Goal: Task Accomplishment & Management: Complete application form

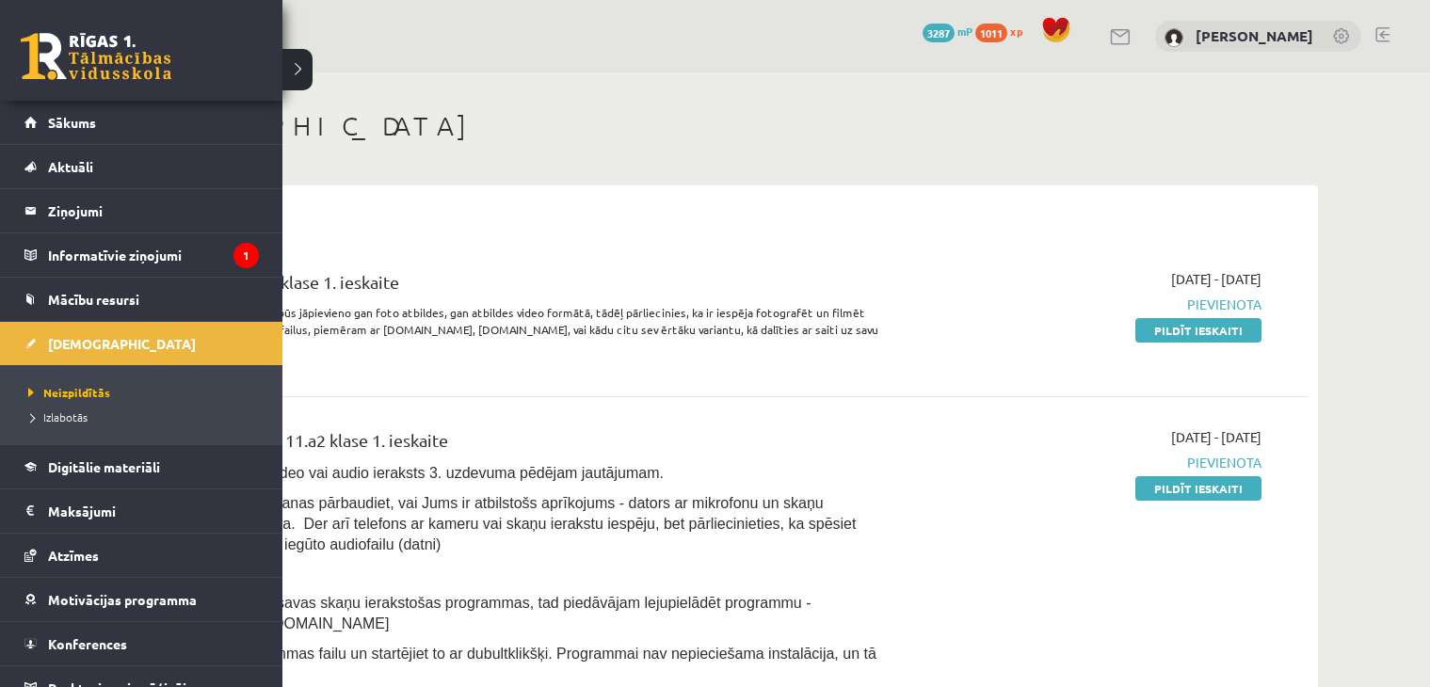
scroll to position [219, 0]
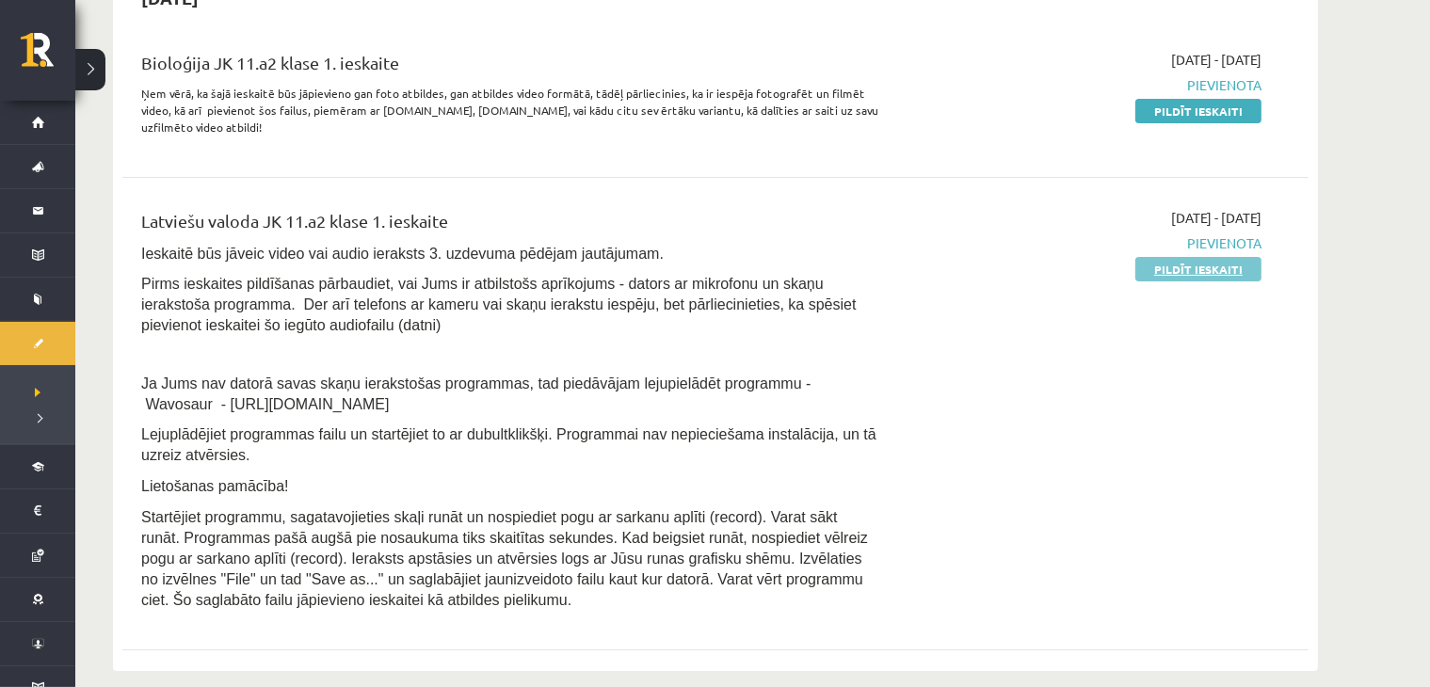
click at [1187, 262] on link "Pildīt ieskaiti" at bounding box center [1198, 269] width 126 height 24
click at [862, 189] on div "Latviešu valoda JK 11.a2 klase 1. ieskaite Ieskaitē būs jāveic video vai audio …" at bounding box center [715, 414] width 1186 height 450
click at [959, 572] on div "2025-10-01 - 2025-10-15 Pievienota Pildīt ieskaiti" at bounding box center [1083, 414] width 383 height 412
click at [1163, 260] on link "Pildīt ieskaiti" at bounding box center [1198, 269] width 126 height 24
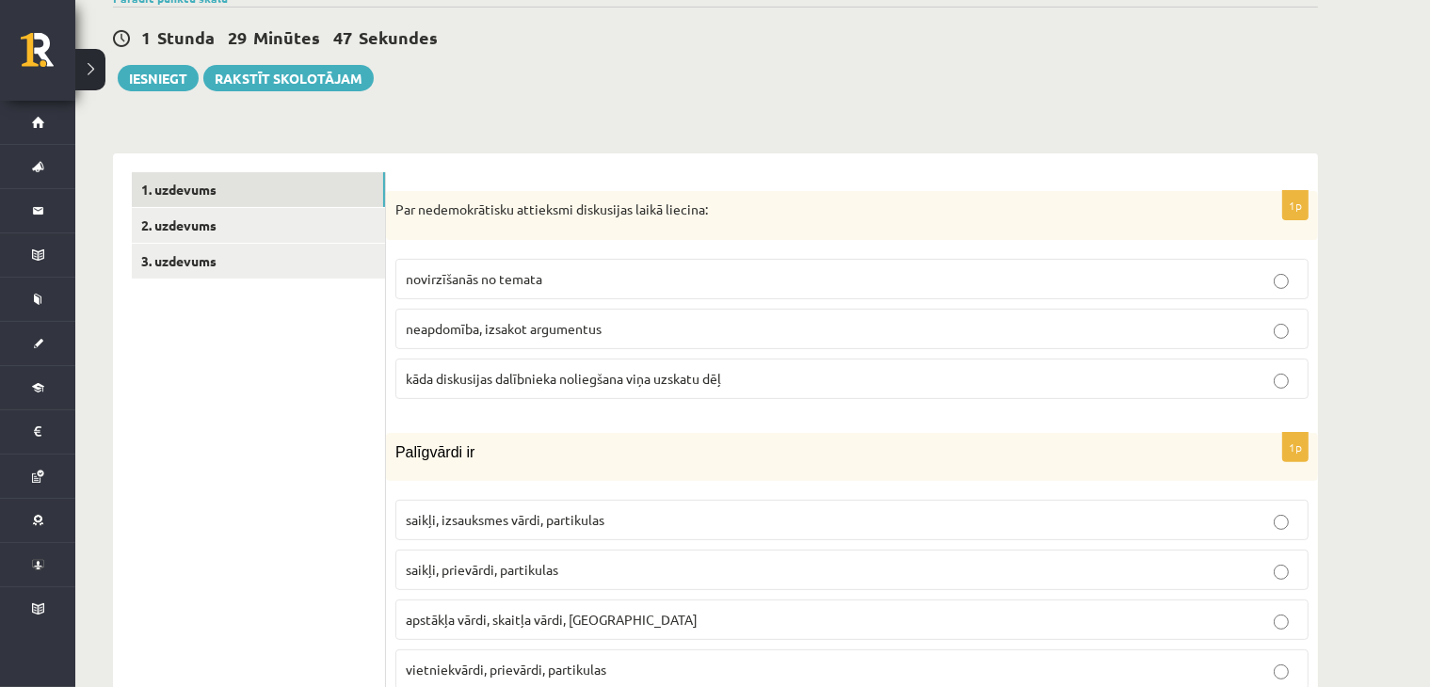
scroll to position [219, 0]
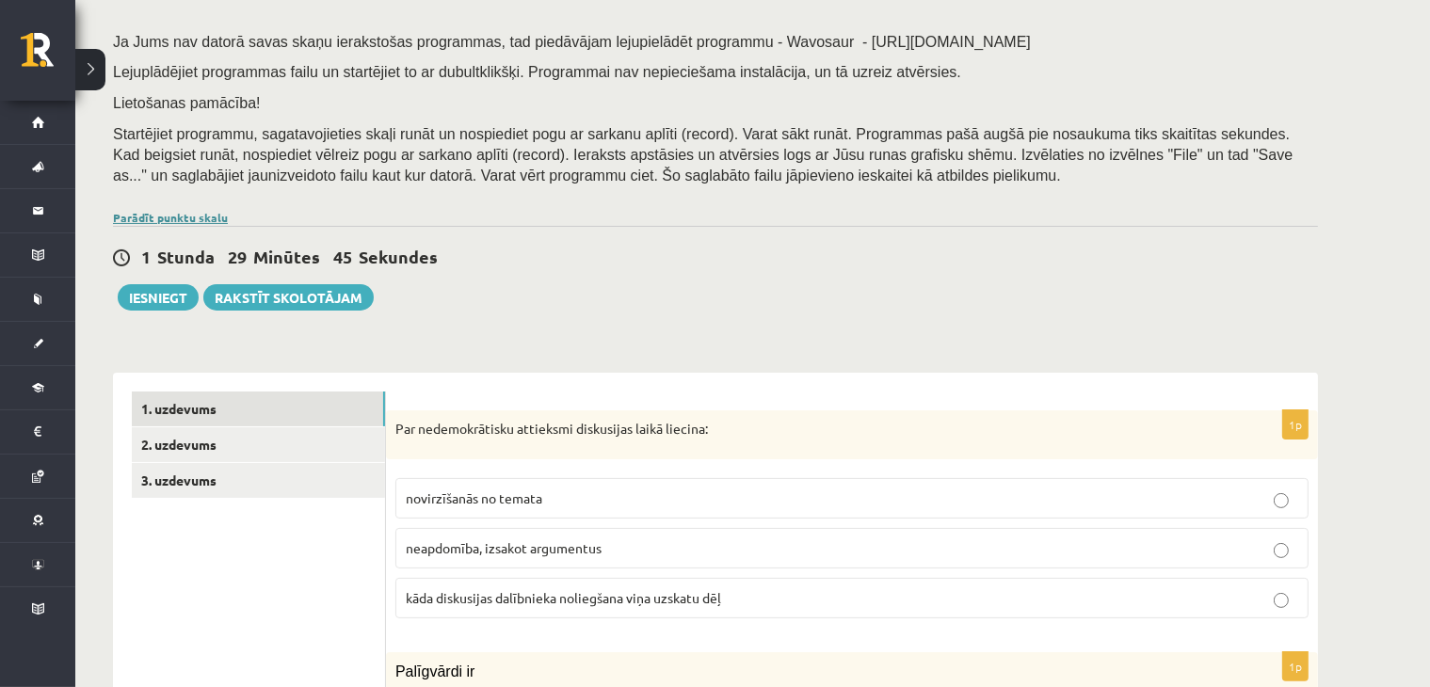
click at [160, 210] on link "Parādīt punktu skalu" at bounding box center [170, 217] width 115 height 15
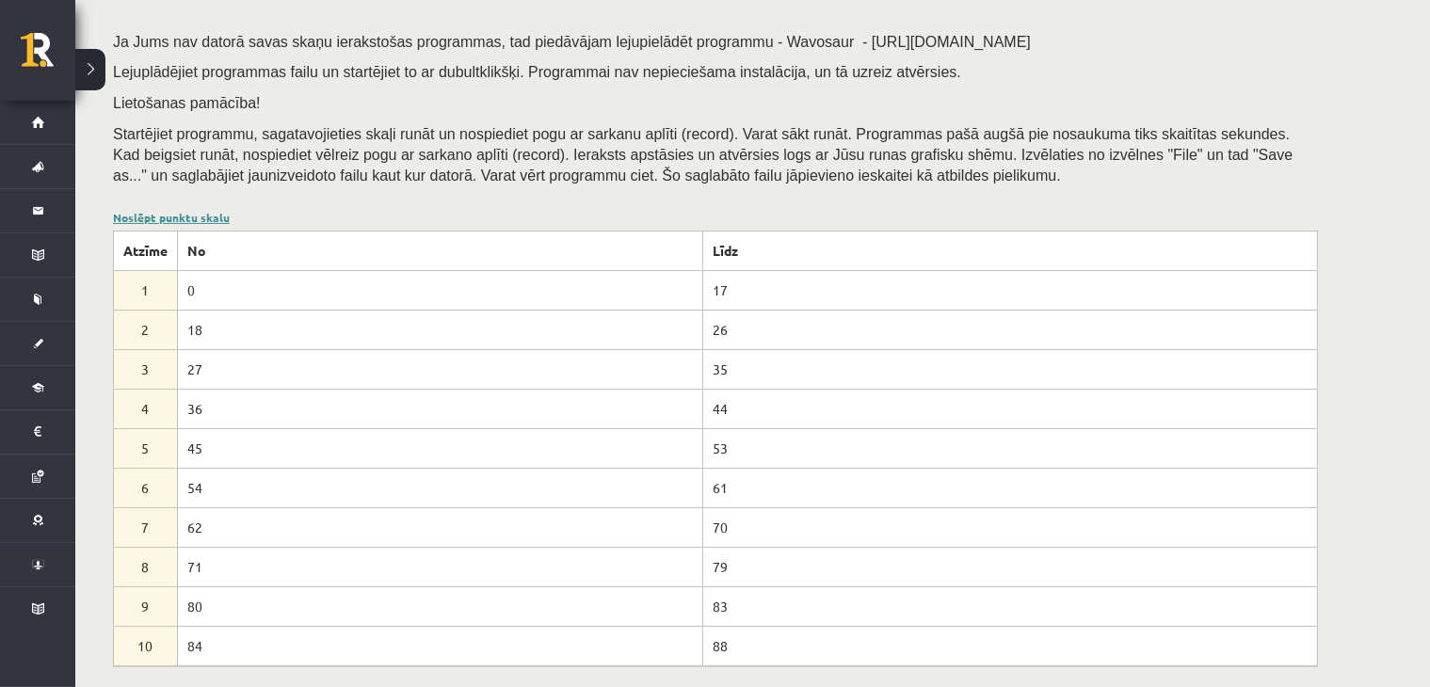
click at [160, 210] on link "Noslēpt punktu skalu" at bounding box center [171, 217] width 117 height 15
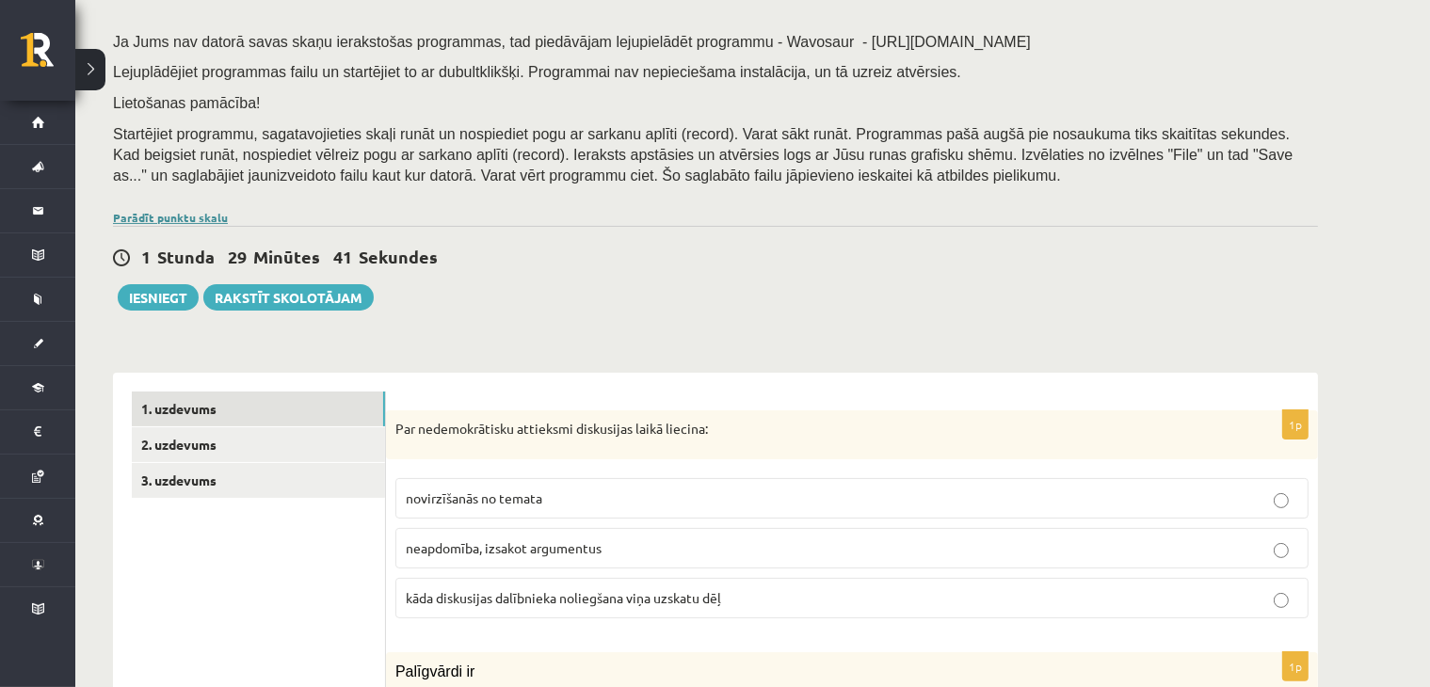
click at [179, 218] on link "Parādīt punktu skalu" at bounding box center [170, 217] width 115 height 15
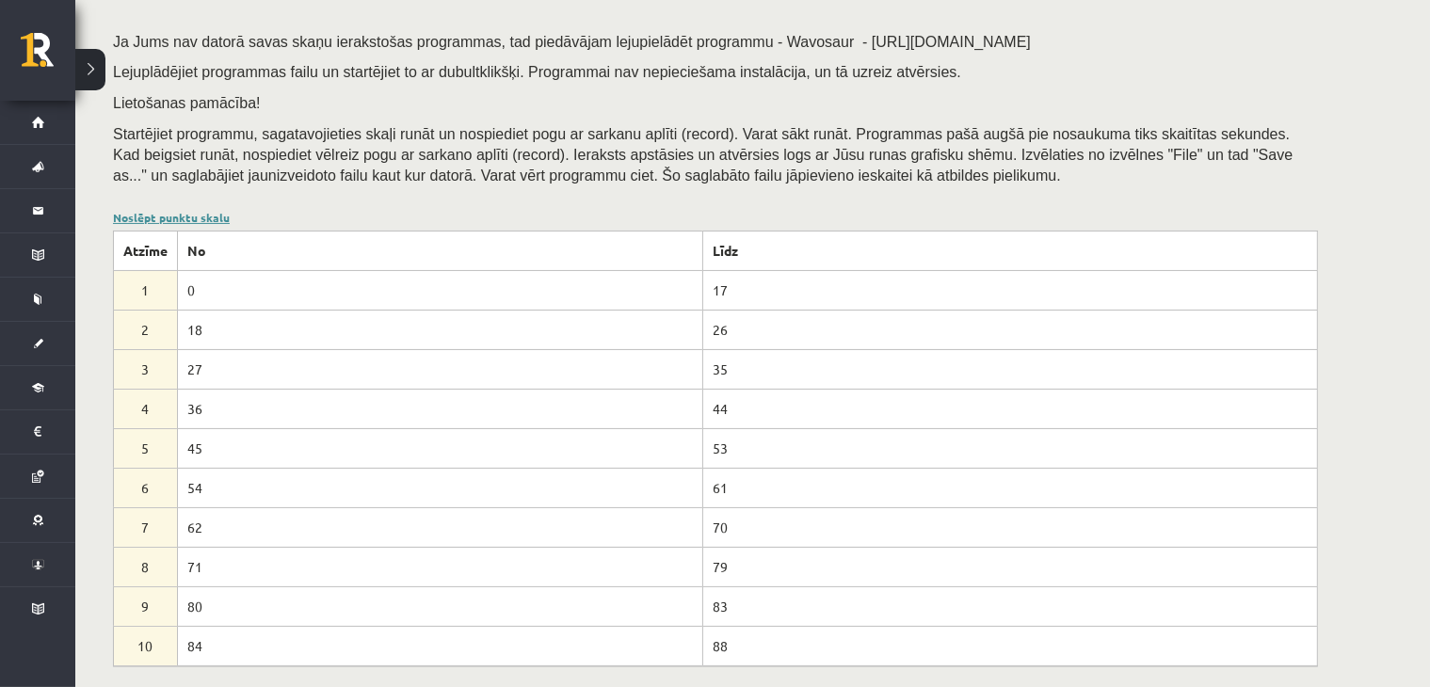
drag, startPoint x: 169, startPoint y: 216, endPoint x: 158, endPoint y: 221, distance: 12.6
click at [168, 216] on link "Noslēpt punktu skalu" at bounding box center [171, 217] width 117 height 15
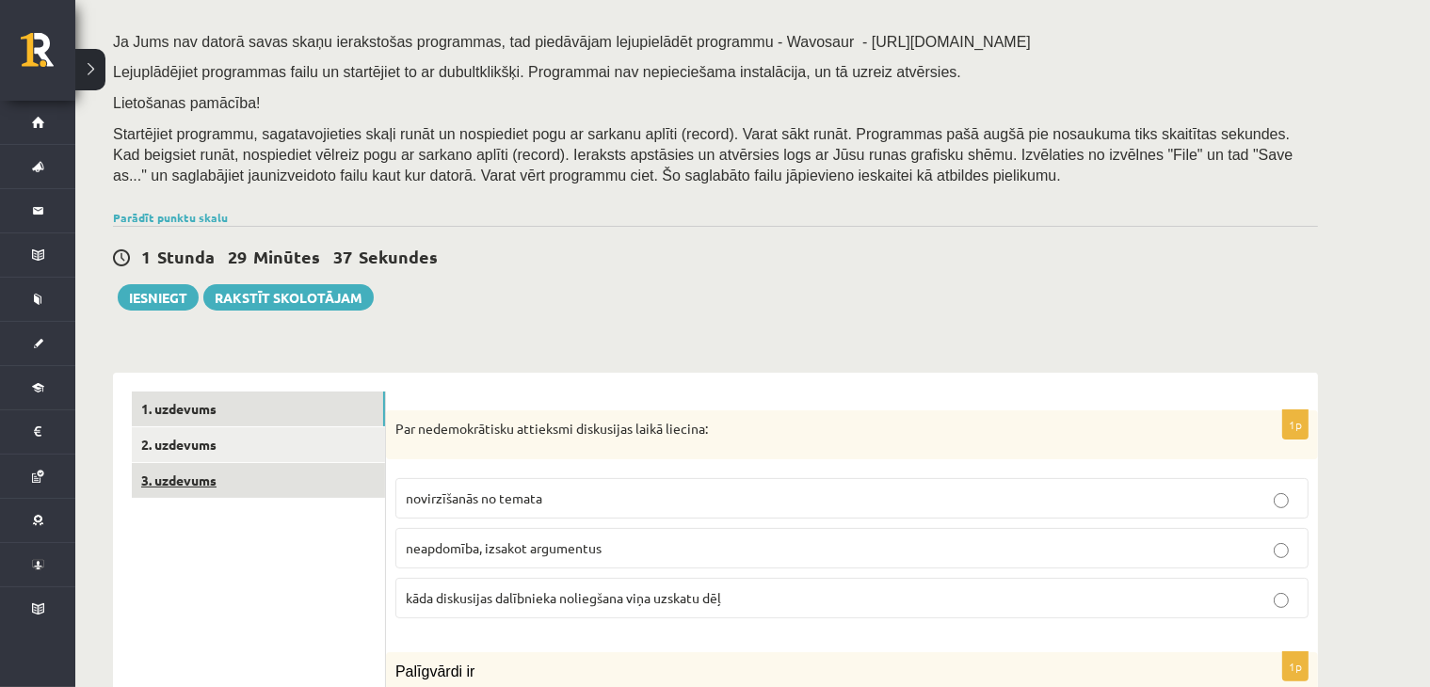
click at [187, 474] on link "3. uzdevums" at bounding box center [258, 480] width 253 height 35
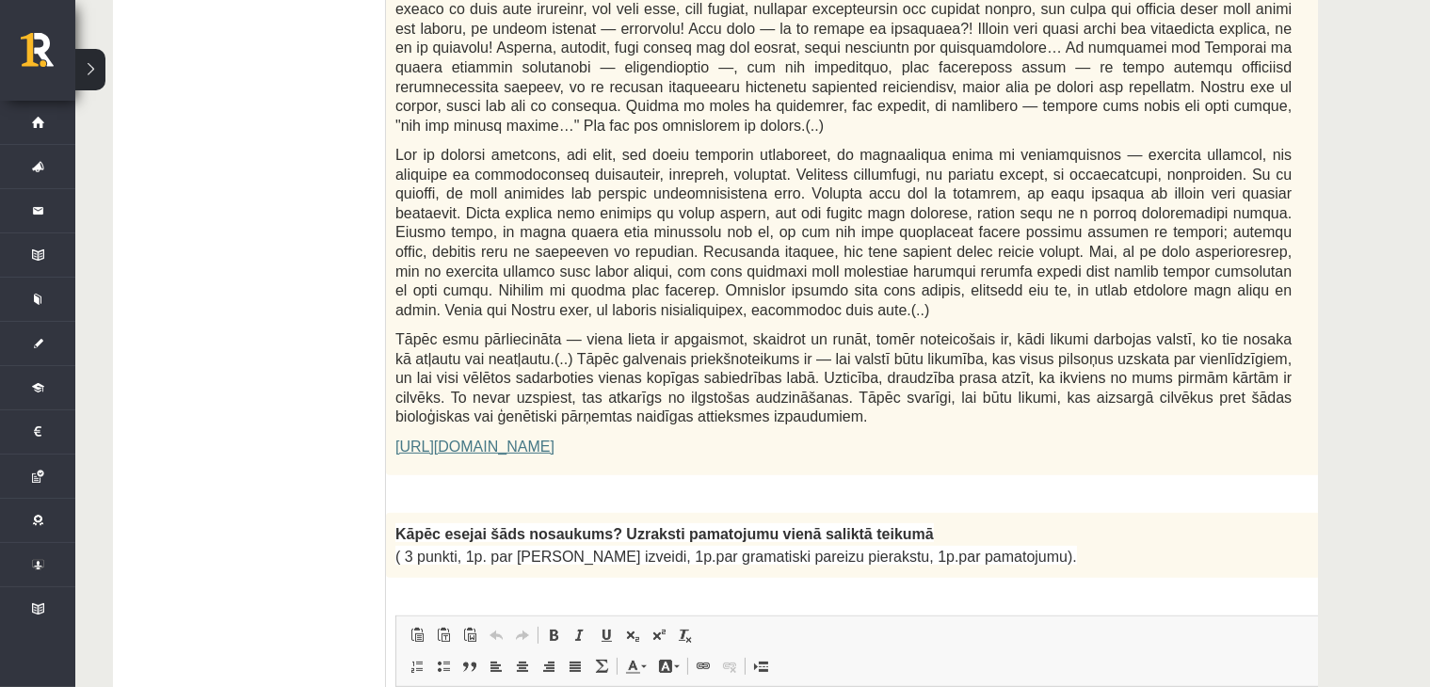
scroll to position [1318, 0]
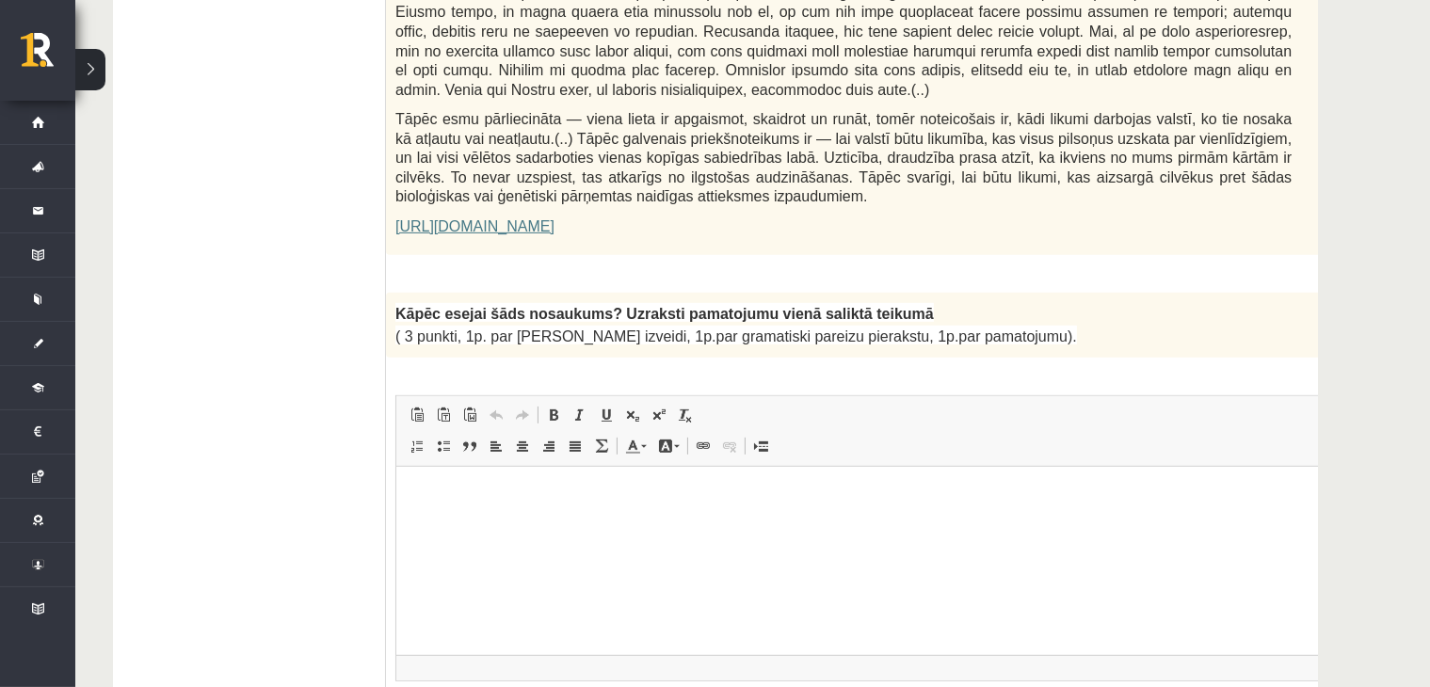
drag, startPoint x: 1264, startPoint y: 287, endPoint x: 1193, endPoint y: 272, distance: 72.2
click at [1193, 293] on div "Kāpēc esejai šāds nosaukums? Uzraksti pamatojumu vienā saliktā teikumā ( 3 punk…" at bounding box center [890, 325] width 1009 height 65
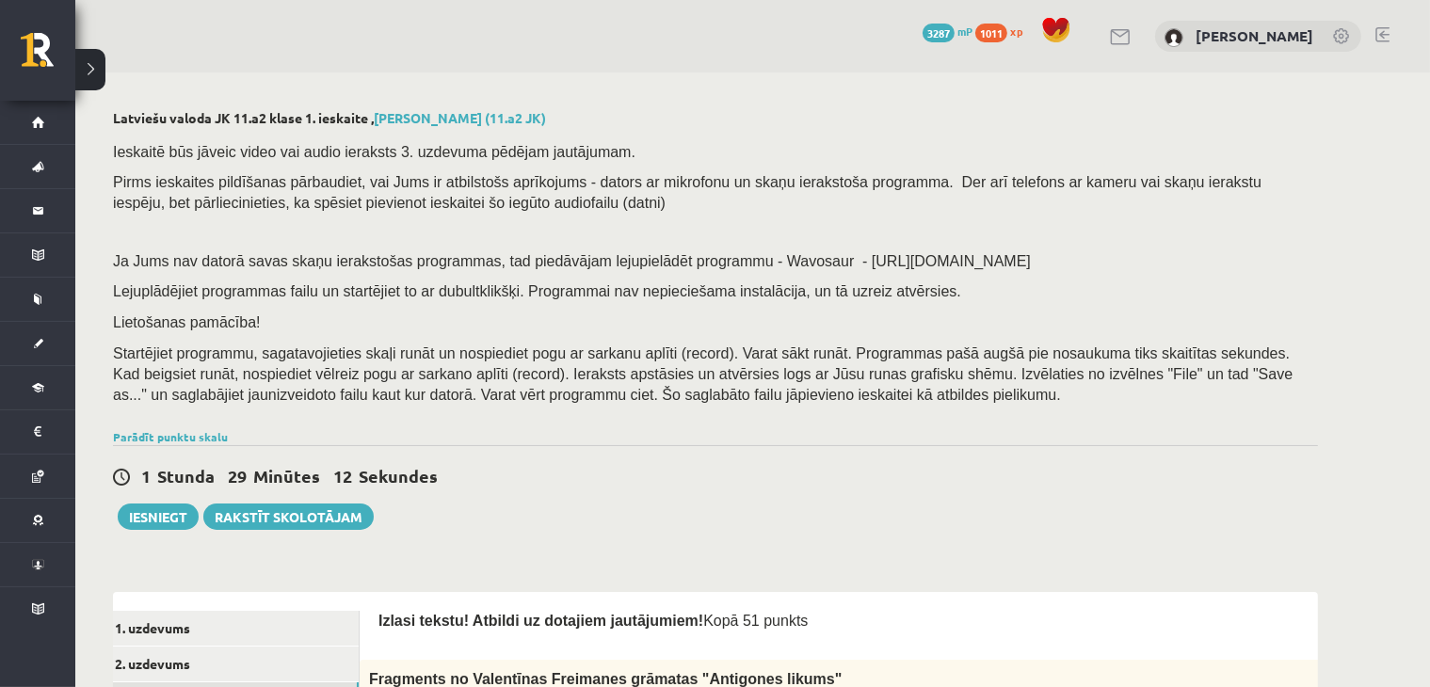
scroll to position [439, 0]
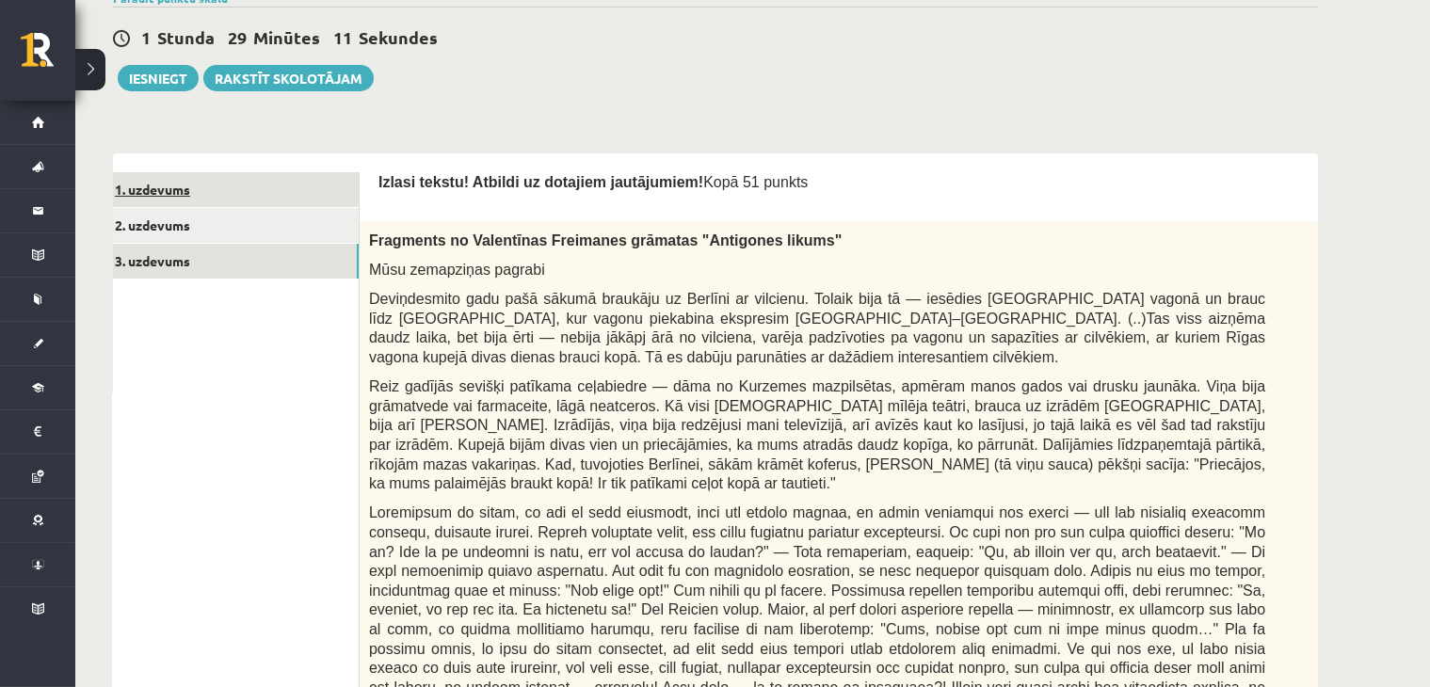
click at [182, 190] on link "1. uzdevums" at bounding box center [231, 189] width 253 height 35
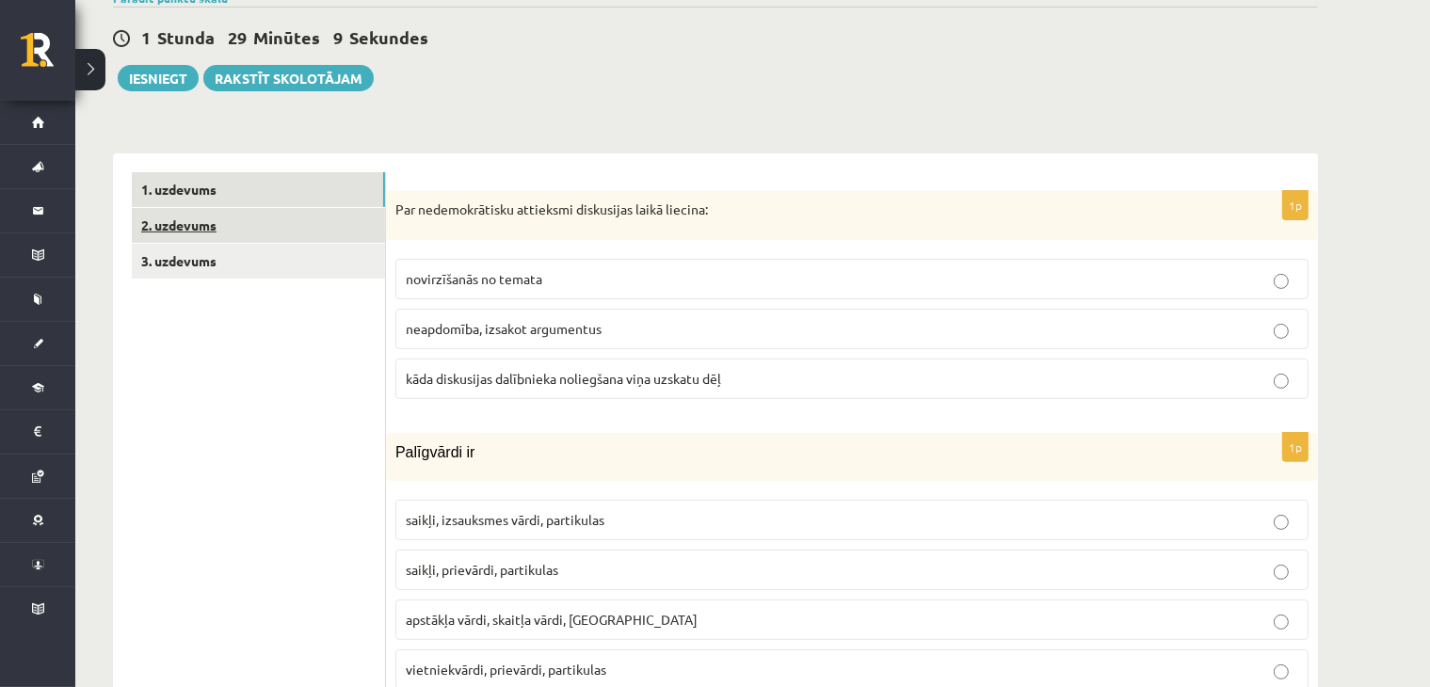
click at [275, 231] on link "2. uzdevums" at bounding box center [258, 225] width 253 height 35
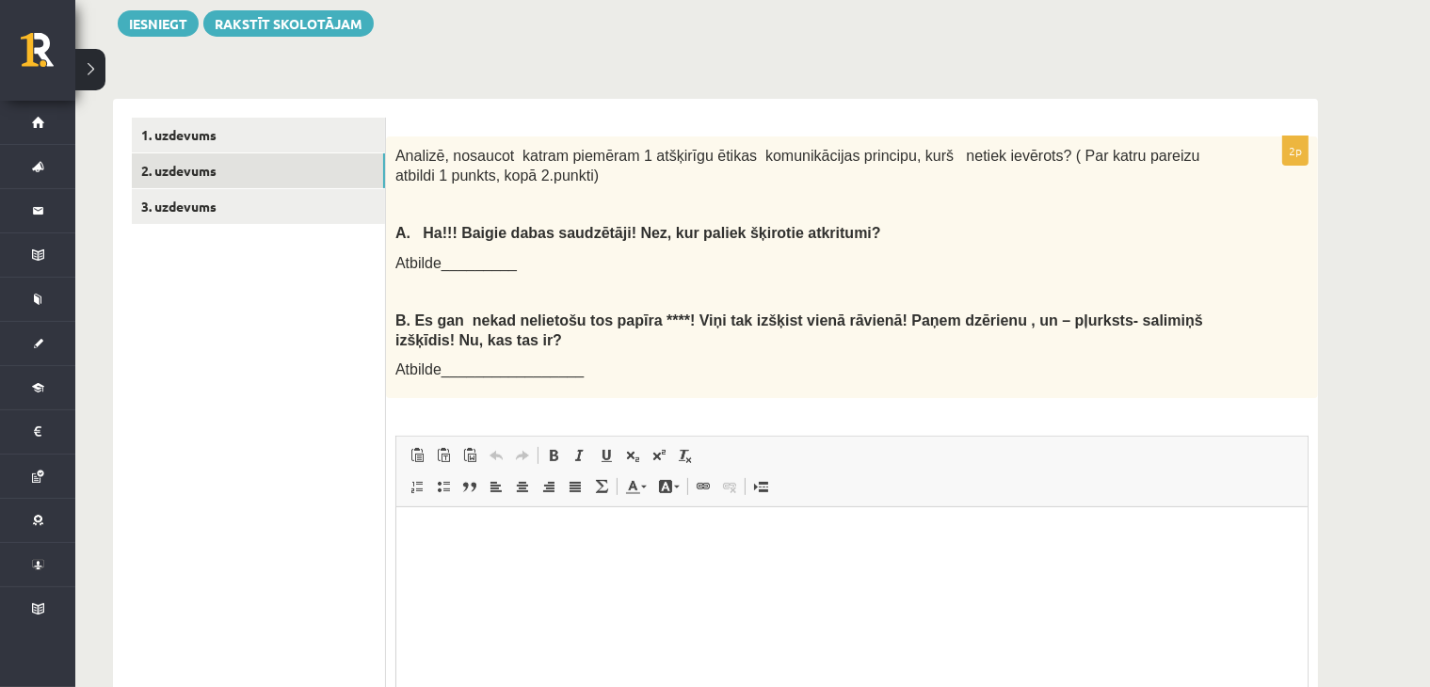
scroll to position [470, 0]
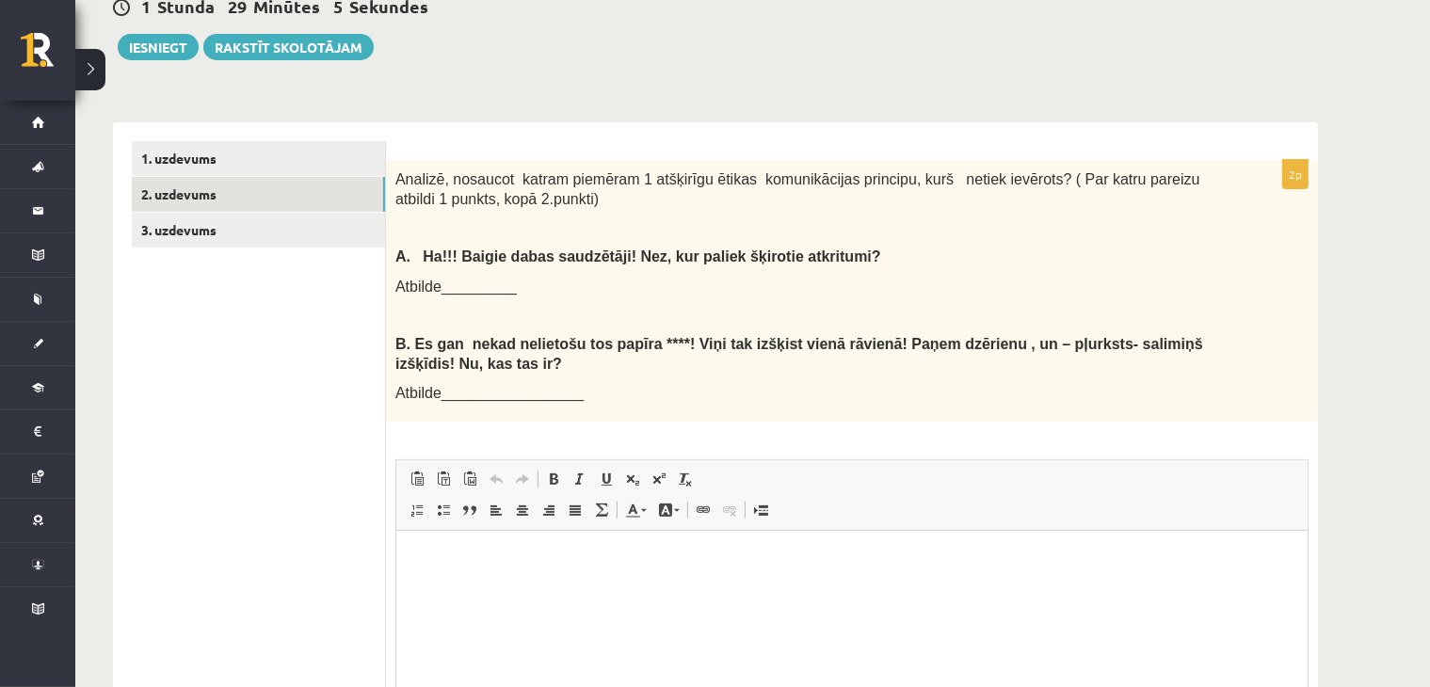
click at [230, 128] on div "1. uzdevums 2. uzdevums 3. uzdevums" at bounding box center [249, 495] width 273 height 747
click at [226, 157] on link "1. uzdevums" at bounding box center [258, 158] width 253 height 35
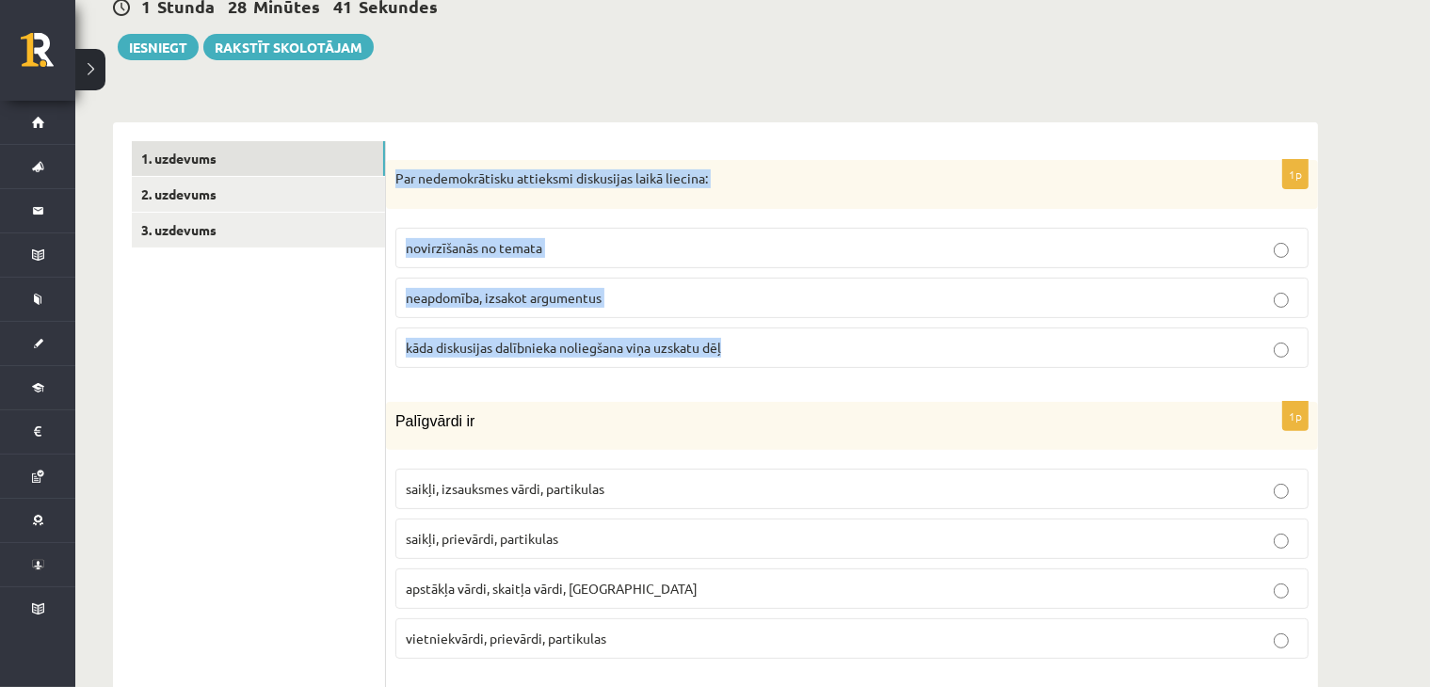
drag, startPoint x: 396, startPoint y: 180, endPoint x: 749, endPoint y: 358, distance: 395.2
click at [749, 358] on div "1p Par nedemokrātisku attieksmi diskusijas laikā liecina: novirzīšanās no temat…" at bounding box center [852, 271] width 932 height 223
copy div "Par nedemokrātisku attieksmi diskusijas laikā liecina: novirzīšanās no temata n…"
click at [881, 359] on label "kāda diskusijas dalībnieka noliegšana viņa uzskatu dēļ" at bounding box center [851, 348] width 913 height 40
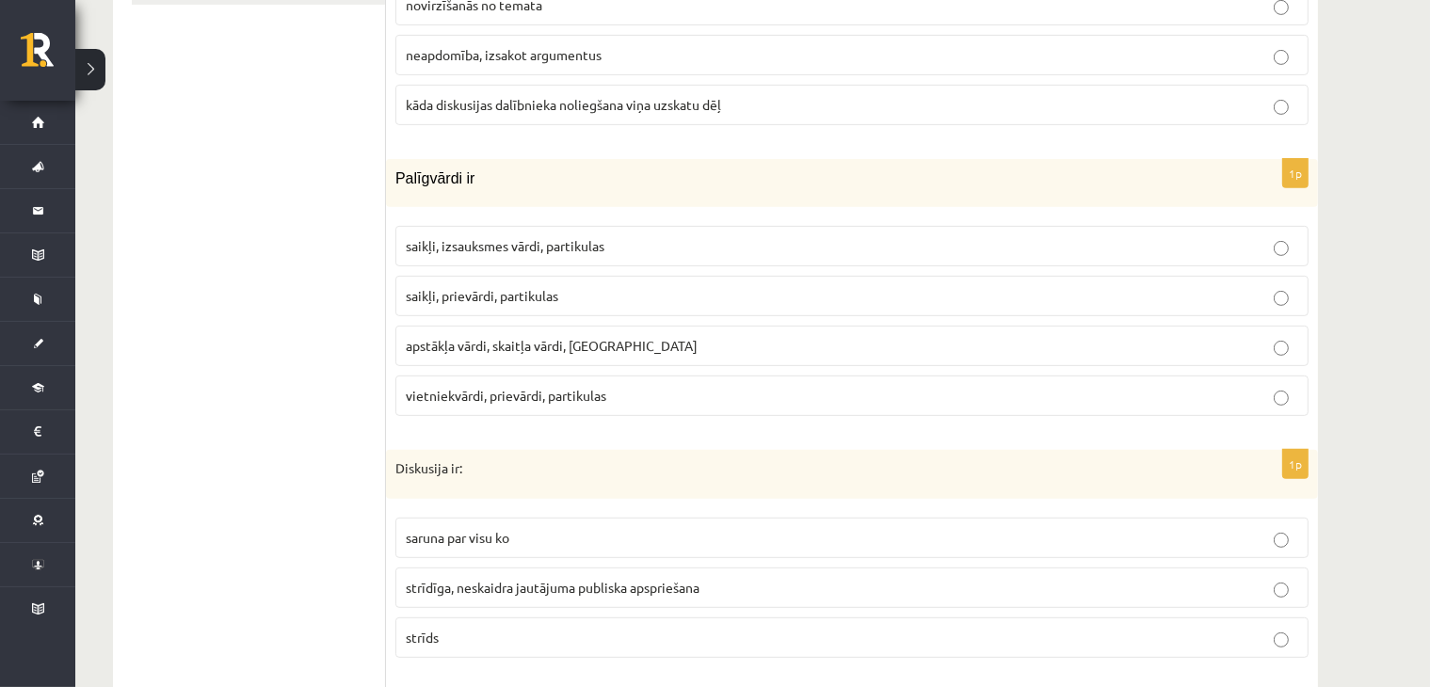
scroll to position [689, 0]
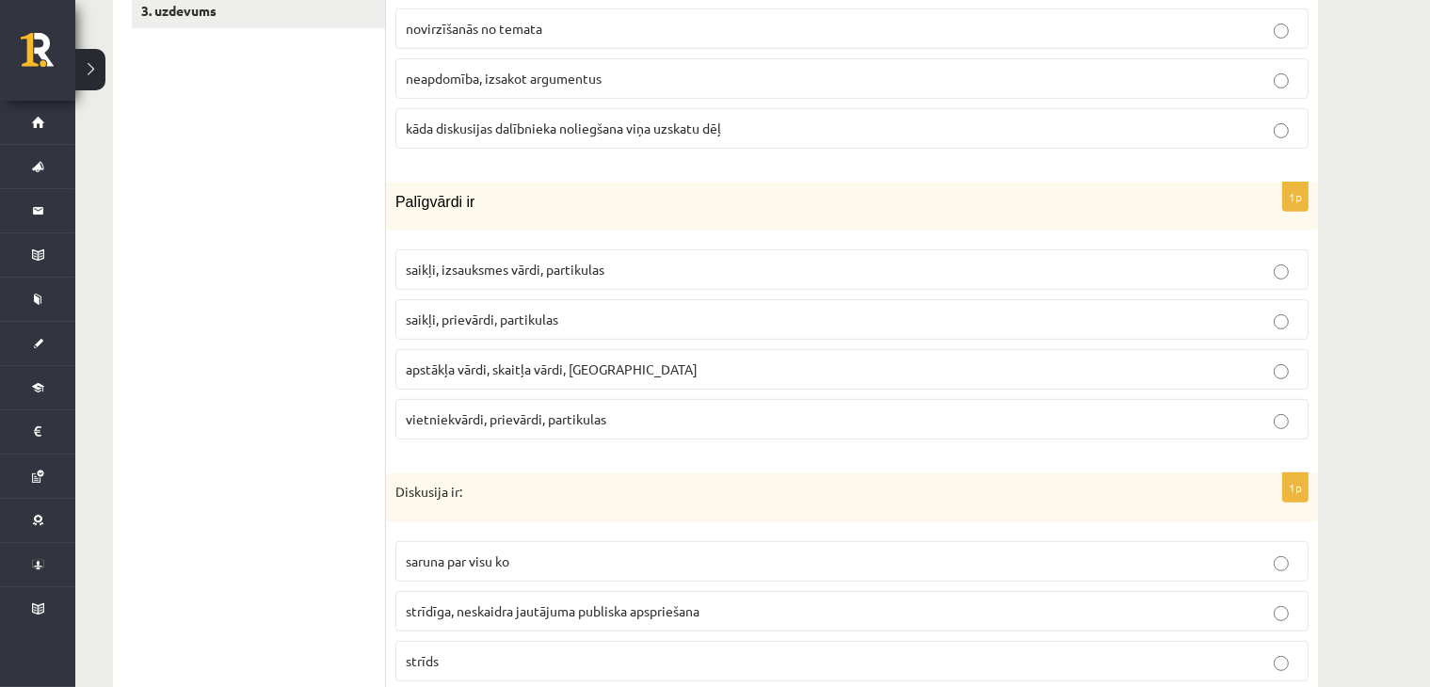
click at [580, 310] on p "saikļi, prievārdi, partikulas" at bounding box center [852, 320] width 892 height 20
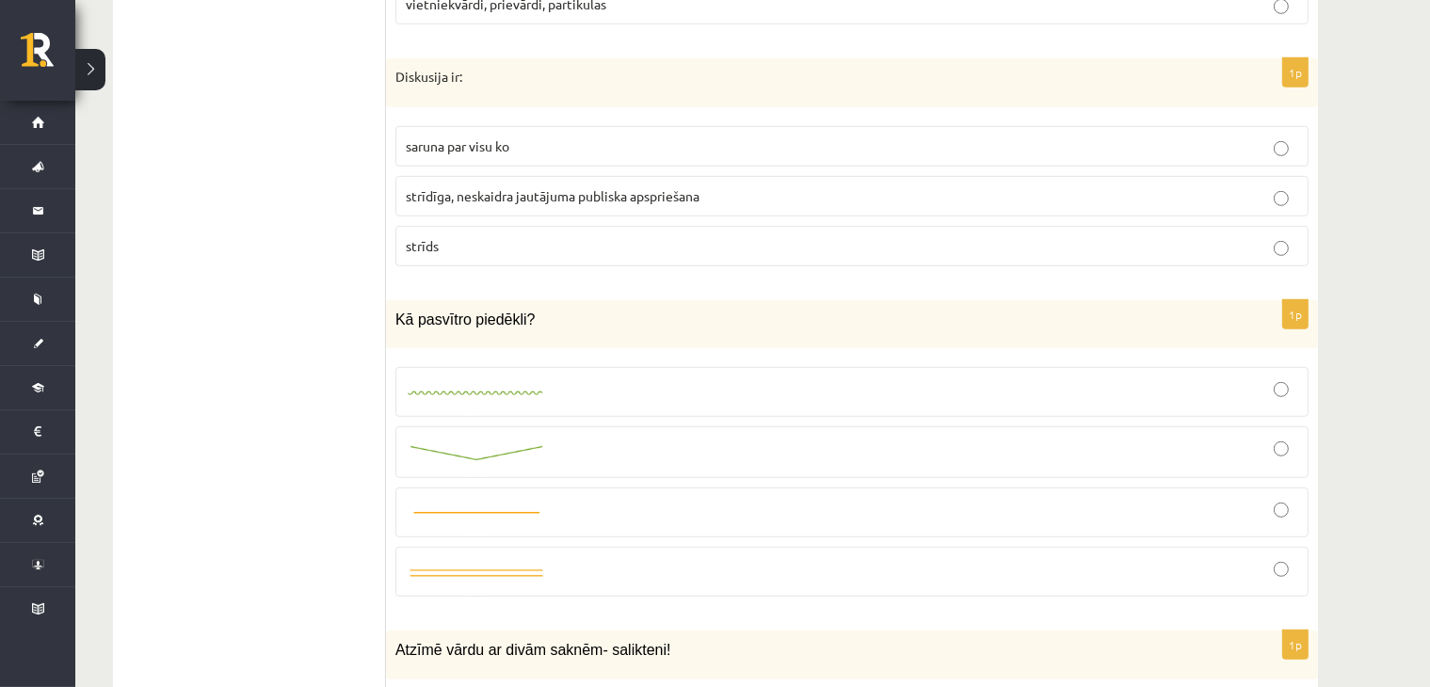
scroll to position [1129, 0]
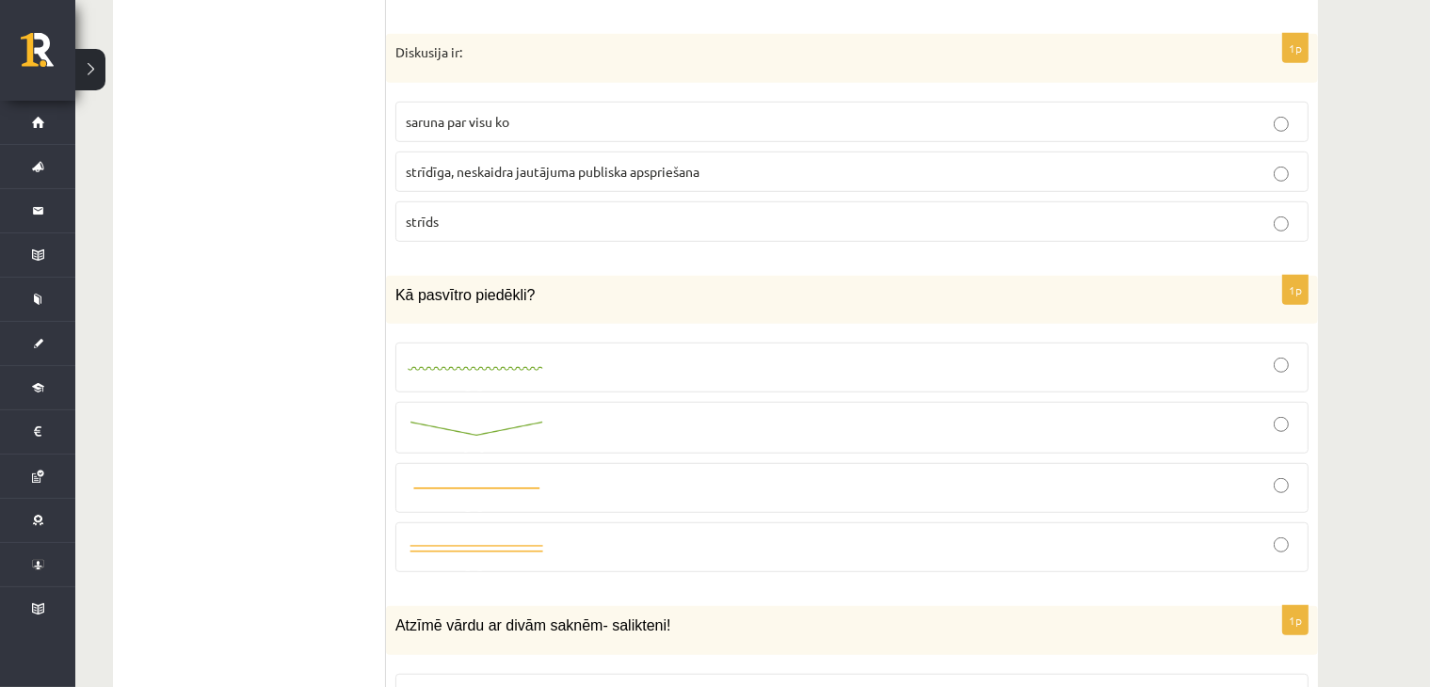
click at [452, 174] on span "strīdīga, neskaidra jautājuma publiska apspriešana" at bounding box center [553, 171] width 294 height 17
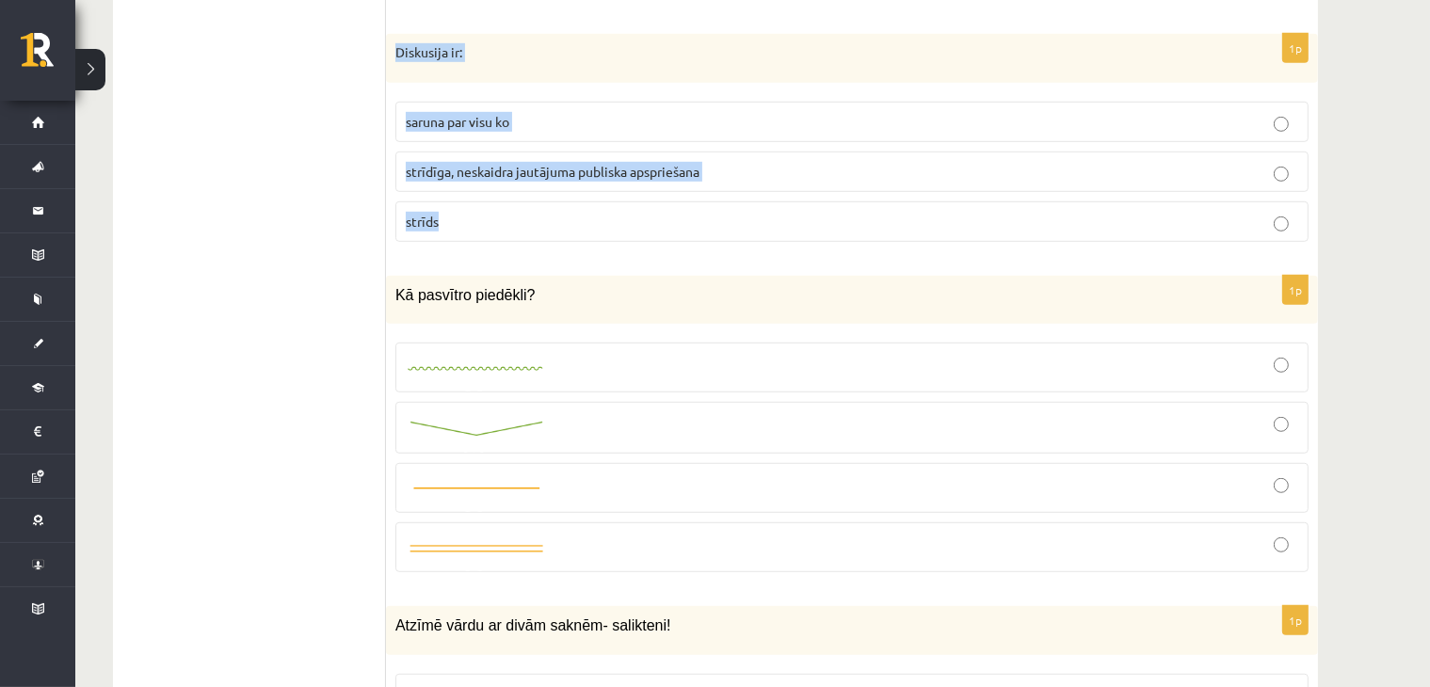
drag, startPoint x: 389, startPoint y: 43, endPoint x: 520, endPoint y: 230, distance: 227.7
click at [520, 230] on div "1p Diskusija ir: saruna par visu ko strīdīga, neskaidra jautājuma publiska apsp…" at bounding box center [852, 145] width 932 height 223
drag, startPoint x: 485, startPoint y: 133, endPoint x: 484, endPoint y: 120, distance: 13.2
copy div "Diskusija ir: saruna par visu ko strīdīga, neskaidra jautājuma publiska apsprie…"
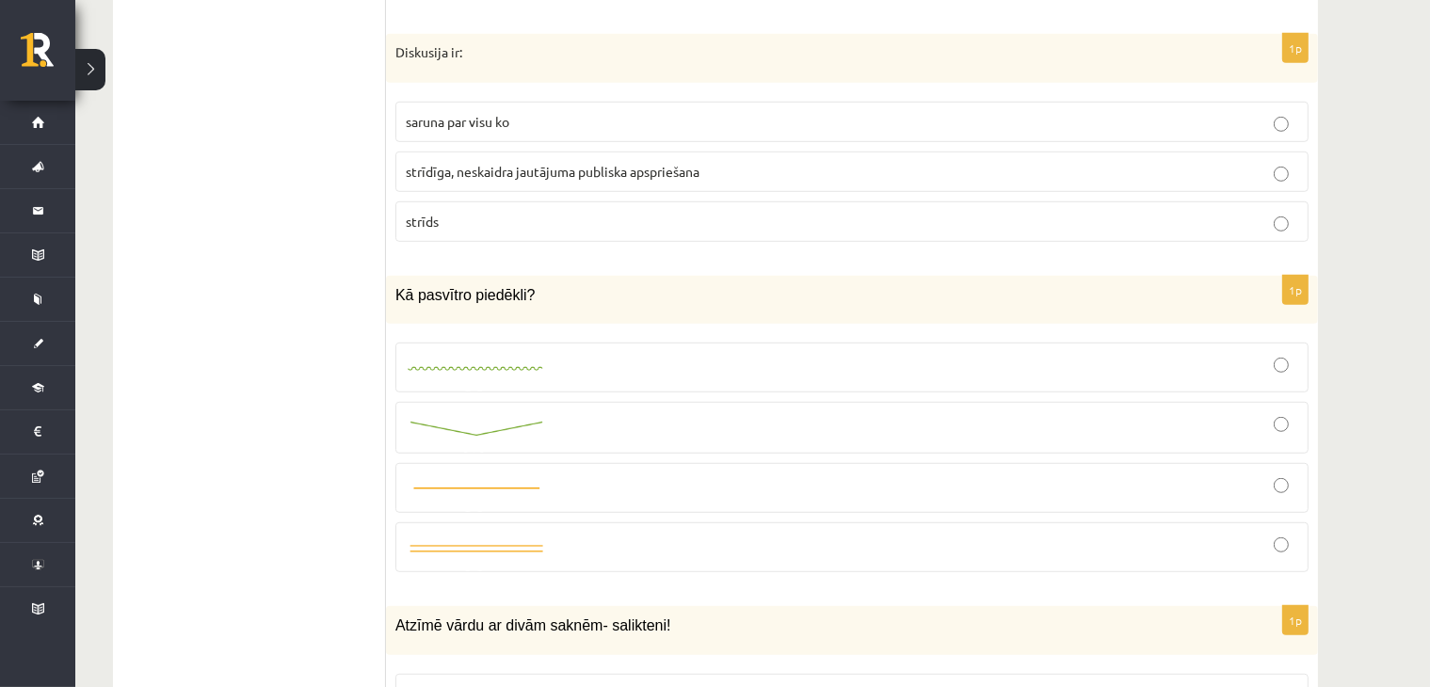
click at [556, 404] on label at bounding box center [851, 428] width 913 height 52
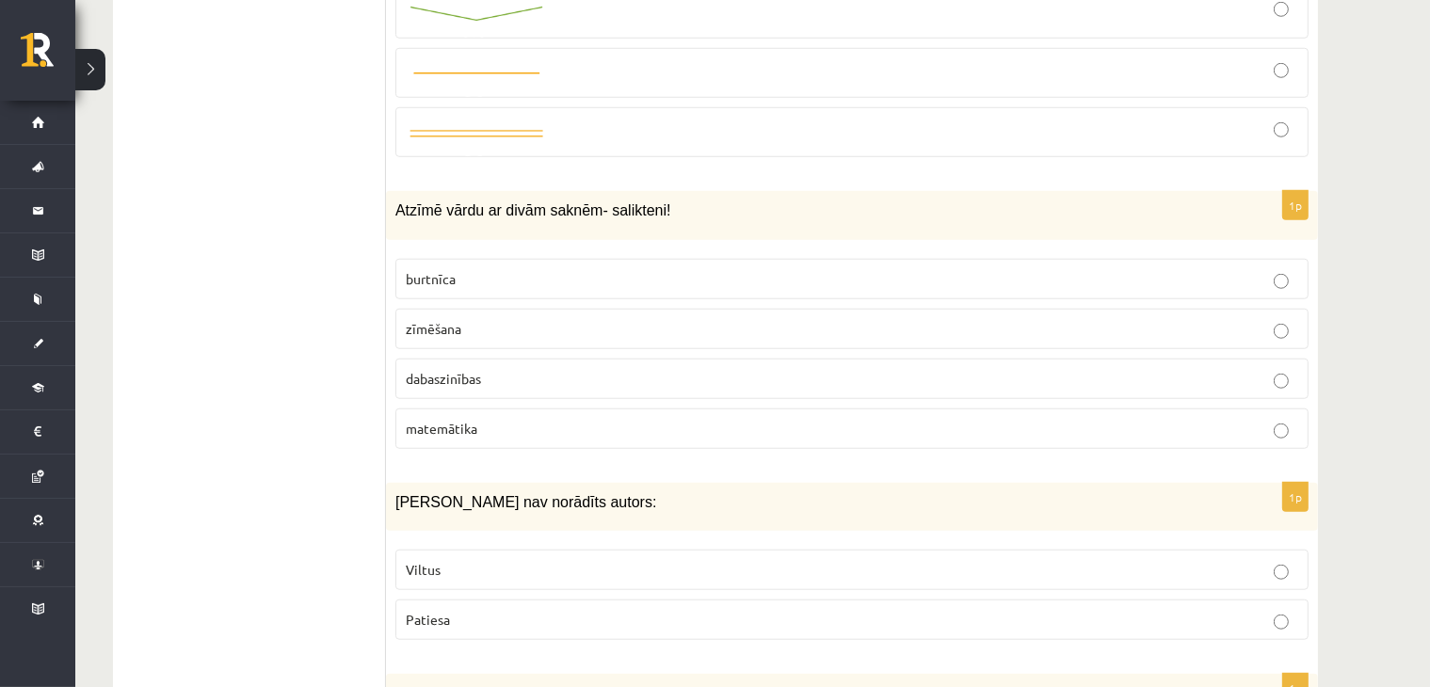
scroll to position [1568, 0]
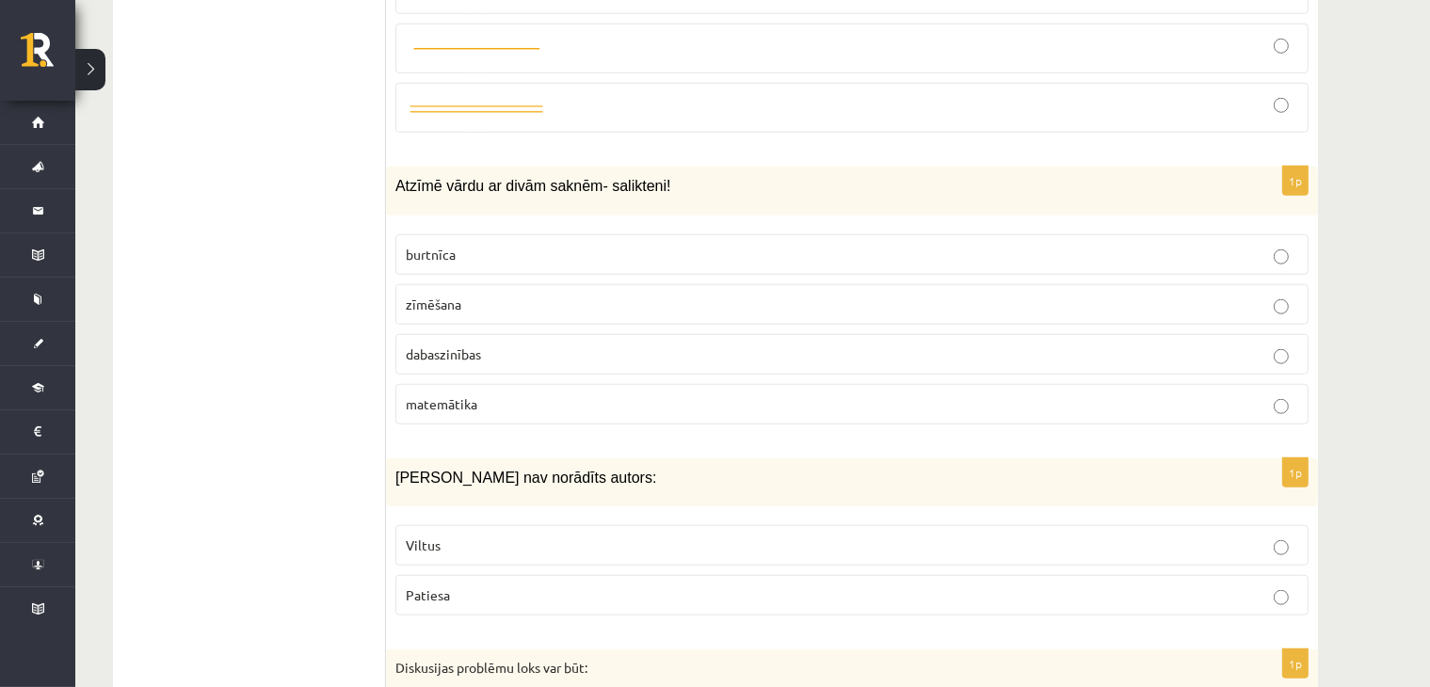
click at [491, 353] on p "dabaszinības" at bounding box center [852, 354] width 892 height 20
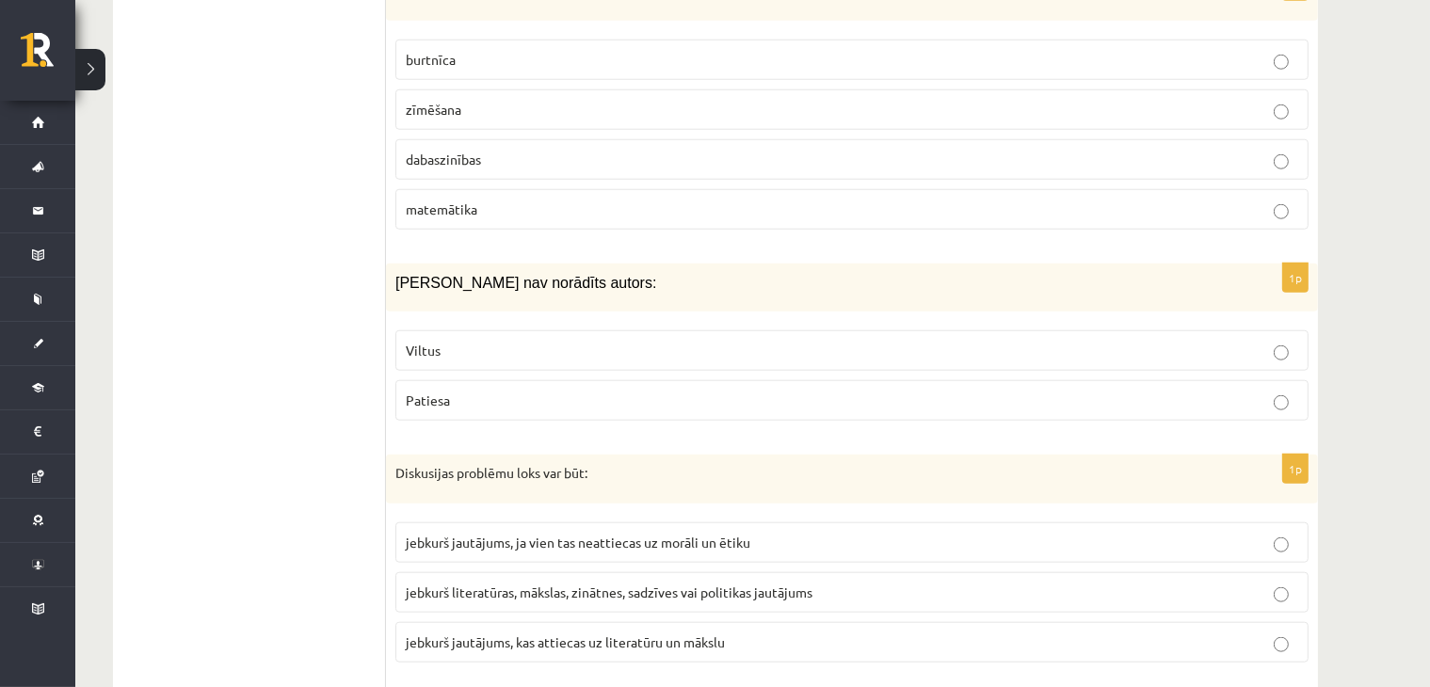
scroll to position [1787, 0]
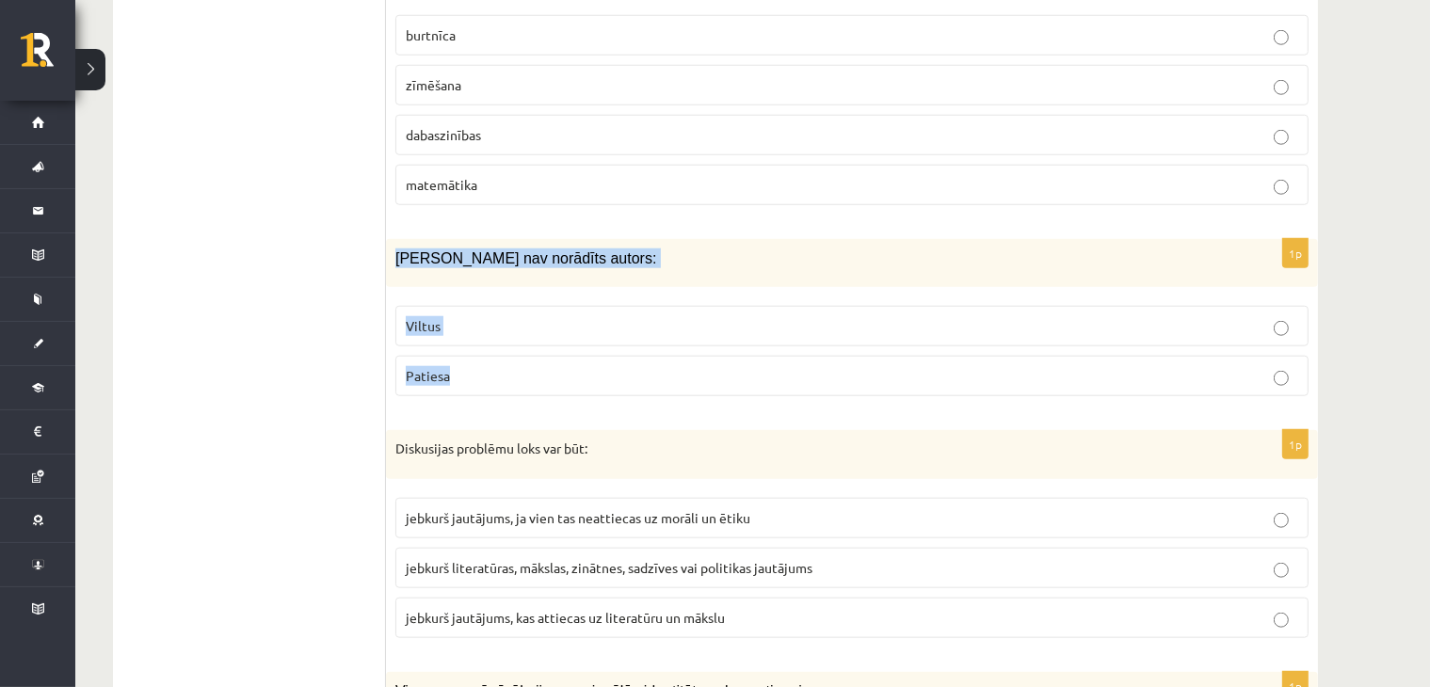
drag, startPoint x: 397, startPoint y: 249, endPoint x: 484, endPoint y: 350, distance: 132.8
click at [484, 350] on div "1p Ziņai nav norādīts autors: Viltus Patiesa" at bounding box center [852, 325] width 932 height 172
copy div "Ziņai nav norādīts autors: Viltus Patiesa"
click at [491, 316] on p "Viltus" at bounding box center [852, 326] width 892 height 20
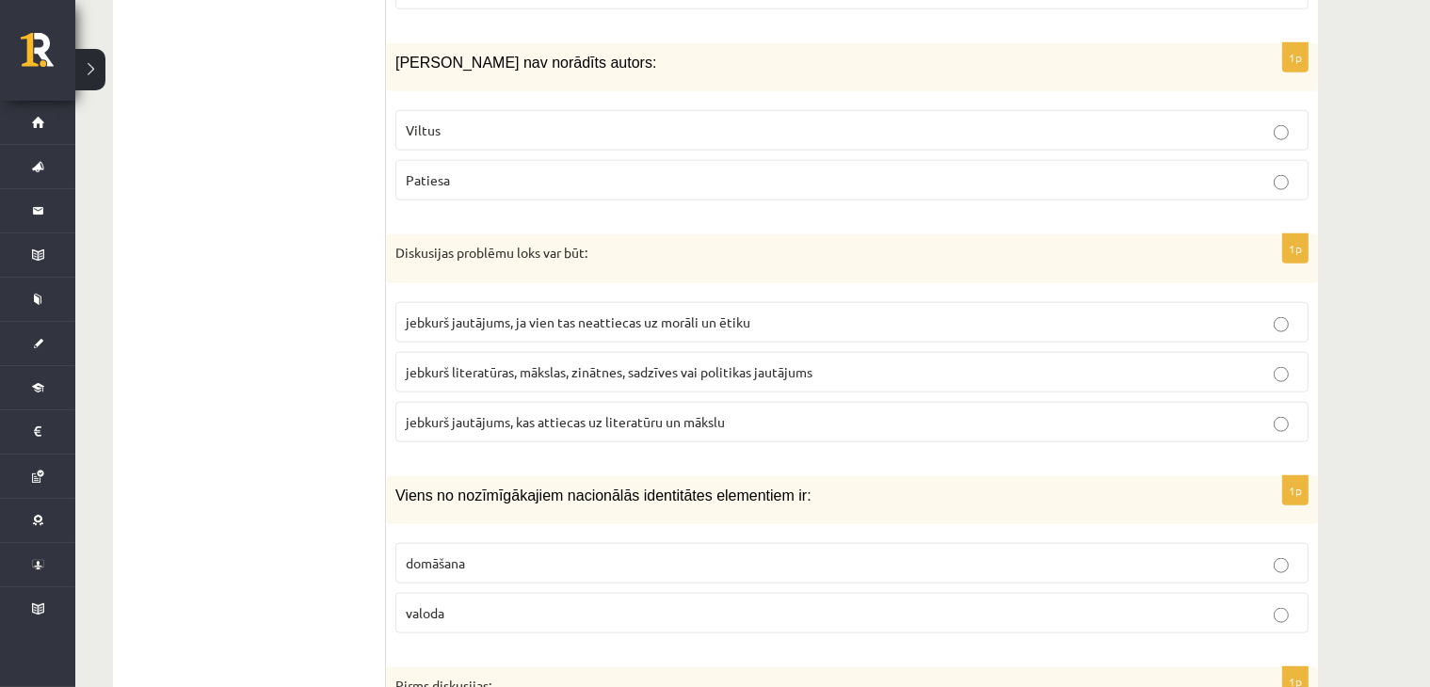
scroll to position [2007, 0]
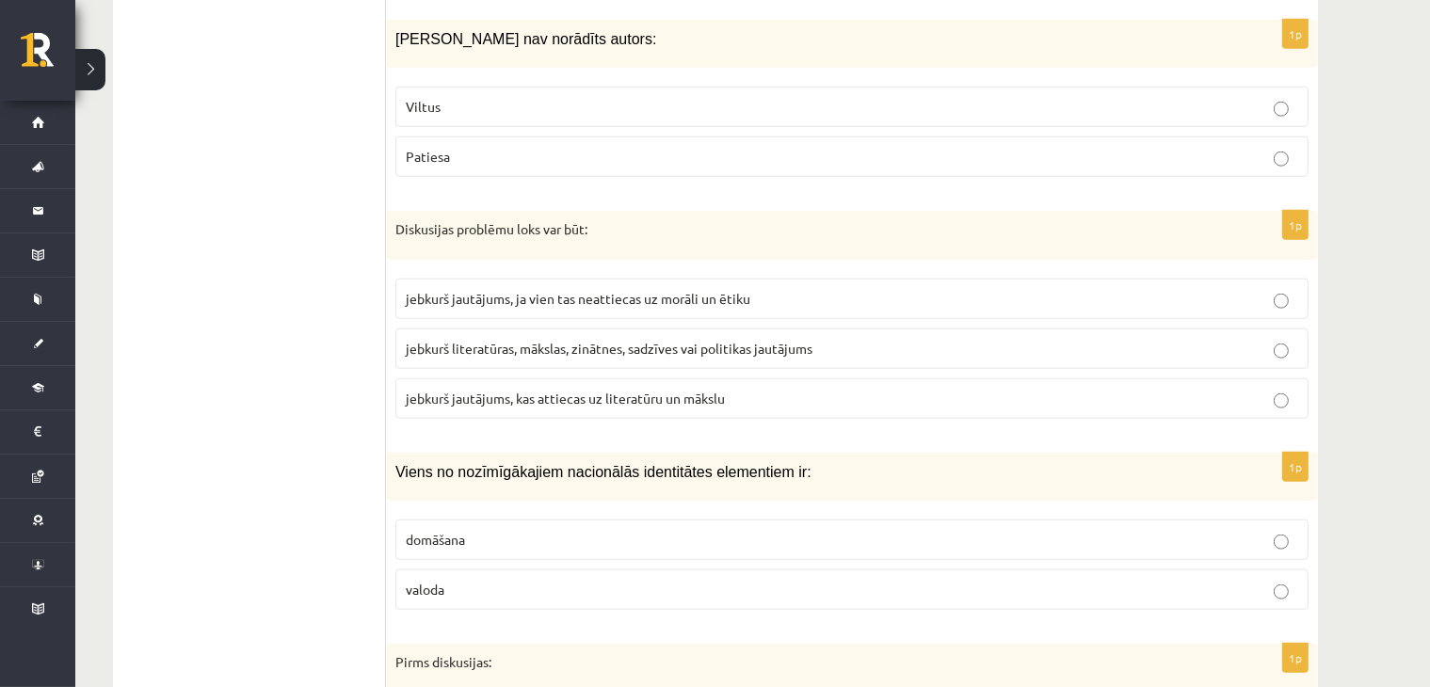
click at [660, 343] on span "jebkurš literatūras, mākslas, zinātnes, sadzīves vai politikas jautājums" at bounding box center [609, 348] width 407 height 17
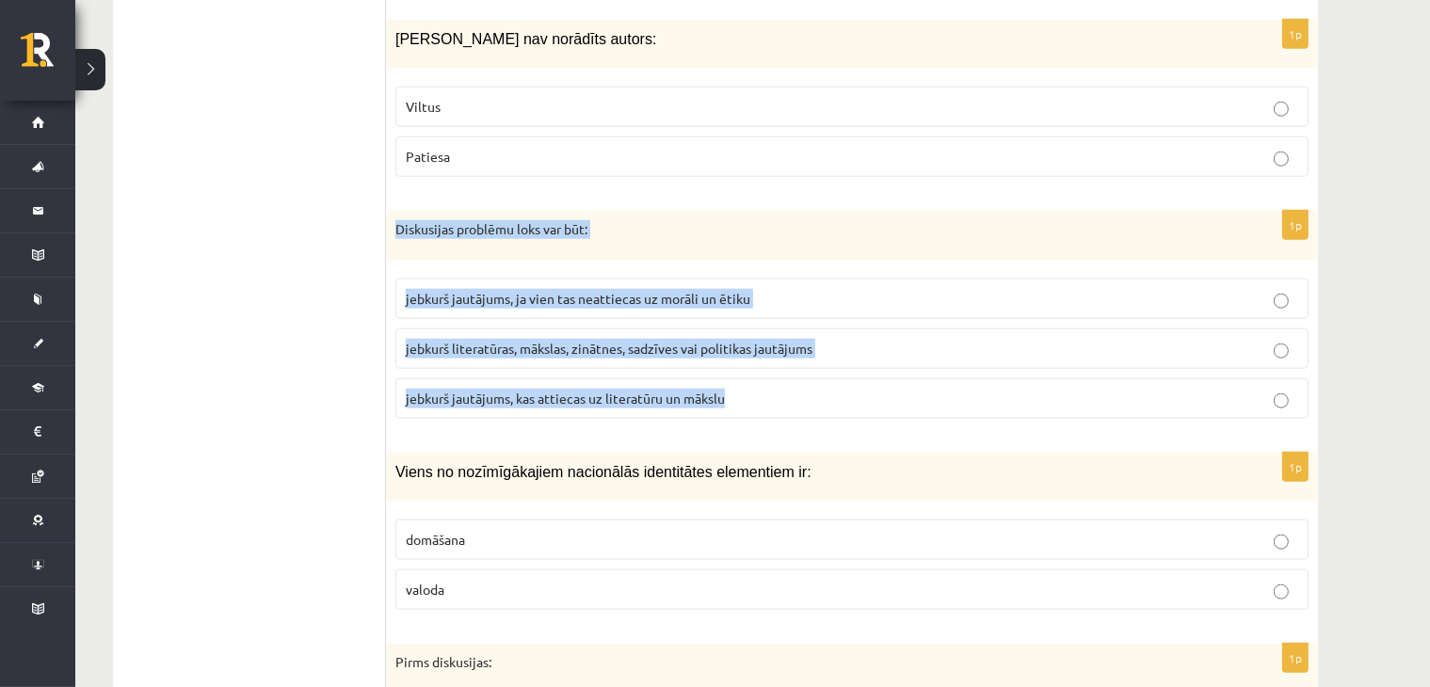
drag, startPoint x: 390, startPoint y: 217, endPoint x: 738, endPoint y: 385, distance: 386.5
click at [738, 385] on div "1p Diskusijas problēmu loks var būt: jebkurš jautājums, ja vien tas neattiecas …" at bounding box center [852, 322] width 932 height 223
copy div "Diskusijas problēmu loks var būt: jebkurš jautājums, ja vien tas neattiecas uz …"
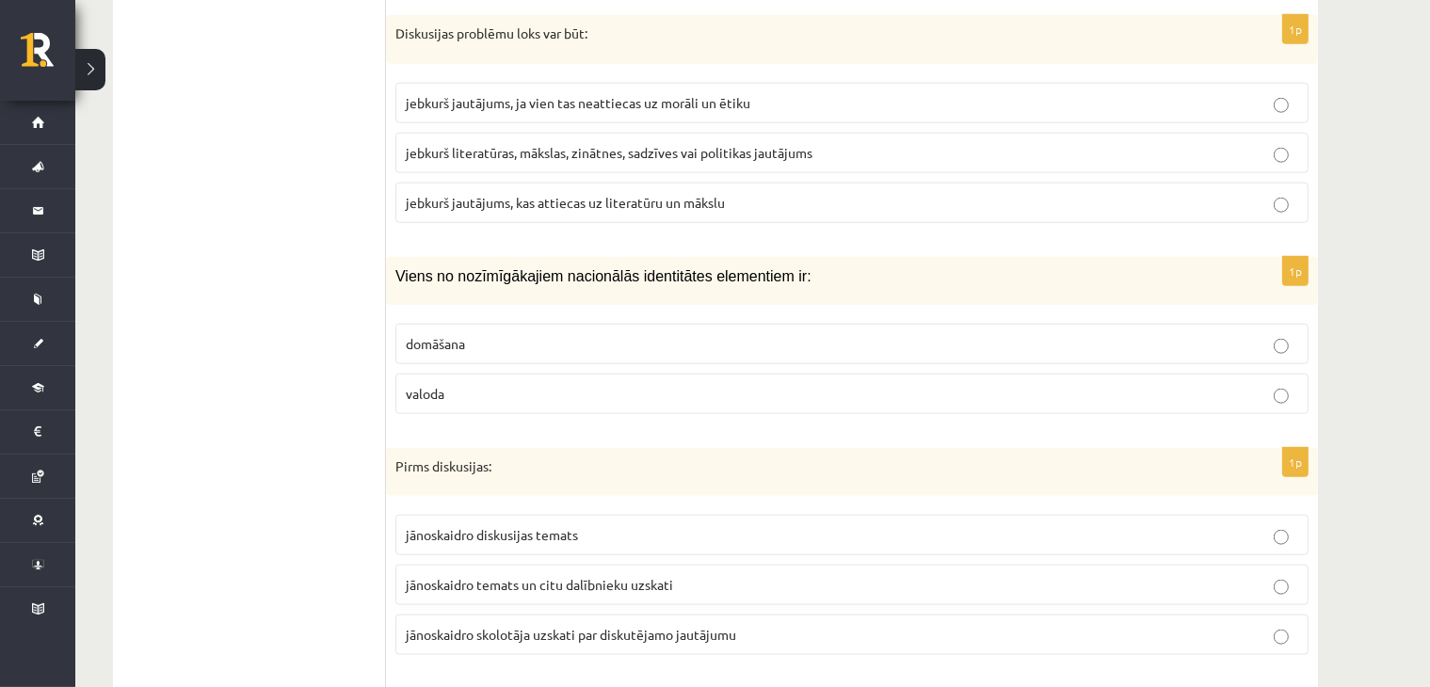
scroll to position [2227, 0]
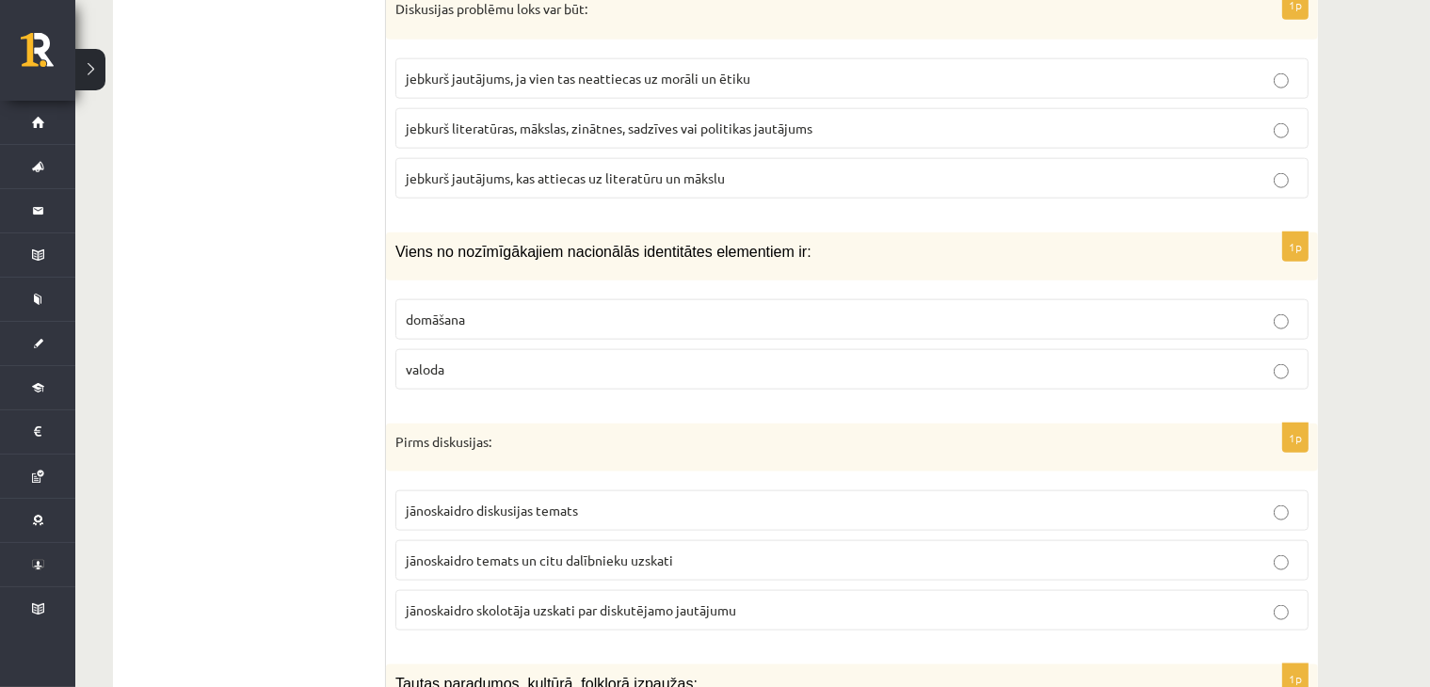
click at [536, 370] on label "valoda" at bounding box center [851, 369] width 913 height 40
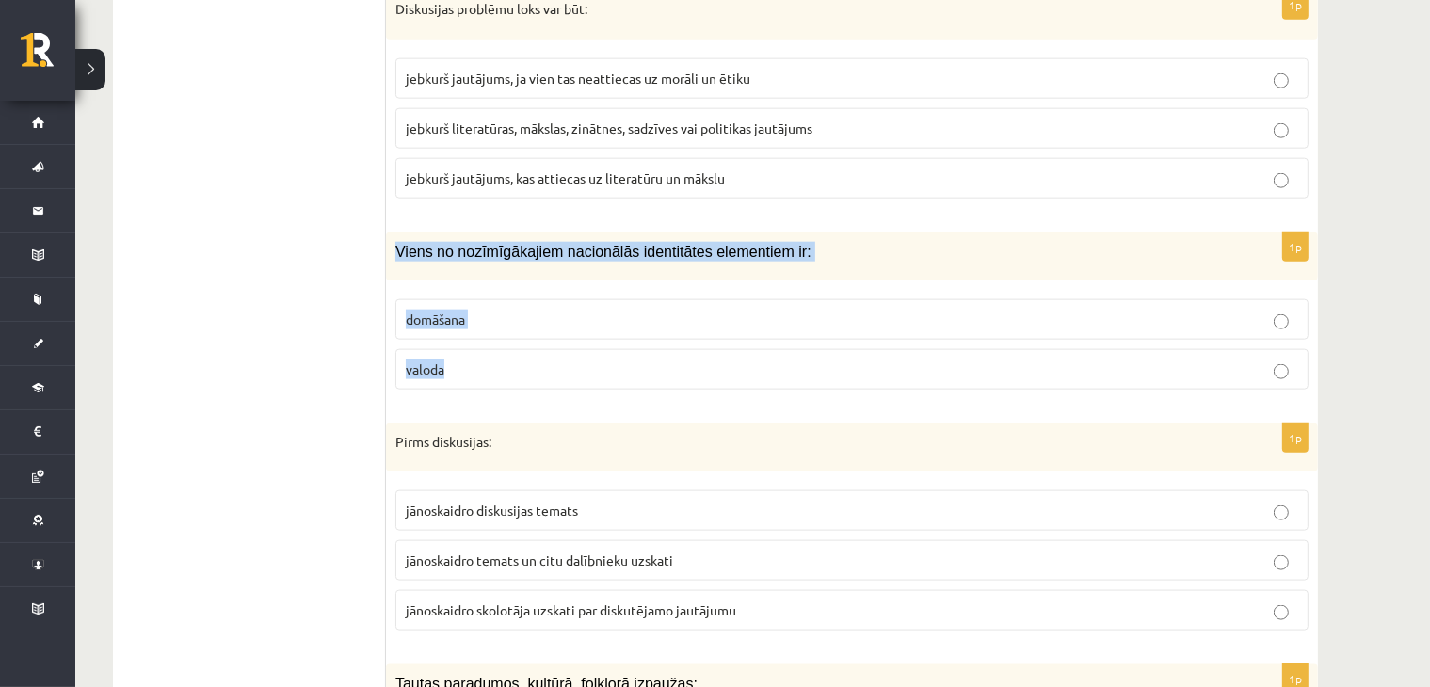
drag, startPoint x: 392, startPoint y: 243, endPoint x: 482, endPoint y: 312, distance: 113.3
click at [488, 335] on div "1p Viens no nozīmīgākajiem nacionālās identitātes elementiem ir: domāšana valoda" at bounding box center [852, 318] width 932 height 172
copy div "Viens no nozīmīgākajiem nacionālās identitātes elementiem ir: domāšana valoda"
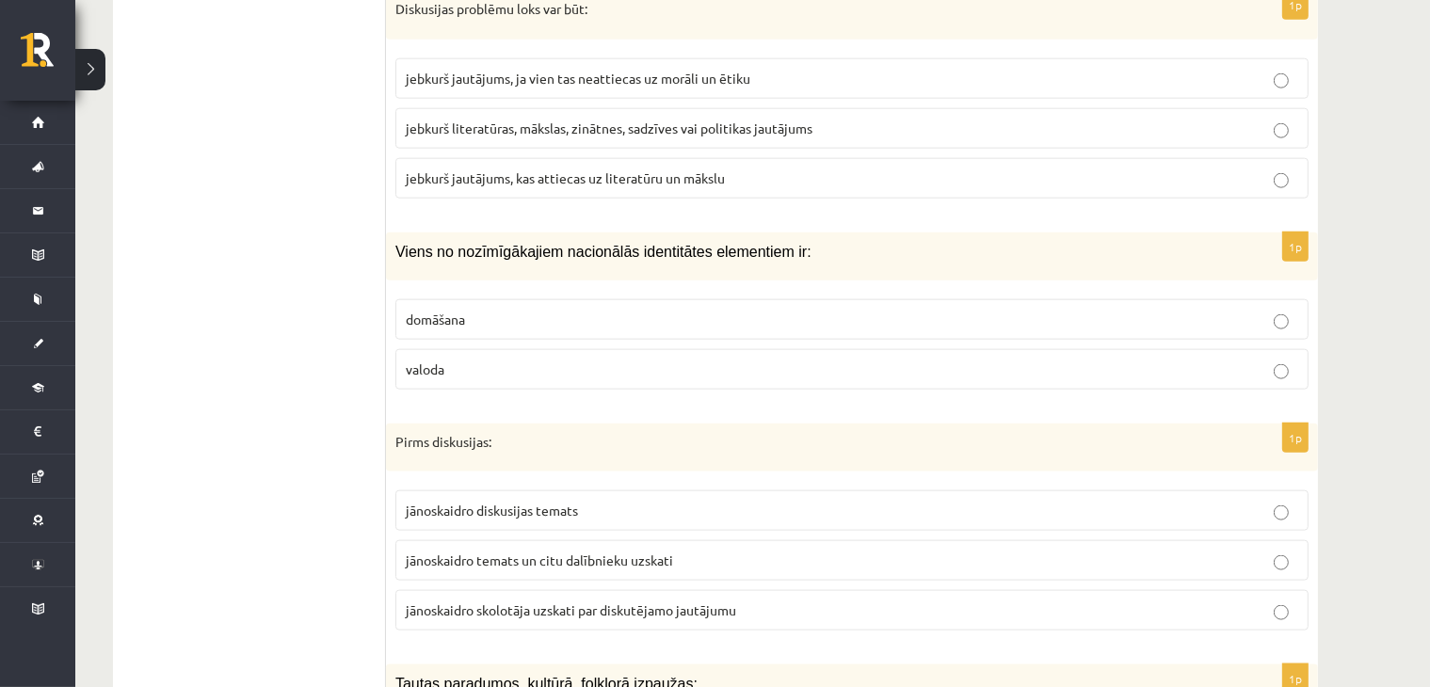
click at [808, 433] on p "Pirms diskusijas:" at bounding box center [804, 442] width 819 height 19
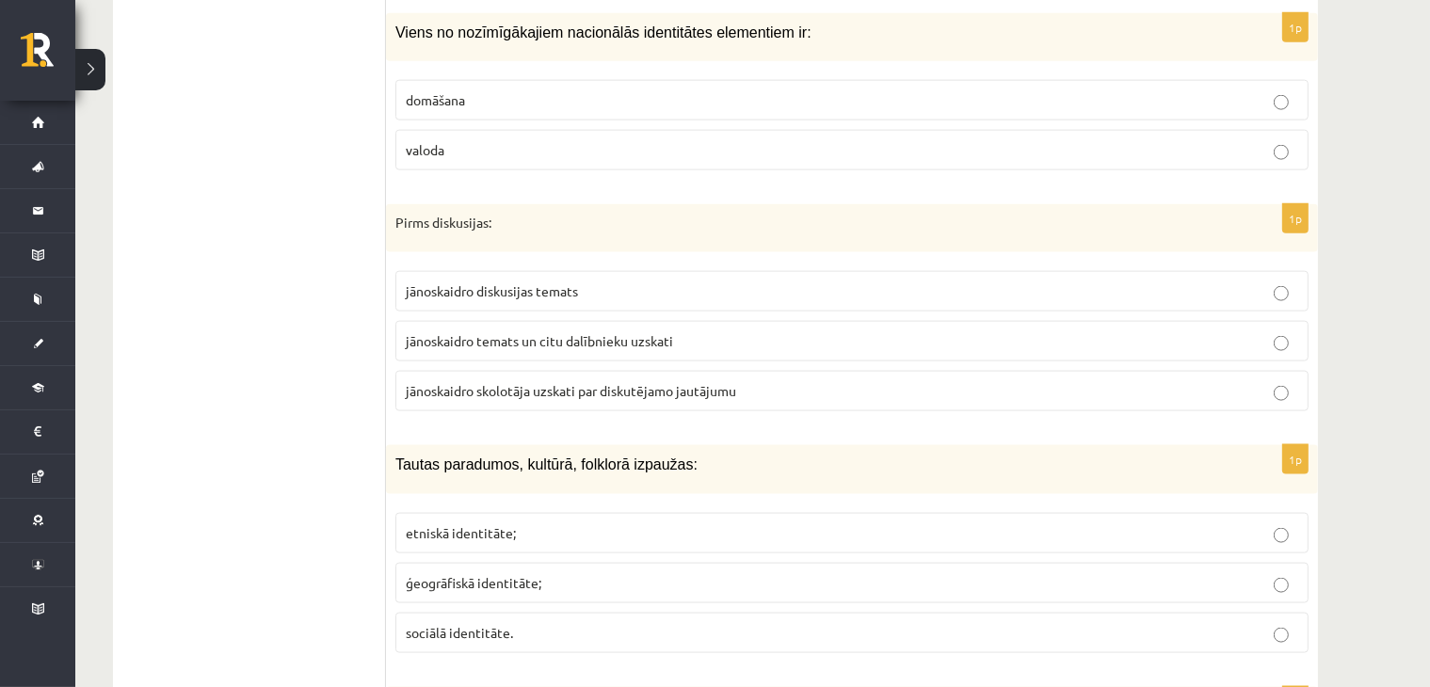
click at [537, 332] on span "jānoskaidro temats un citu dalībnieku uzskati" at bounding box center [539, 340] width 267 height 17
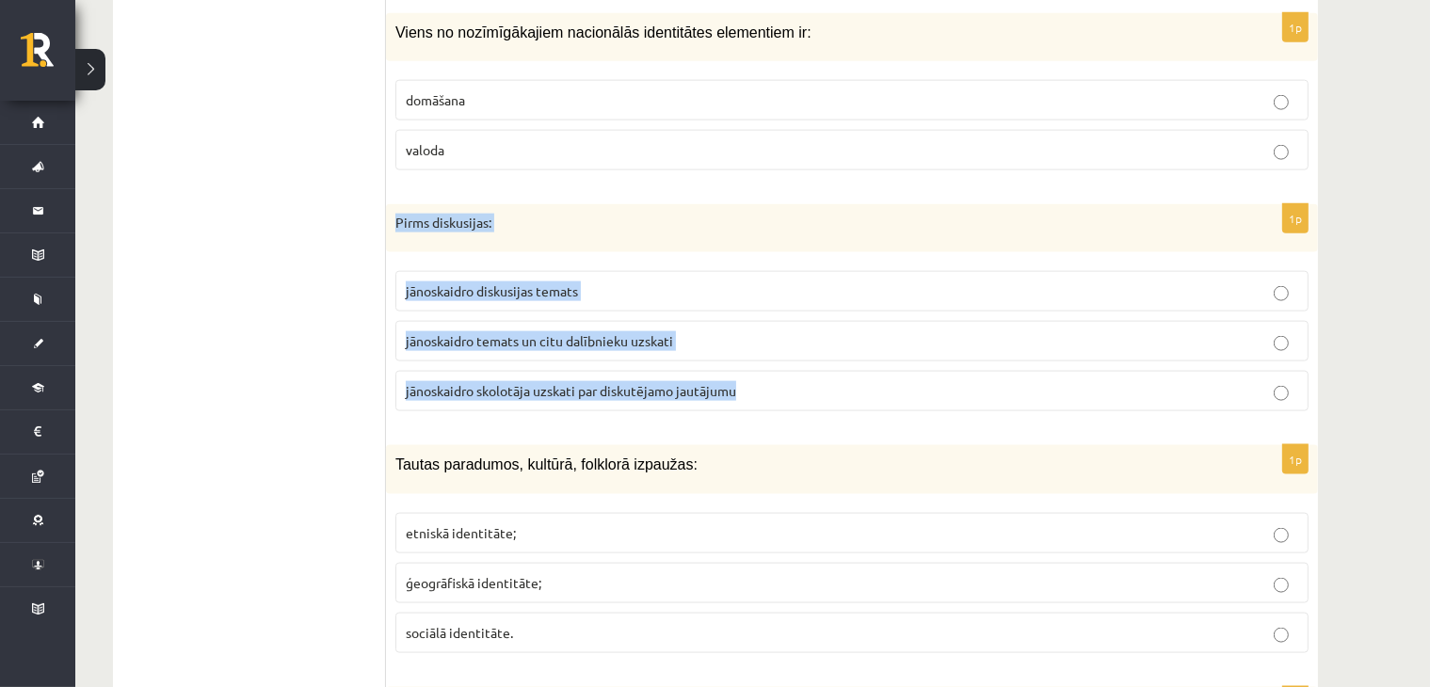
drag, startPoint x: 390, startPoint y: 210, endPoint x: 712, endPoint y: 374, distance: 361.2
click at [777, 411] on div "1p Pirms diskusijas: jānoskaidro diskusijas temats jānoskaidro temats un citu d…" at bounding box center [852, 315] width 932 height 223
copy div "Pirms diskusijas: jānoskaidro diskusijas temats jānoskaidro temats un citu dalī…"
click at [606, 282] on p "jānoskaidro diskusijas temats" at bounding box center [852, 291] width 892 height 20
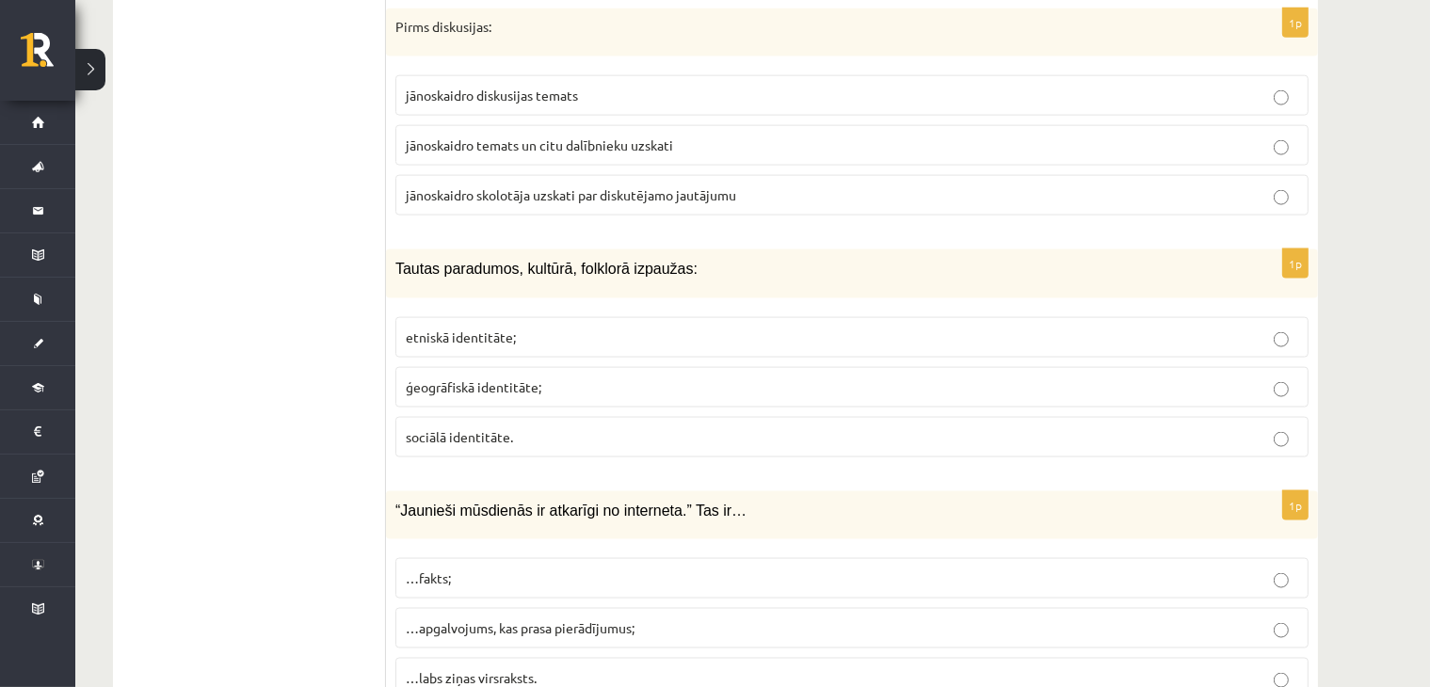
scroll to position [2666, 0]
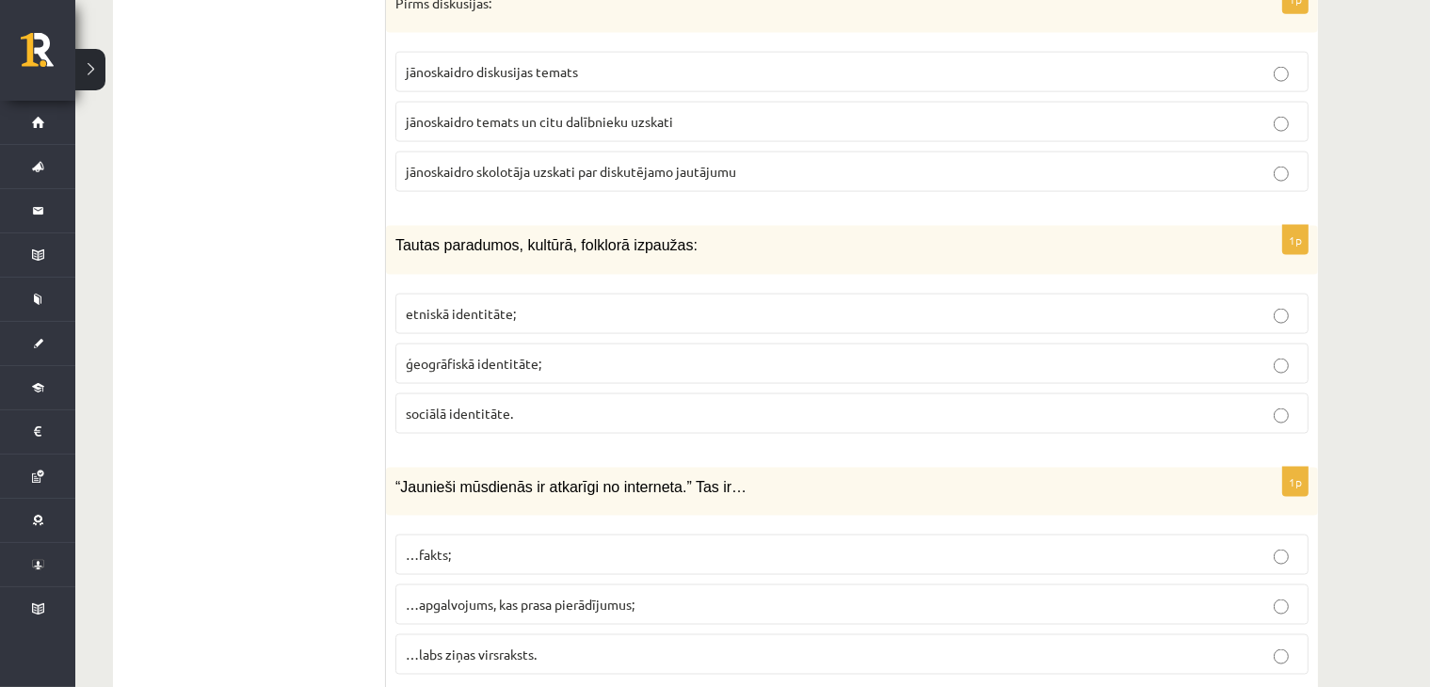
click at [566, 304] on p "etniskā identitāte;" at bounding box center [852, 314] width 892 height 20
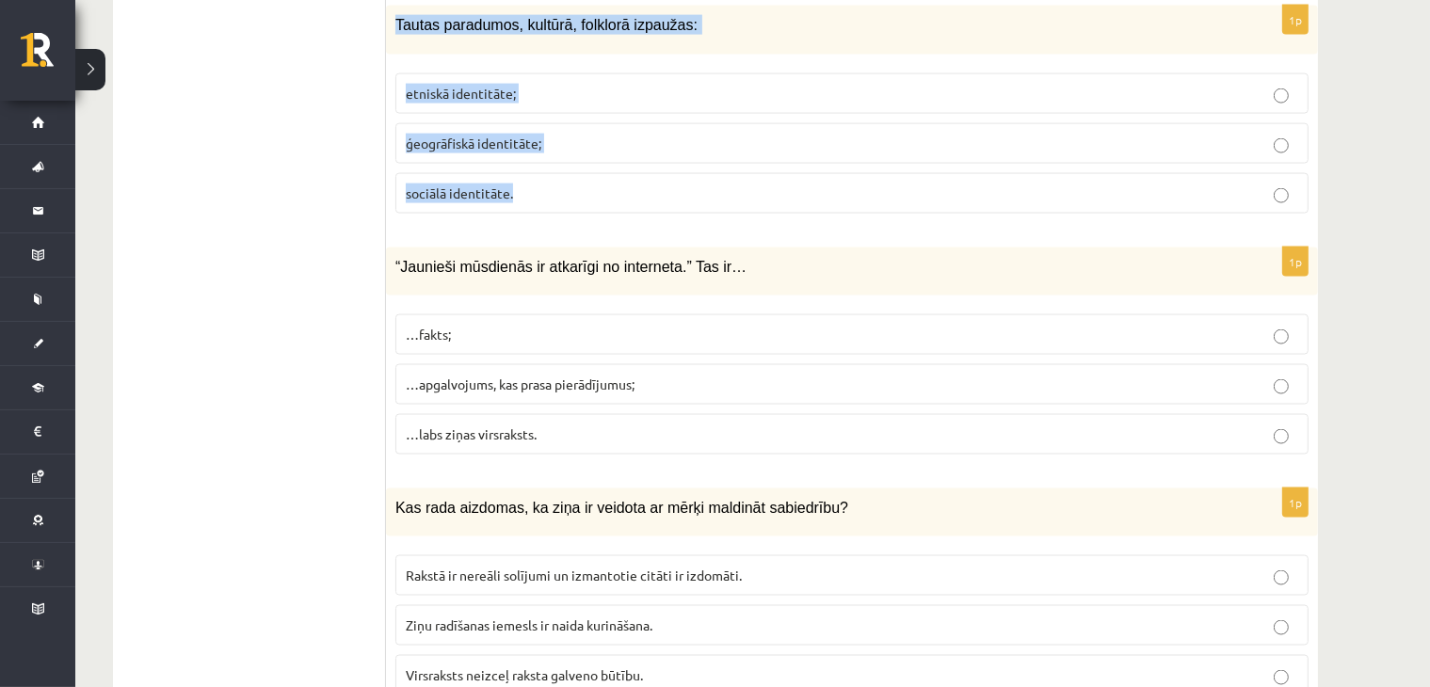
drag, startPoint x: 392, startPoint y: 12, endPoint x: 536, endPoint y: 153, distance: 201.7
click at [536, 153] on div "1p Tautas paradumos, kultūrā, folklorā izpaužas: etniskā identitāte; ģeogrāfisk…" at bounding box center [852, 117] width 932 height 222
copy div "Tautas paradumos, kultūrā, folklorā izpaužas: etniskā identitāte; ģeogrāfiskā i…"
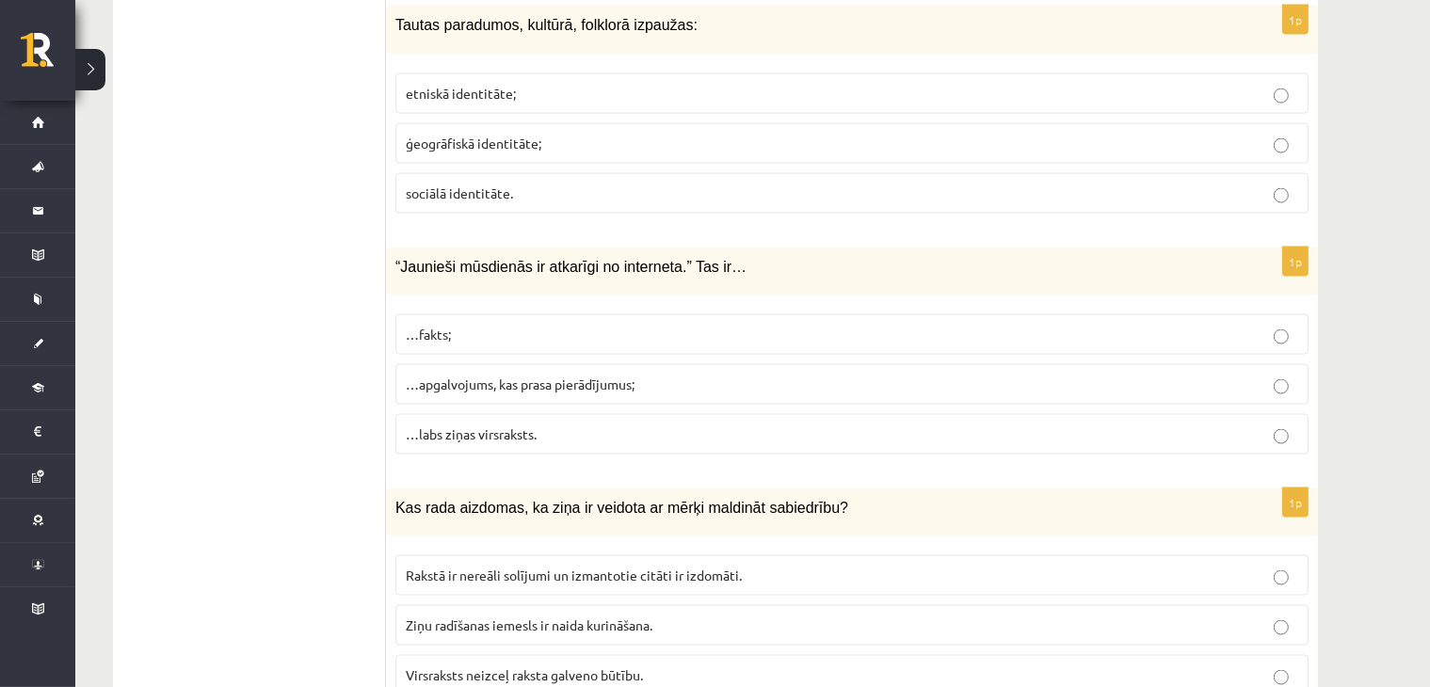
click at [520, 376] on span "…apgalvojums, kas prasa pierādījumus;" at bounding box center [520, 384] width 229 height 17
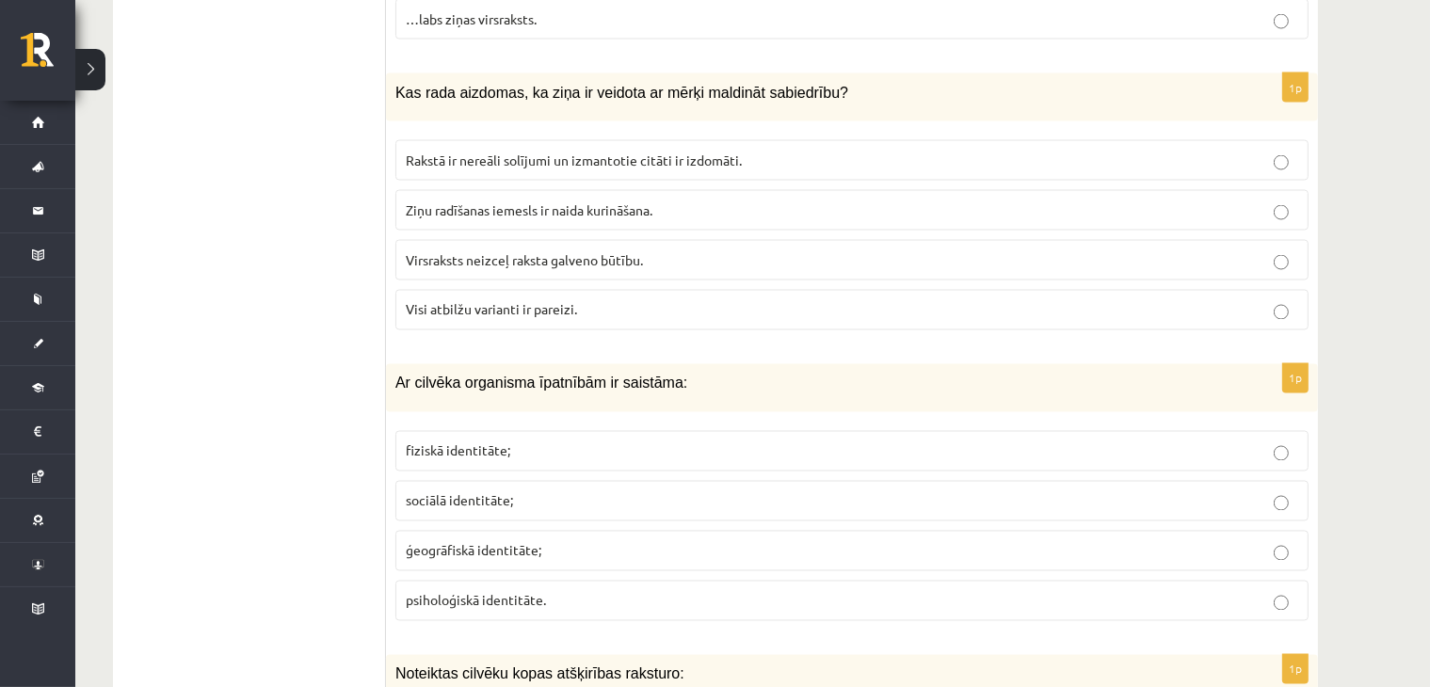
scroll to position [3324, 0]
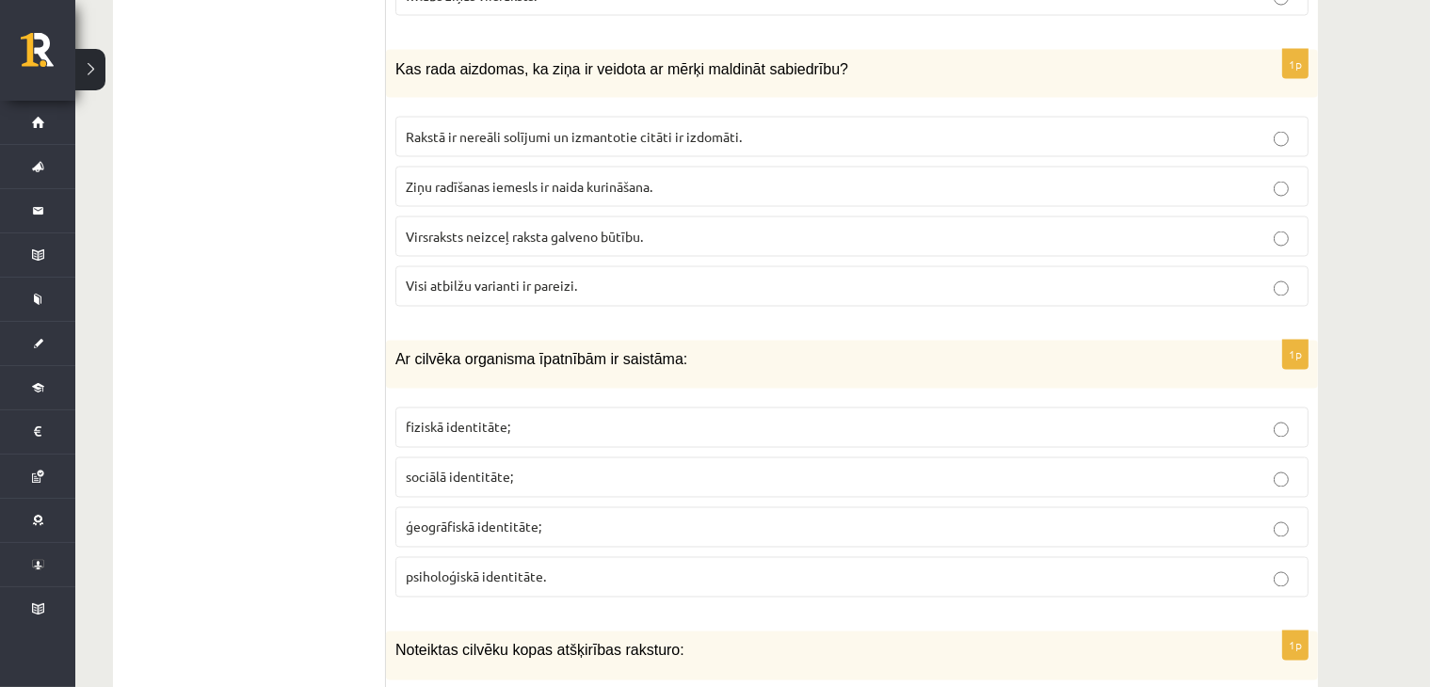
click at [563, 228] on p "Virsraksts neizceļ raksta galveno būtību." at bounding box center [852, 237] width 892 height 20
click at [504, 278] on span "Visi atbilžu varianti ir pareizi." at bounding box center [491, 286] width 171 height 17
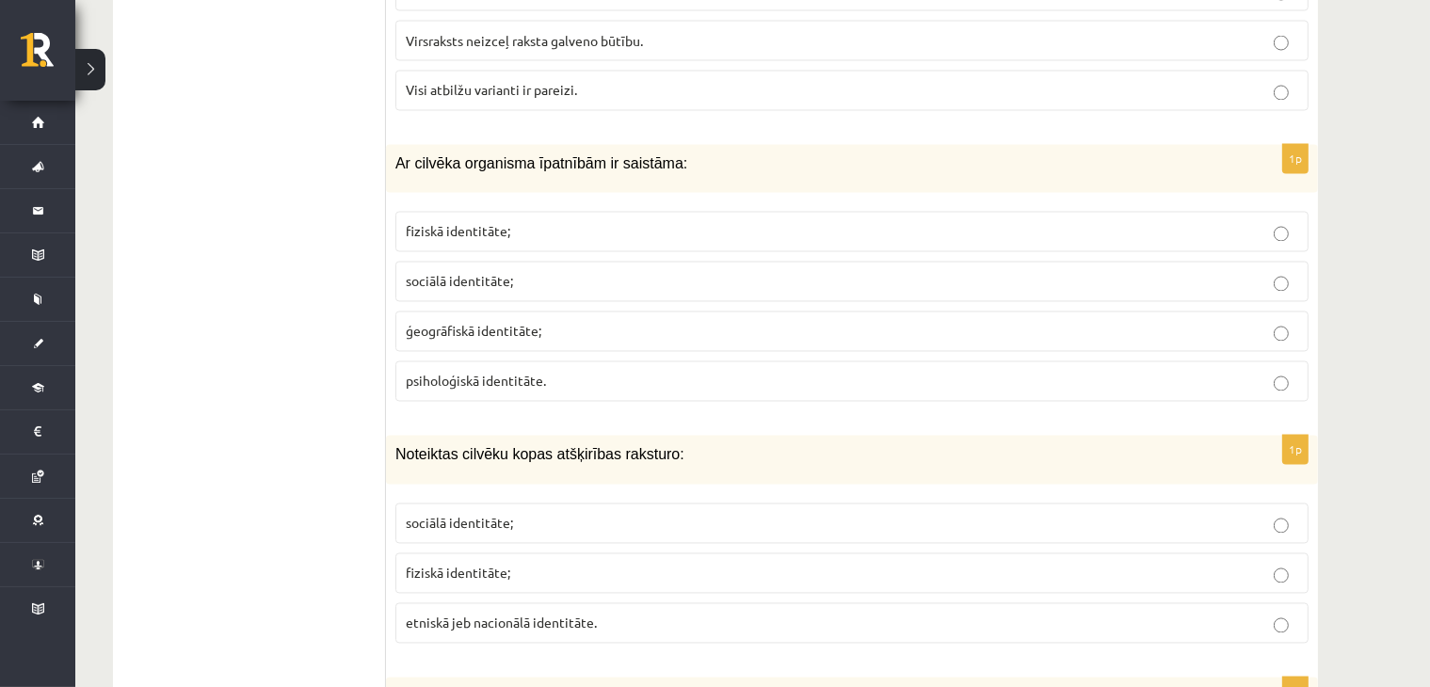
scroll to position [3545, 0]
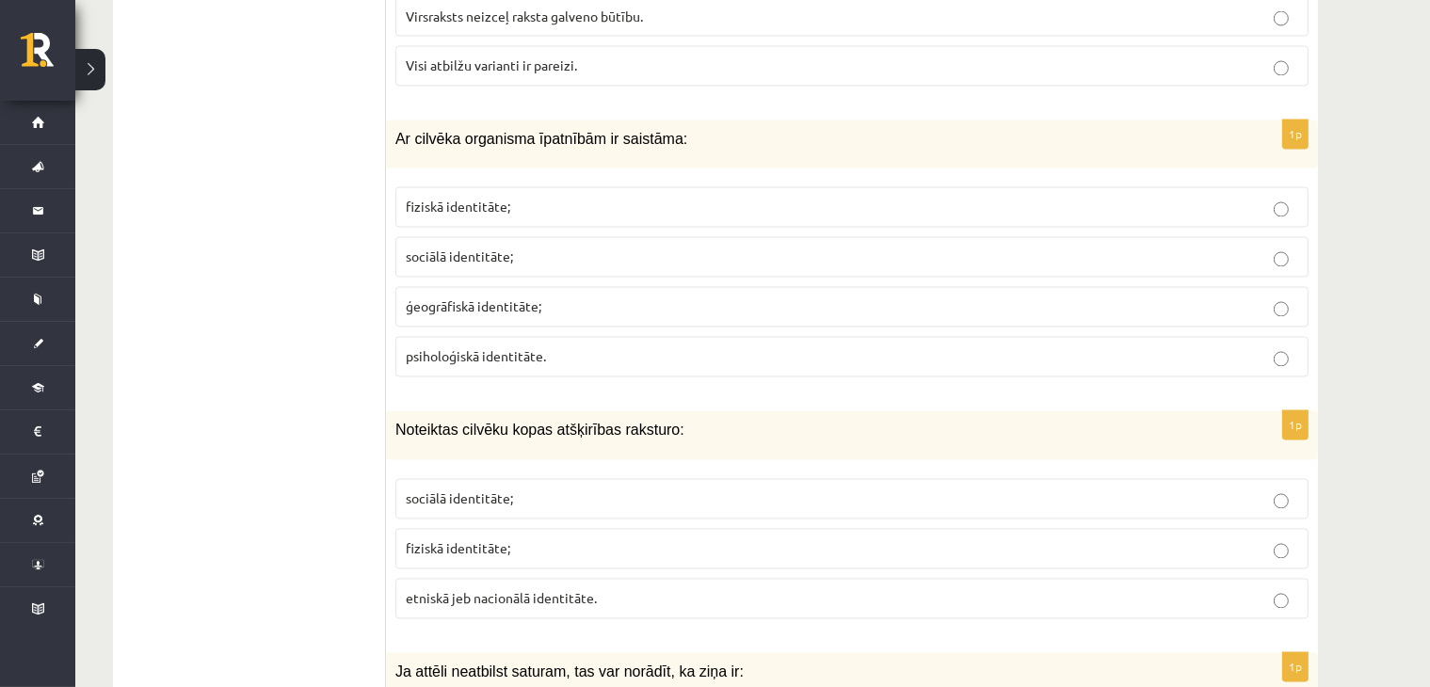
click at [556, 198] on p "fiziskā identitāte;" at bounding box center [852, 208] width 892 height 20
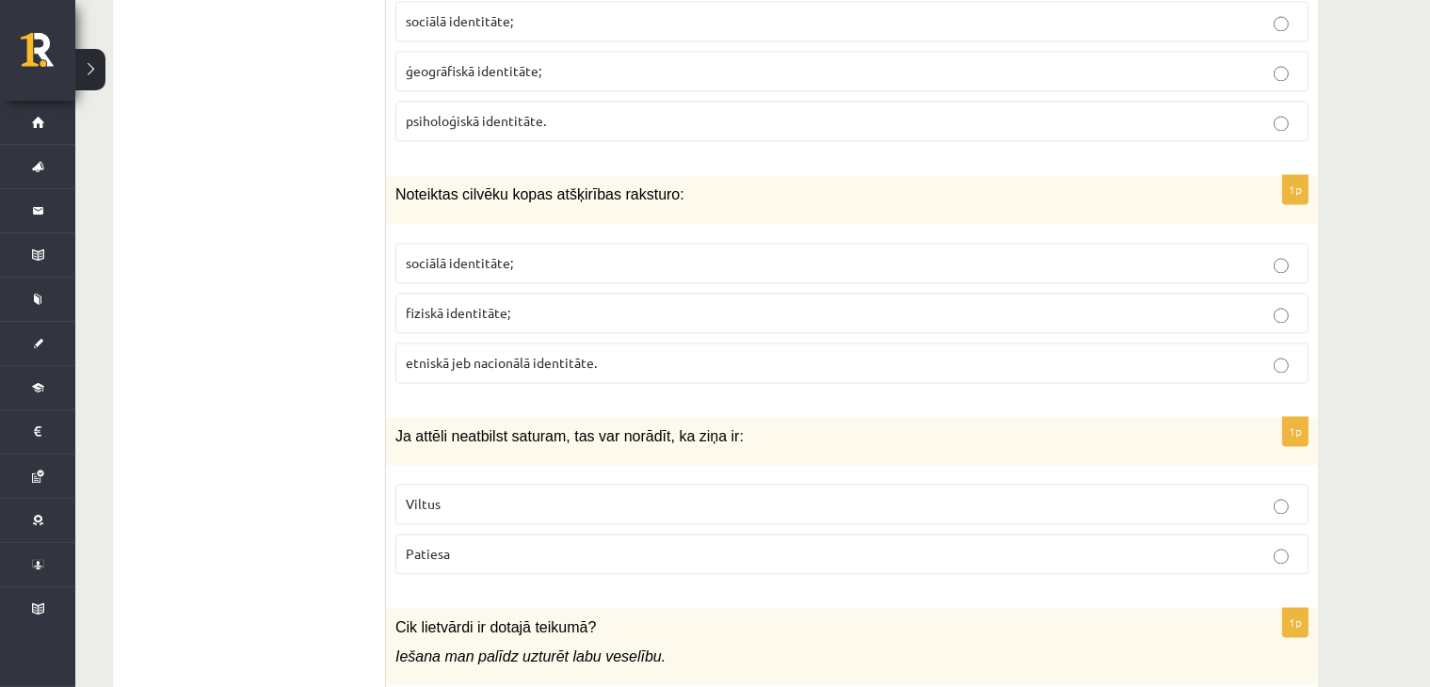
scroll to position [3764, 0]
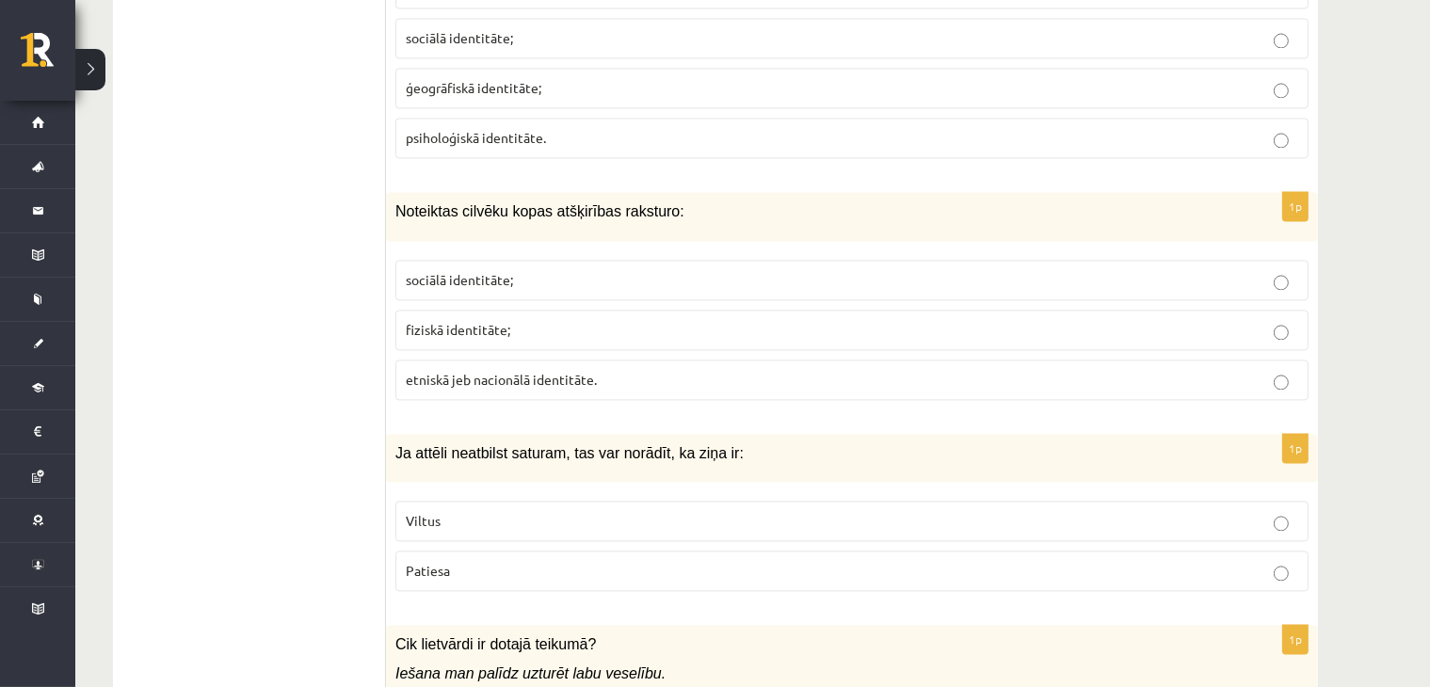
click at [527, 270] on p "sociālā identitāte;" at bounding box center [852, 280] width 892 height 20
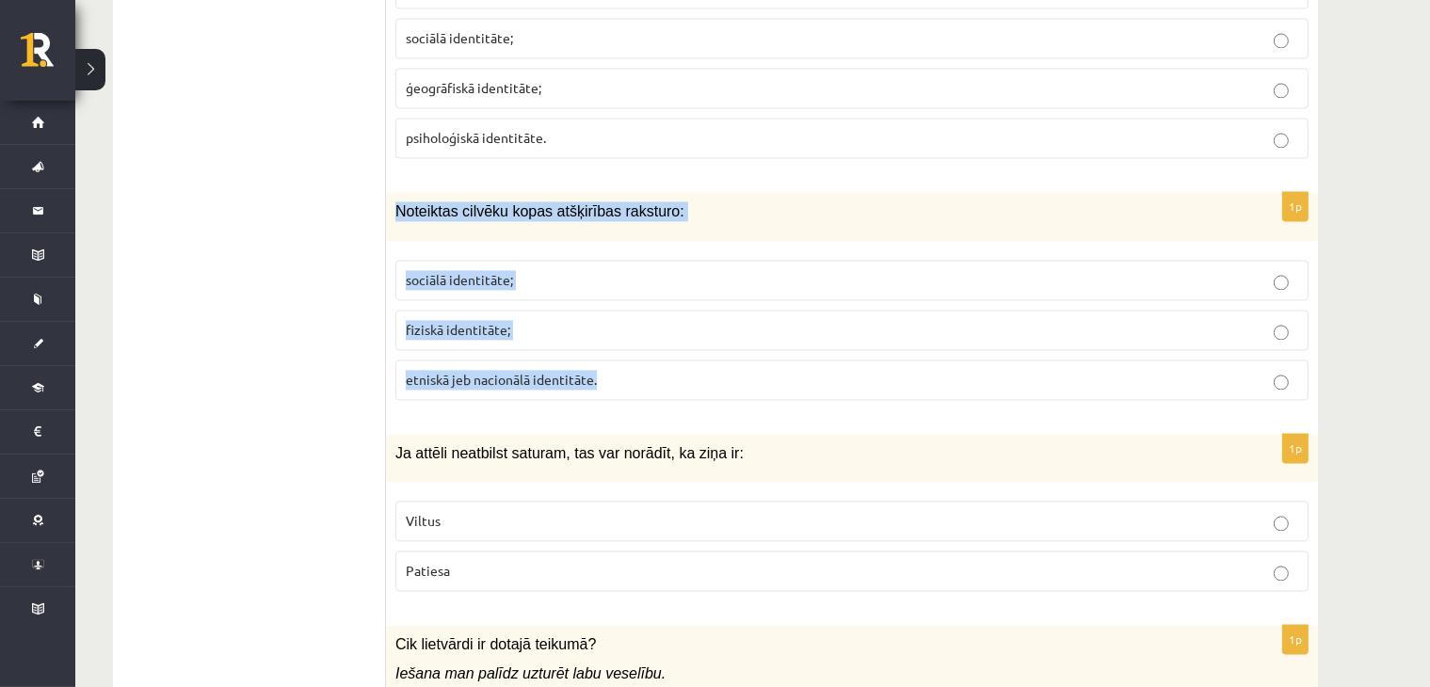
drag, startPoint x: 392, startPoint y: 190, endPoint x: 596, endPoint y: 246, distance: 211.7
click at [616, 333] on div "1p Noteiktas cilvēku kopas atšķirības raksturo: sociālā identitāte; fiziskā ide…" at bounding box center [852, 303] width 932 height 222
copy div "Noteiktas cilvēku kopas atšķirības raksturo: sociālā identitāte; fiziskā identi…"
click at [802, 373] on label "etniskā jeb nacionālā identitāte." at bounding box center [851, 380] width 913 height 40
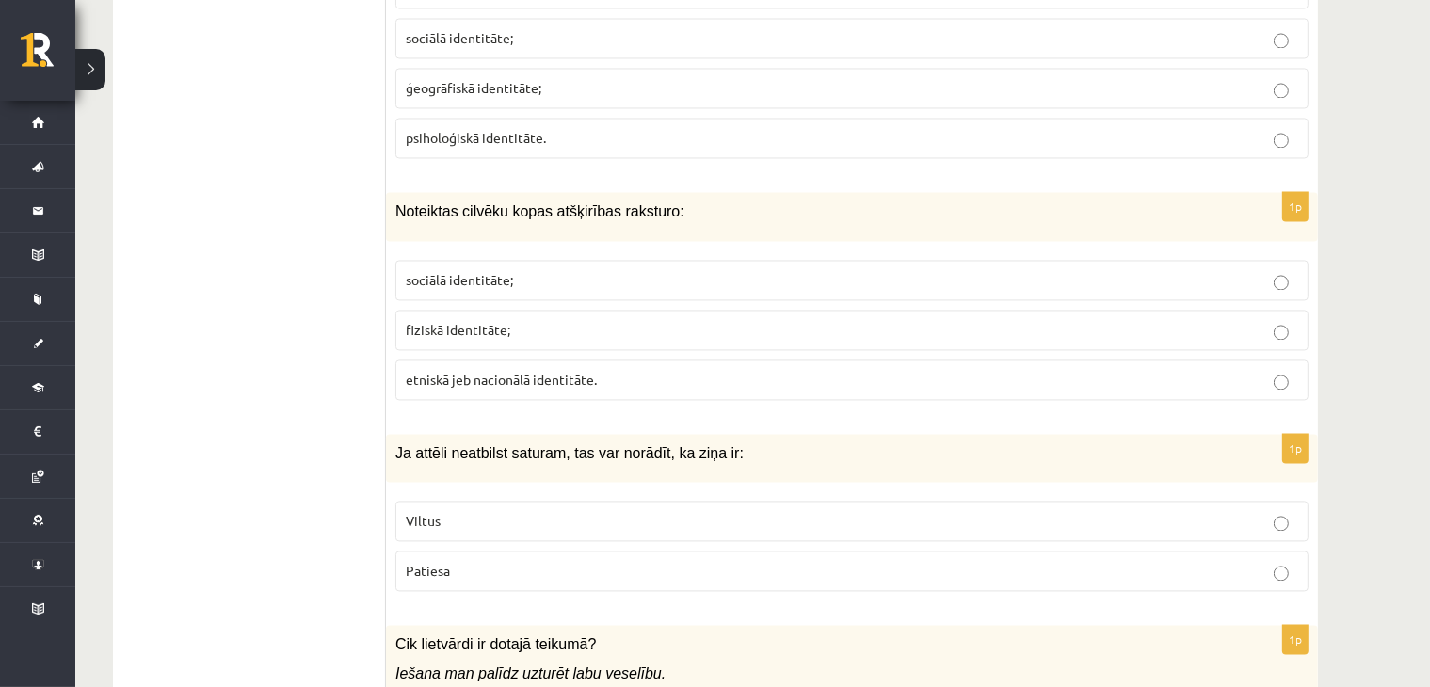
scroll to position [3983, 0]
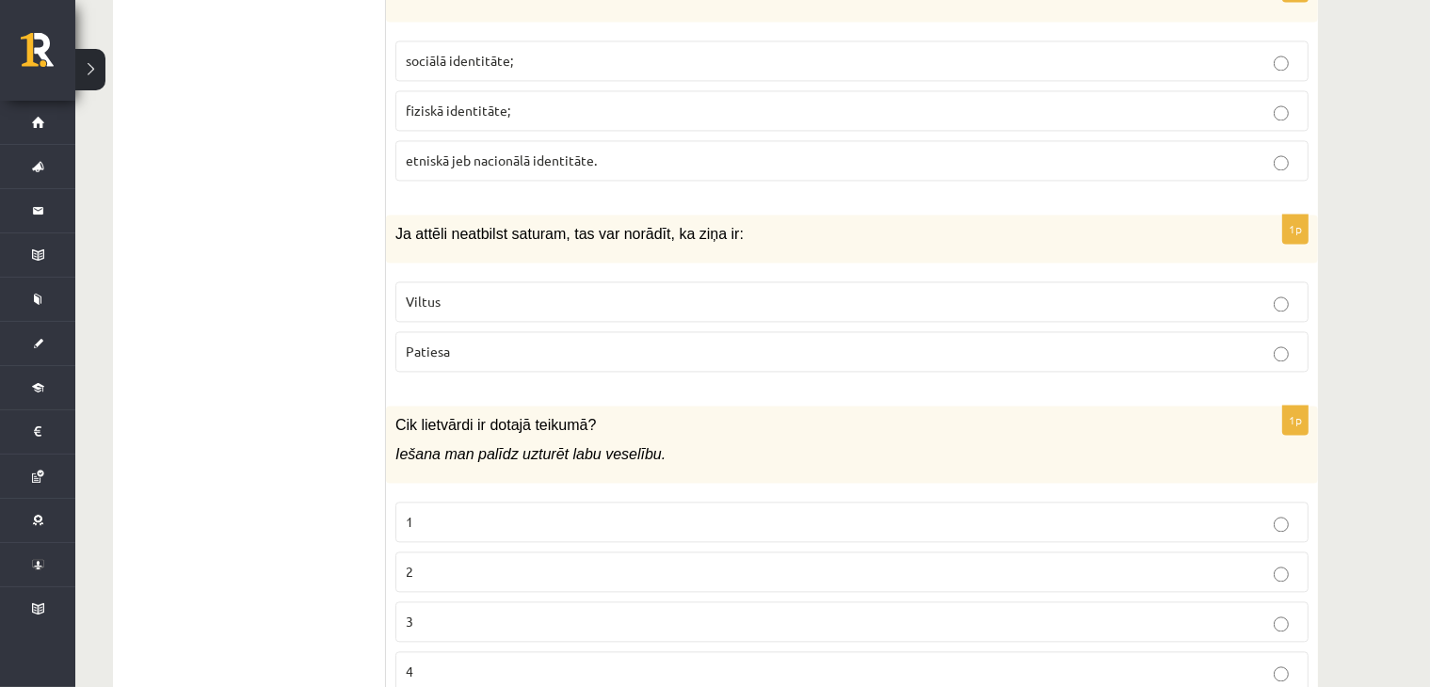
click at [444, 292] on p "Viltus" at bounding box center [852, 302] width 892 height 20
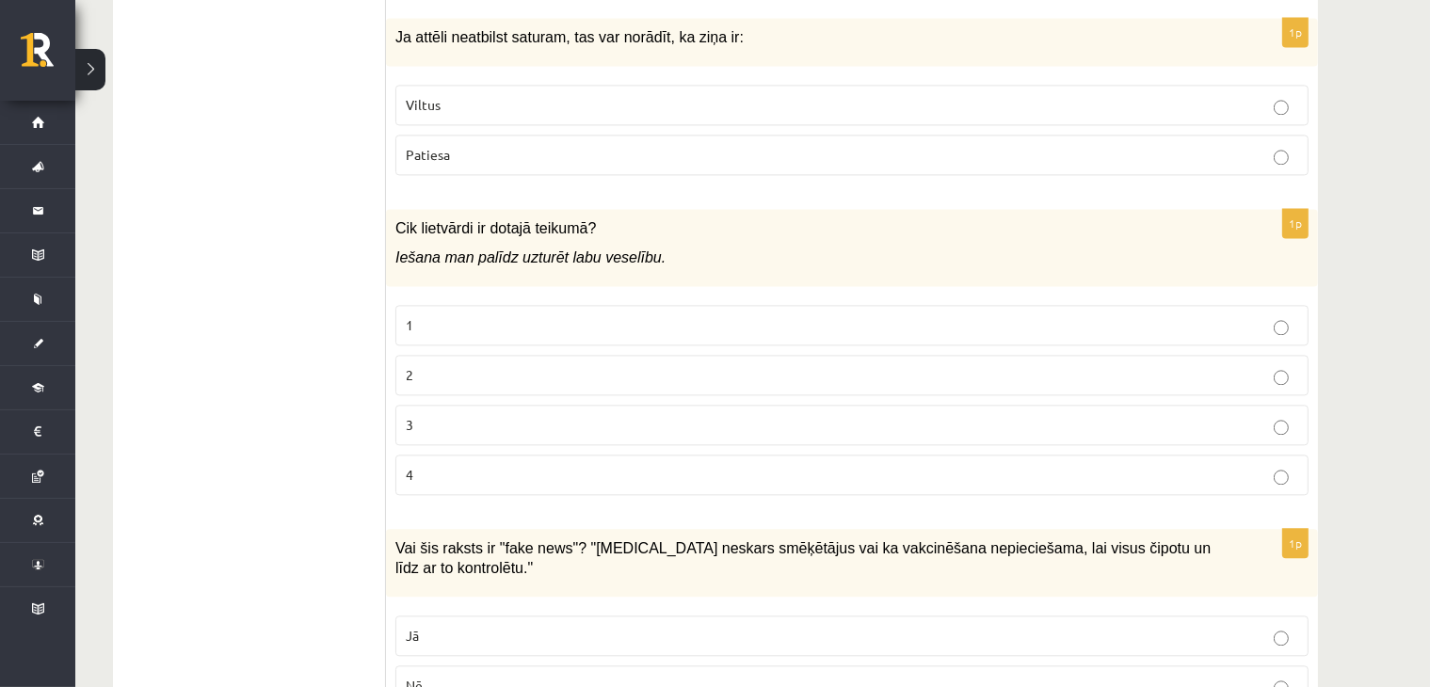
scroll to position [4203, 0]
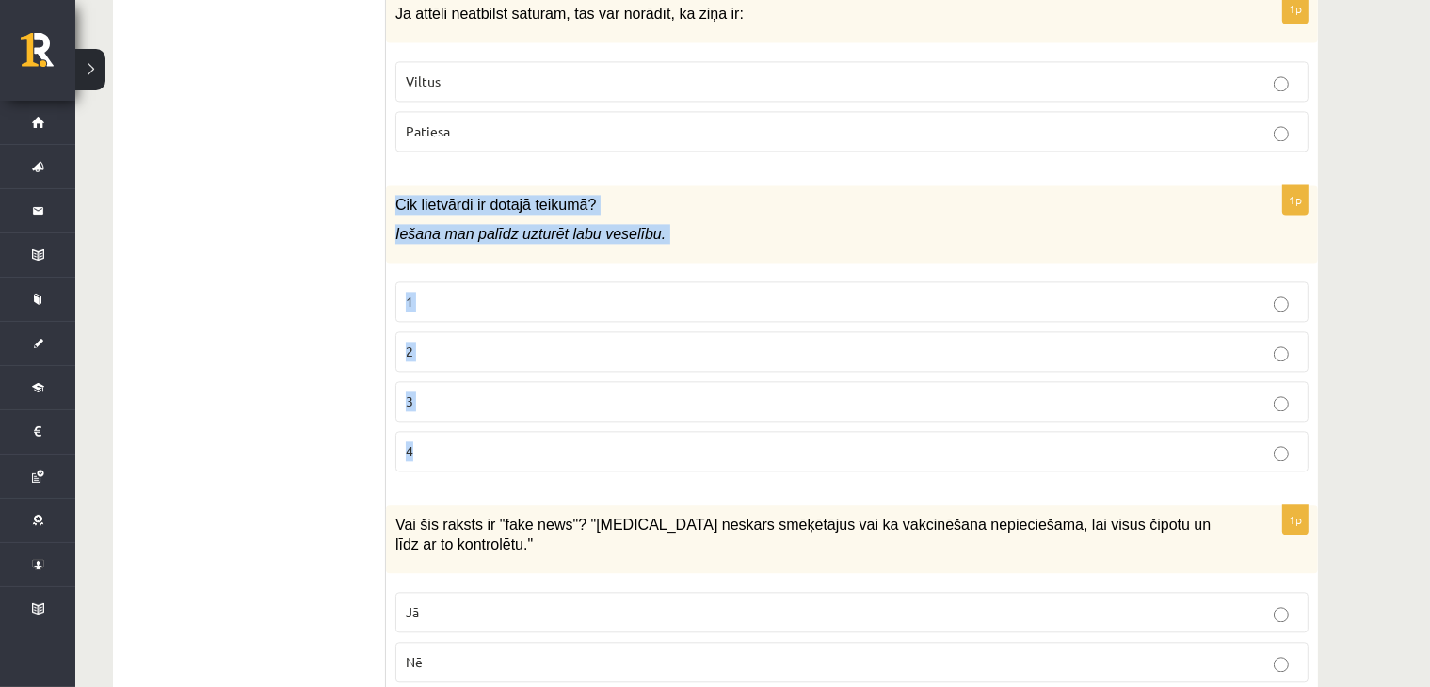
drag, startPoint x: 397, startPoint y: 184, endPoint x: 545, endPoint y: 418, distance: 277.1
click at [545, 418] on div "1p Cik lietvārdi ir dotajā teikumā? Iešana man palīdz uzturēt labu veselību. 1 …" at bounding box center [852, 336] width 932 height 302
copy div "Cik lietvārdi ir dotajā teikumā? Iešana man palīdz uzturēt labu veselību. 1 2 3…"
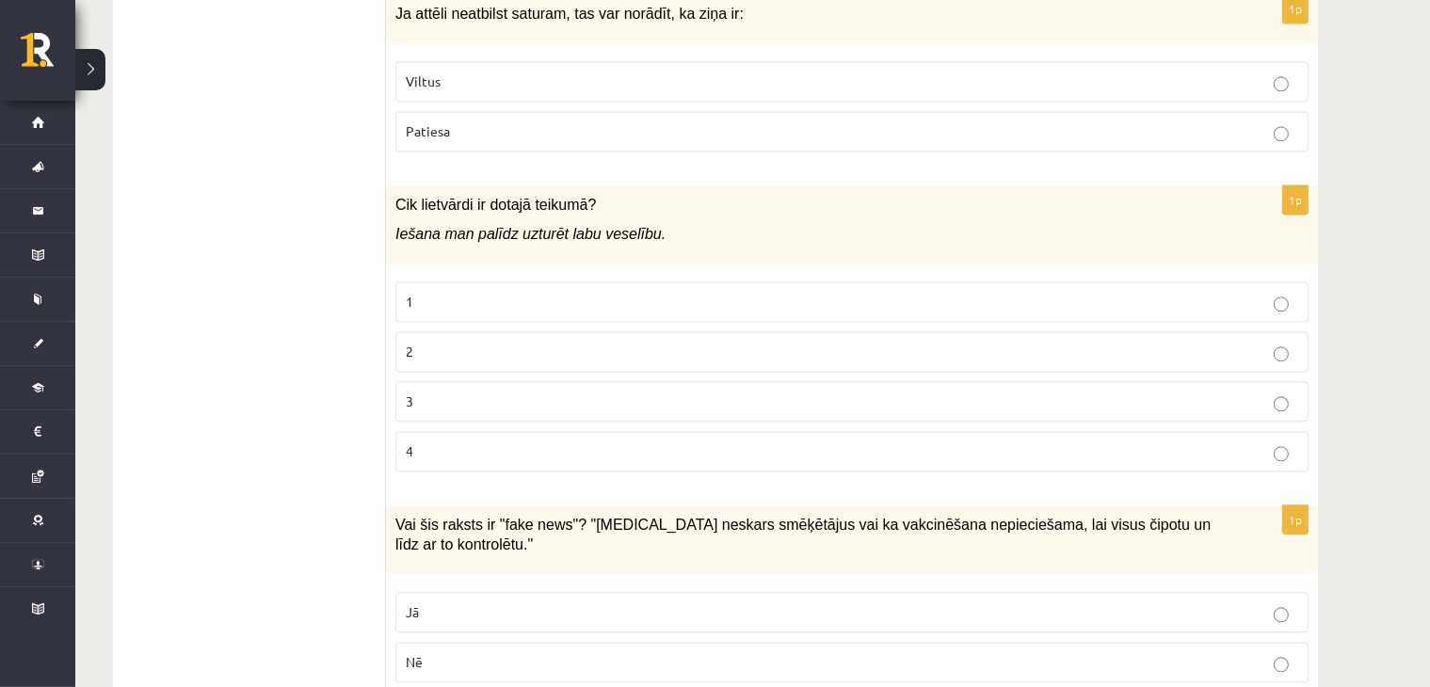
click at [481, 342] on p "2" at bounding box center [852, 352] width 892 height 20
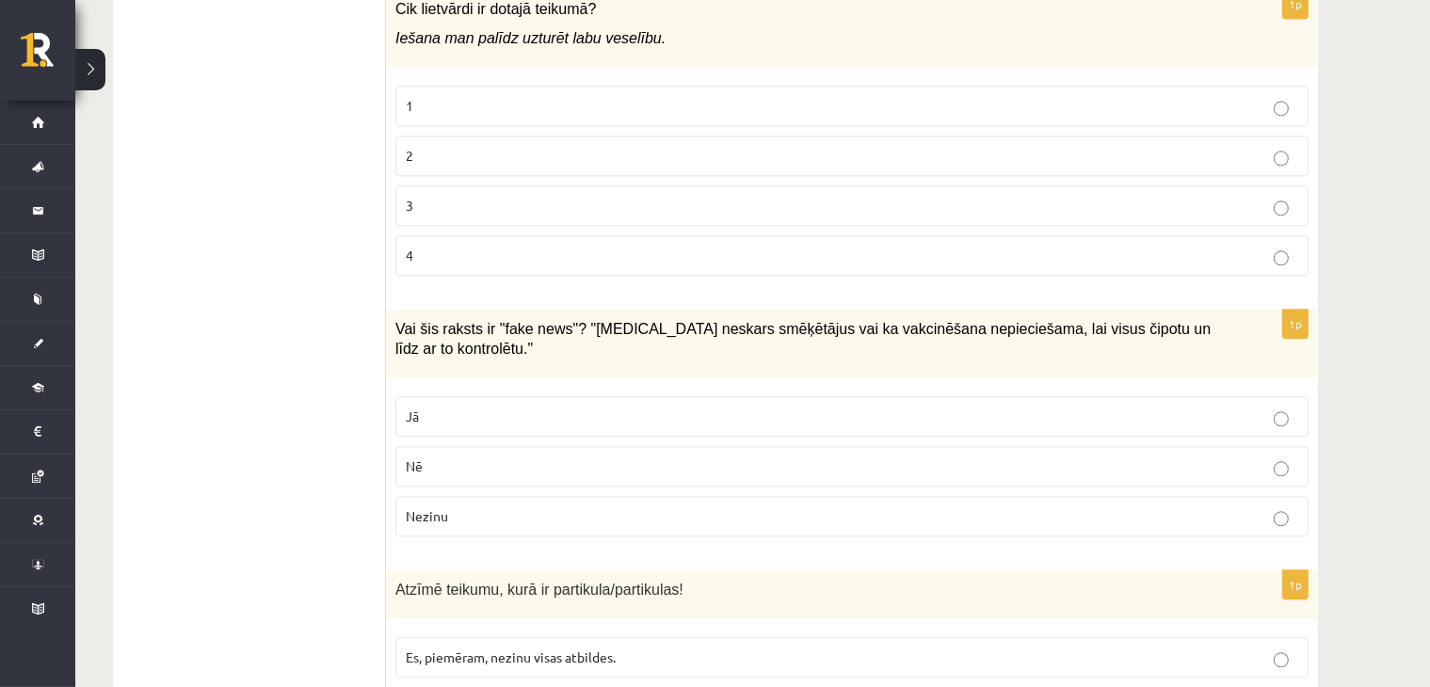
scroll to position [4423, 0]
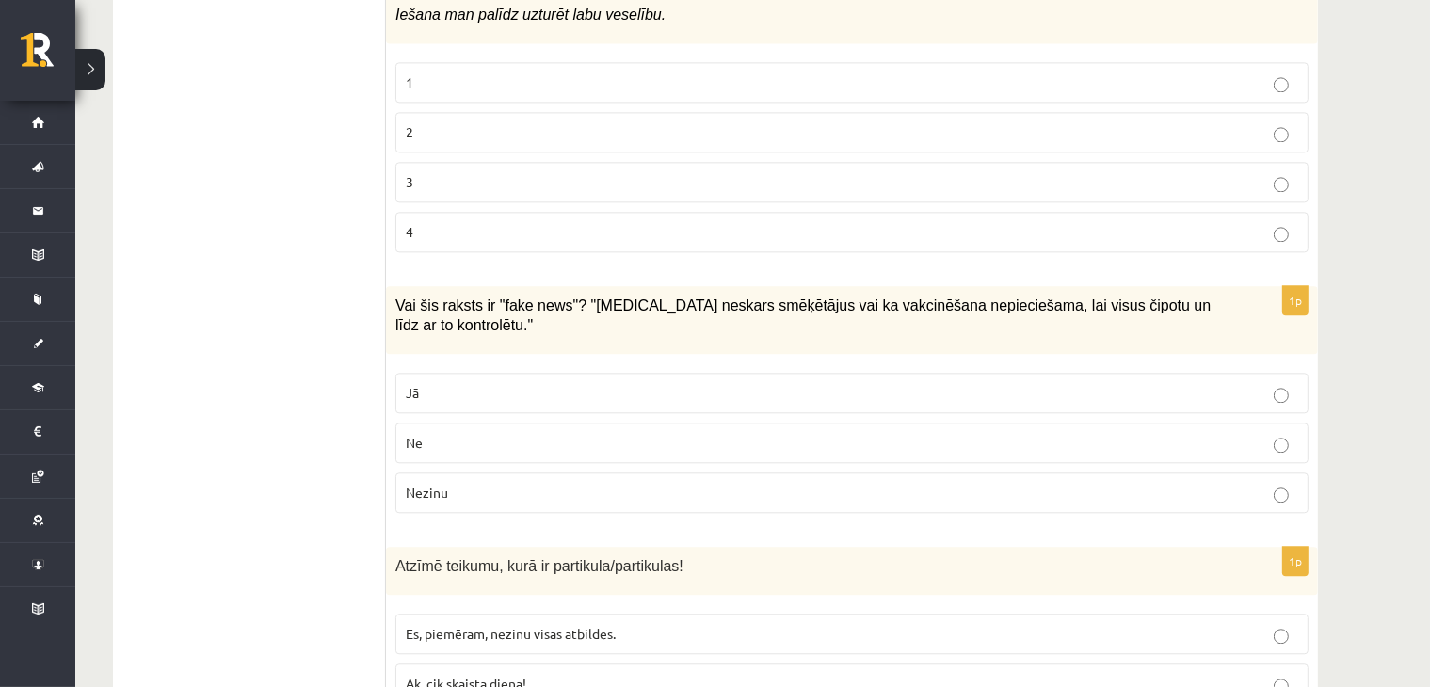
click at [489, 383] on p "Jā" at bounding box center [852, 393] width 892 height 20
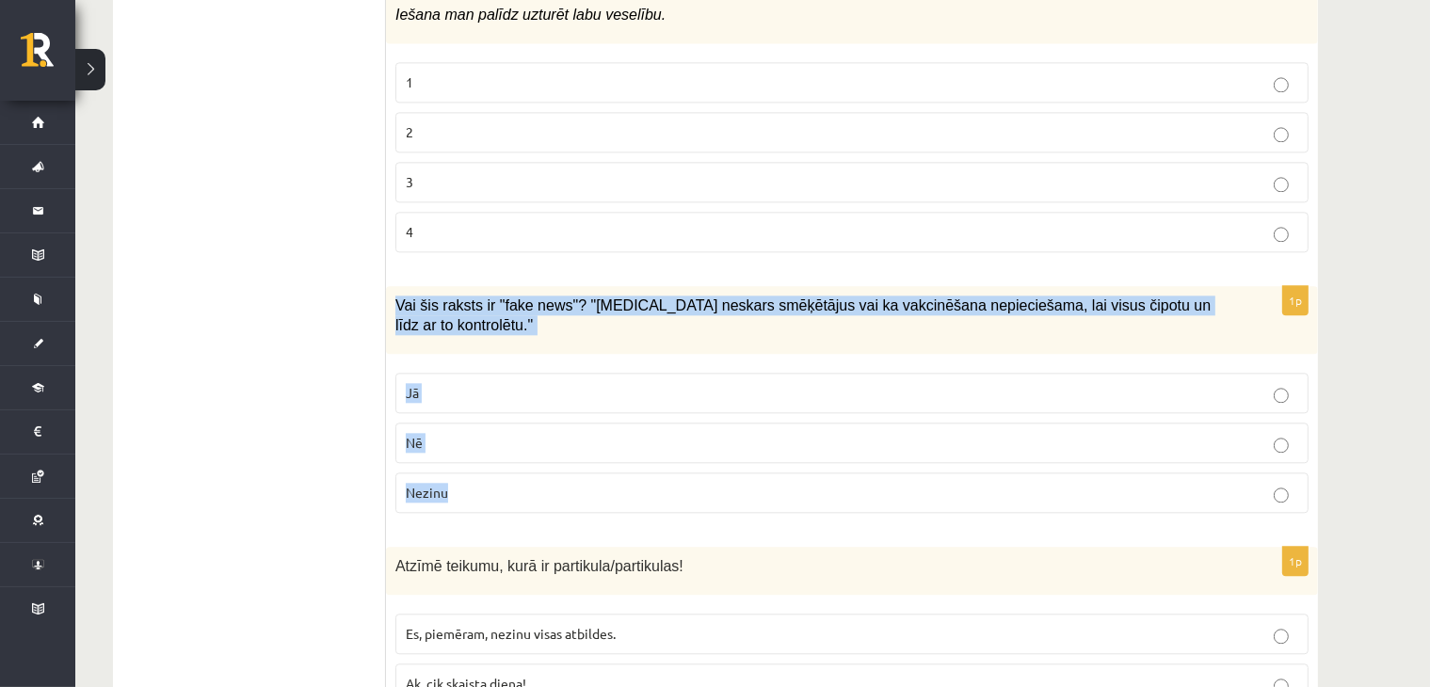
drag, startPoint x: 393, startPoint y: 283, endPoint x: 627, endPoint y: 433, distance: 277.3
click at [627, 433] on div "1p Vai šis raksts ir "fake news"? "Covid-19 neskars smēķētājus vai ka vakcinēša…" at bounding box center [852, 407] width 932 height 242
copy div "Vai šis raksts ir "fake news"? "Covid-19 neskars smēķētājus vai ka vakcinēšana …"
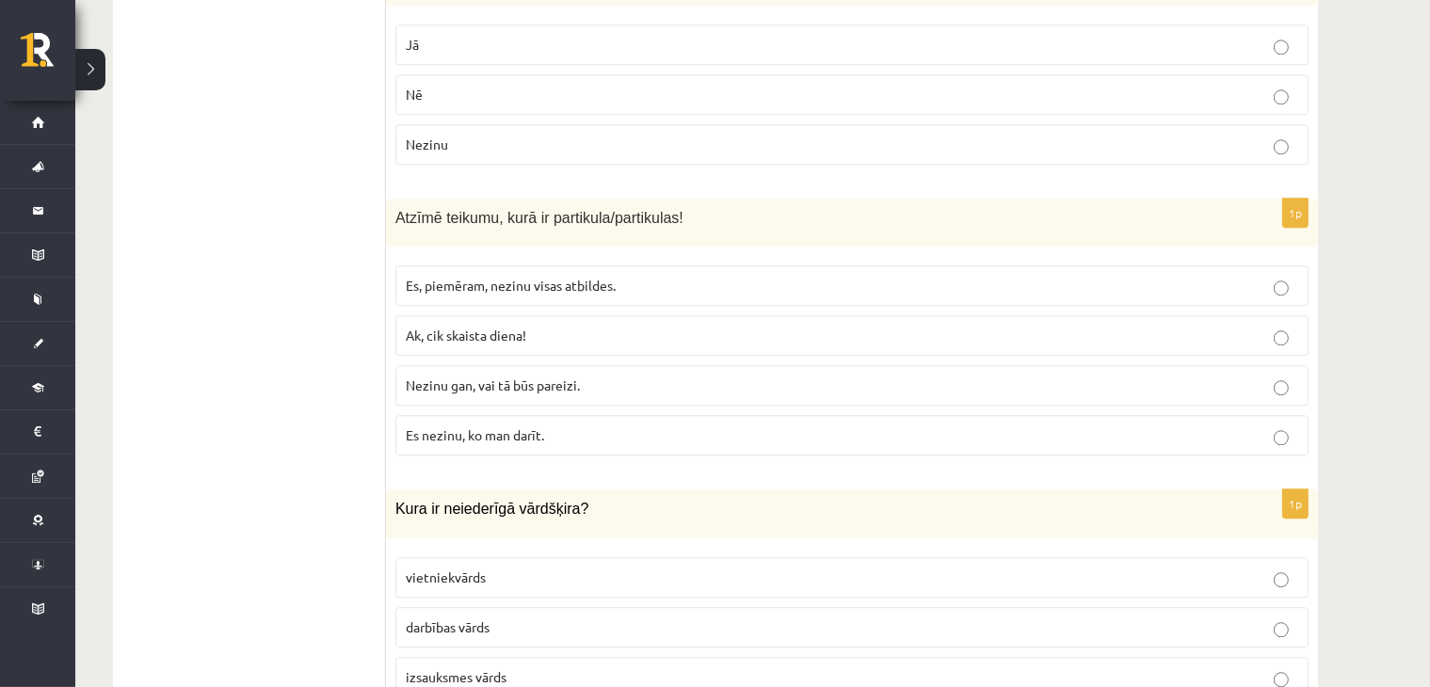
scroll to position [4862, 0]
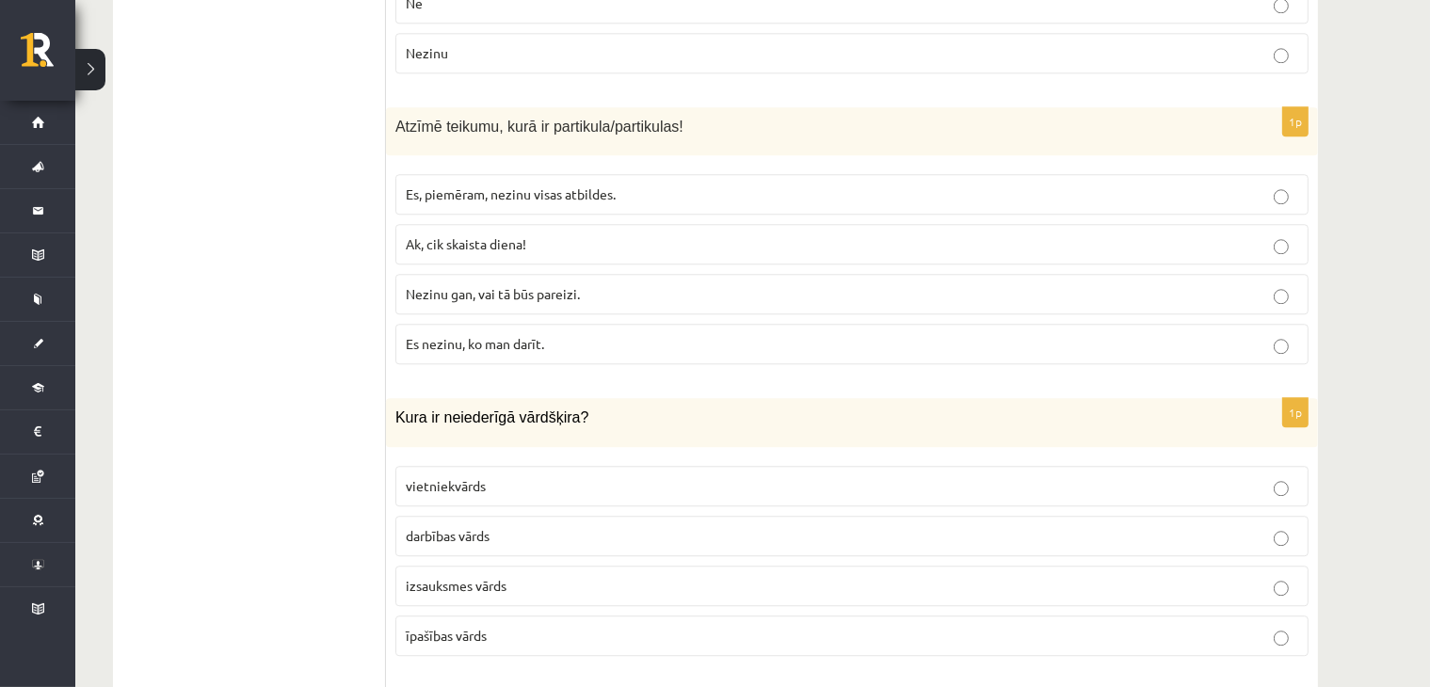
click at [429, 284] on p "Nezinu gan, vai tā būs pareizi." at bounding box center [852, 294] width 892 height 20
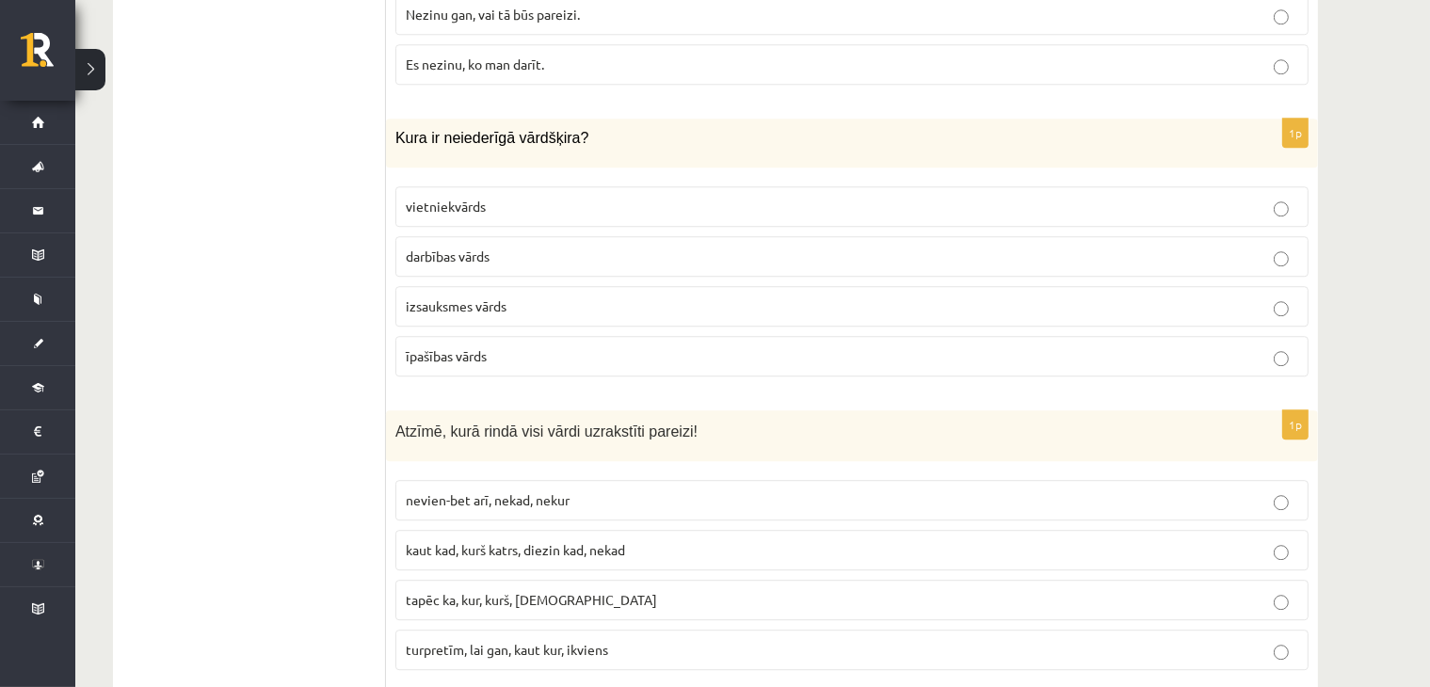
scroll to position [5141, 0]
click at [624, 287] on label "izsauksmes vārds" at bounding box center [851, 307] width 913 height 40
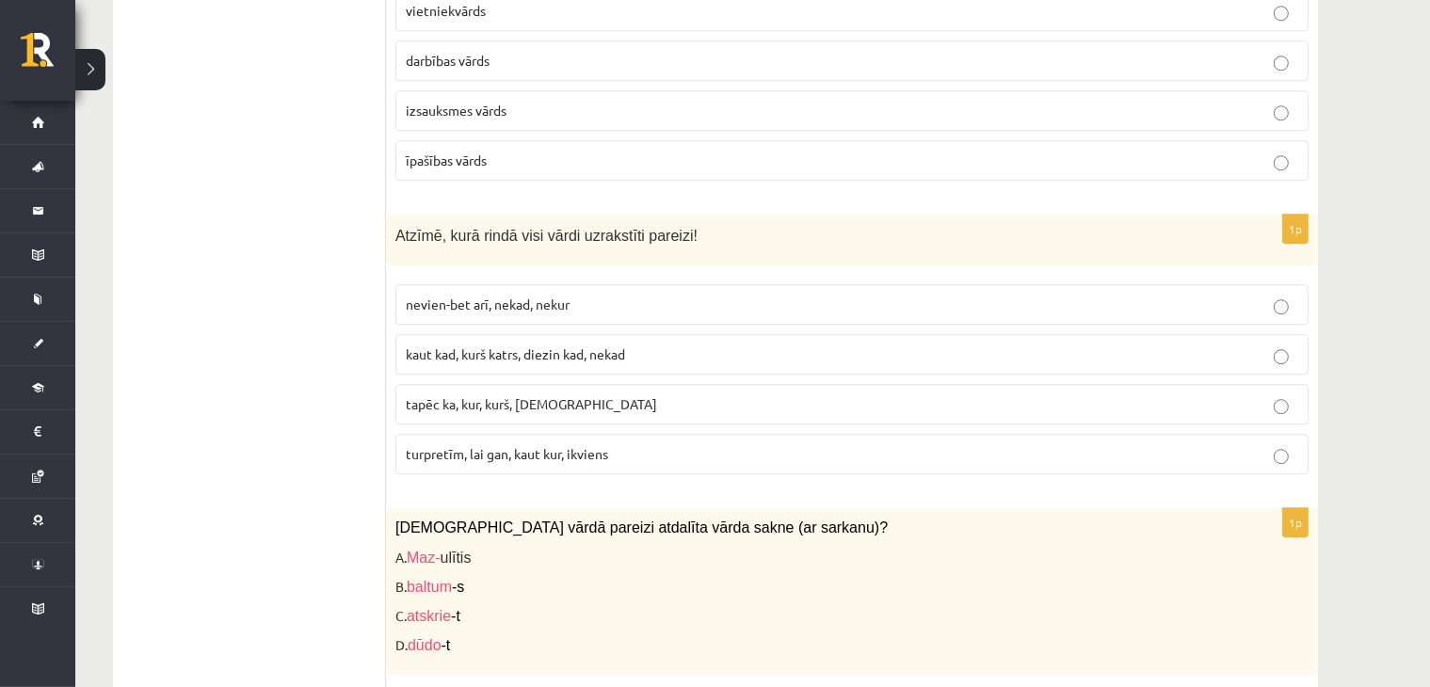
scroll to position [5360, 0]
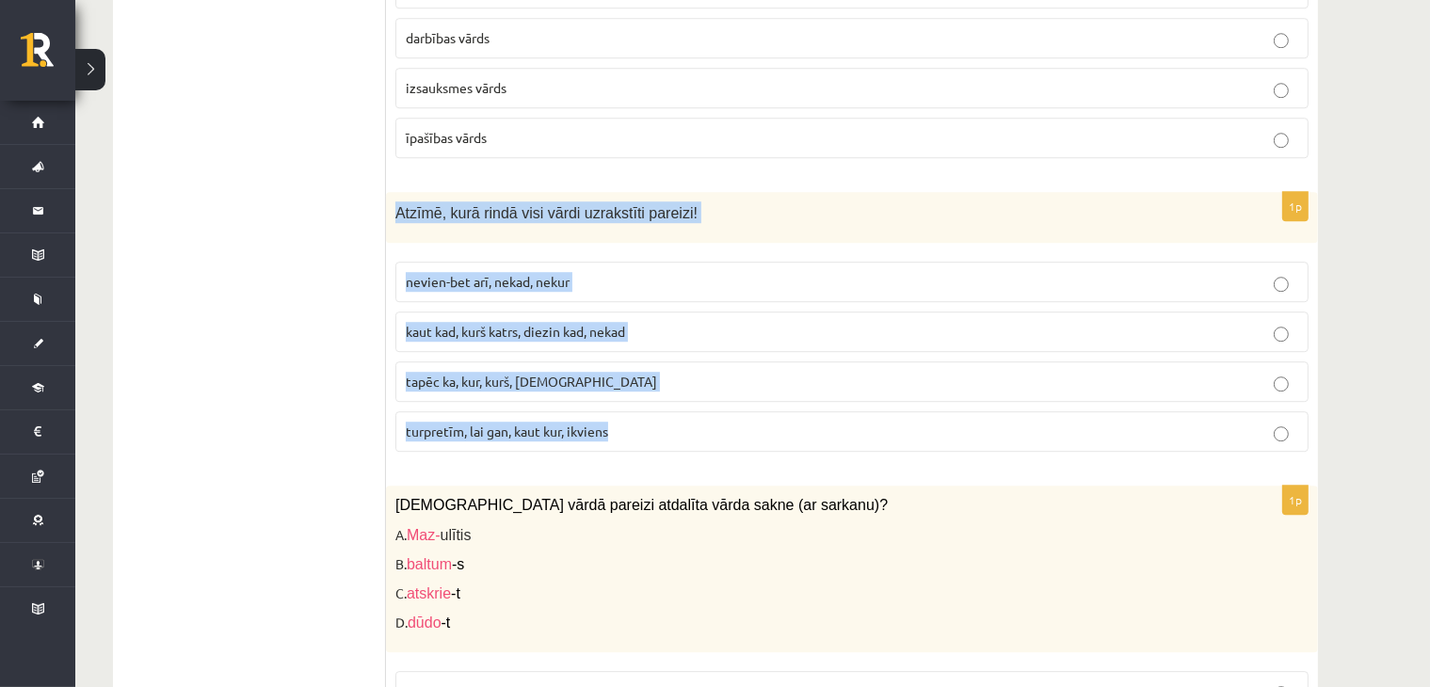
drag, startPoint x: 391, startPoint y: 167, endPoint x: 738, endPoint y: 396, distance: 416.4
click at [738, 396] on div "1p Atzīmē, kurā rindā visi vārdi uzrakstīti pareizi! nevien-bet arī, nekad, nek…" at bounding box center [852, 330] width 932 height 276
click at [622, 422] on p "turpretīm, lai gan, kaut kur, ikviens" at bounding box center [852, 432] width 892 height 20
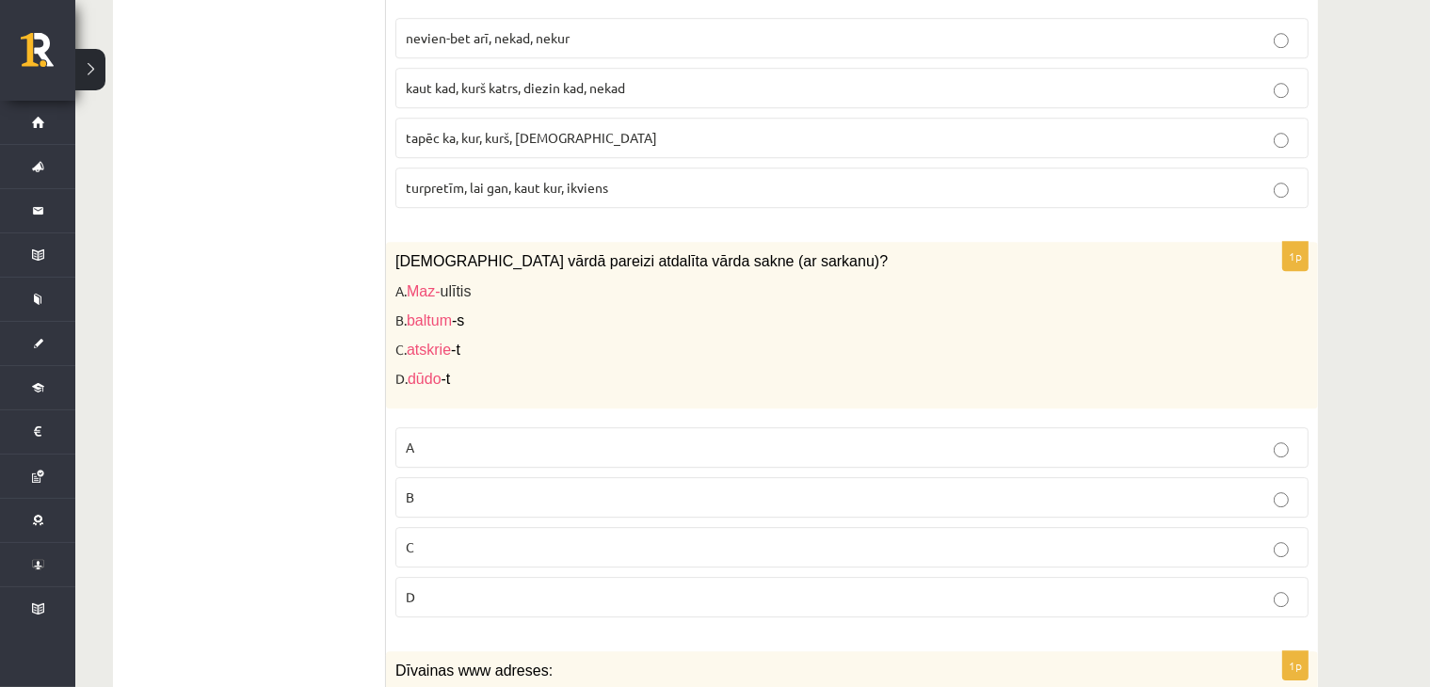
scroll to position [5580, 0]
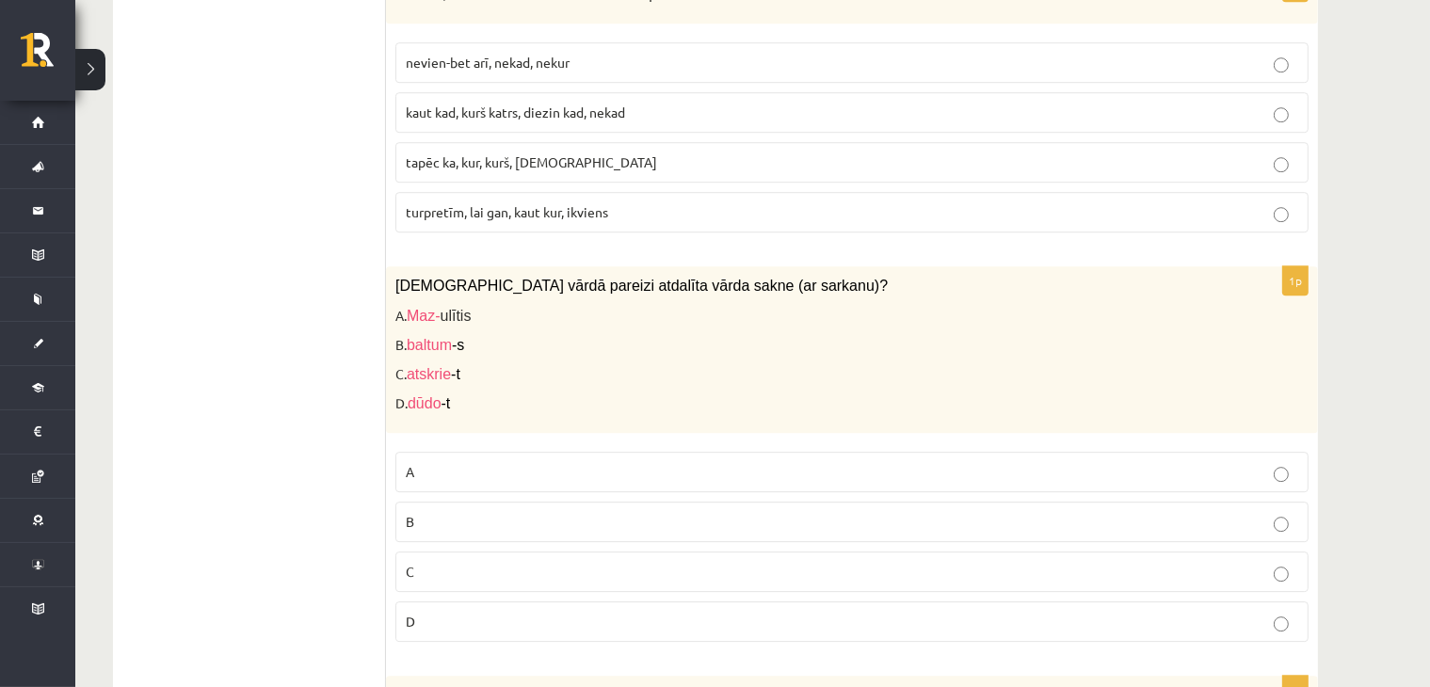
click at [470, 612] on p "D" at bounding box center [852, 622] width 892 height 20
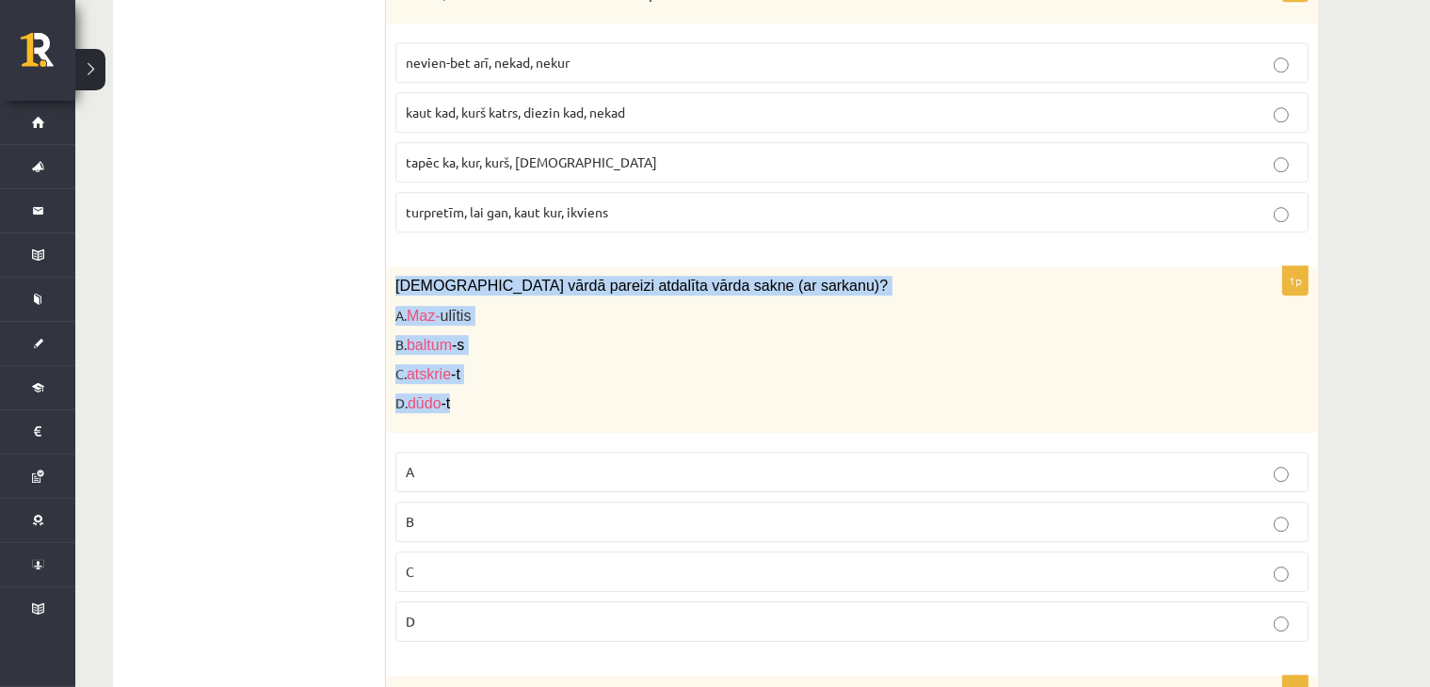
drag, startPoint x: 395, startPoint y: 242, endPoint x: 472, endPoint y: 352, distance: 133.9
click at [474, 353] on div "Kurā vārdā pareizi atdalīta vārda sakne (ar sarkanu)? A. Maz- ulītis B. baltum …" at bounding box center [852, 349] width 932 height 166
click at [542, 364] on p "C. atskrie -t" at bounding box center [804, 374] width 819 height 20
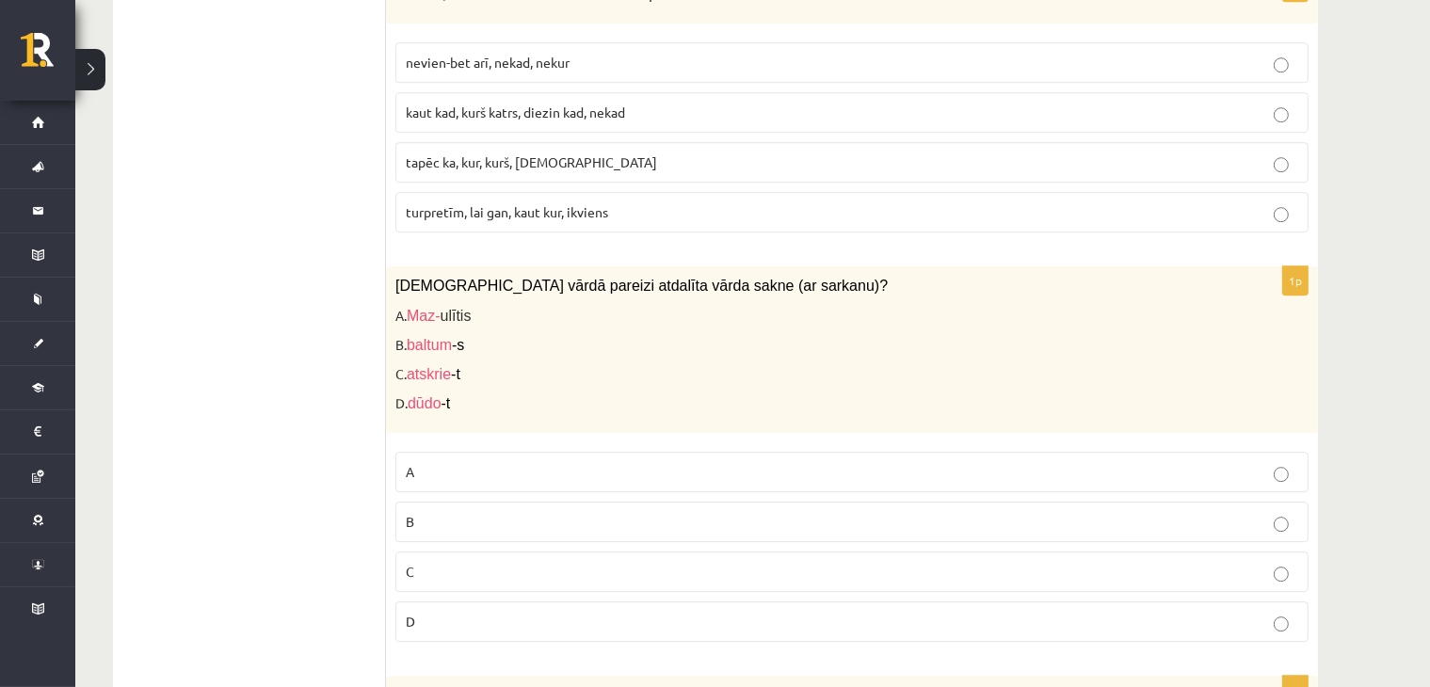
click at [459, 562] on p "C" at bounding box center [852, 572] width 892 height 20
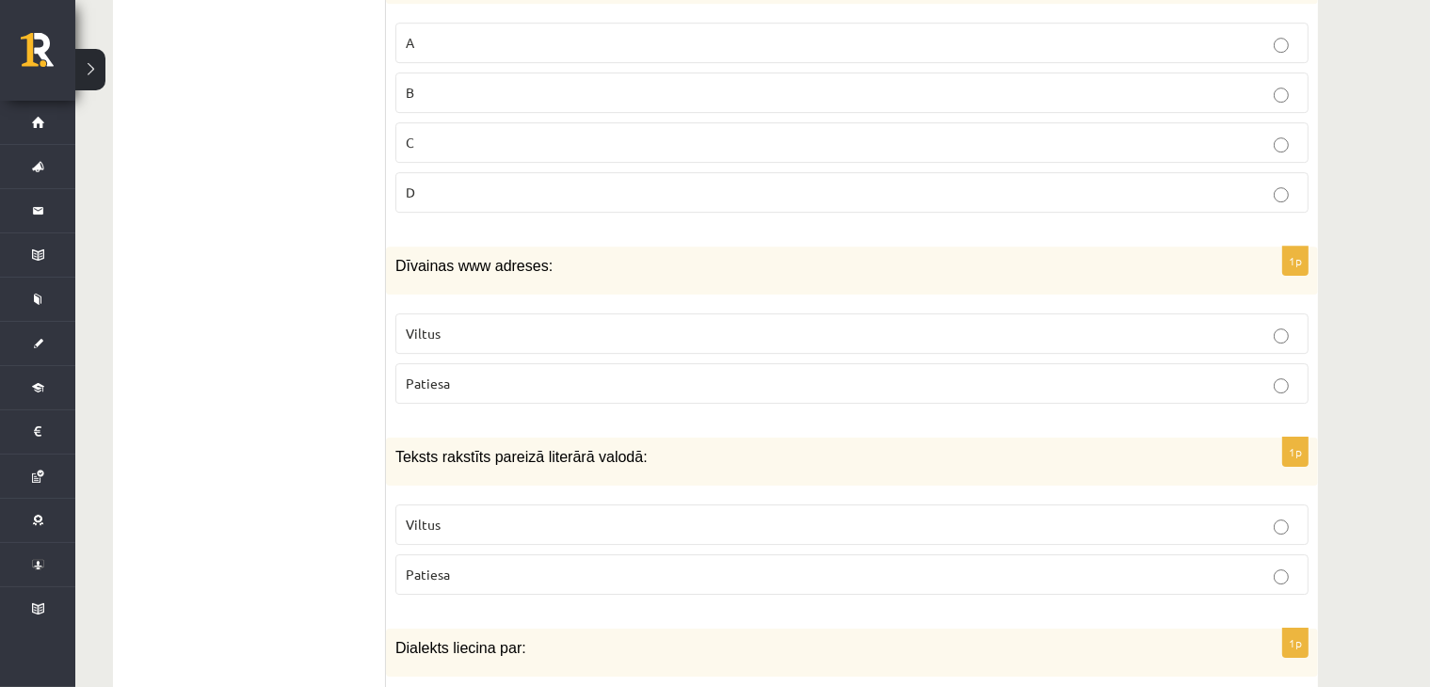
scroll to position [6019, 0]
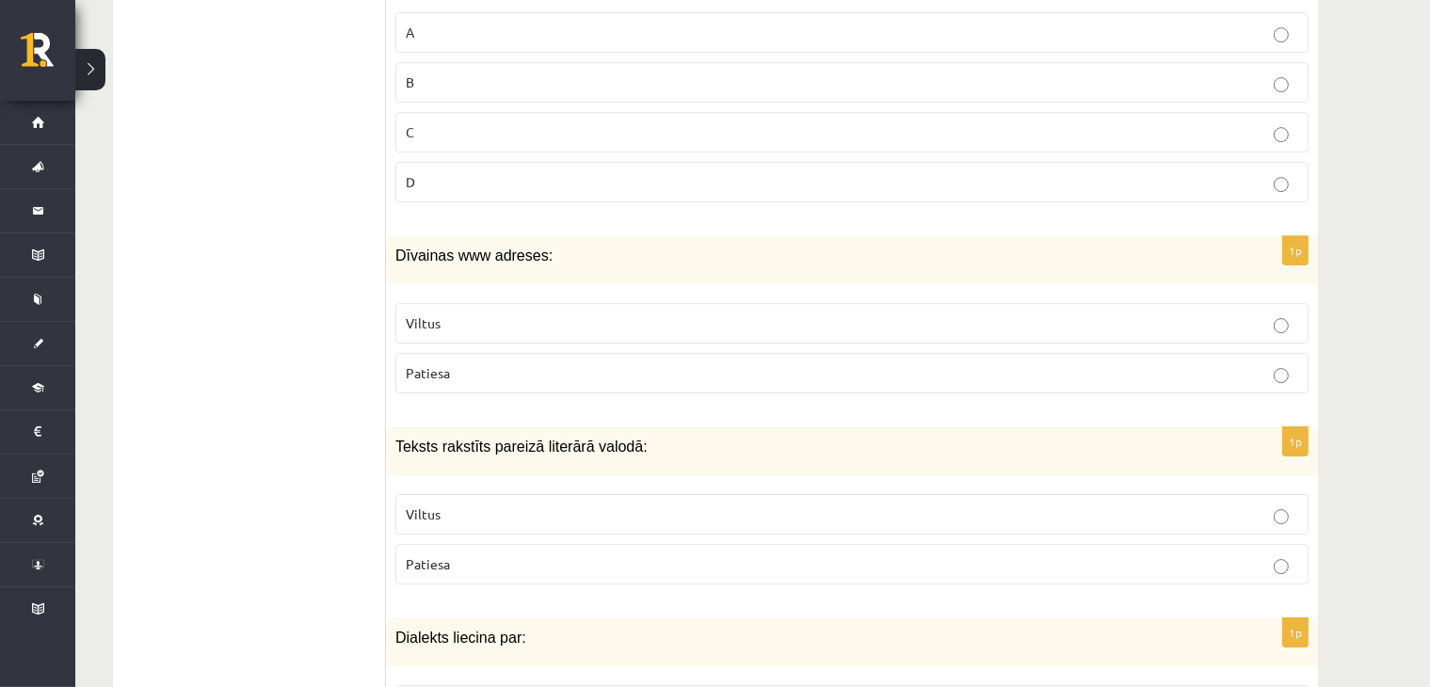
click at [480, 313] on p "Viltus" at bounding box center [852, 323] width 892 height 20
drag, startPoint x: 395, startPoint y: 199, endPoint x: 580, endPoint y: 308, distance: 214.4
click at [580, 308] on div "1p Dīvainas www adreses: Viltus Patiesa" at bounding box center [852, 322] width 932 height 172
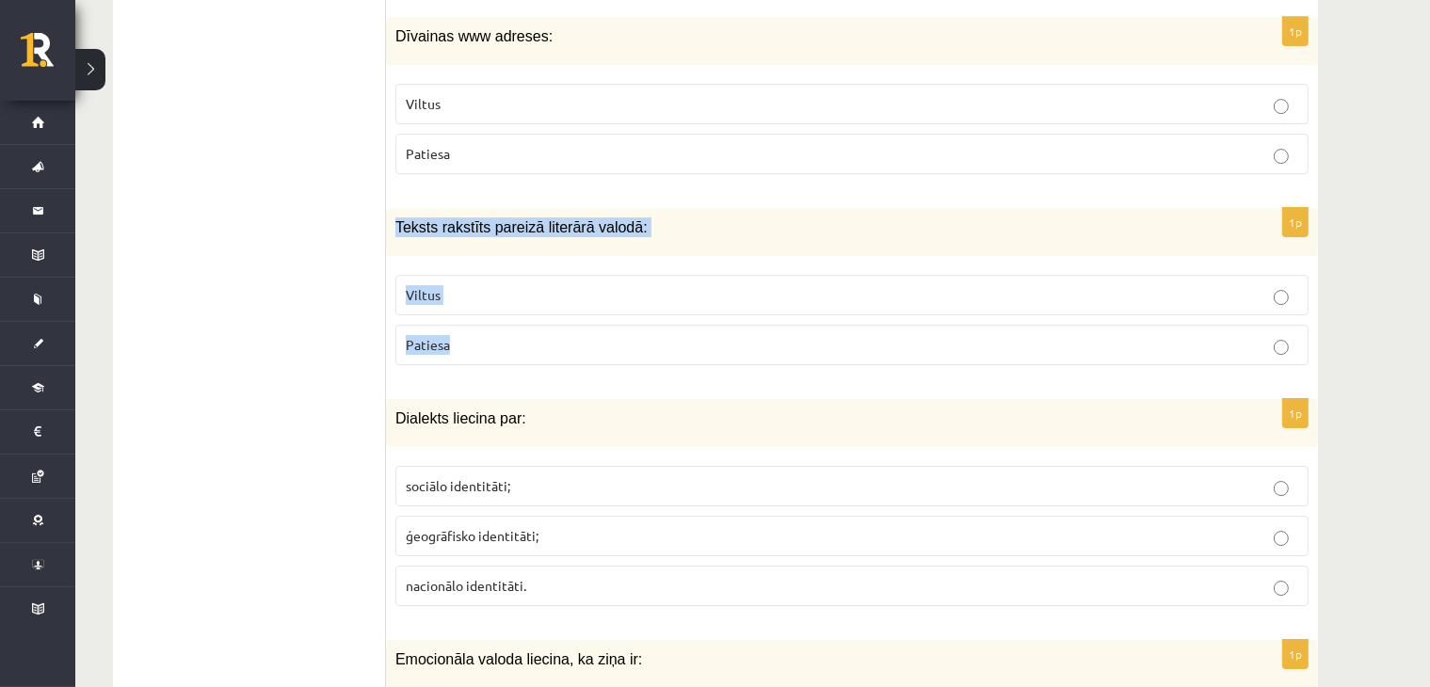
drag, startPoint x: 396, startPoint y: 178, endPoint x: 524, endPoint y: 296, distance: 173.9
click at [524, 296] on div "1p Teksts rakstīts pareizā literārā valodā: Viltus Patiesa" at bounding box center [852, 294] width 932 height 172
click at [504, 325] on label "Patiesa" at bounding box center [851, 345] width 913 height 40
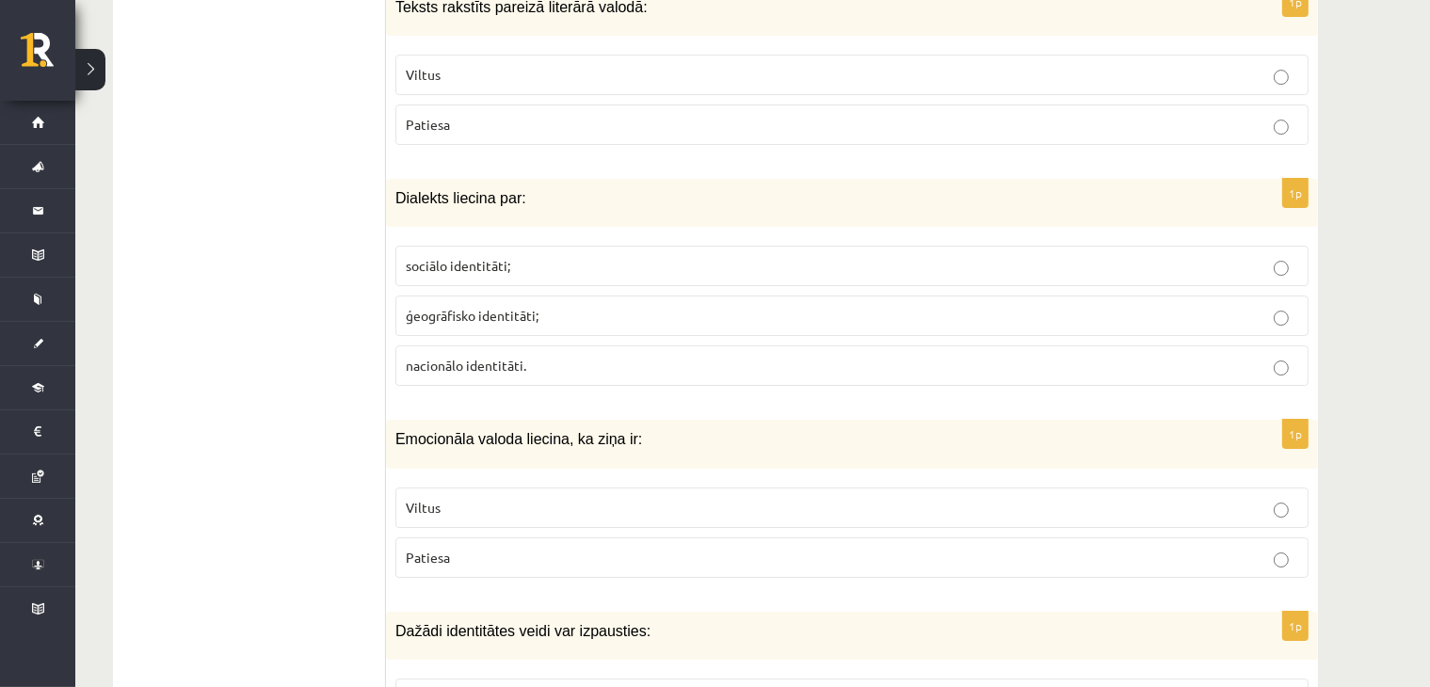
click at [469, 307] on span "ģeogrāfisko identitāti;" at bounding box center [472, 315] width 133 height 17
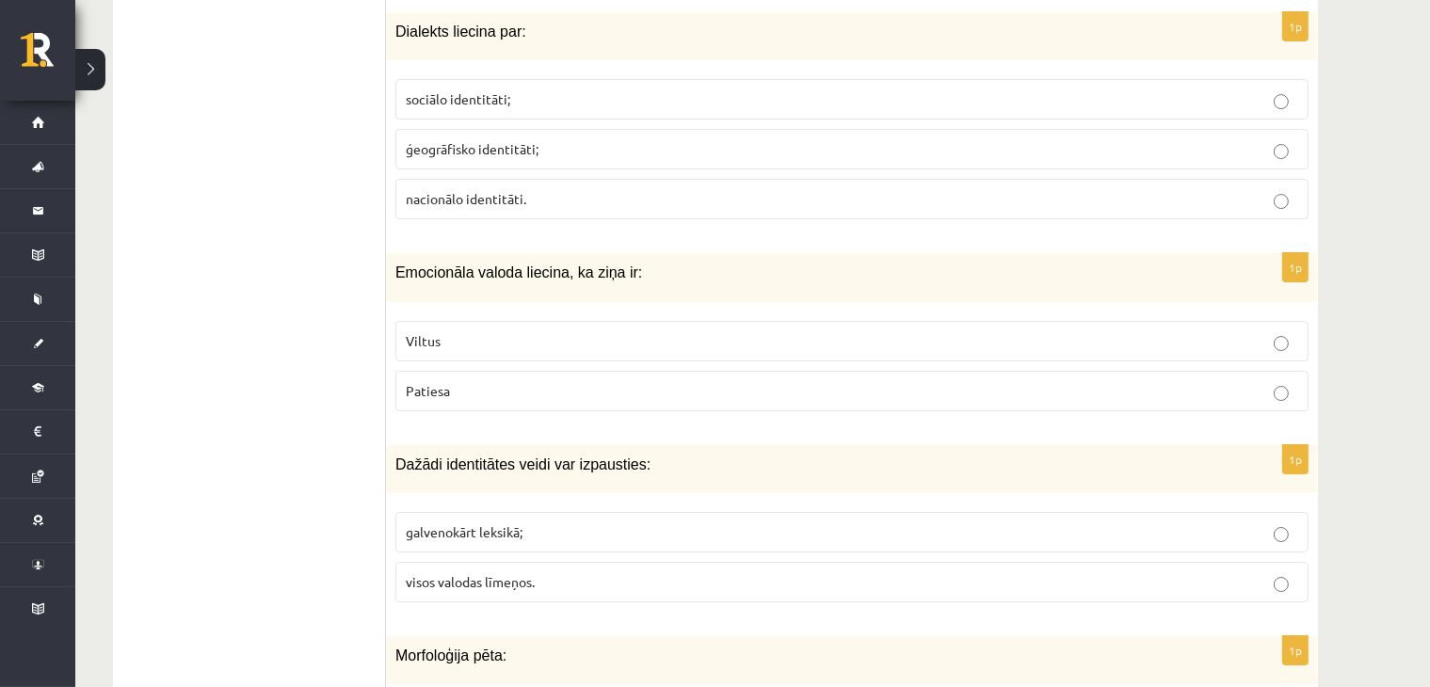
scroll to position [6678, 0]
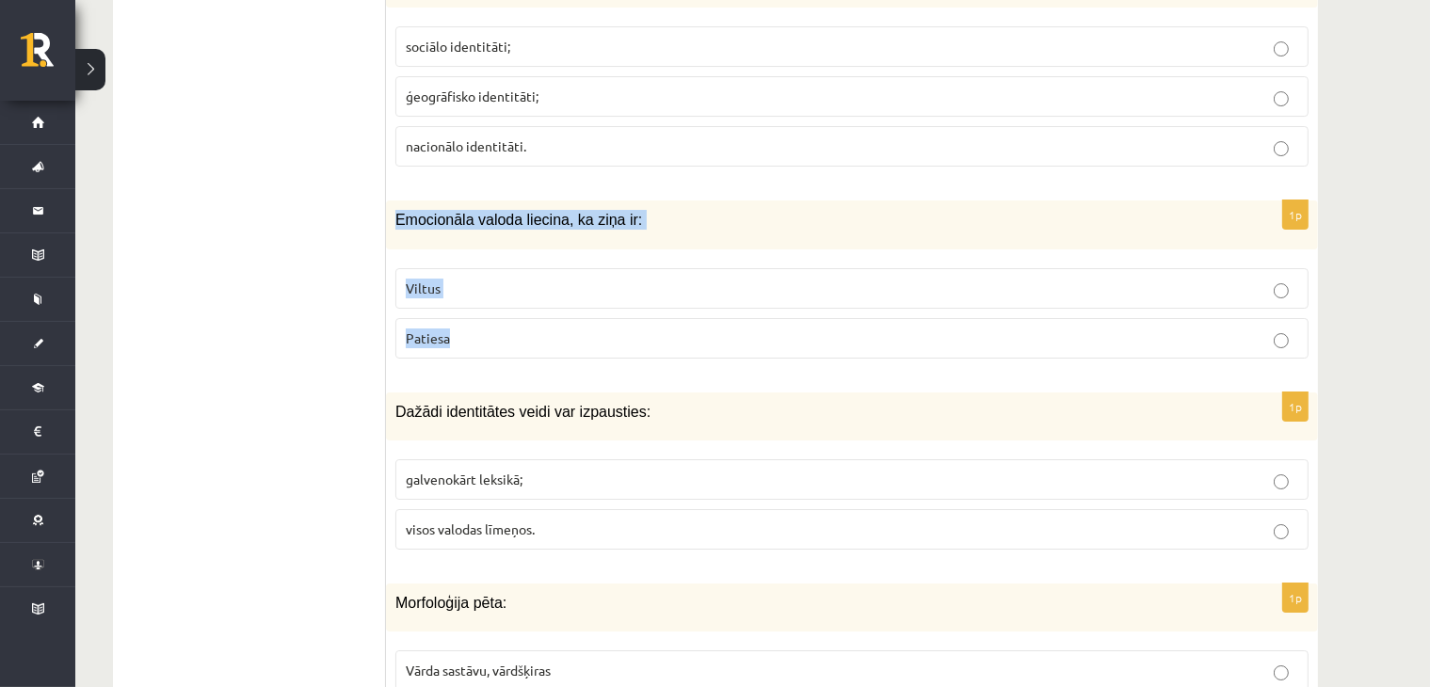
drag, startPoint x: 395, startPoint y: 172, endPoint x: 559, endPoint y: 266, distance: 188.9
click at [559, 266] on div "1p Emocionāla valoda liecina, ka ziņa ir: Viltus Patiesa" at bounding box center [852, 286] width 932 height 172
click at [542, 279] on p "Viltus" at bounding box center [852, 289] width 892 height 20
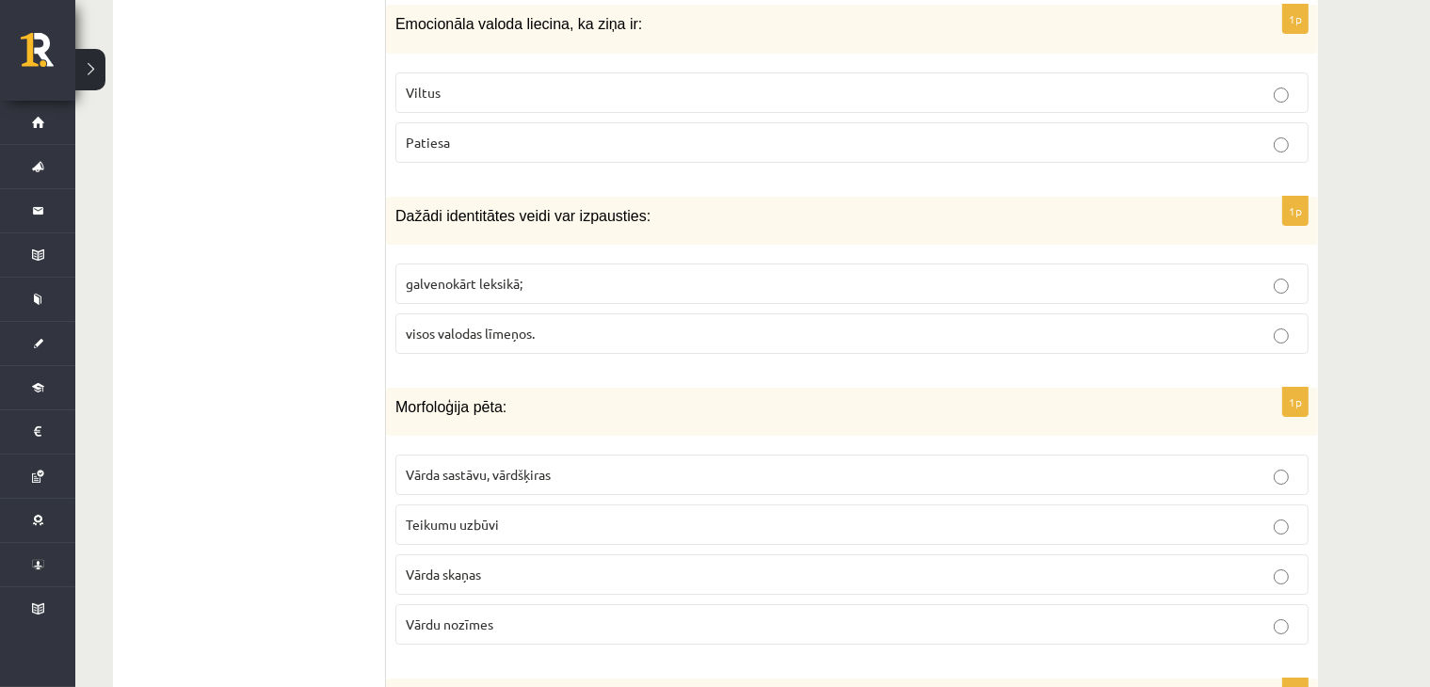
scroll to position [6897, 0]
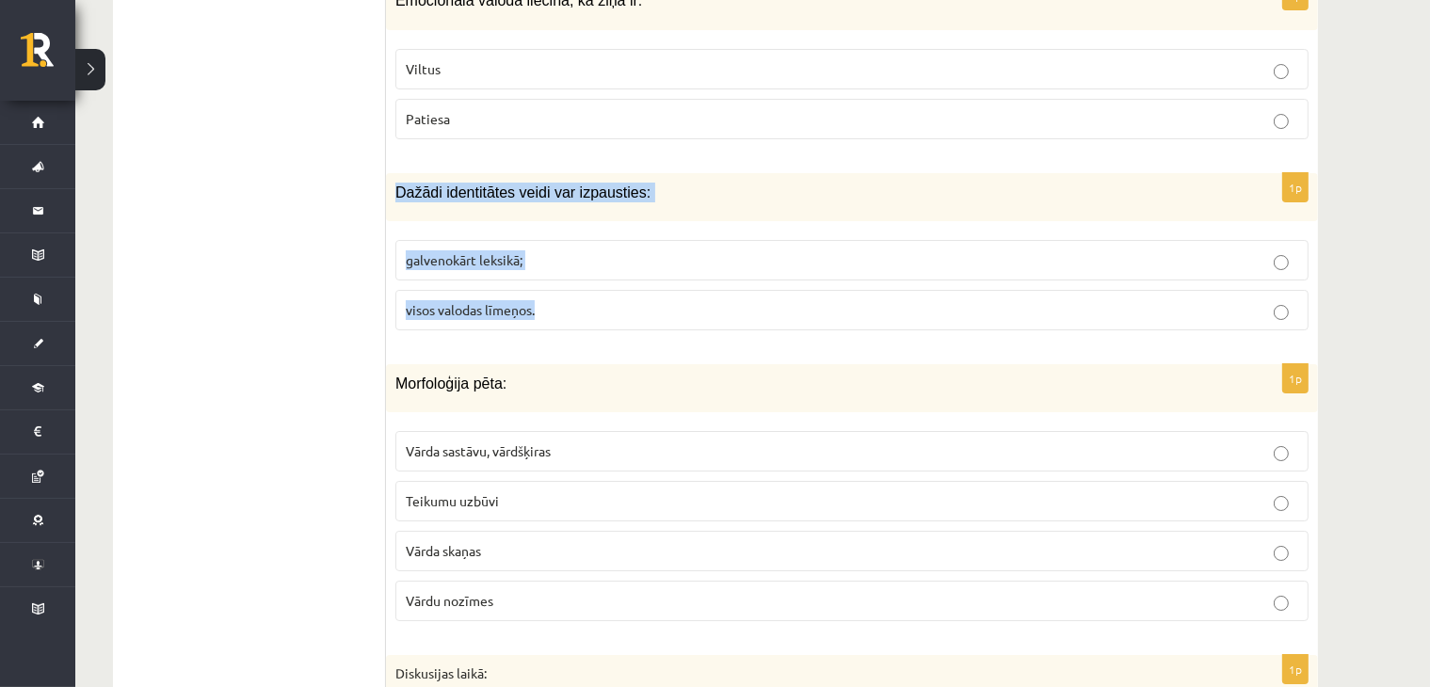
drag, startPoint x: 393, startPoint y: 144, endPoint x: 567, endPoint y: 253, distance: 204.7
click at [567, 253] on div "1p Dažādi identitātes veidi var izpausties: galvenokārt leksikā; visos valodas …" at bounding box center [852, 259] width 932 height 172
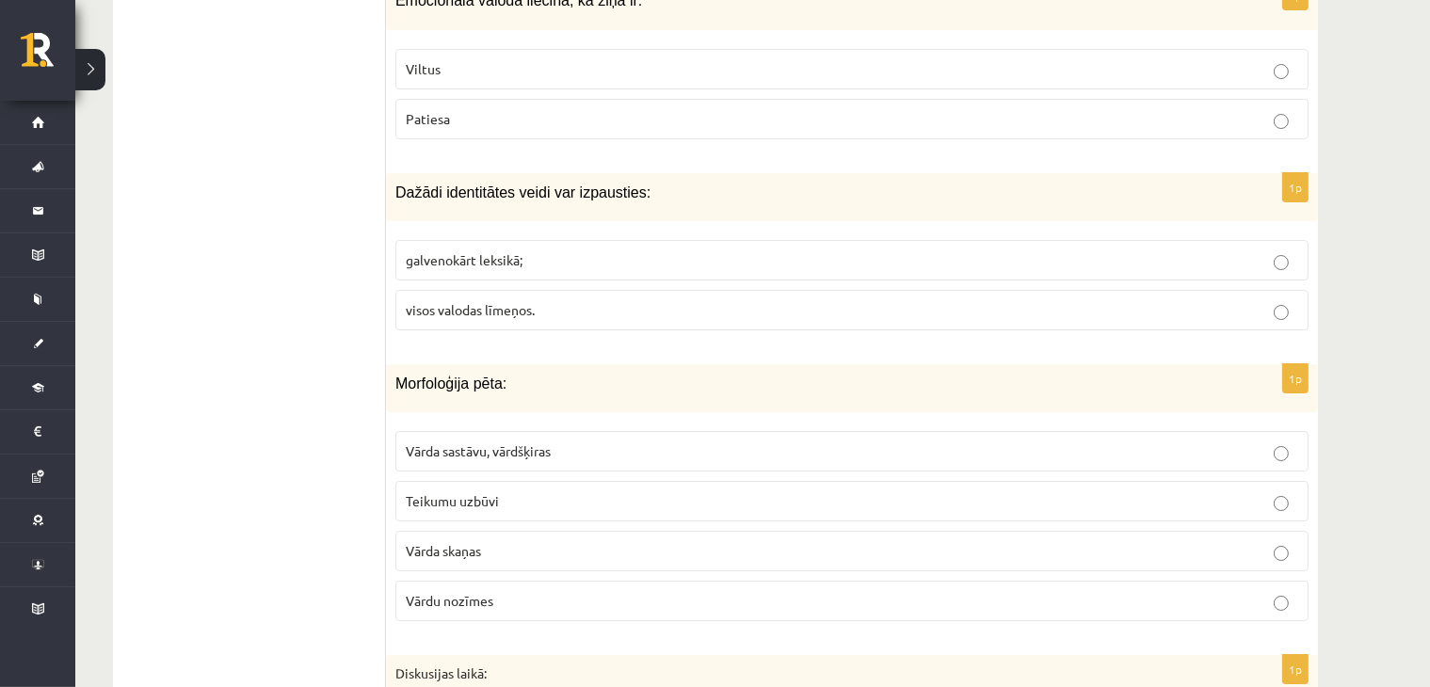
click at [550, 300] on p "visos valodas līmeņos." at bounding box center [852, 310] width 892 height 20
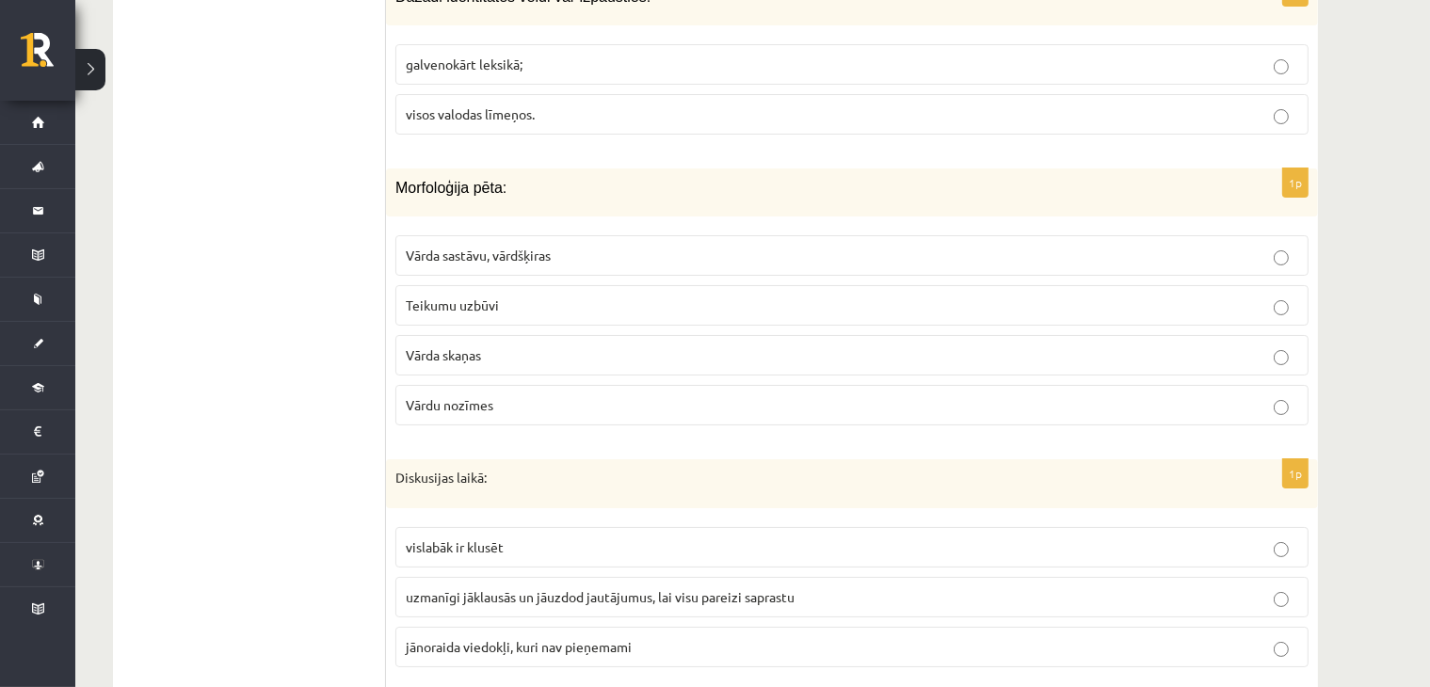
scroll to position [7117, 0]
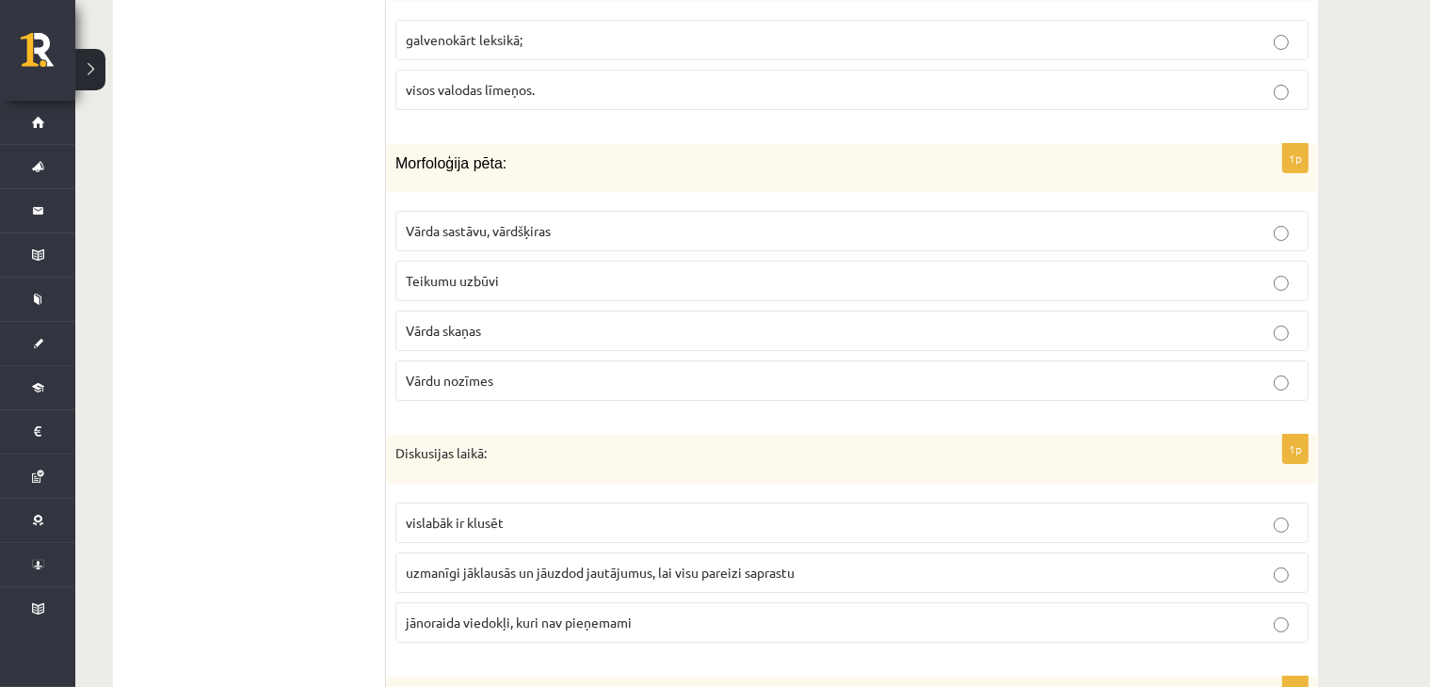
click at [530, 222] on span "Vārda sastāvu, vārdšķiras" at bounding box center [478, 230] width 145 height 17
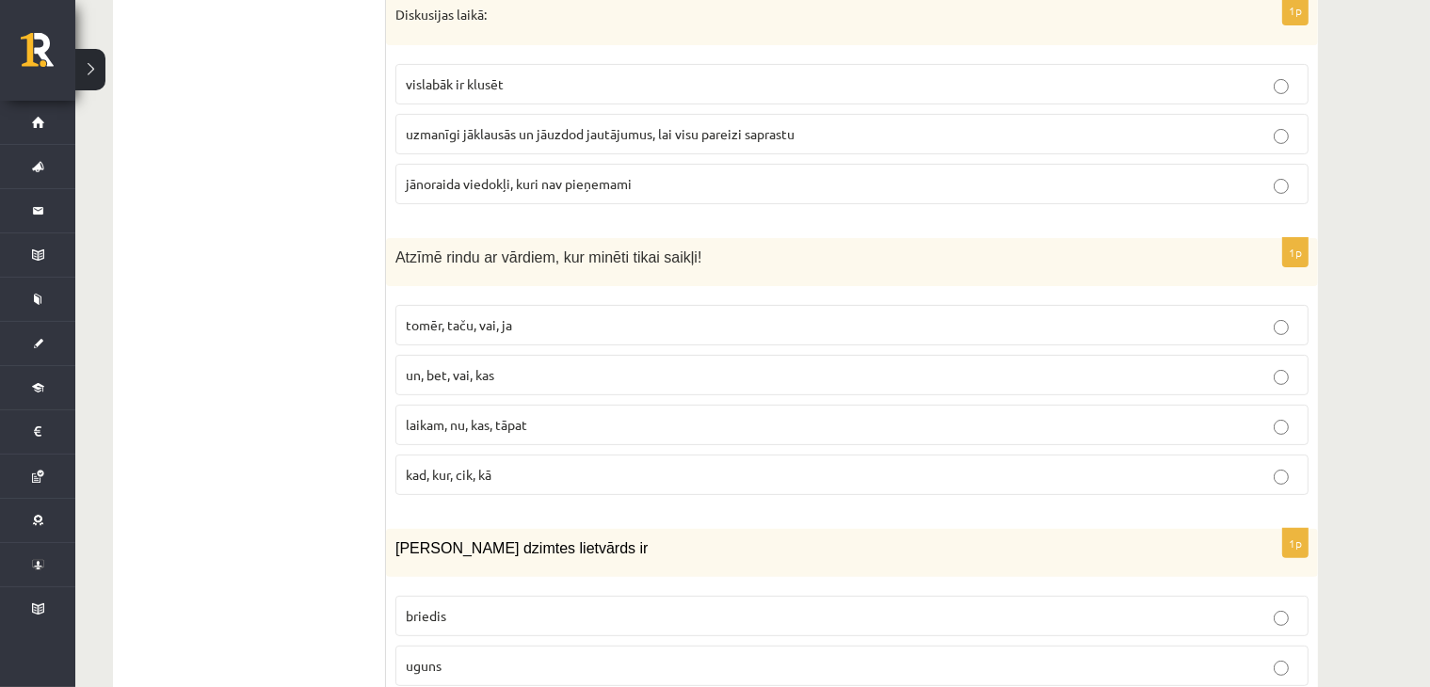
scroll to position [7337, 0]
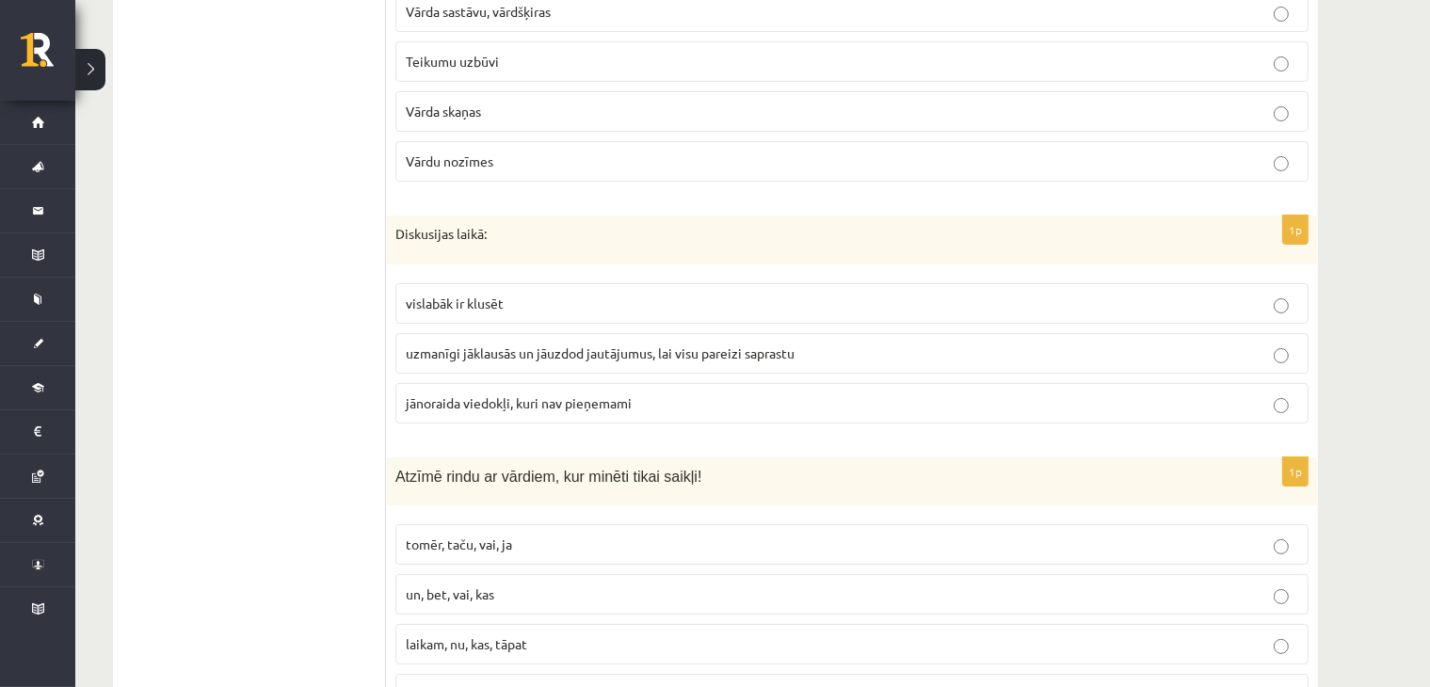
click at [526, 333] on label "uzmanīgi jāklausās un jāuzdod jautājumus, lai visu pareizi saprastu" at bounding box center [851, 353] width 913 height 40
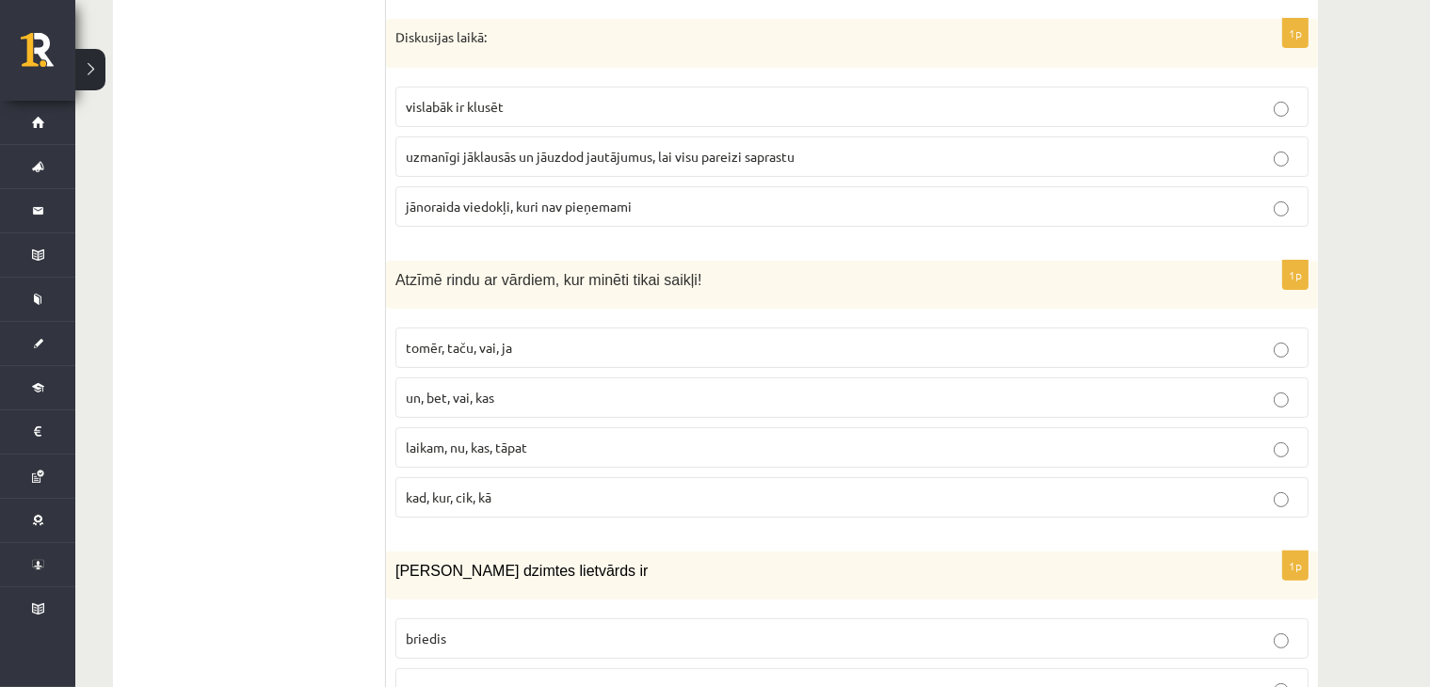
scroll to position [7556, 0]
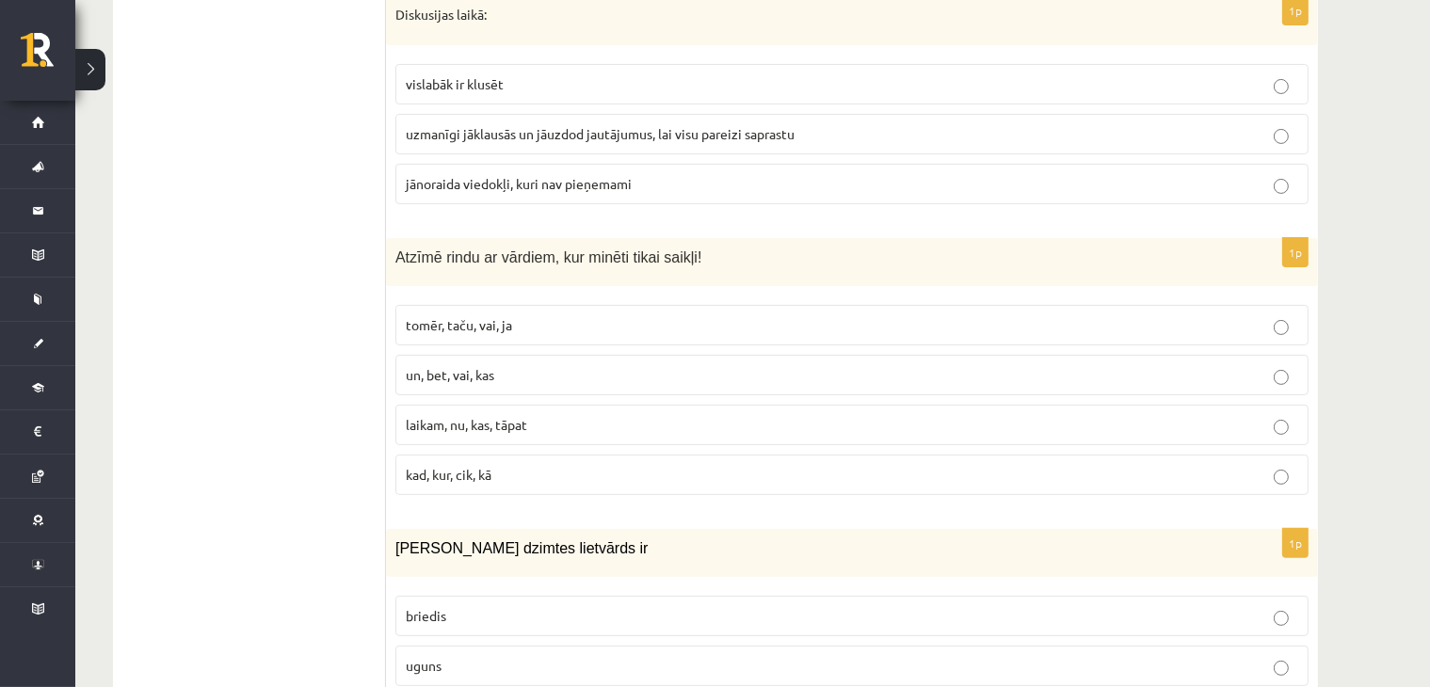
click at [510, 316] on span "tomēr, taču, vai, ja" at bounding box center [459, 324] width 106 height 17
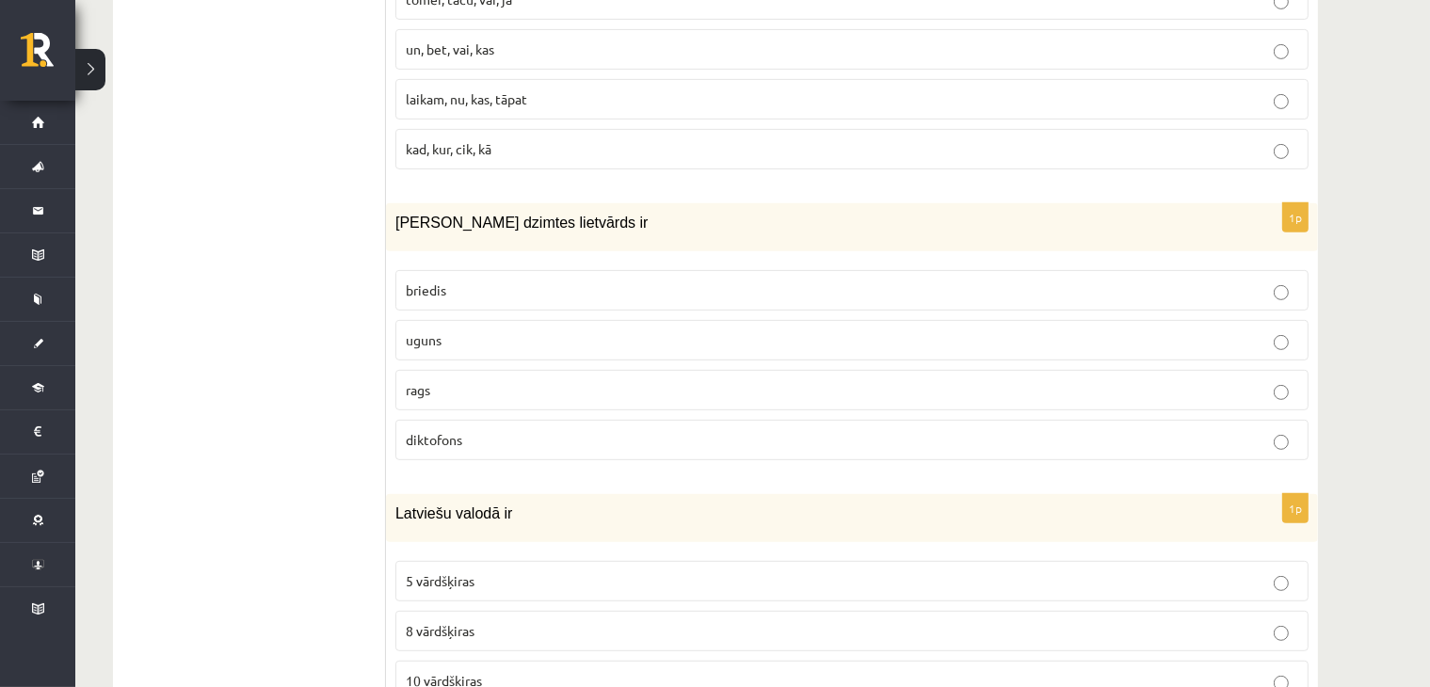
scroll to position [7906, 0]
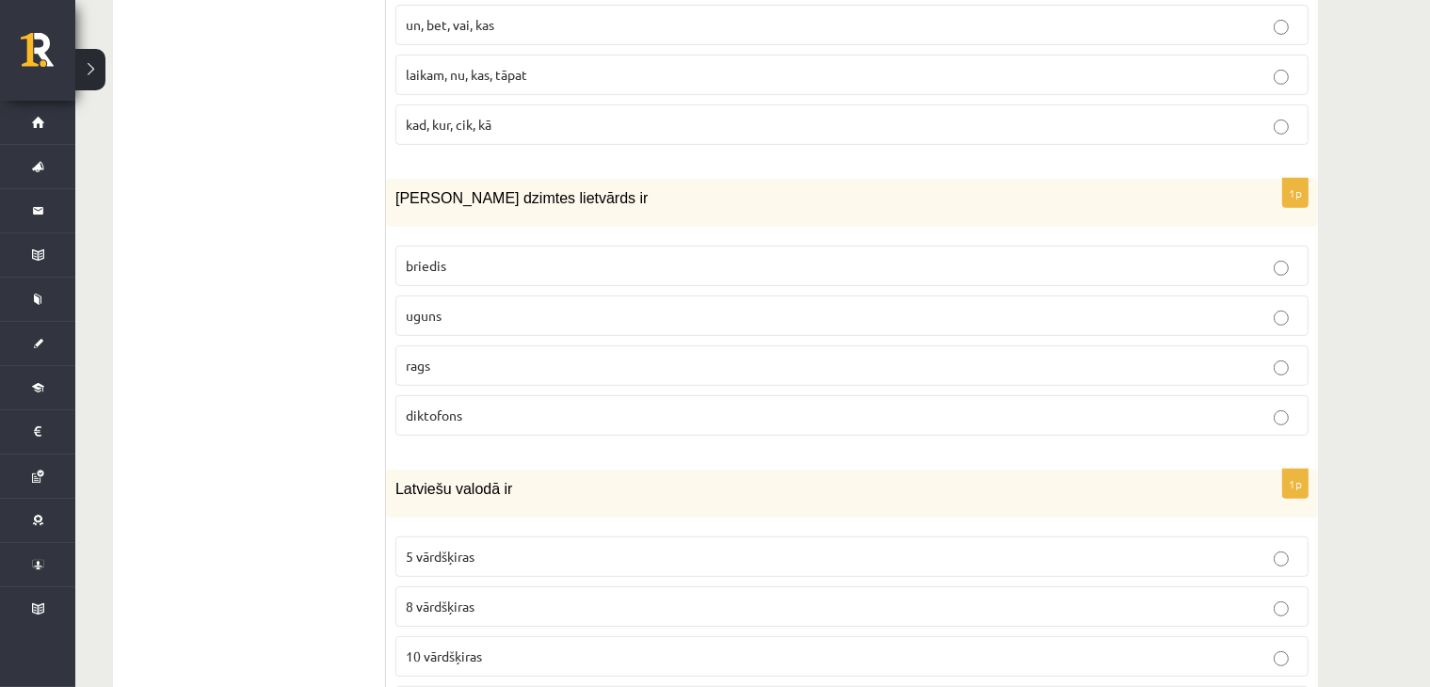
click at [440, 306] on p "uguns" at bounding box center [852, 316] width 892 height 20
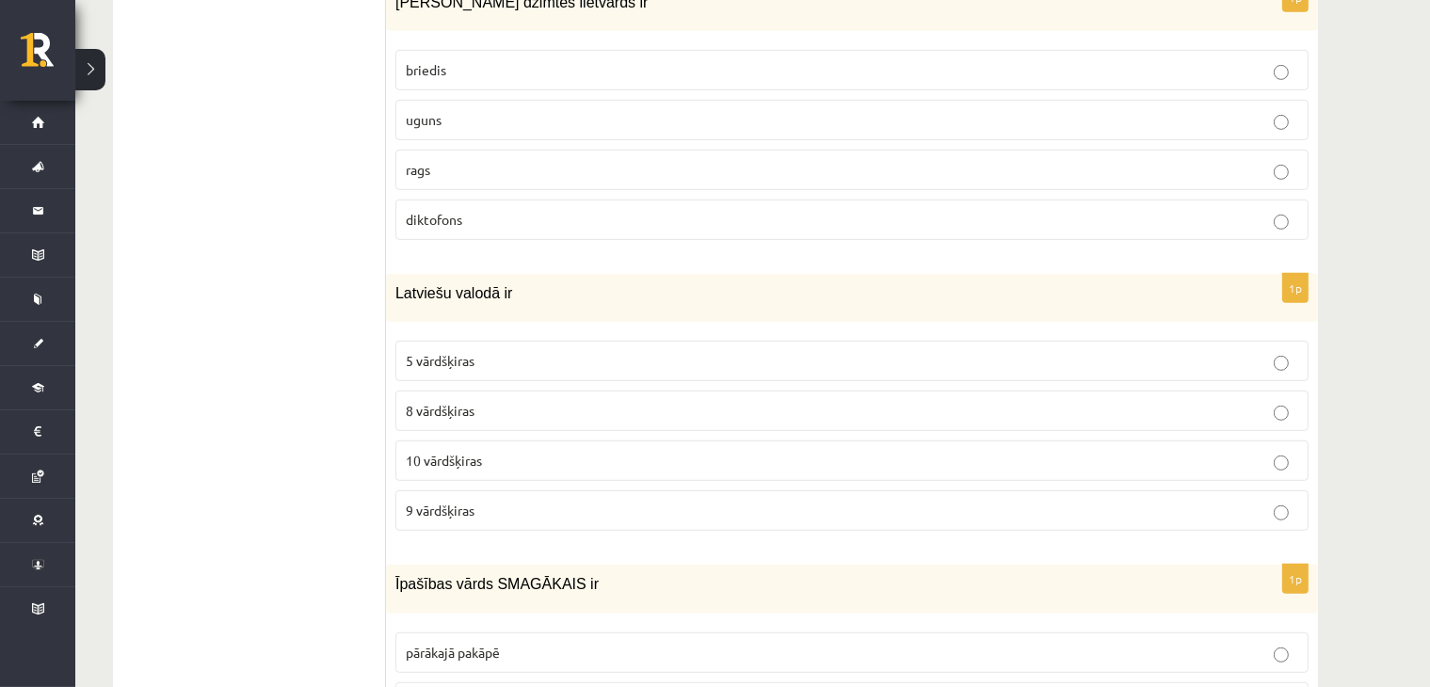
scroll to position [8126, 0]
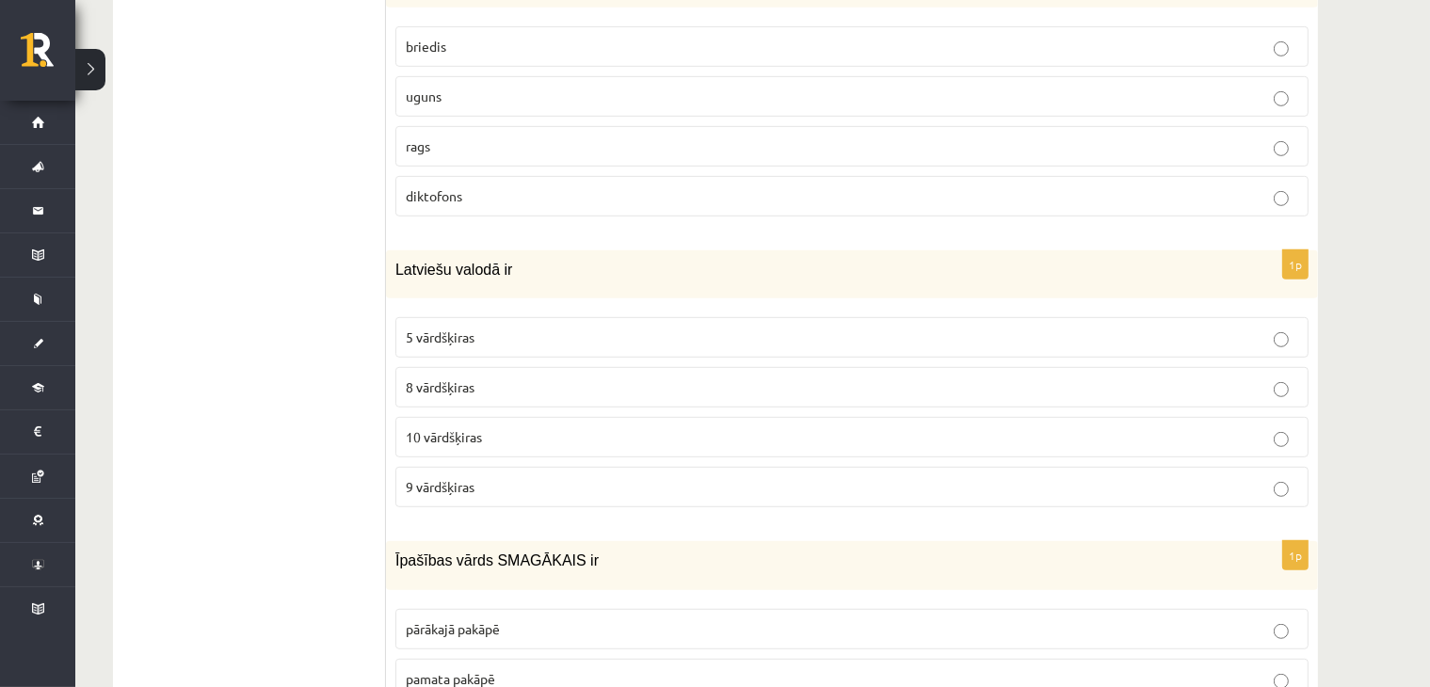
click at [456, 417] on label "10 vārdšķiras" at bounding box center [851, 437] width 913 height 40
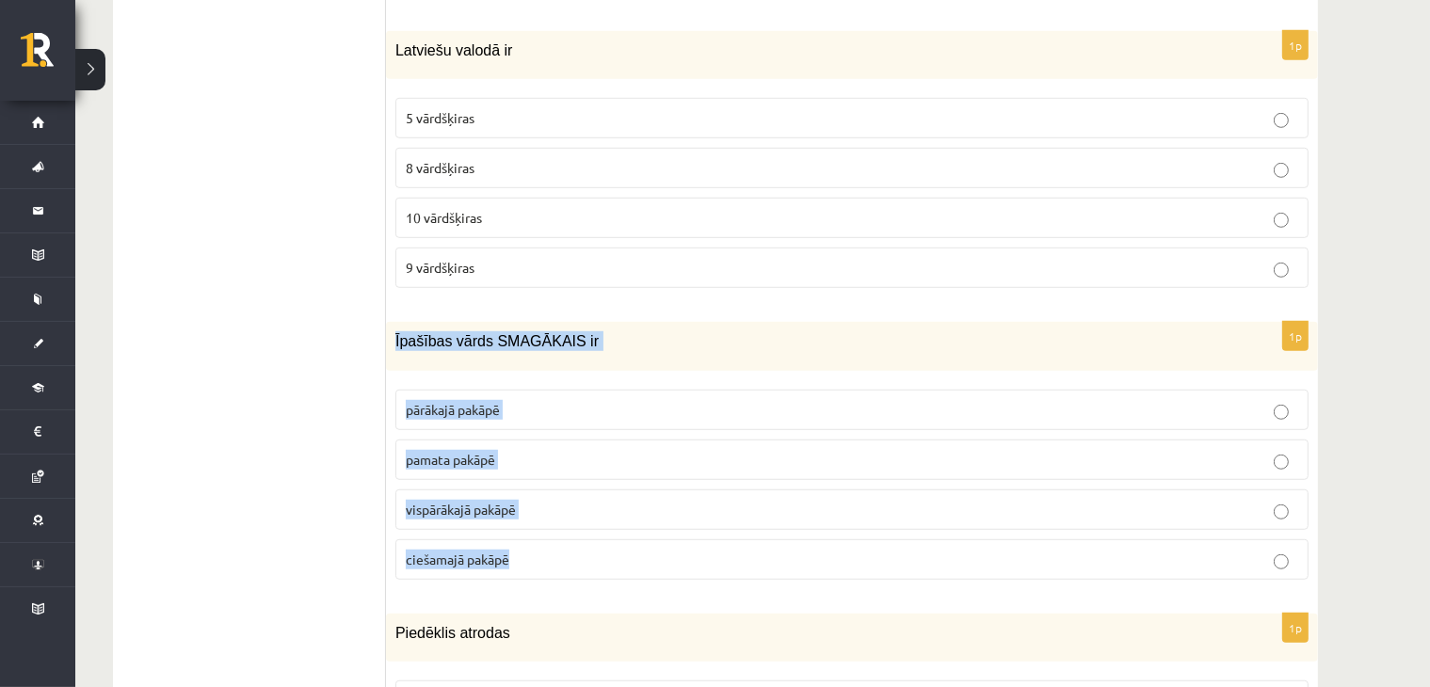
drag, startPoint x: 392, startPoint y: 281, endPoint x: 597, endPoint y: 472, distance: 280.4
click at [597, 472] on div "1p Īpašības vārds SMAGĀKAIS ir pārākajā pakāpē pamata pakāpē vispārākajā pakāpē…" at bounding box center [852, 458] width 932 height 272
click at [615, 500] on p "vispārākajā pakāpē" at bounding box center [852, 510] width 892 height 20
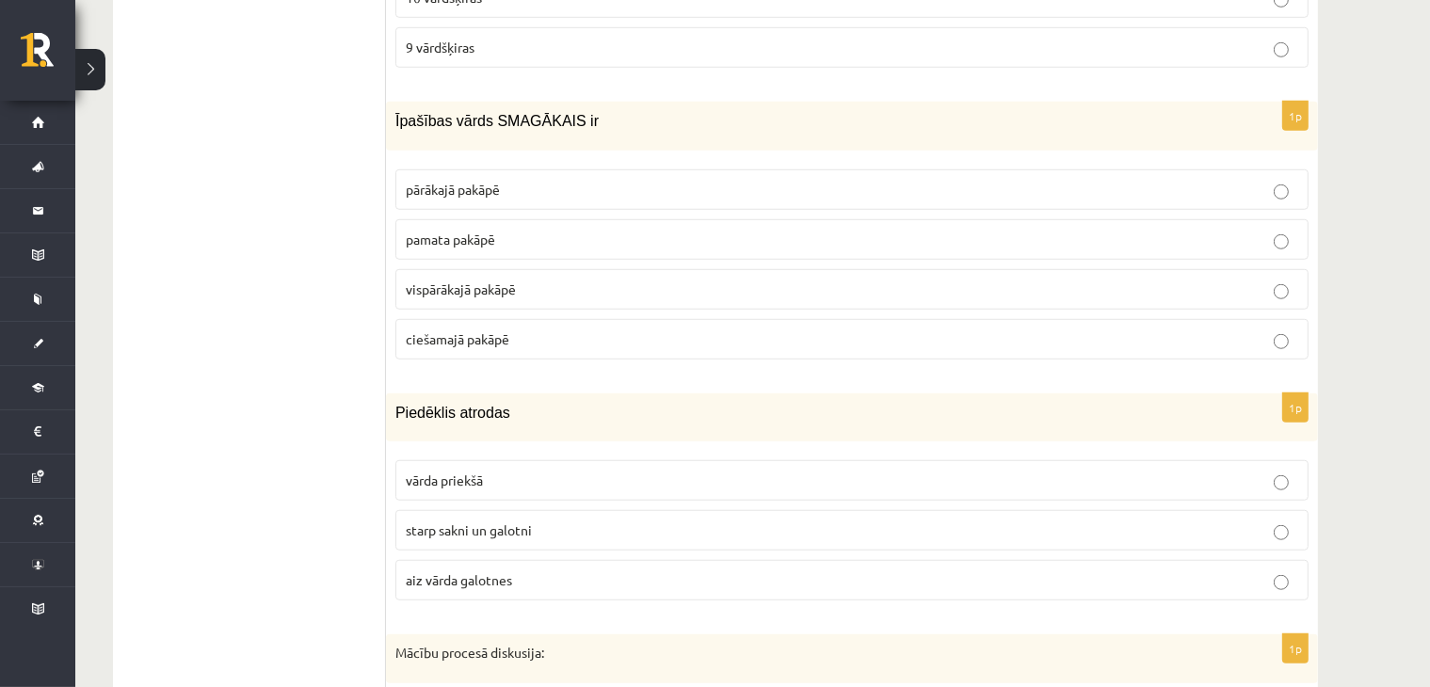
scroll to position [8784, 0]
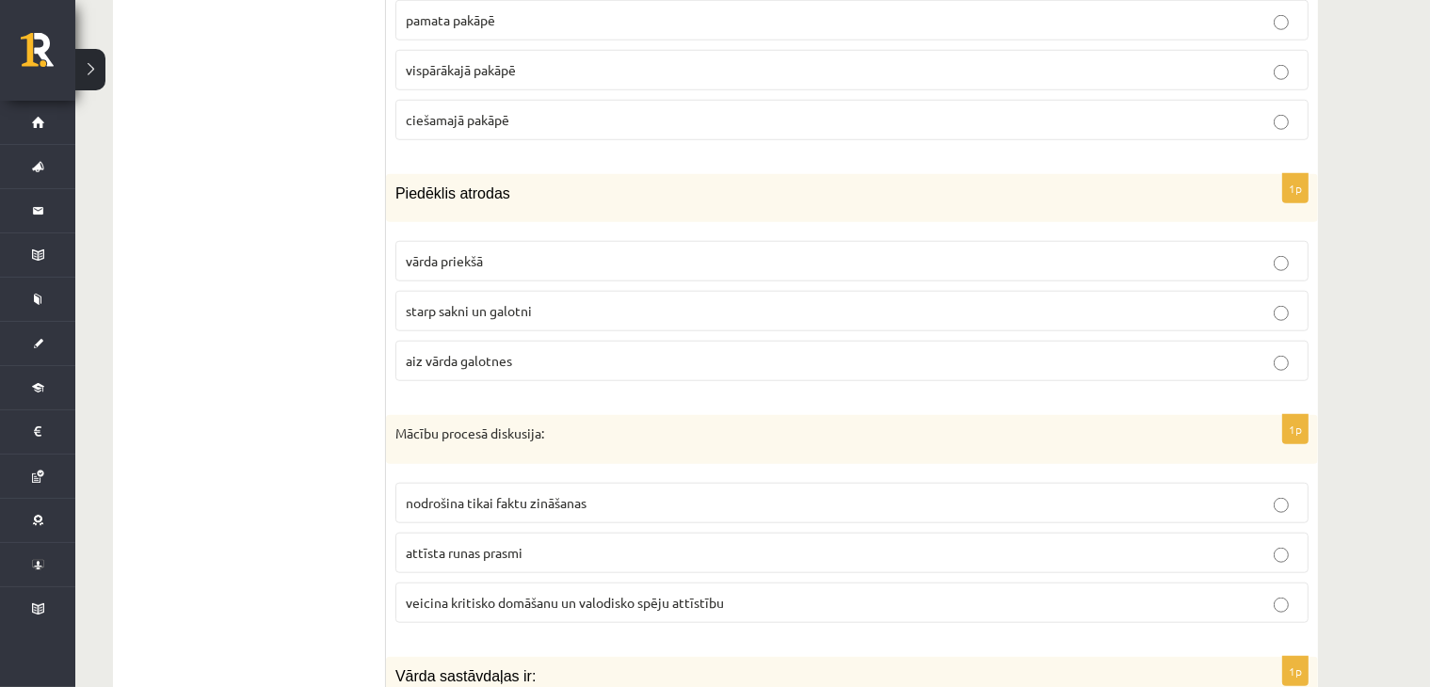
click at [571, 301] on p "starp sakni un galotni" at bounding box center [852, 311] width 892 height 20
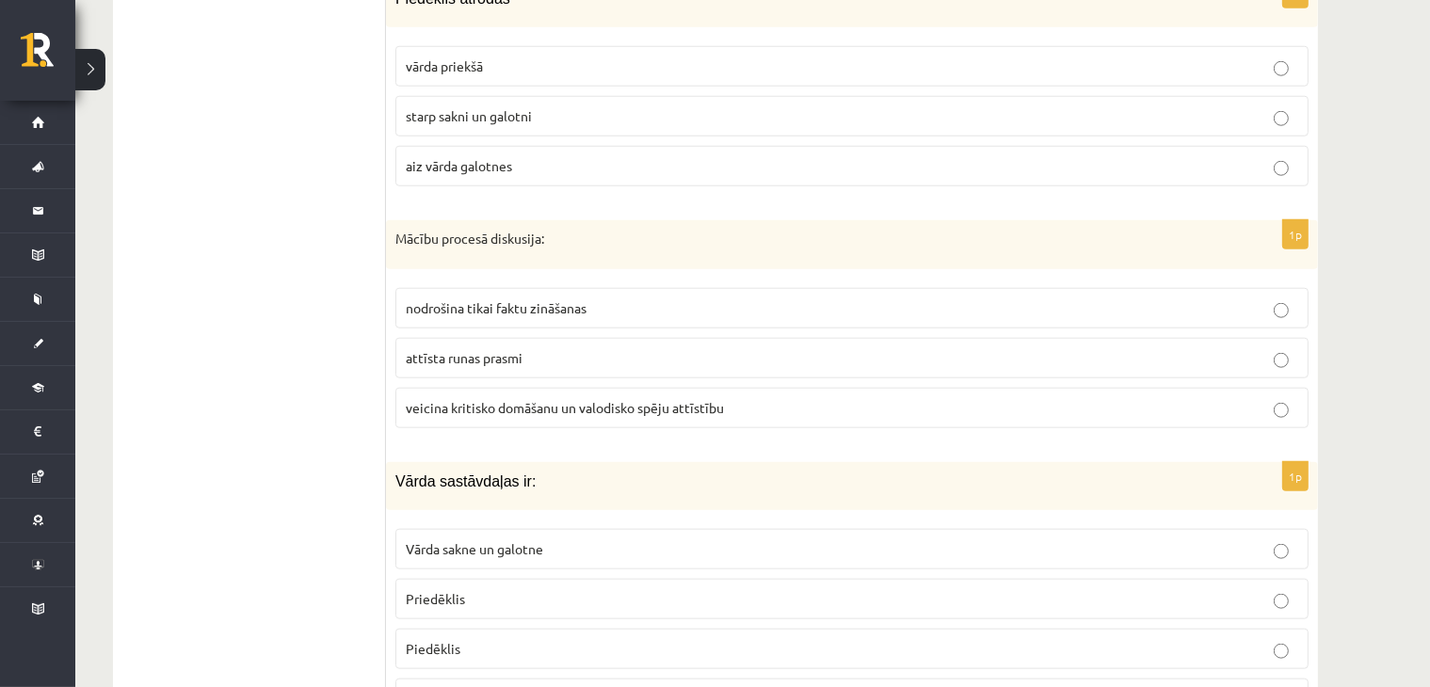
scroll to position [9004, 0]
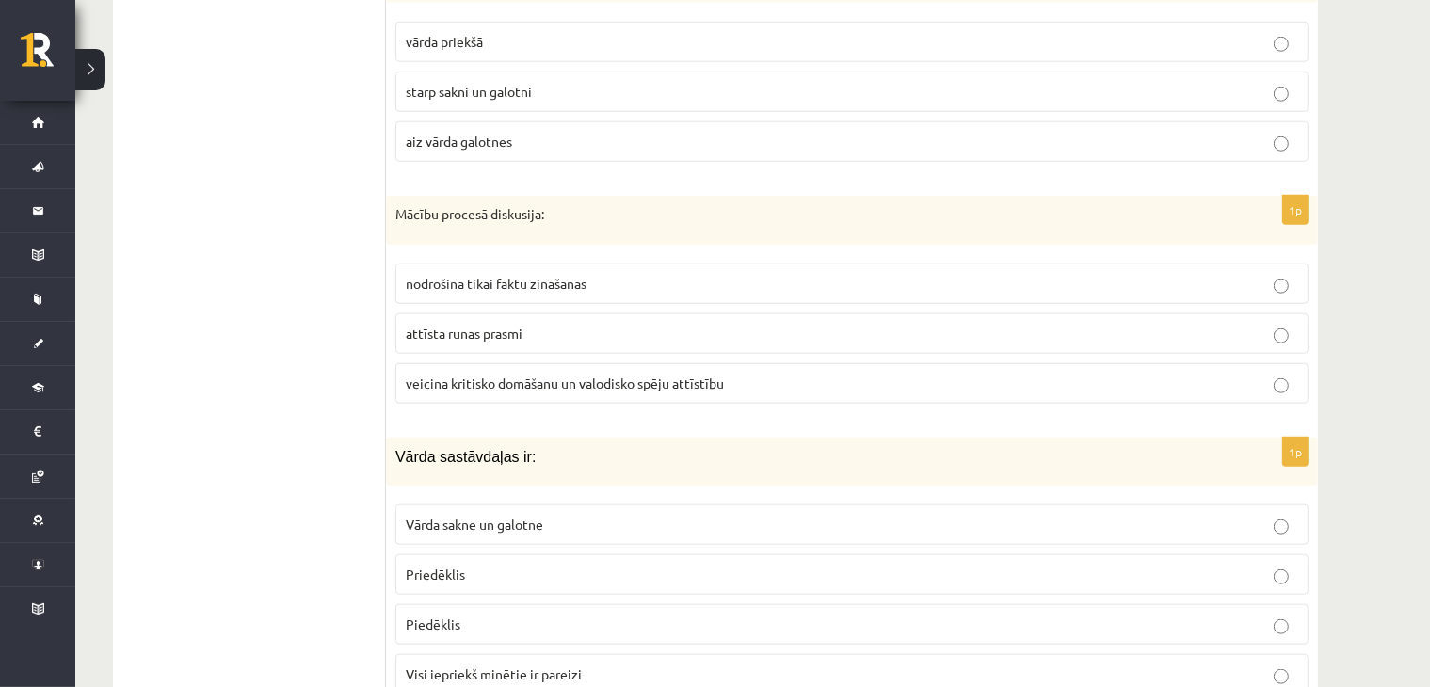
click at [730, 374] on p "veicina kritisko domāšanu un valodisko spēju attīstību" at bounding box center [852, 384] width 892 height 20
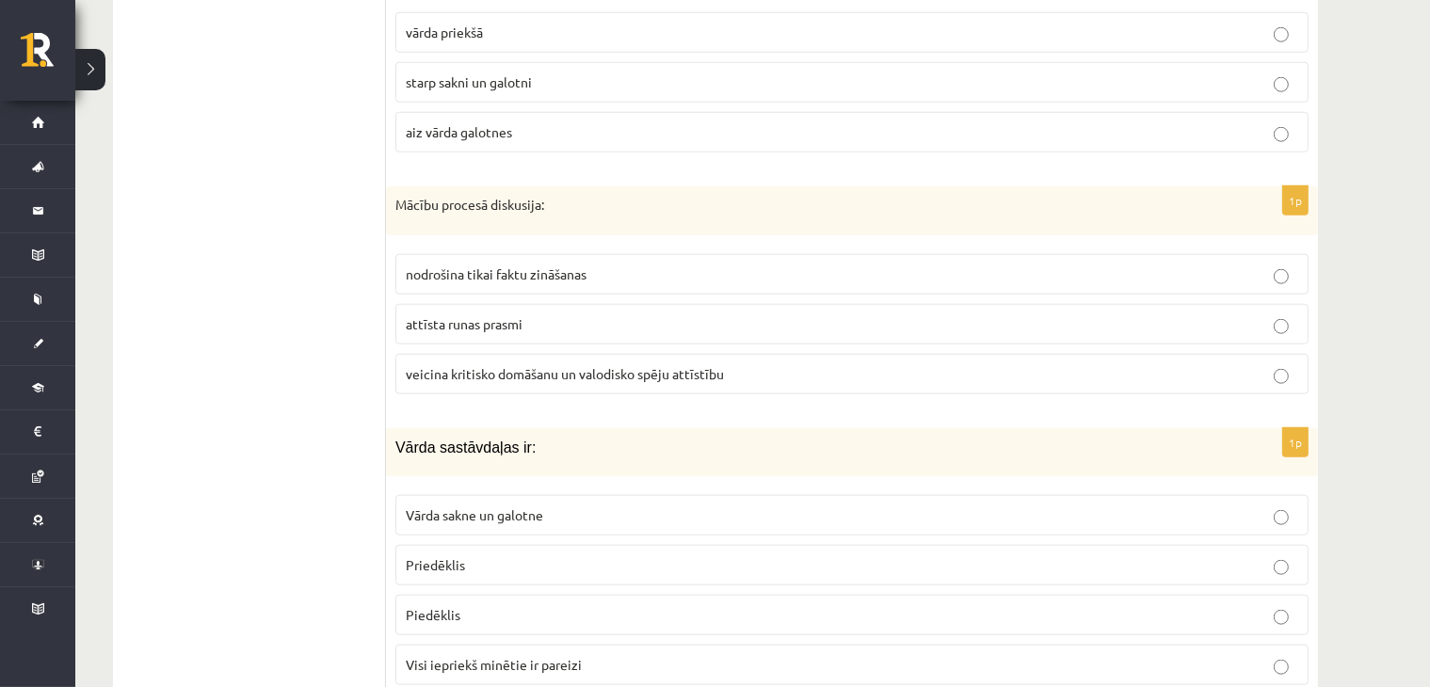
scroll to position [9018, 0]
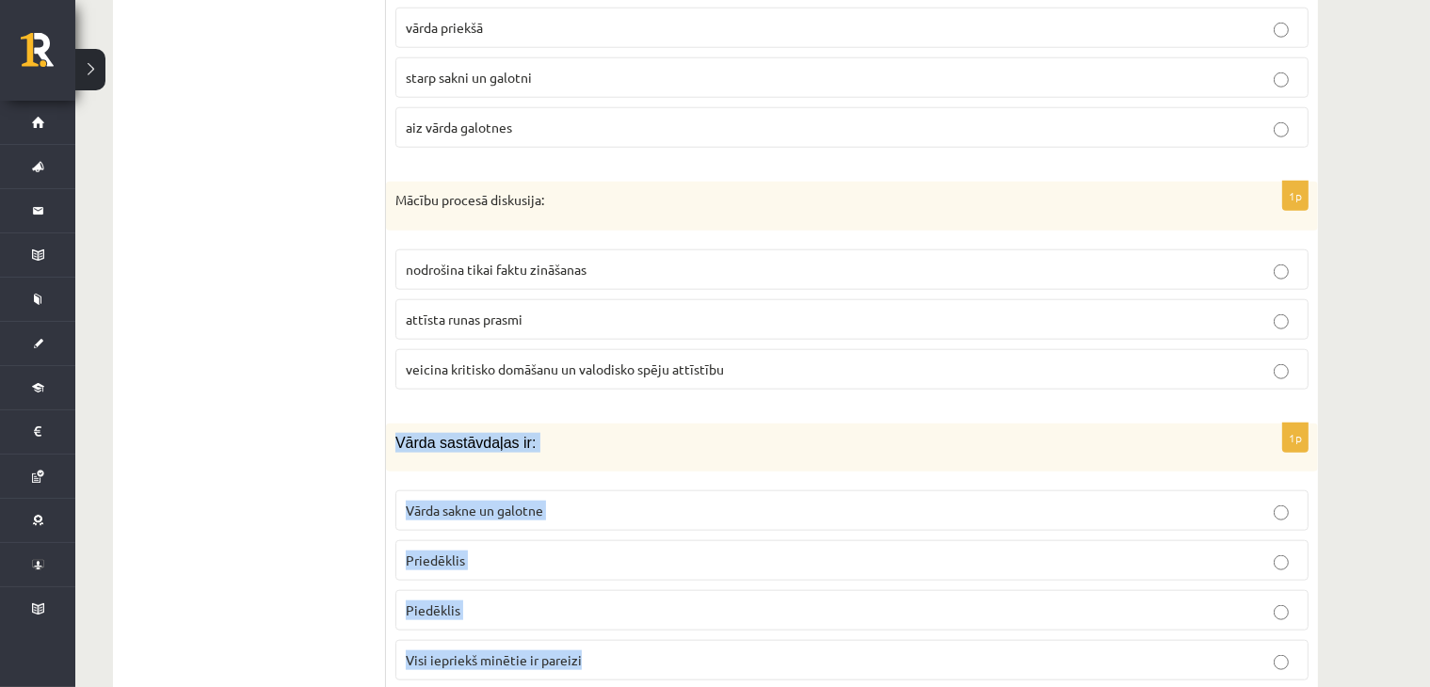
drag, startPoint x: 388, startPoint y: 376, endPoint x: 605, endPoint y: 572, distance: 292.6
click at [648, 595] on div "1p Vārda sastāvdaļas ir: Vārda sakne un galotne Priedēklis Piedēklis Visi iepri…" at bounding box center [852, 560] width 932 height 272
click at [655, 640] on label "Visi iepriekš minētie ir pareizi" at bounding box center [851, 660] width 913 height 40
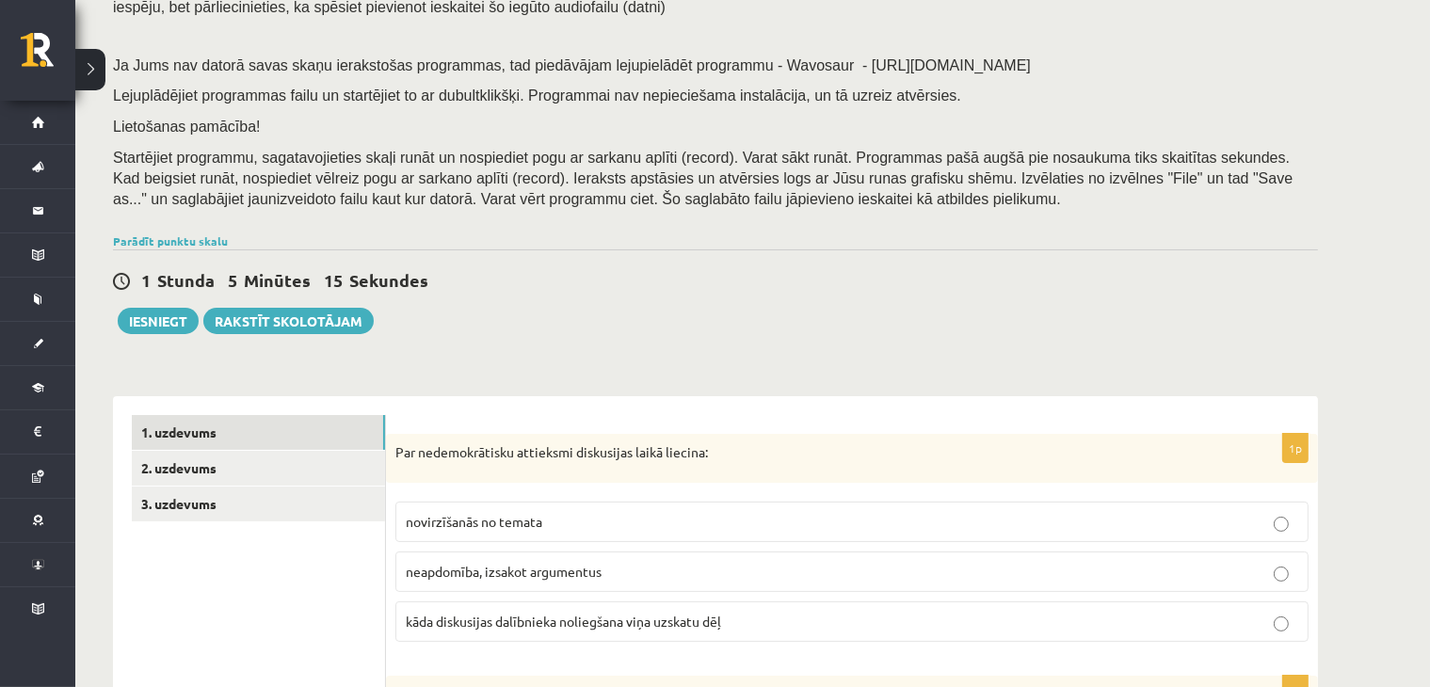
scroll to position [219, 0]
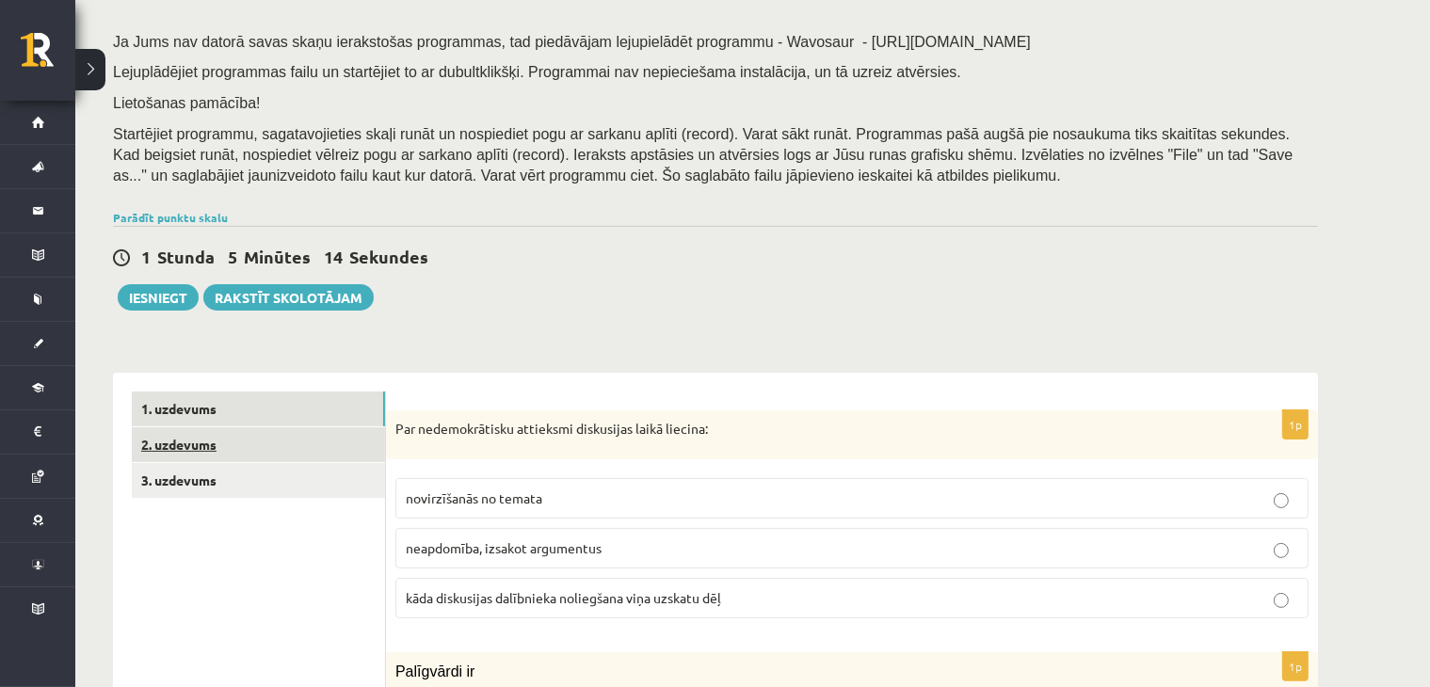
click at [185, 445] on link "2. uzdevums" at bounding box center [258, 444] width 253 height 35
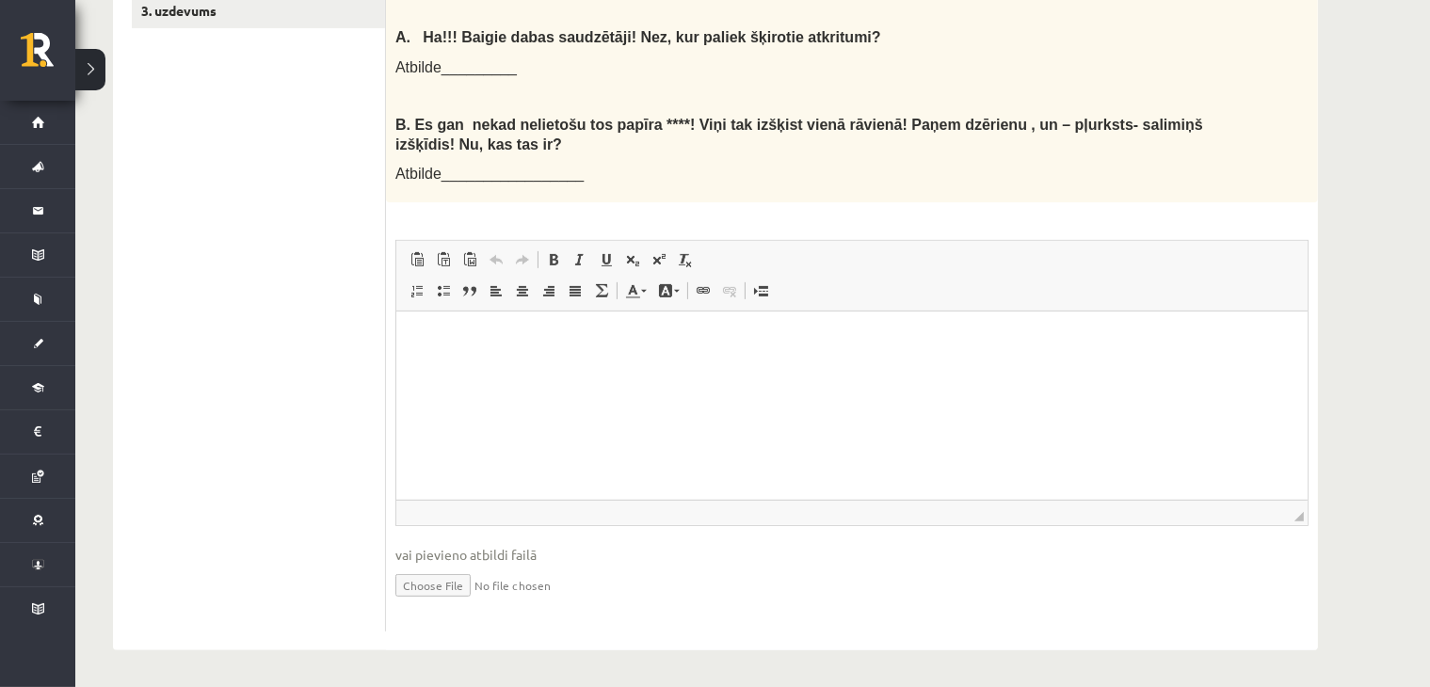
scroll to position [470, 0]
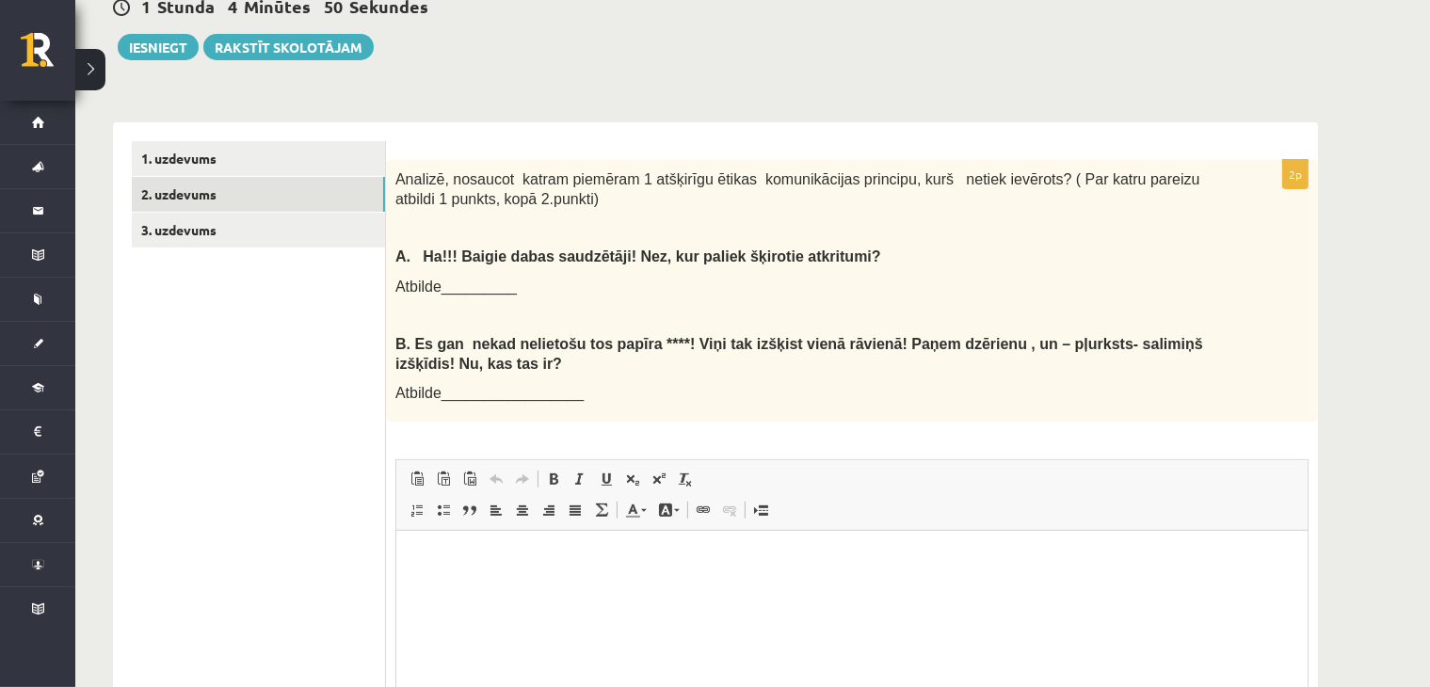
click at [472, 548] on html at bounding box center [850, 559] width 911 height 57
click at [475, 571] on html "**" at bounding box center [850, 559] width 911 height 57
click at [396, 175] on span "Analizē, nosaucot katram piemēram 1 atšķirīgu ētikas komunikācijas principu, ku…" at bounding box center [797, 189] width 805 height 36
click at [559, 567] on p "**" at bounding box center [851, 560] width 874 height 20
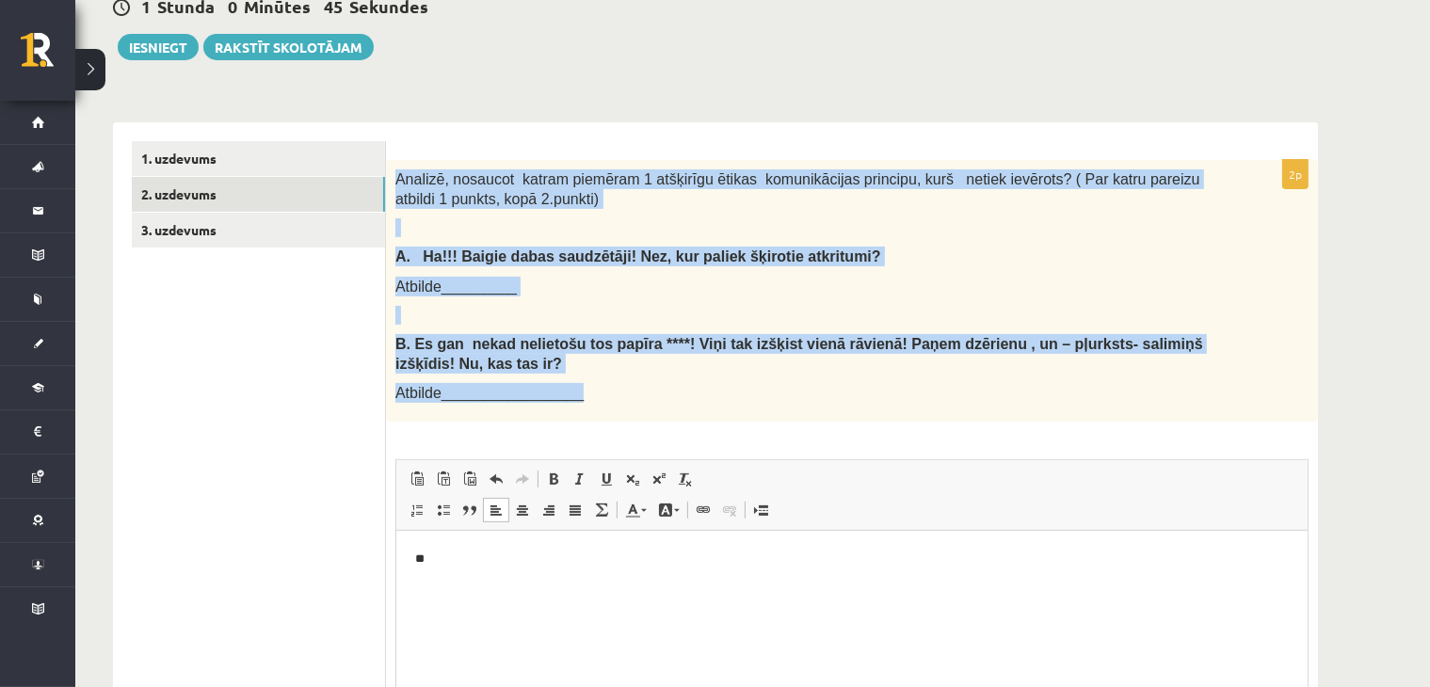
drag, startPoint x: 395, startPoint y: 174, endPoint x: 663, endPoint y: 389, distance: 342.8
click at [663, 389] on div "Analizē, nosaucot katram piemēram 1 atšķirīgu ētikas komunikācijas principu, ku…" at bounding box center [852, 291] width 932 height 262
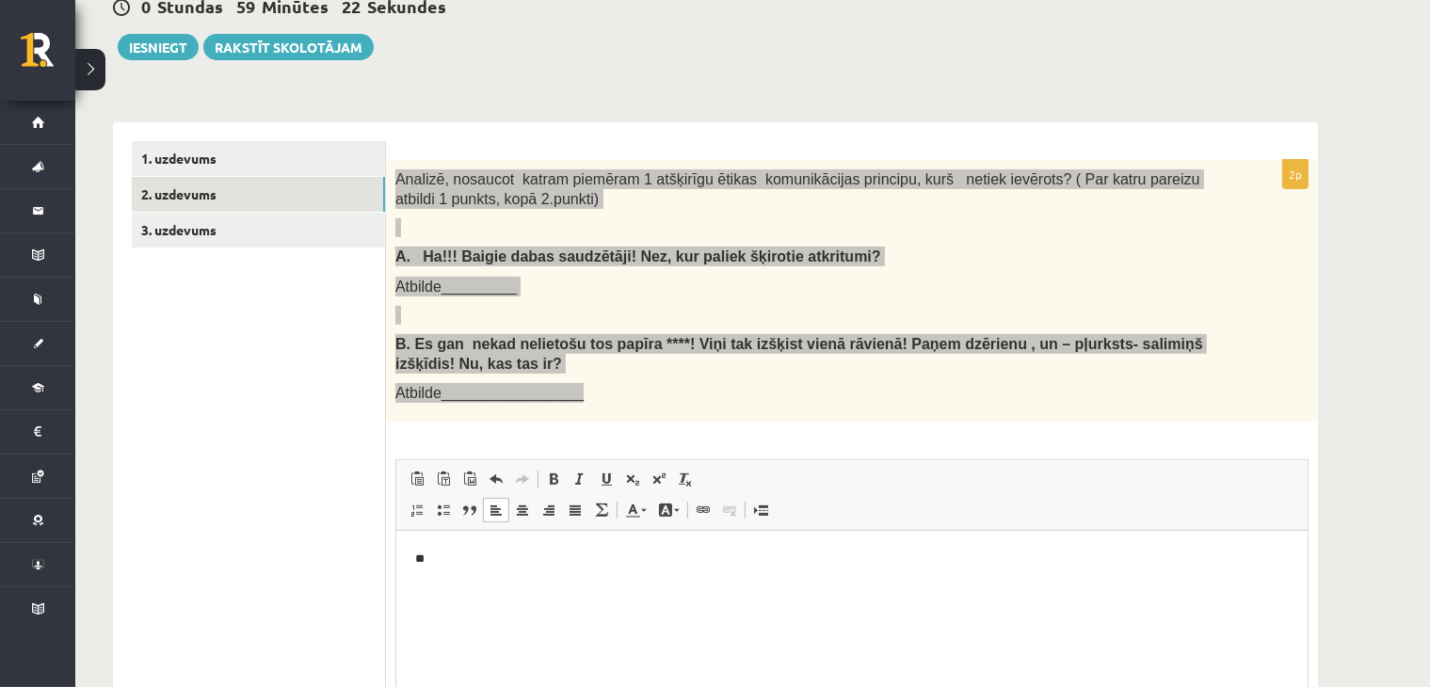
click at [571, 588] on html "**" at bounding box center [850, 559] width 911 height 57
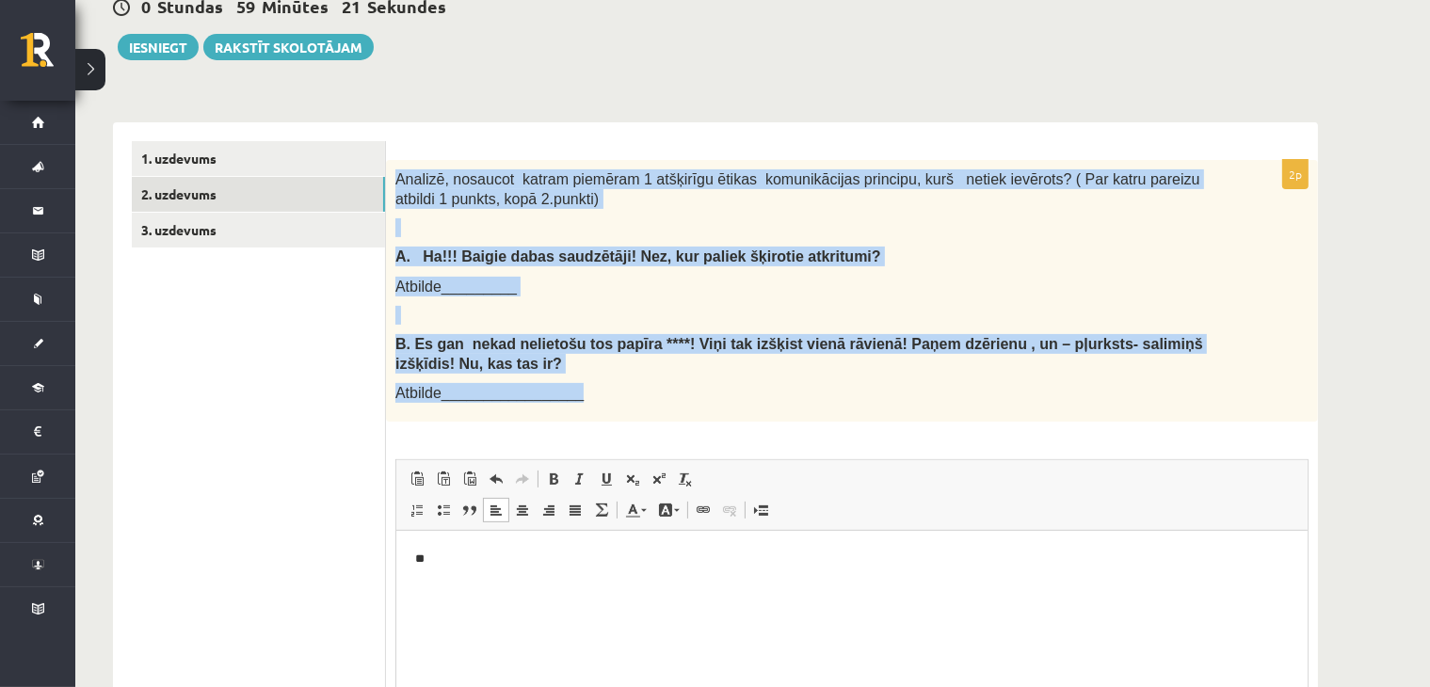
click at [824, 381] on div "Analizē, nosaucot katram piemēram 1 atšķirīgu ētikas komunikācijas principu, ku…" at bounding box center [852, 291] width 932 height 262
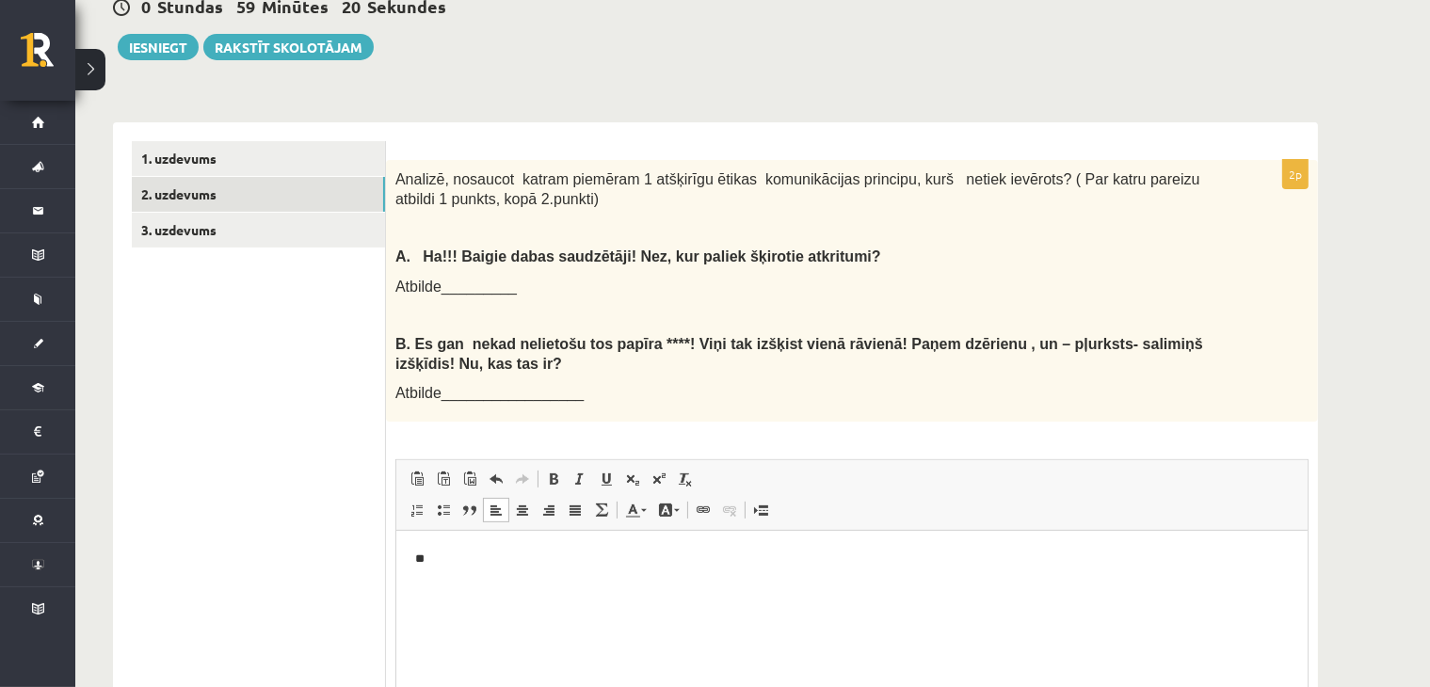
click at [519, 562] on p "**" at bounding box center [851, 560] width 874 height 20
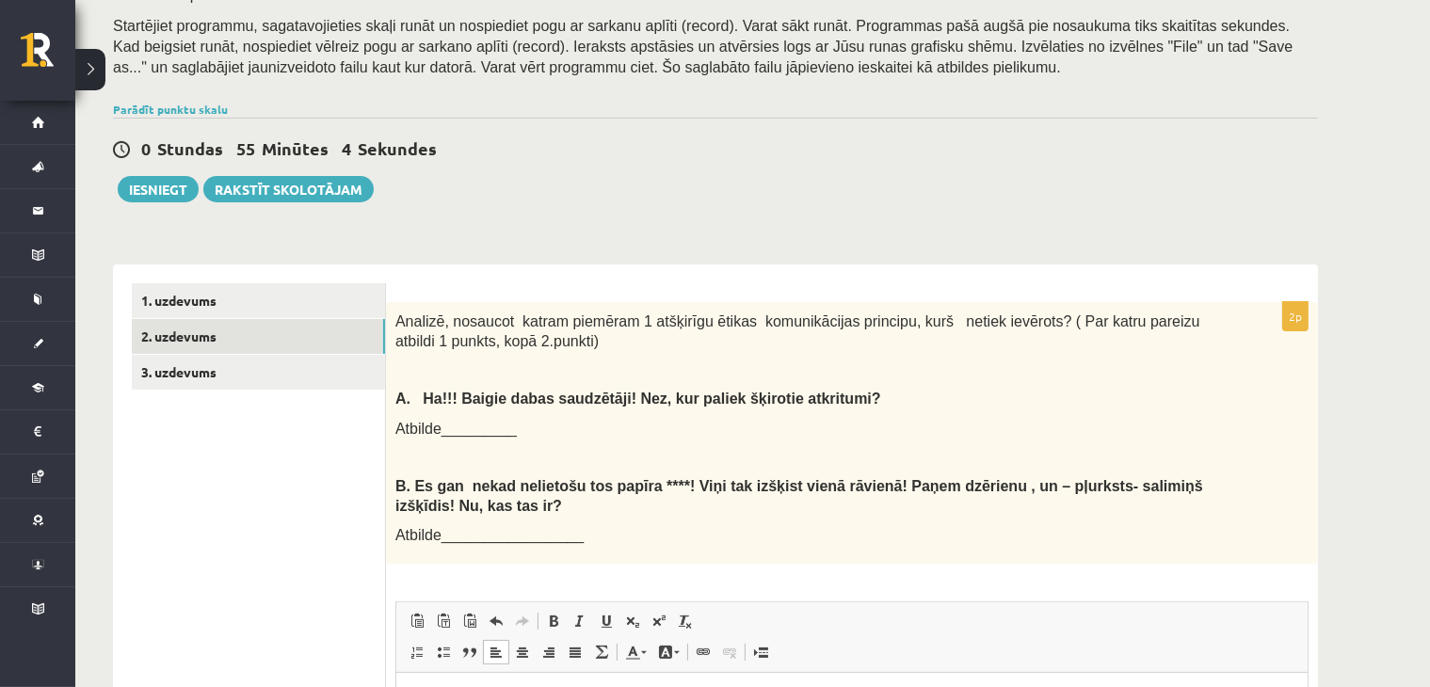
scroll to position [250, 0]
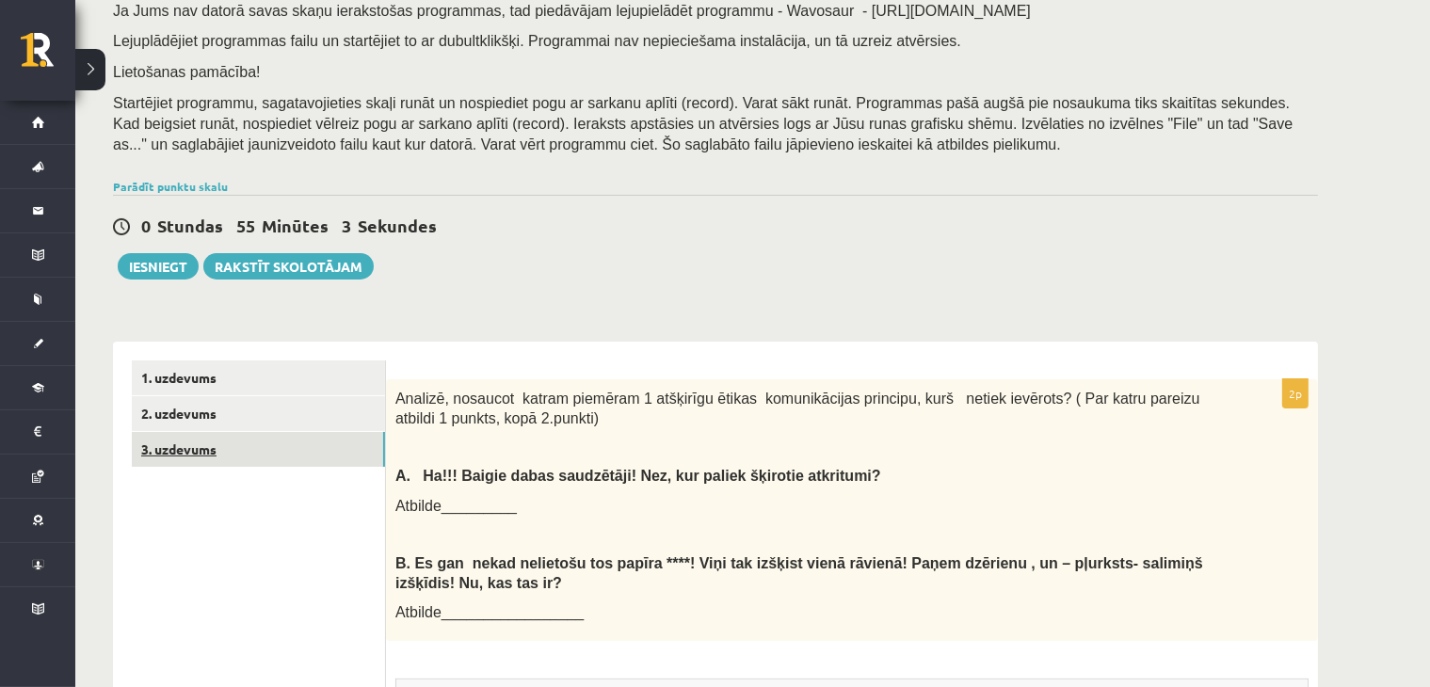
click at [264, 456] on link "3. uzdevums" at bounding box center [258, 449] width 253 height 35
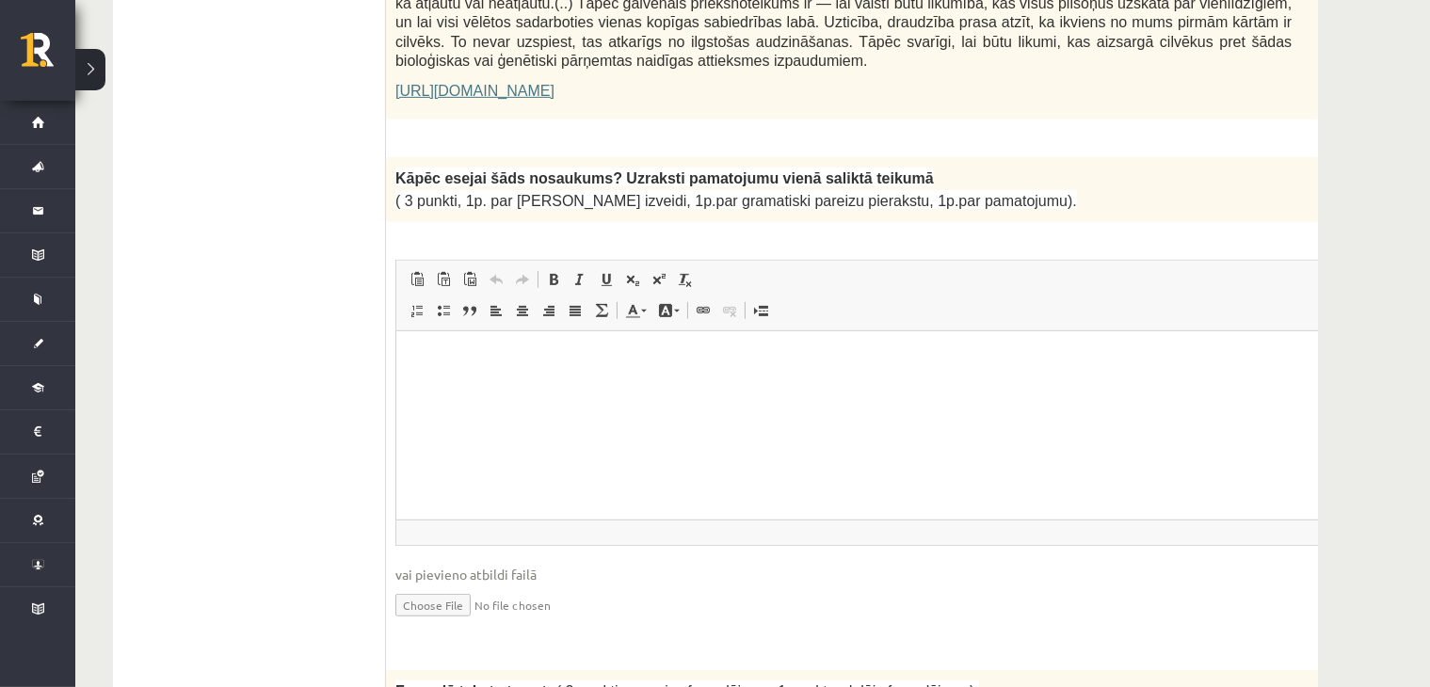
scroll to position [1461, 0]
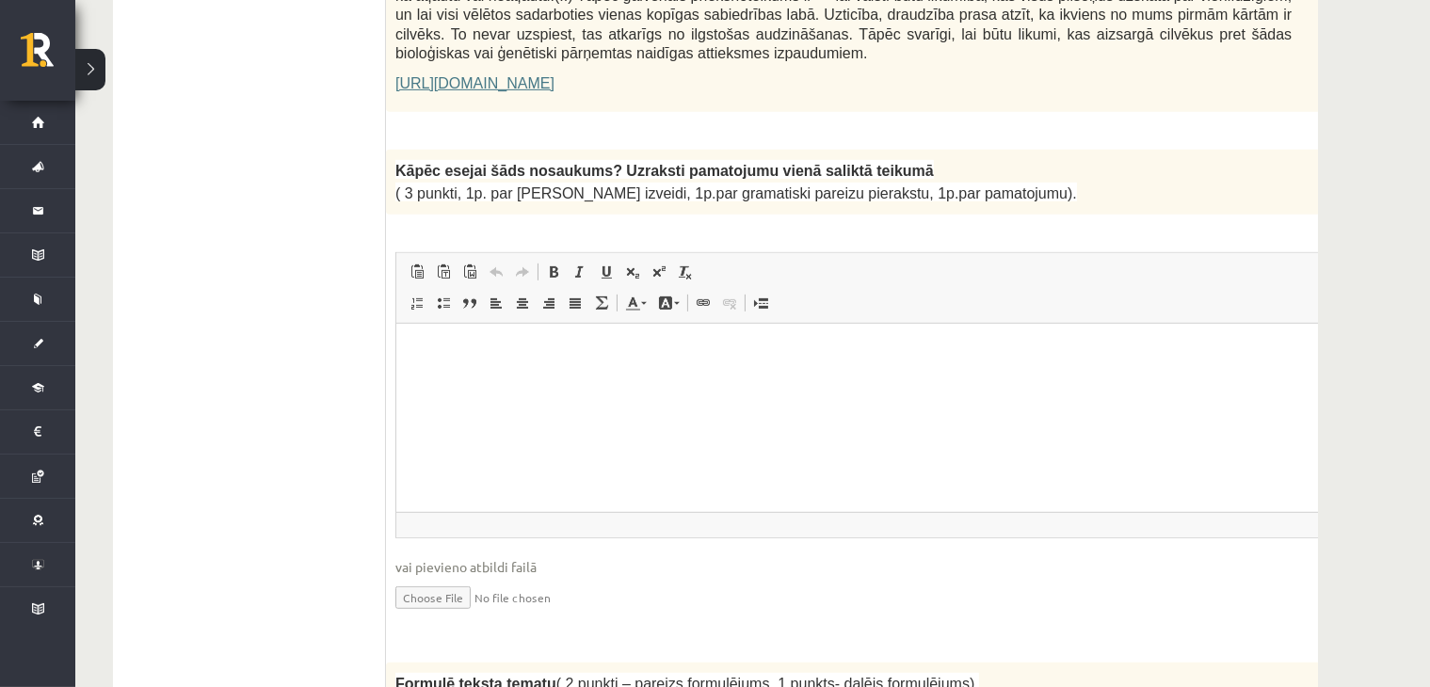
click at [508, 380] on html at bounding box center [889, 351] width 988 height 57
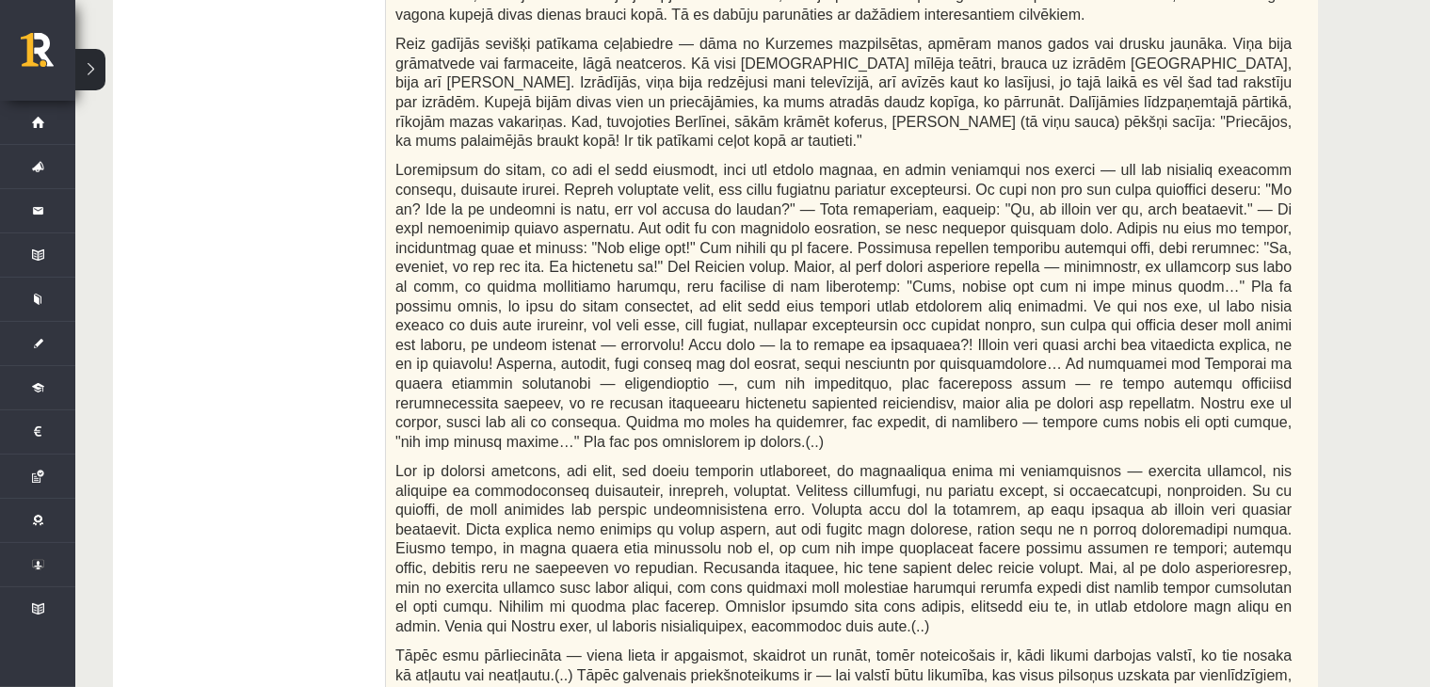
scroll to position [1286, 0]
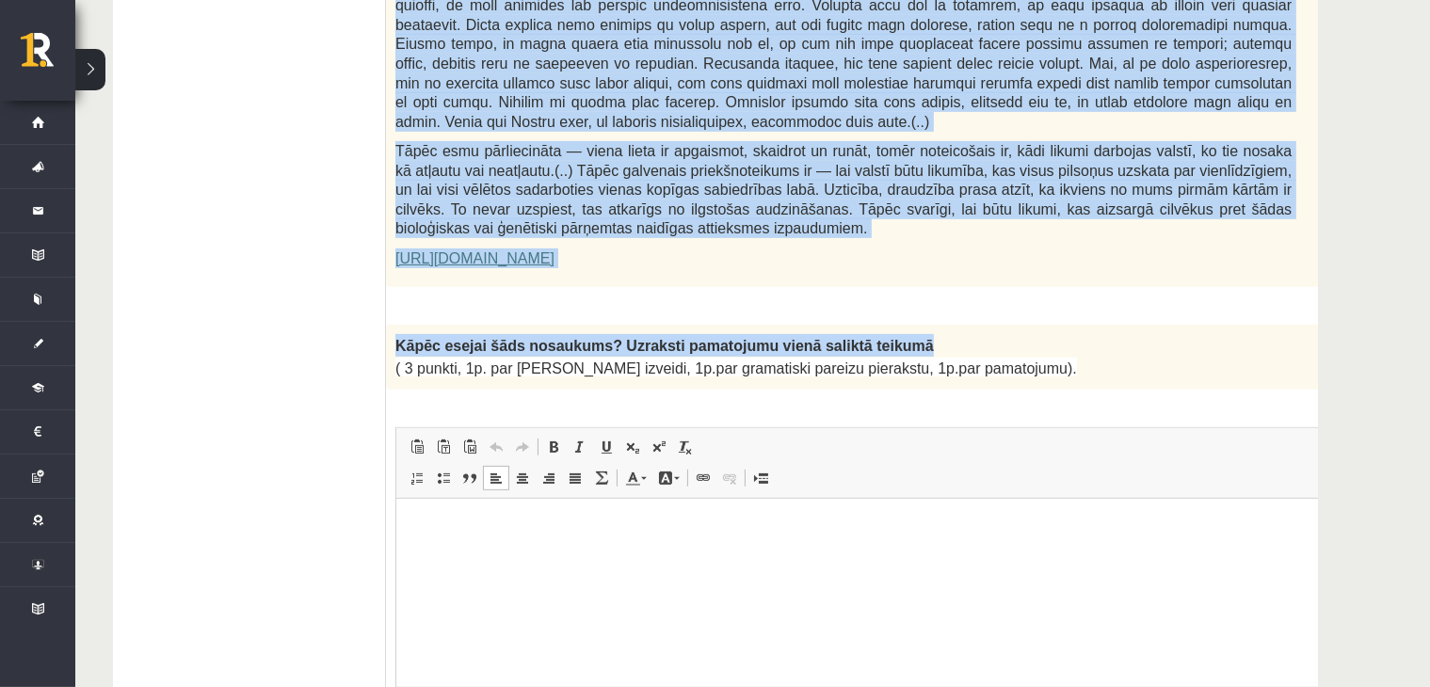
drag, startPoint x: 391, startPoint y: 267, endPoint x: 886, endPoint y: 307, distance: 496.7
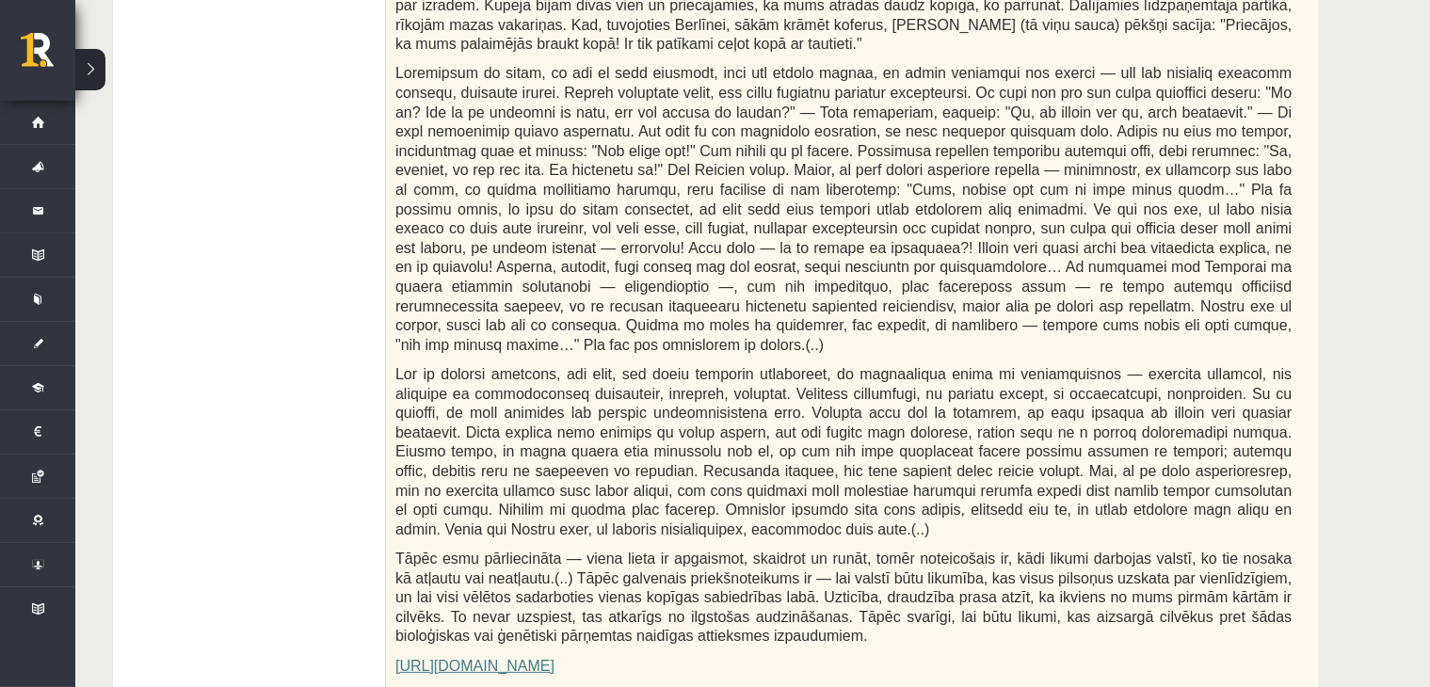
scroll to position [1318, 0]
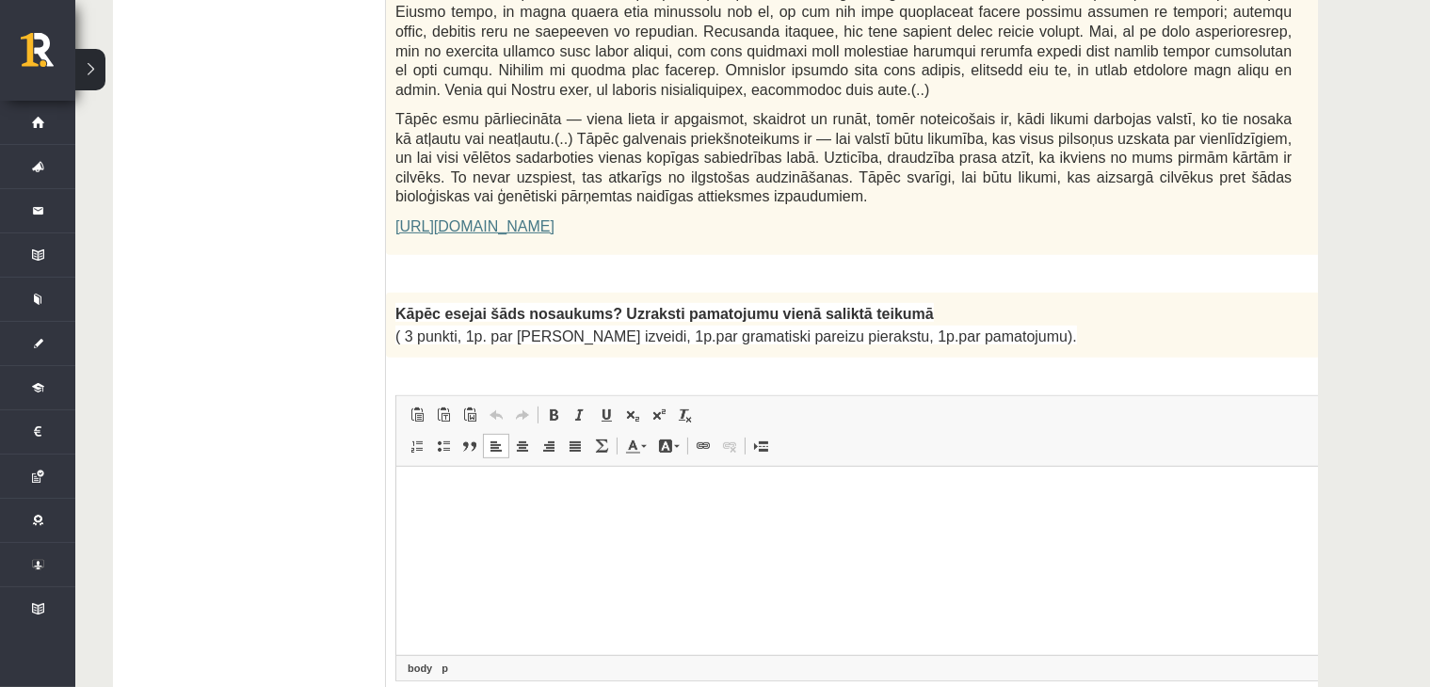
click at [547, 523] on html at bounding box center [889, 494] width 988 height 57
click at [663, 504] on html "**********" at bounding box center [889, 494] width 988 height 57
drag, startPoint x: 517, startPoint y: 495, endPoint x: 443, endPoint y: 495, distance: 73.4
click at [443, 495] on p "**********" at bounding box center [864, 495] width 901 height 20
click at [726, 489] on p "**********" at bounding box center [864, 495] width 901 height 20
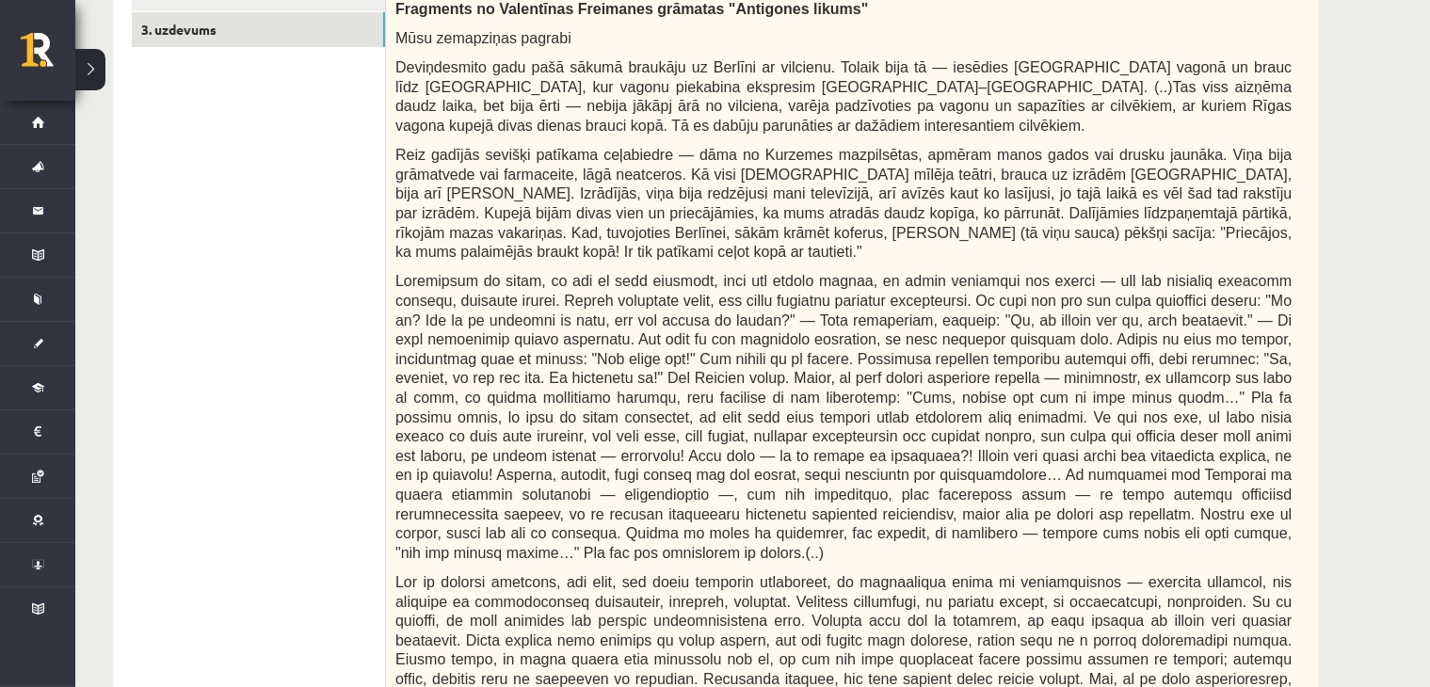
scroll to position [1537, 0]
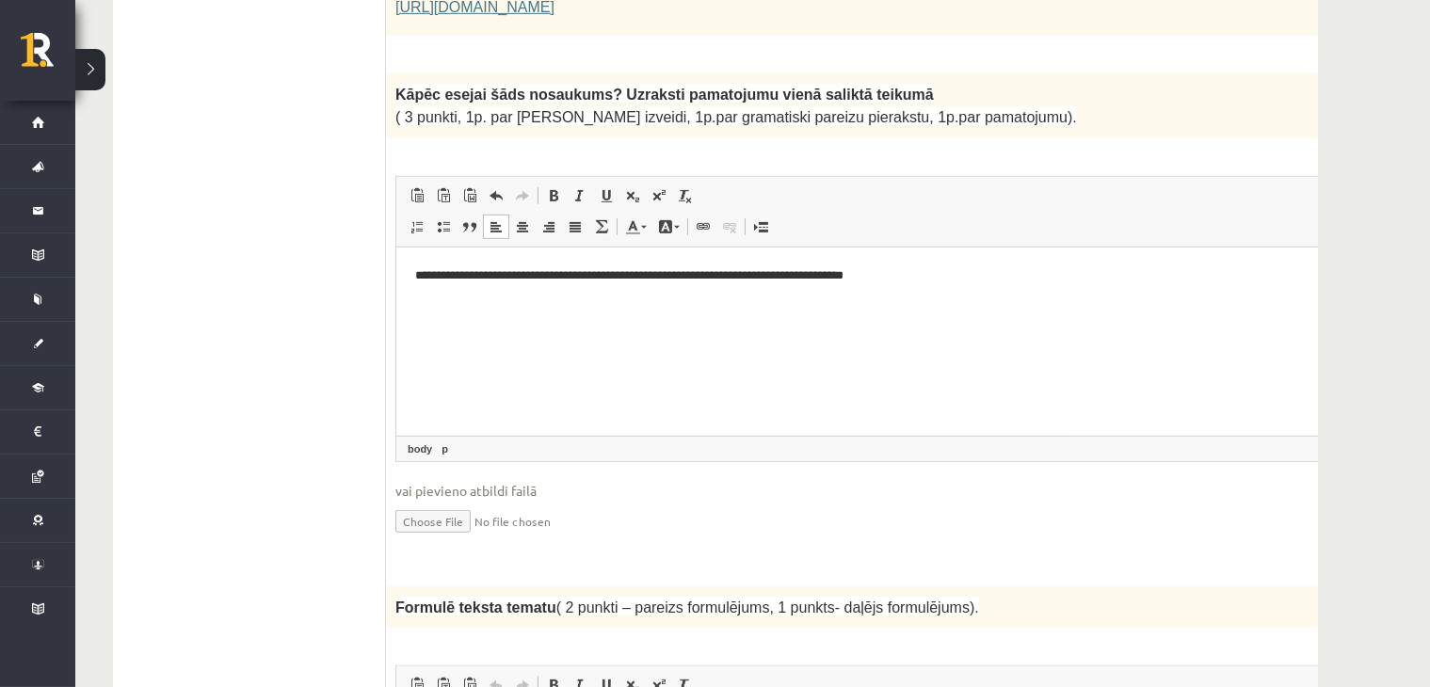
click at [905, 279] on p "**********" at bounding box center [864, 275] width 901 height 20
click at [994, 272] on p "**********" at bounding box center [864, 275] width 901 height 20
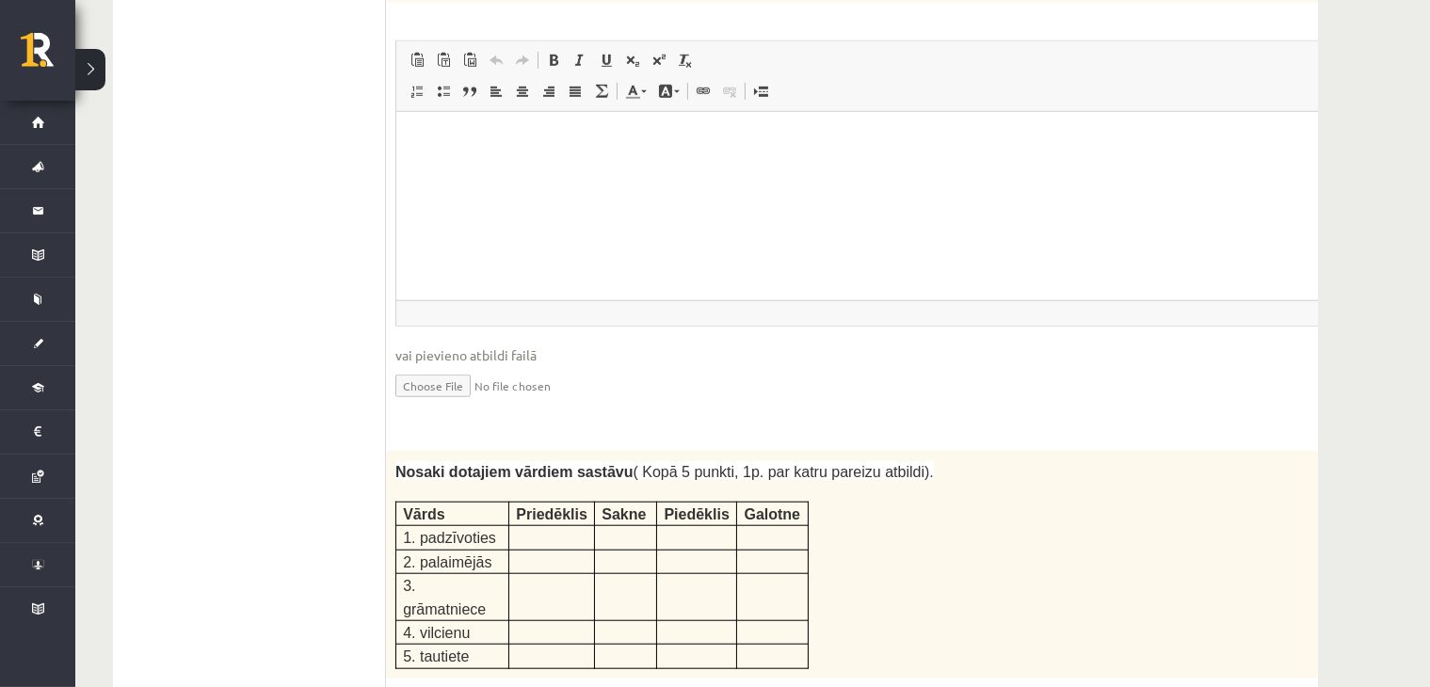
scroll to position [1977, 0]
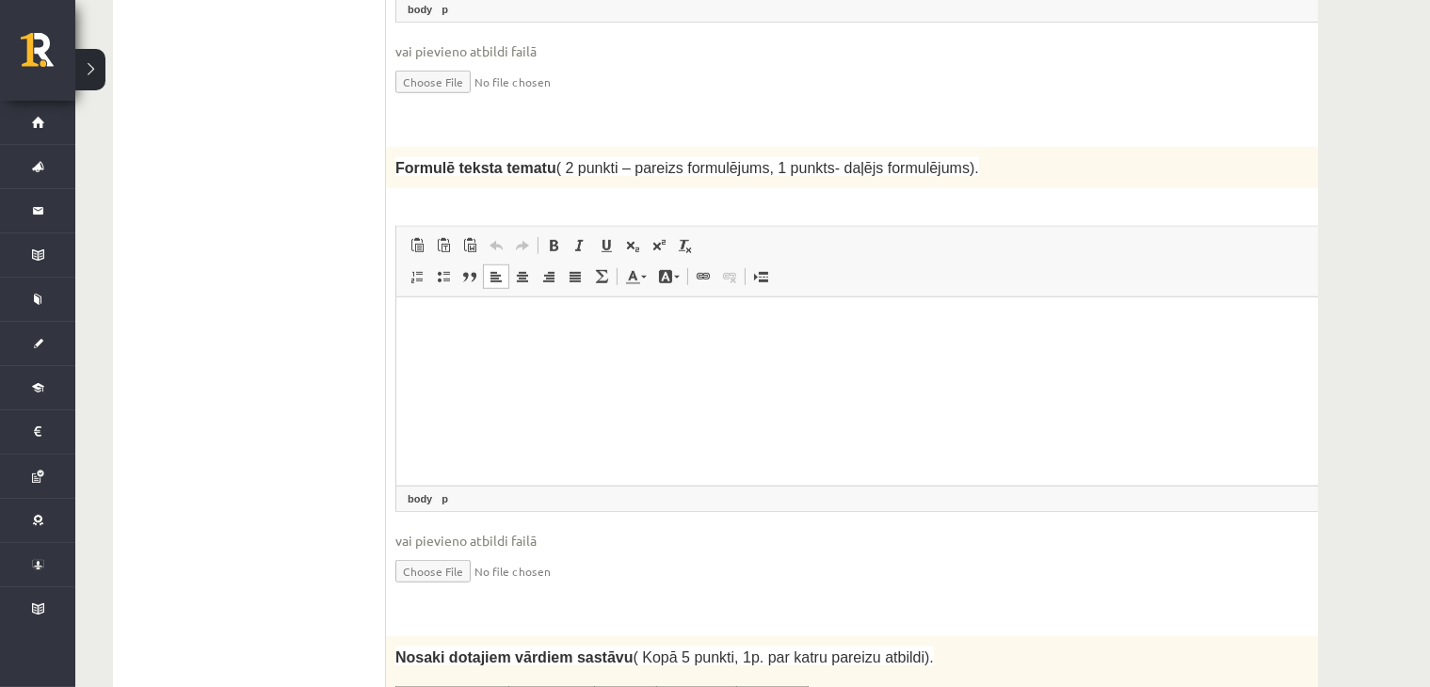
click at [712, 354] on html at bounding box center [889, 324] width 988 height 57
drag, startPoint x: 395, startPoint y: 124, endPoint x: 536, endPoint y: 120, distance: 141.2
click at [536, 160] on span "Formulē teksta tematu ( 2 punkti – pareizs formulējums, 1 punkts- daļējs formul…" at bounding box center [687, 168] width 584 height 16
drag, startPoint x: 501, startPoint y: 137, endPoint x: 489, endPoint y: 115, distance: 25.3
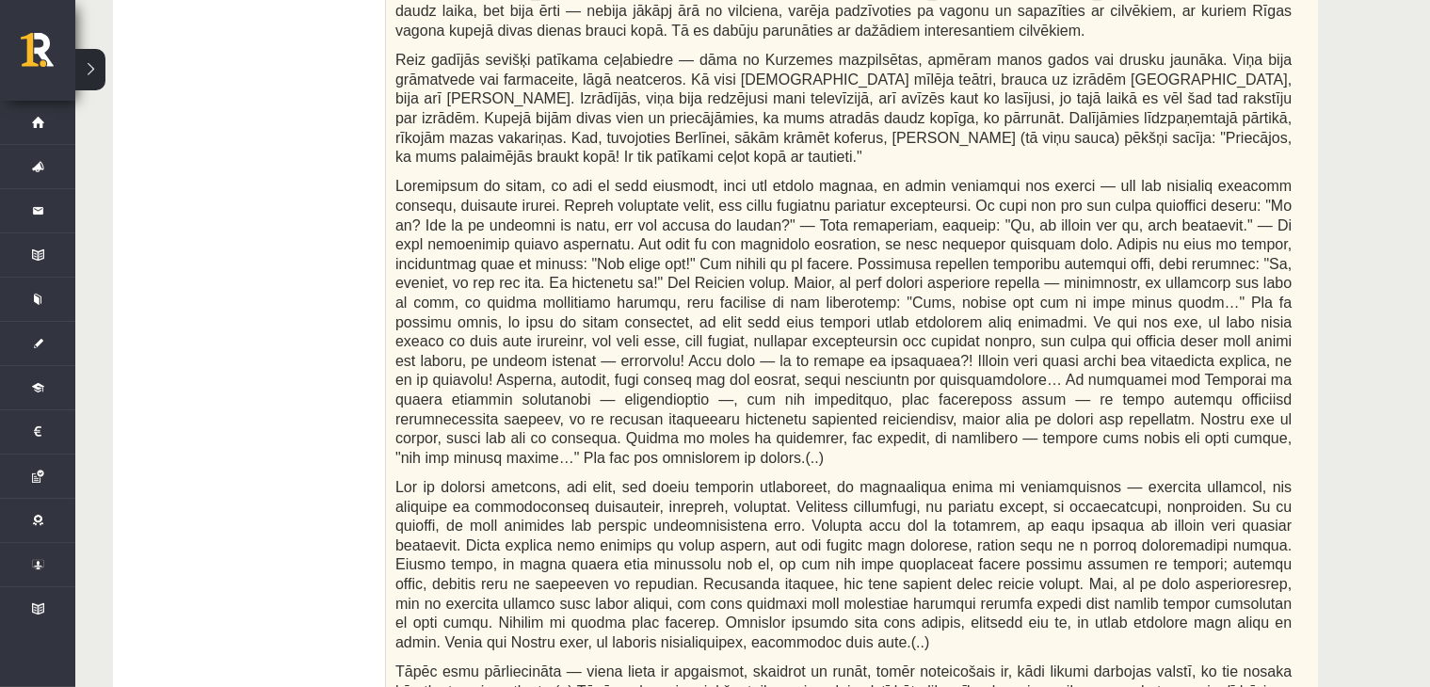
scroll to position [0, 0]
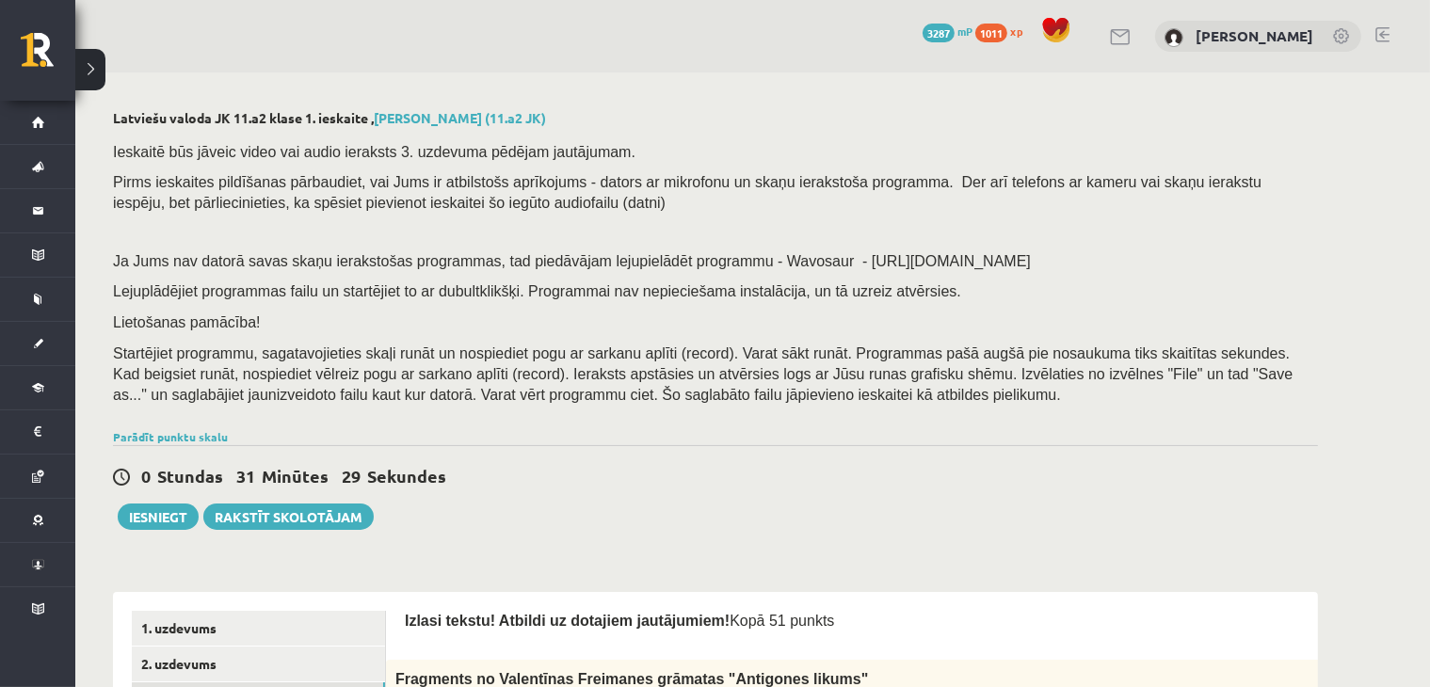
click at [550, 460] on div "0 Stundas 31 Minūtes 29 Sekundes Ieskaite saglabāta! Iesniegt Rakstīt skolotājam" at bounding box center [715, 487] width 1205 height 85
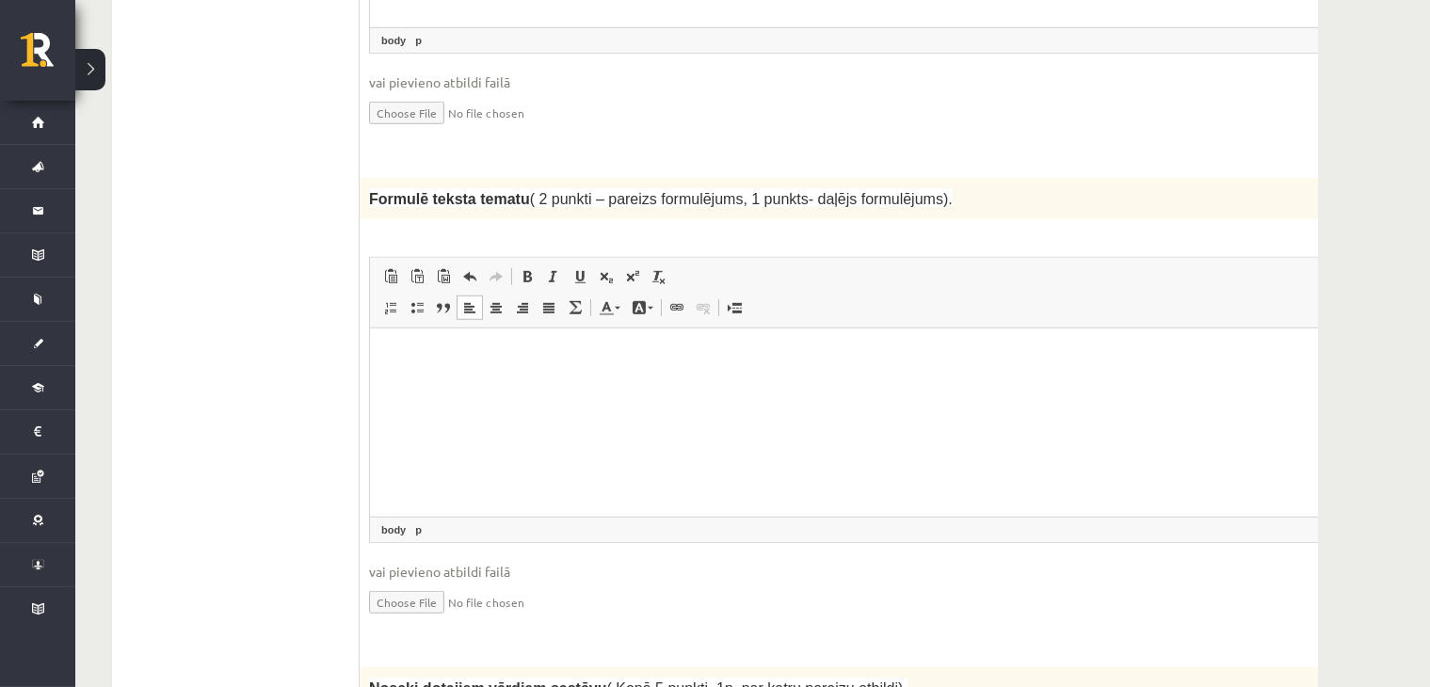
scroll to position [1958, 0]
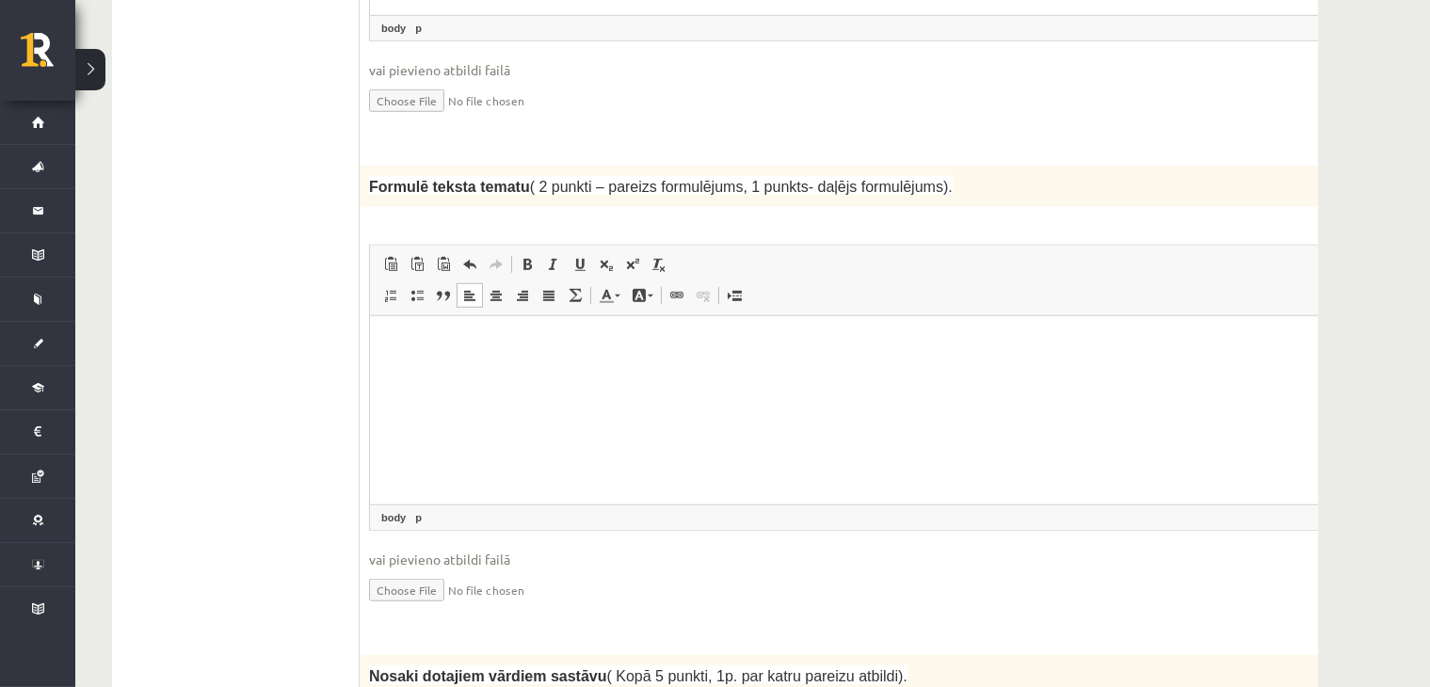
click at [604, 373] on html at bounding box center [863, 343] width 988 height 57
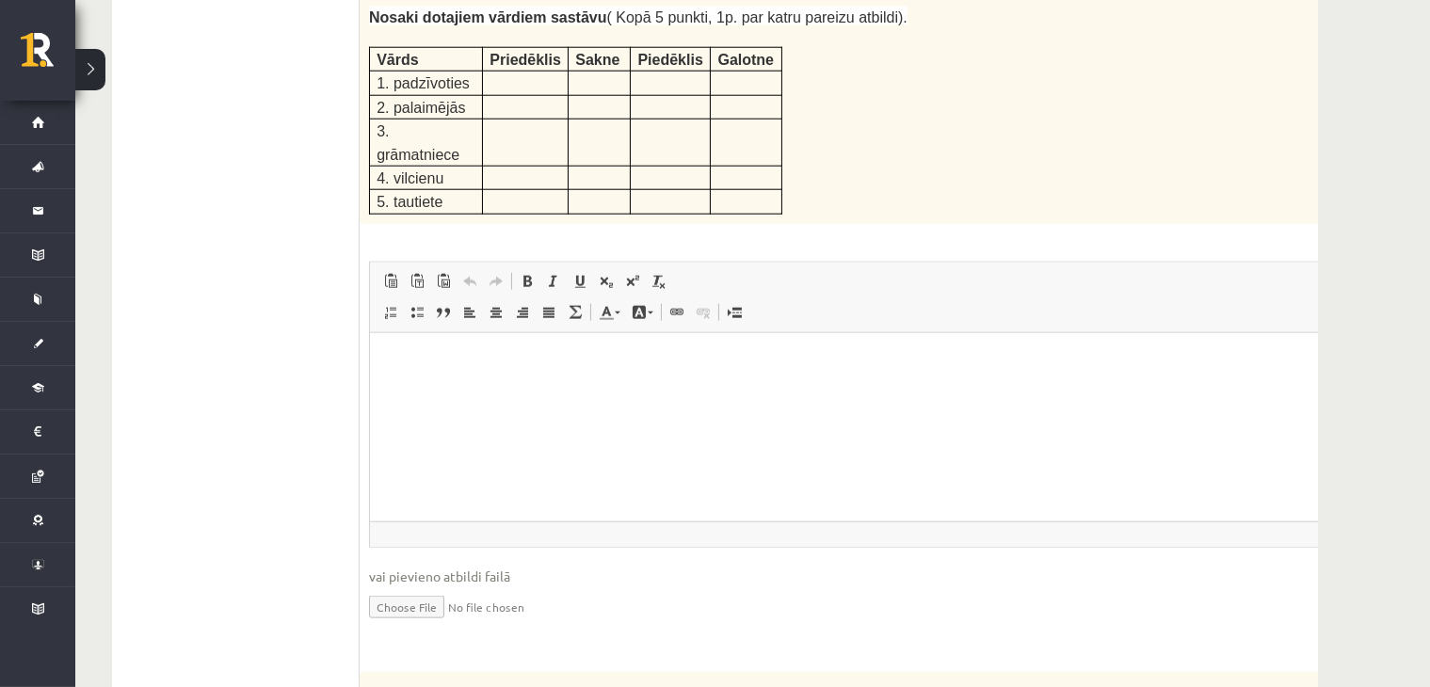
scroll to position [2397, 0]
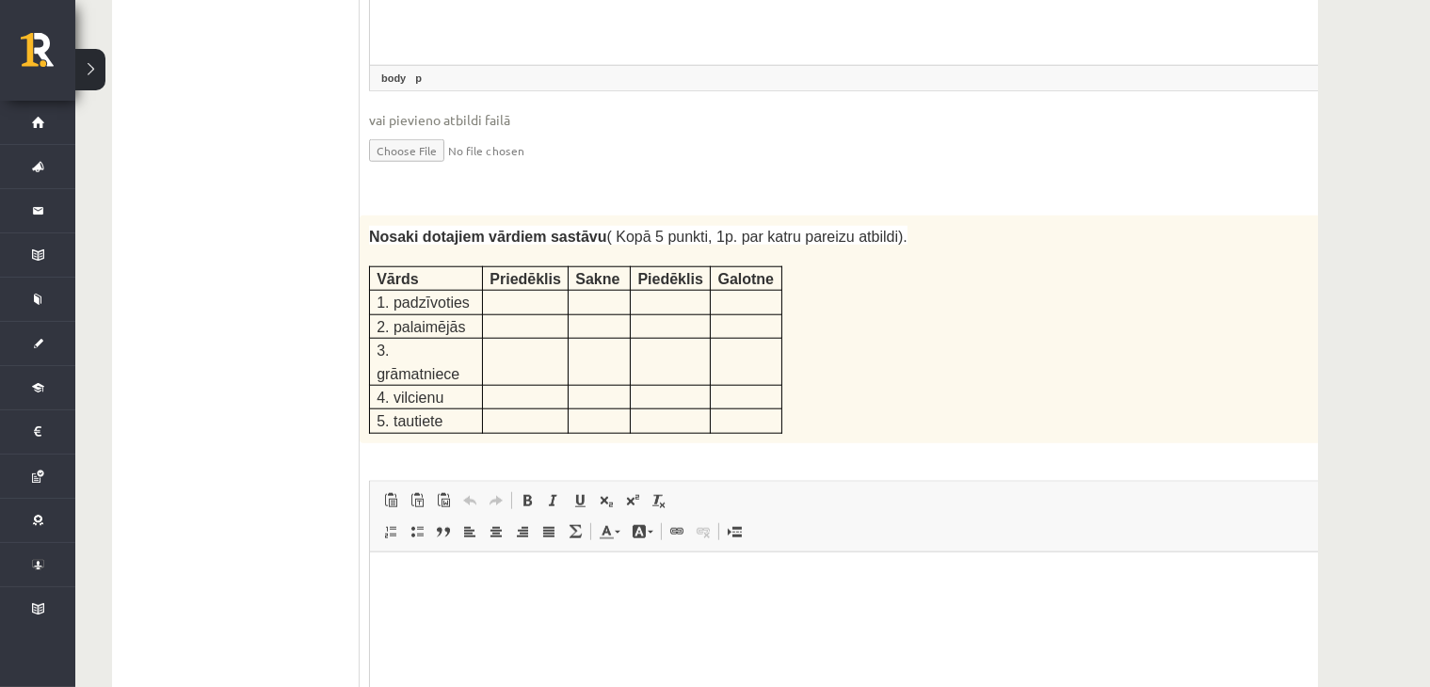
click at [369, 229] on strong "Nosaki dotajiem vārdiem sastāvu" at bounding box center [488, 237] width 238 height 16
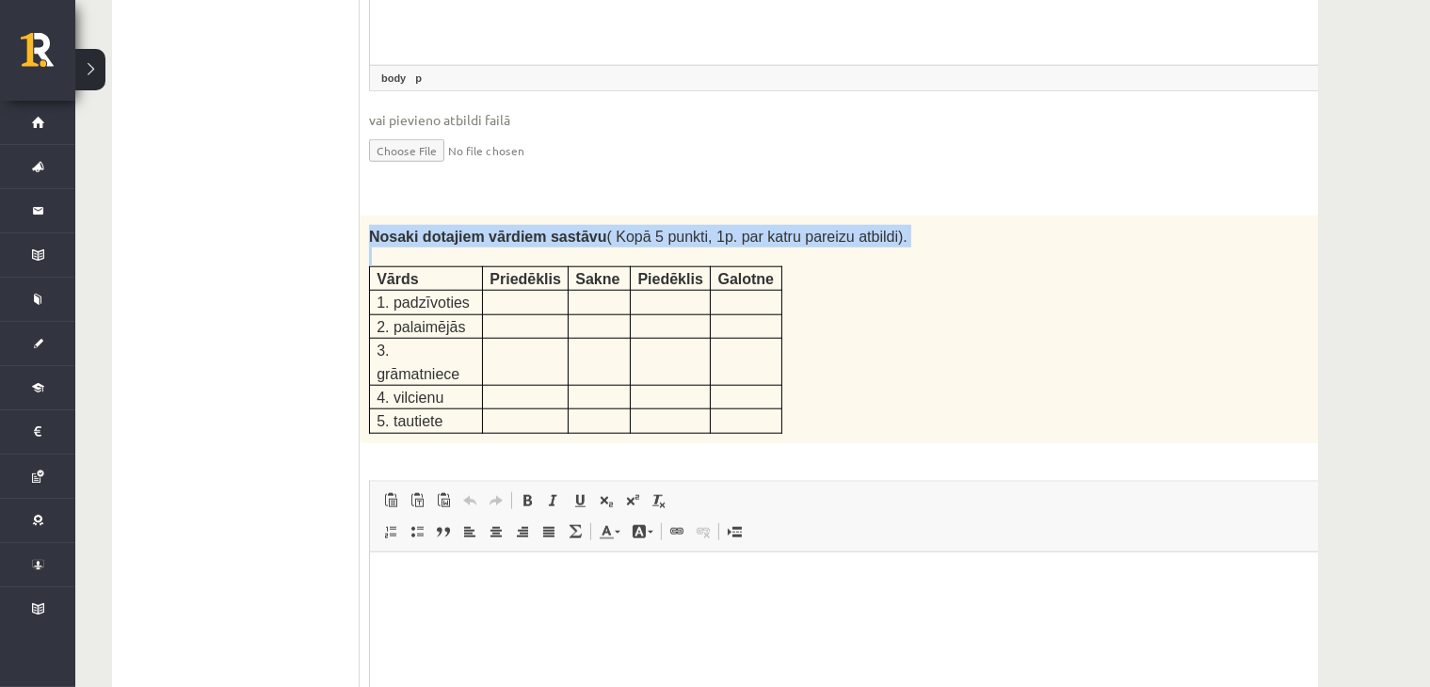
drag, startPoint x: 365, startPoint y: 184, endPoint x: 635, endPoint y: 177, distance: 270.2
click at [672, 347] on div "Nosaki dotajiem vārdiem sastāvu ( Kopā 5 punkti, 1p. par katru pareizu atbildi)…" at bounding box center [864, 330] width 1009 height 228
click at [969, 317] on div "Nosaki dotajiem vārdiem sastāvu ( Kopā 5 punkti, 1p. par katru pareizu atbildi)…" at bounding box center [864, 330] width 1009 height 228
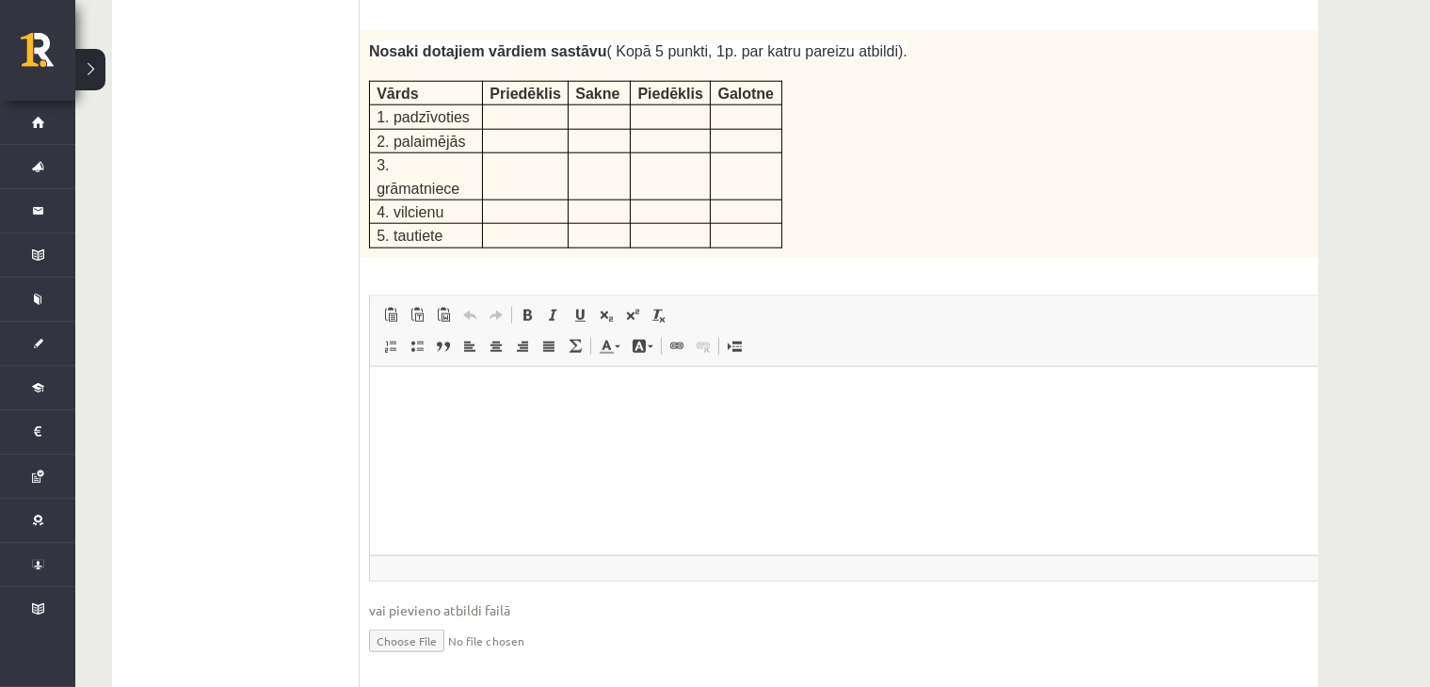
scroll to position [2415, 0]
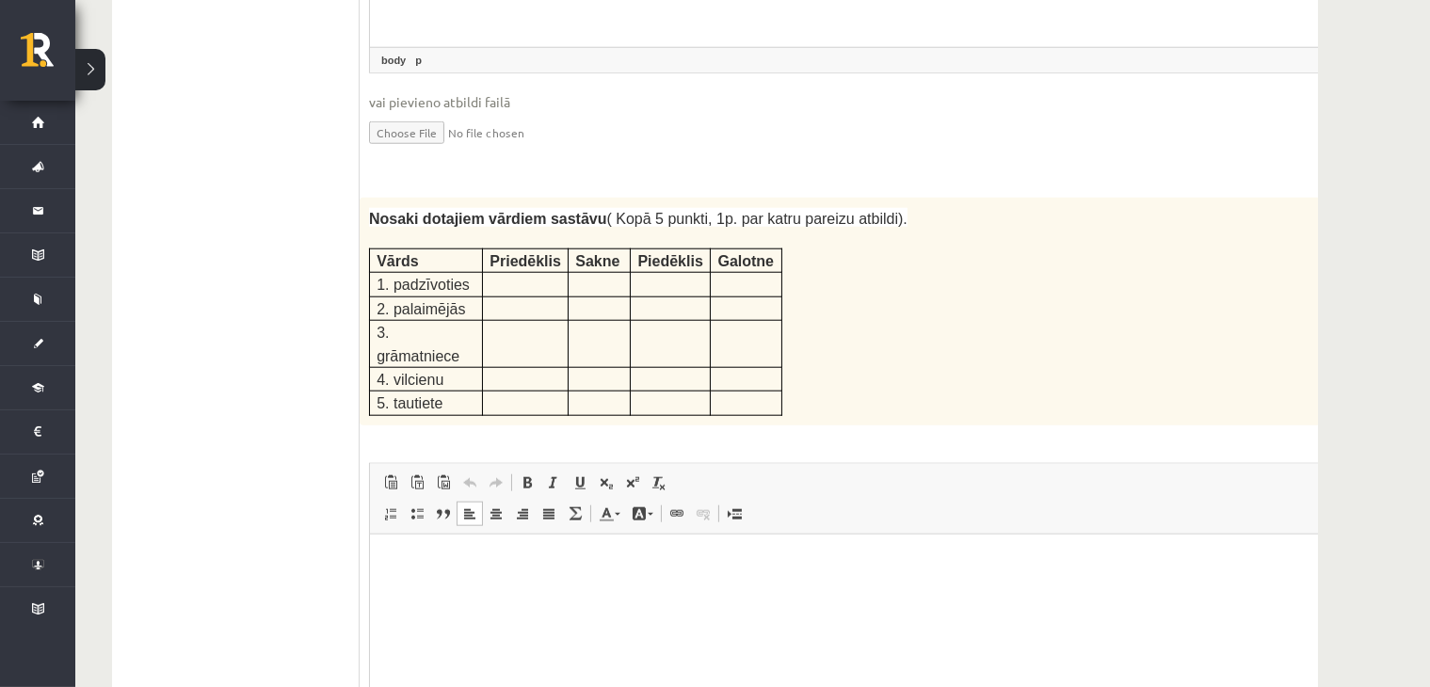
click at [492, 591] on html at bounding box center [863, 562] width 988 height 57
click at [423, 591] on p "**********" at bounding box center [838, 594] width 901 height 20
click at [454, 593] on p "**********" at bounding box center [838, 594] width 901 height 20
click at [472, 599] on p "**********" at bounding box center [838, 594] width 901 height 20
click at [456, 595] on p "**********" at bounding box center [838, 594] width 901 height 20
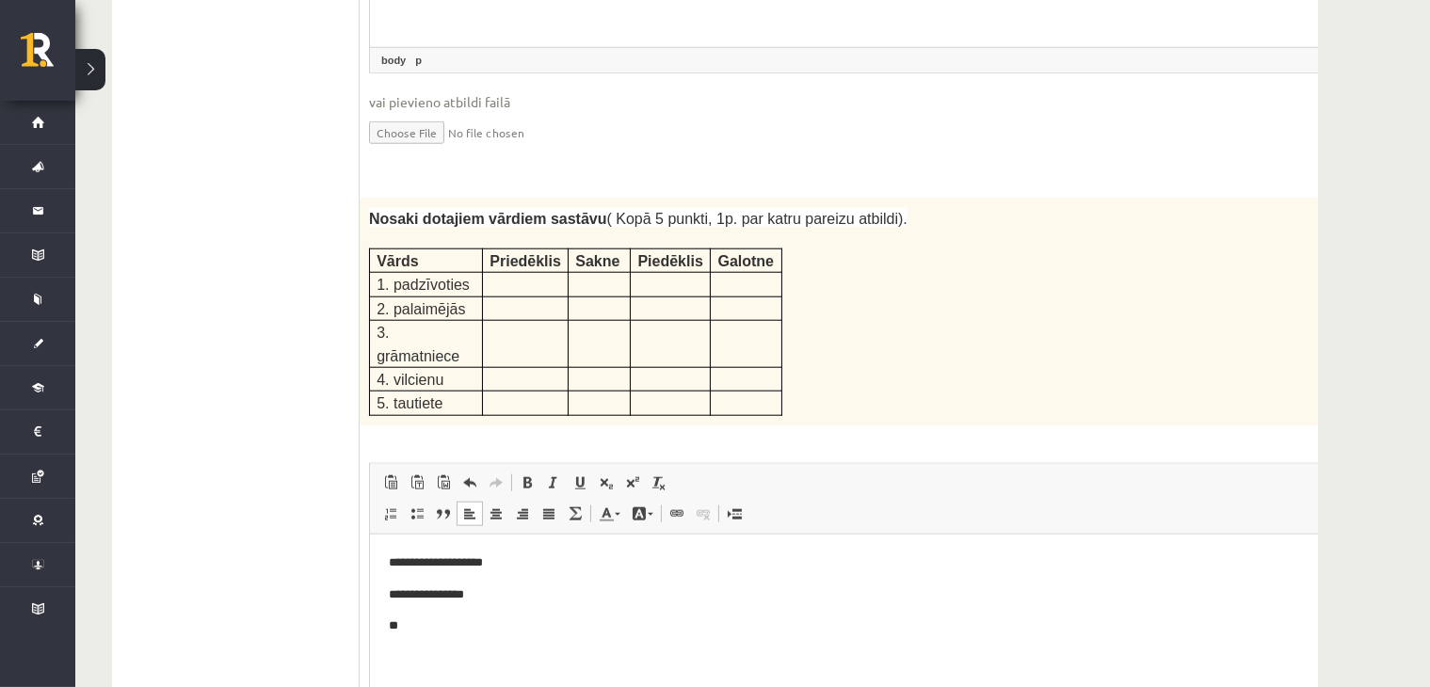
click at [424, 568] on p "**********" at bounding box center [838, 562] width 901 height 20
click at [457, 563] on p "**********" at bounding box center [838, 562] width 901 height 20
click at [460, 566] on p "**********" at bounding box center [838, 562] width 901 height 20
click at [472, 560] on p "**********" at bounding box center [838, 562] width 901 height 20
click at [427, 632] on p "**" at bounding box center [838, 626] width 901 height 20
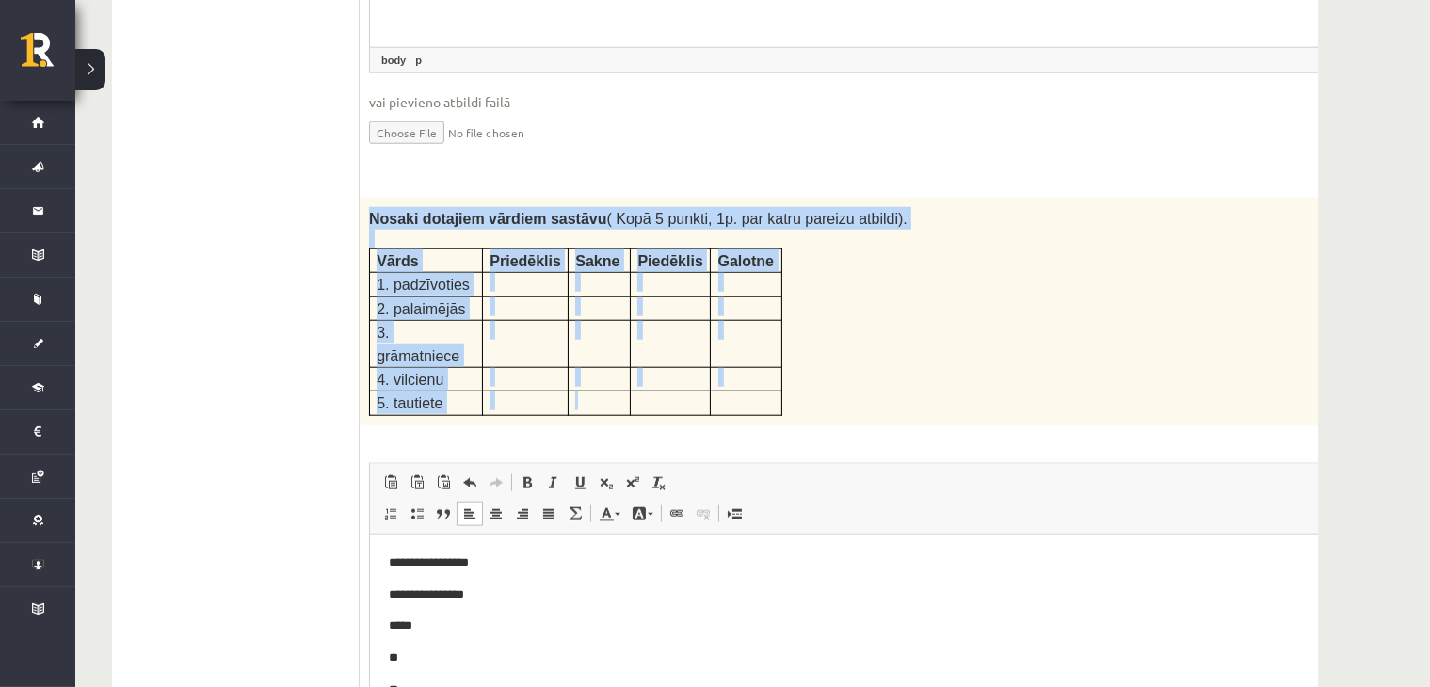
drag, startPoint x: 365, startPoint y: 170, endPoint x: 614, endPoint y: 325, distance: 292.5
click at [617, 327] on div "Nosaki dotajiem vārdiem sastāvu ( Kopā 5 punkti, 1p. par katru pareizu atbildi)…" at bounding box center [864, 312] width 1009 height 228
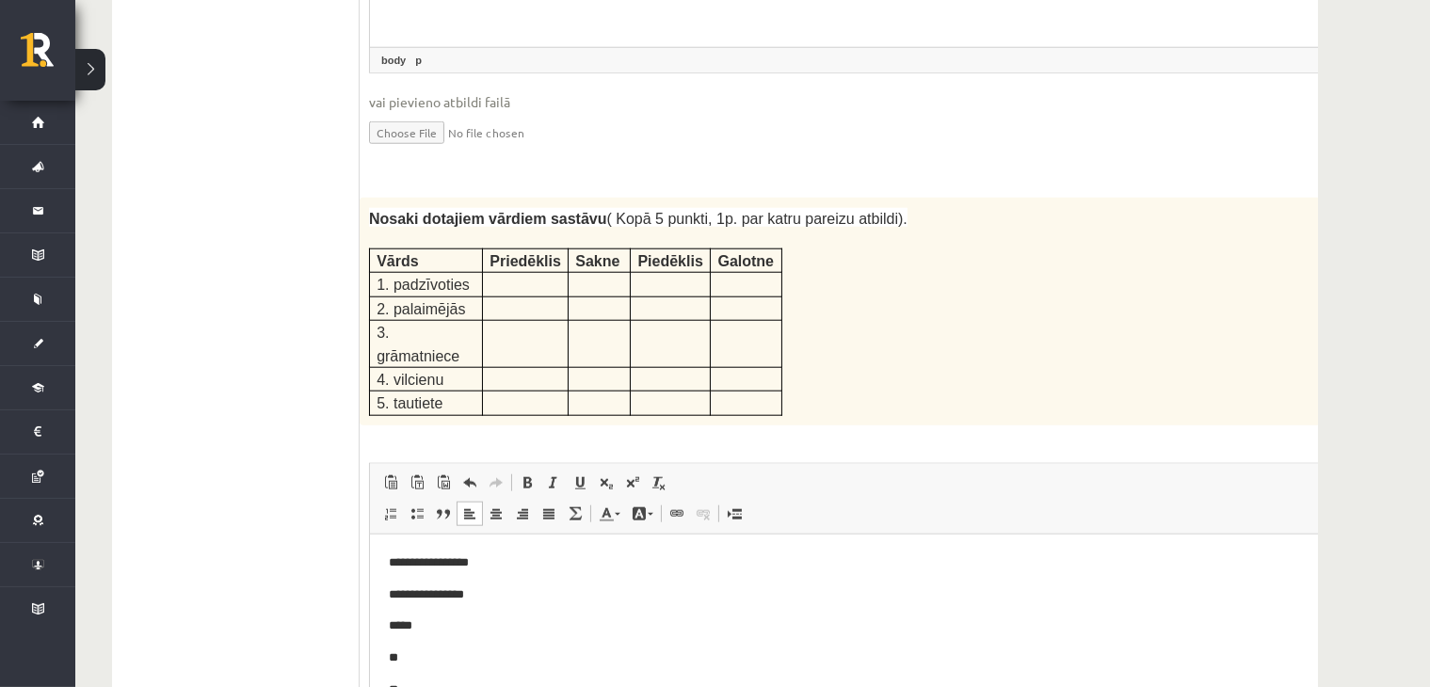
click at [930, 219] on div "Nosaki dotajiem vārdiem sastāvu ( Kopā 5 punkti, 1p. par katru pareizu atbildi)…" at bounding box center [864, 312] width 1009 height 228
click at [508, 273] on p at bounding box center [525, 282] width 72 height 19
click at [524, 273] on p at bounding box center [525, 282] width 72 height 19
click at [527, 273] on p at bounding box center [525, 282] width 72 height 19
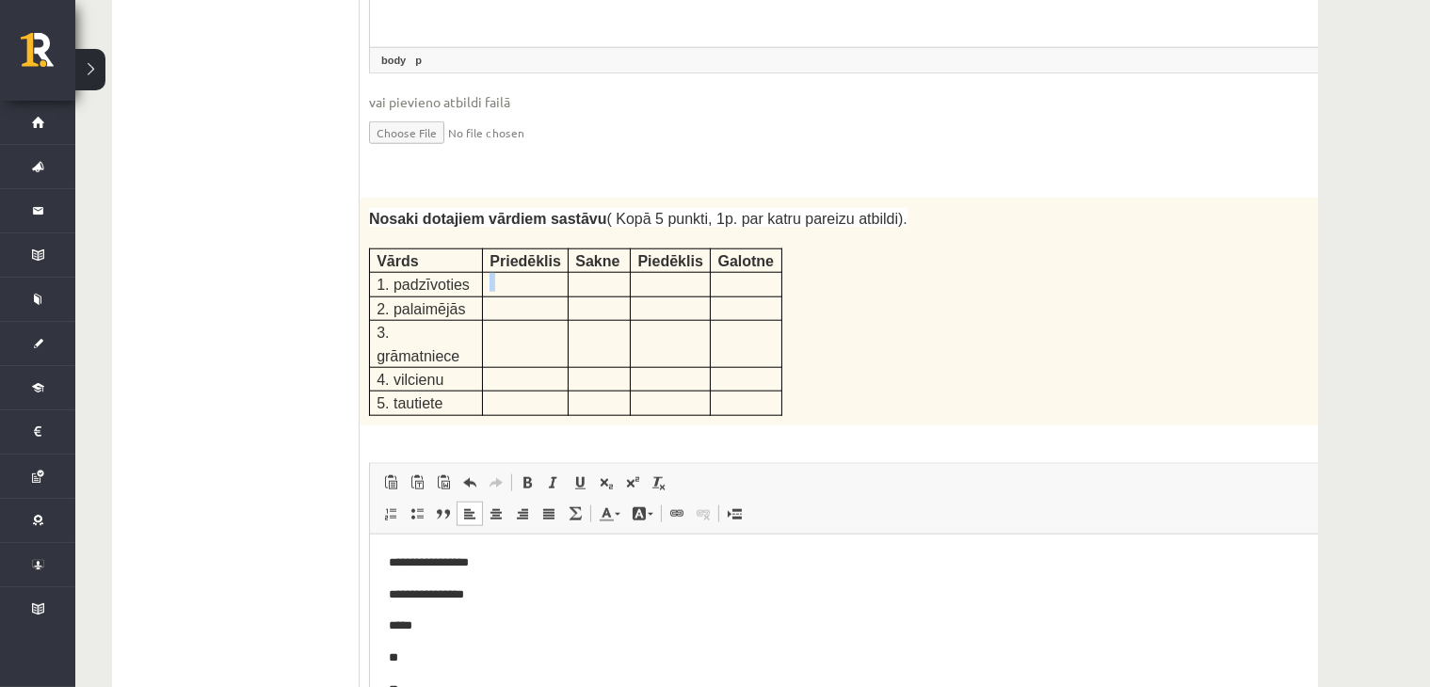
click at [527, 273] on p at bounding box center [525, 282] width 72 height 19
click at [526, 273] on p at bounding box center [525, 282] width 72 height 19
click at [523, 273] on p at bounding box center [525, 282] width 72 height 19
click at [509, 273] on p at bounding box center [525, 282] width 72 height 19
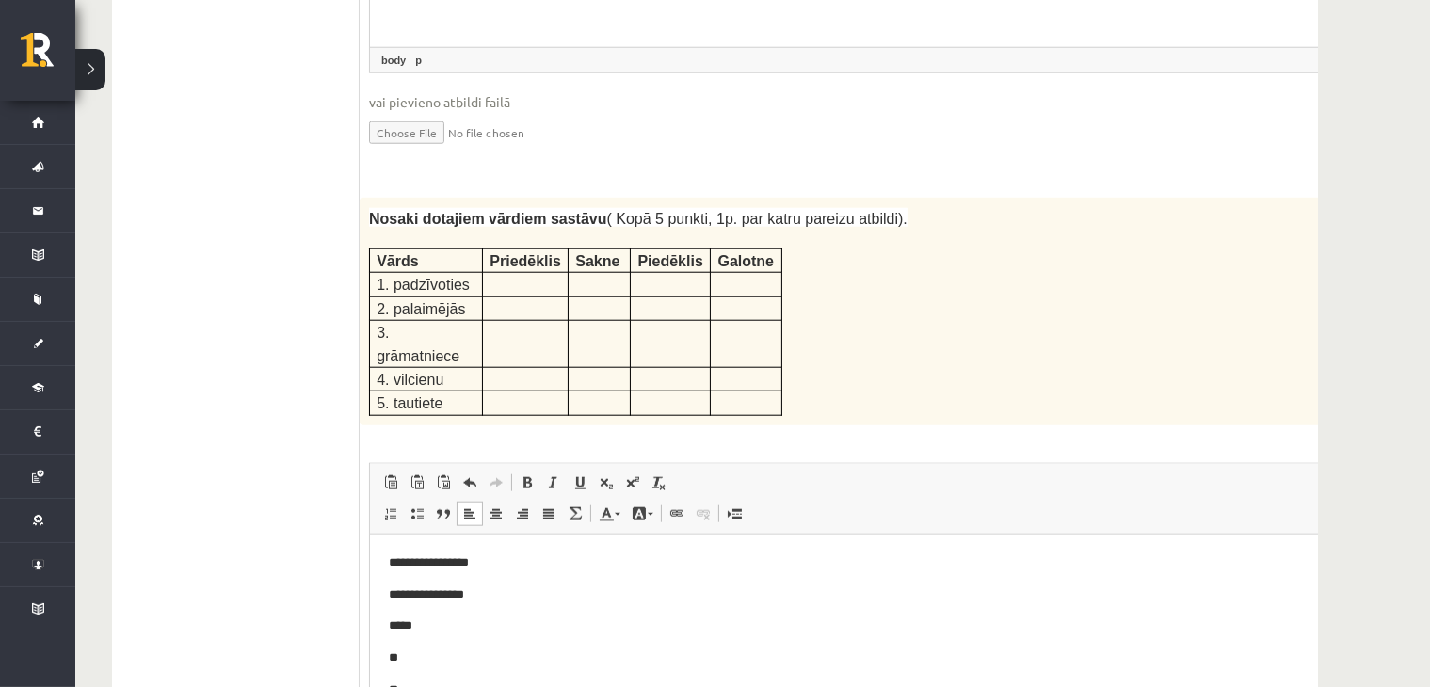
click at [506, 273] on p at bounding box center [525, 282] width 72 height 19
click at [930, 262] on div "Nosaki dotajiem vārdiem sastāvu ( Kopā 5 punkti, 1p. par katru pareizu atbildi)…" at bounding box center [864, 312] width 1009 height 228
click at [454, 562] on p "**********" at bounding box center [838, 562] width 901 height 20
click at [986, 271] on div "Nosaki dotajiem vārdiem sastāvu ( Kopā 5 punkti, 1p. par katru pareizu atbildi)…" at bounding box center [864, 312] width 1009 height 228
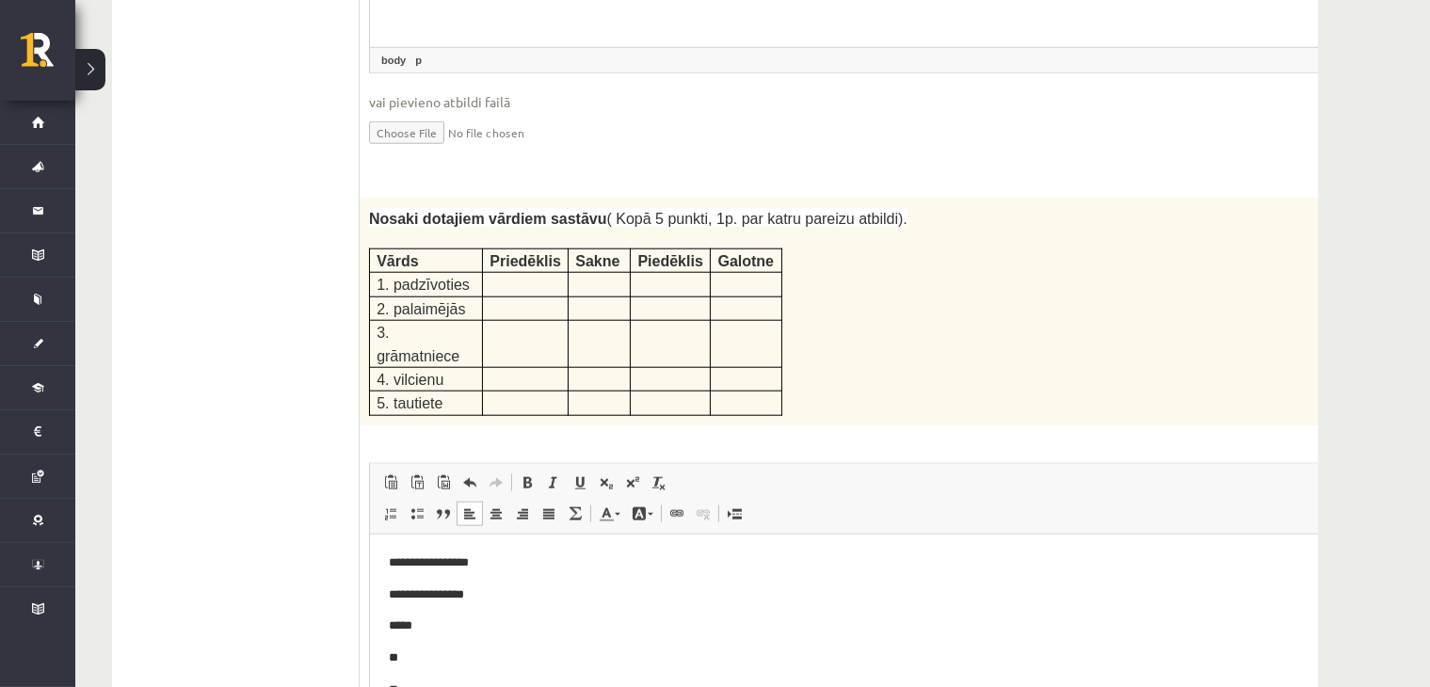
click at [426, 630] on p "*****" at bounding box center [838, 626] width 901 height 20
click at [441, 671] on body "**********" at bounding box center [863, 625] width 951 height 146
click at [429, 654] on p "**" at bounding box center [838, 658] width 901 height 20
click at [441, 686] on p "**" at bounding box center [838, 690] width 901 height 20
click at [418, 657] on p "**" at bounding box center [838, 658] width 901 height 20
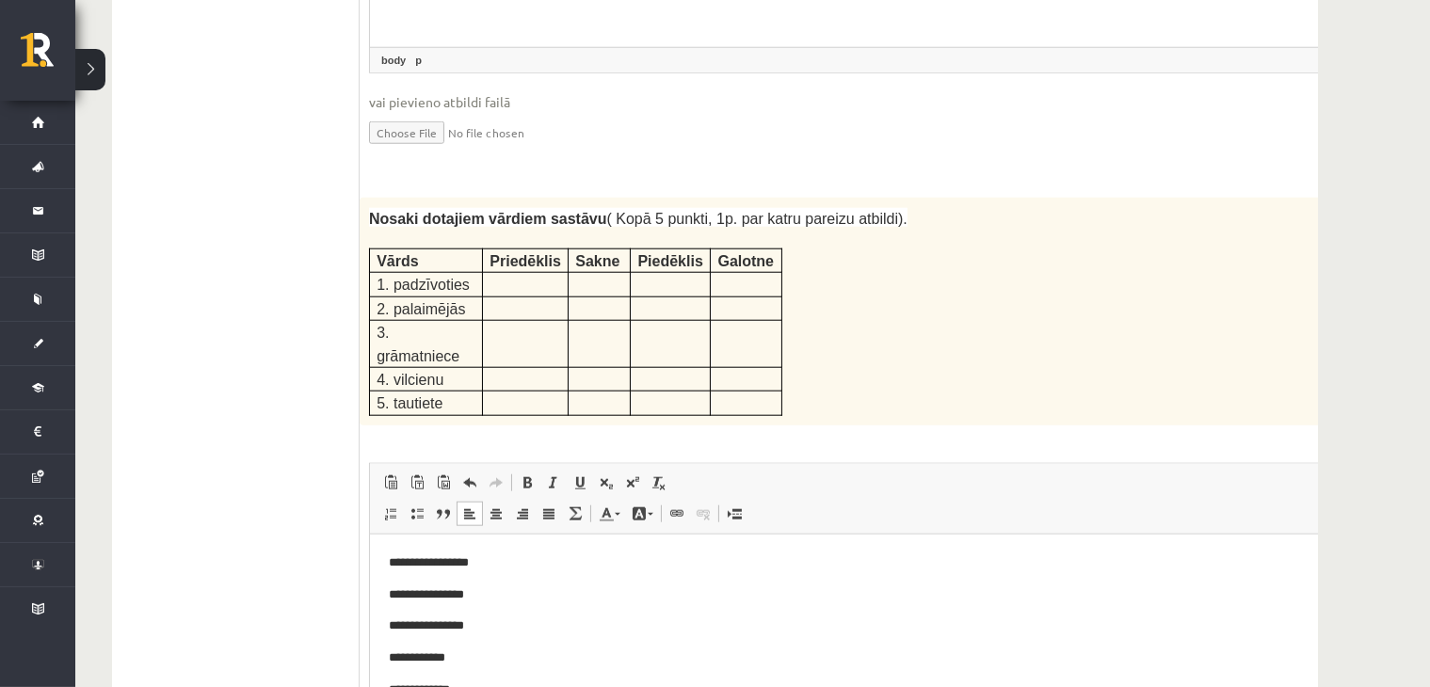
click at [441, 594] on p "**********" at bounding box center [838, 594] width 901 height 20
click at [459, 593] on p "**********" at bounding box center [838, 594] width 901 height 20
click at [470, 597] on p "**********" at bounding box center [838, 594] width 901 height 20
click at [479, 686] on p "**********" at bounding box center [838, 690] width 901 height 20
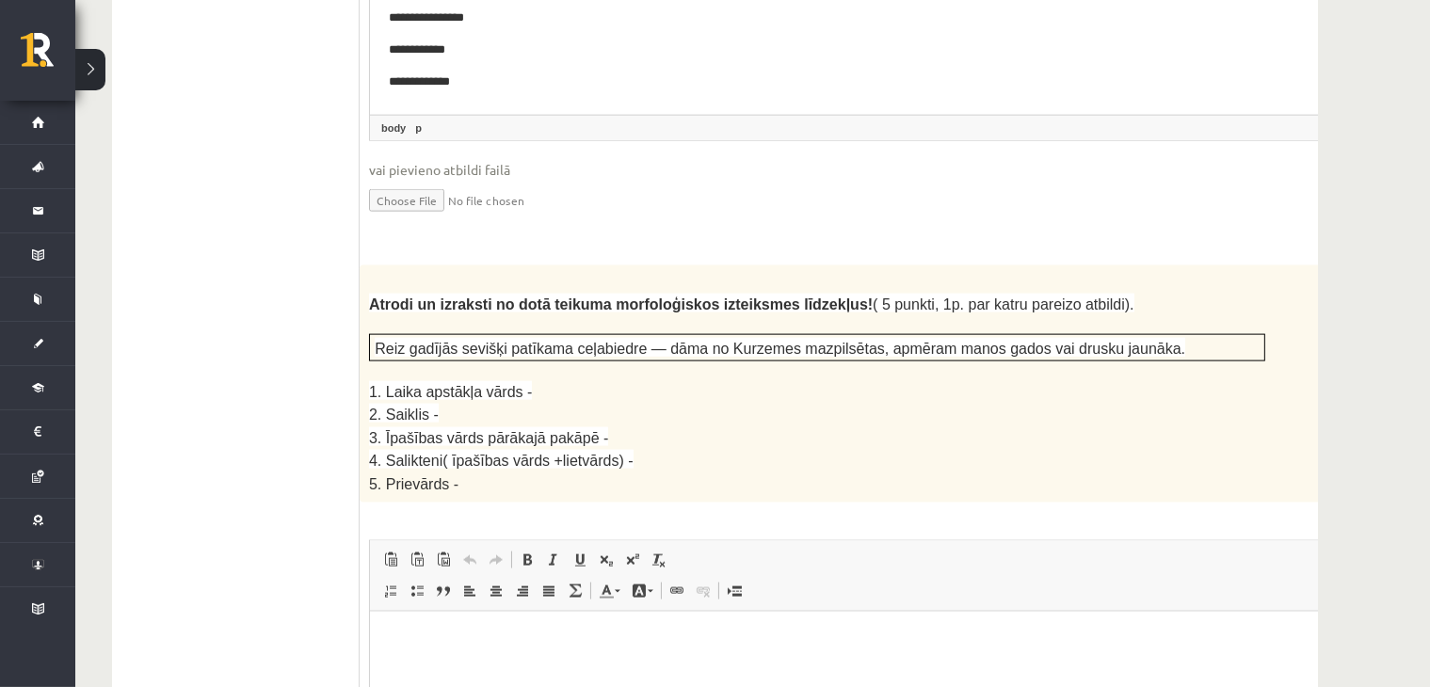
scroll to position [3074, 0]
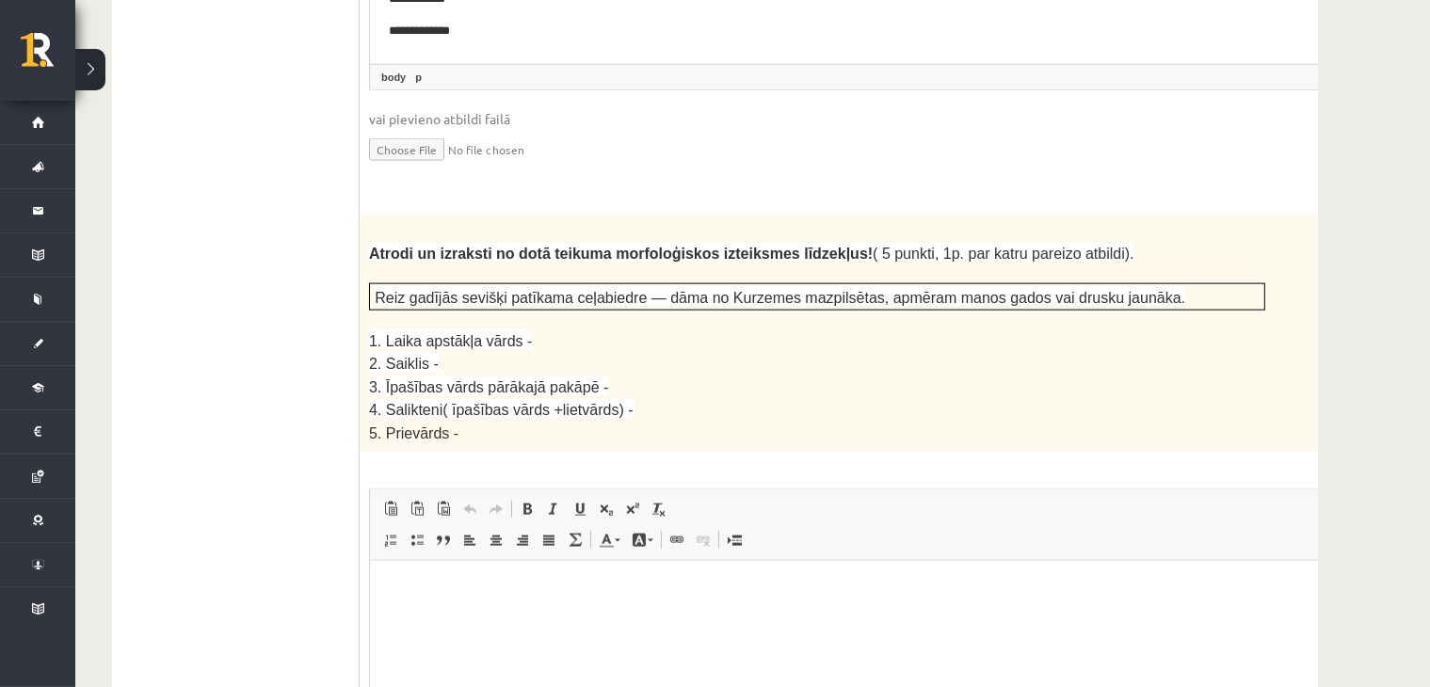
drag, startPoint x: 354, startPoint y: 159, endPoint x: 668, endPoint y: 238, distance: 324.2
click at [668, 238] on div "**********" at bounding box center [715, 656] width 1205 height 6276
click at [784, 376] on p "3. Īpašības vārds pārākajā pakāpē -" at bounding box center [817, 387] width 896 height 23
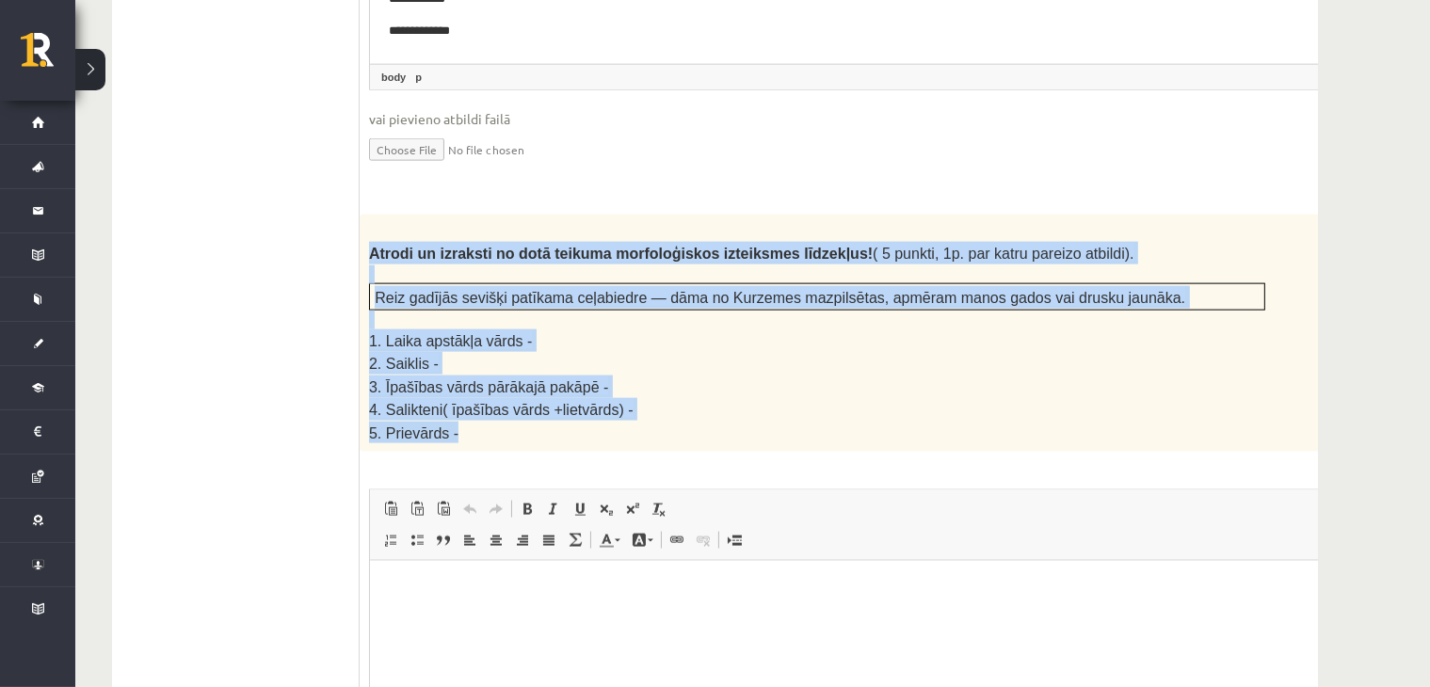
drag, startPoint x: 367, startPoint y: 164, endPoint x: 601, endPoint y: 331, distance: 288.1
click at [601, 331] on div "Atrodi un izraksti no dotā teikuma morfoloģiskos izteiksmes līdzekļus! ( 5 punk…" at bounding box center [864, 333] width 1009 height 237
click at [729, 311] on p at bounding box center [817, 320] width 896 height 19
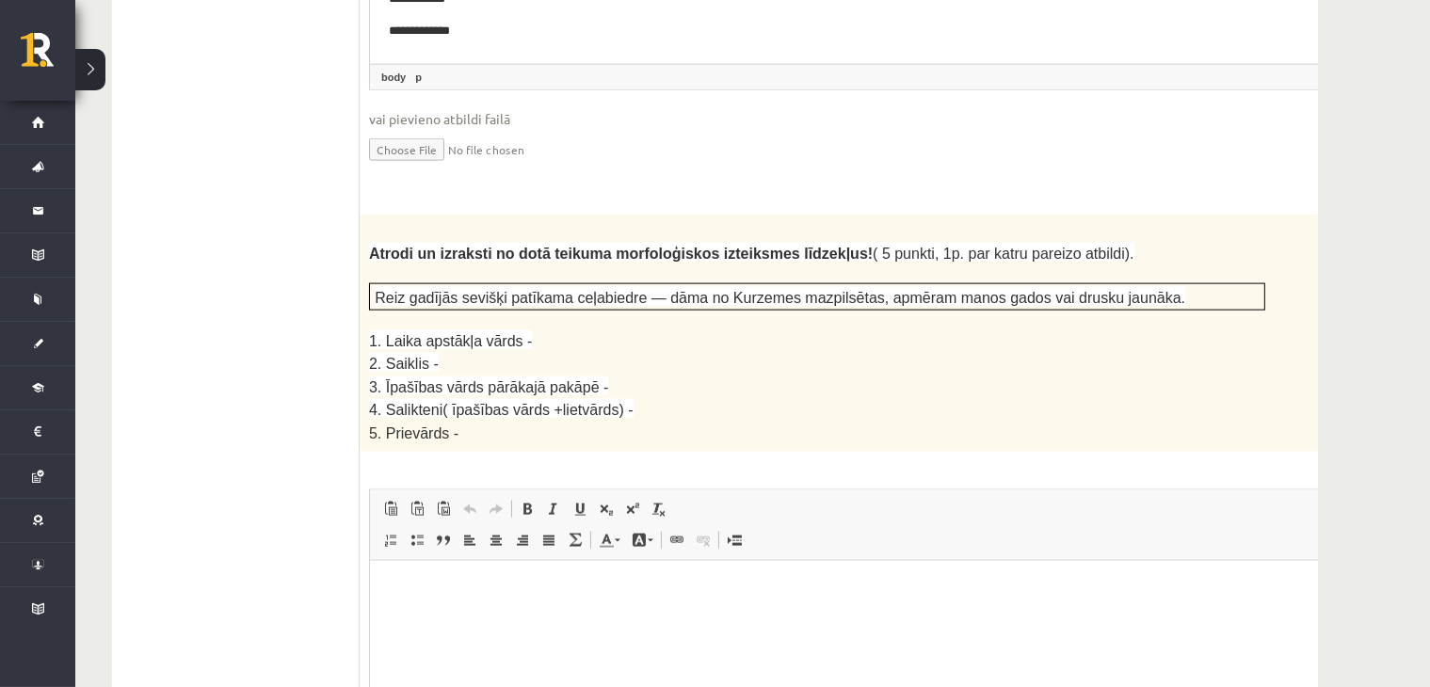
click at [568, 618] on html at bounding box center [863, 589] width 988 height 57
click at [444, 612] on p "**" at bounding box center [838, 622] width 901 height 20
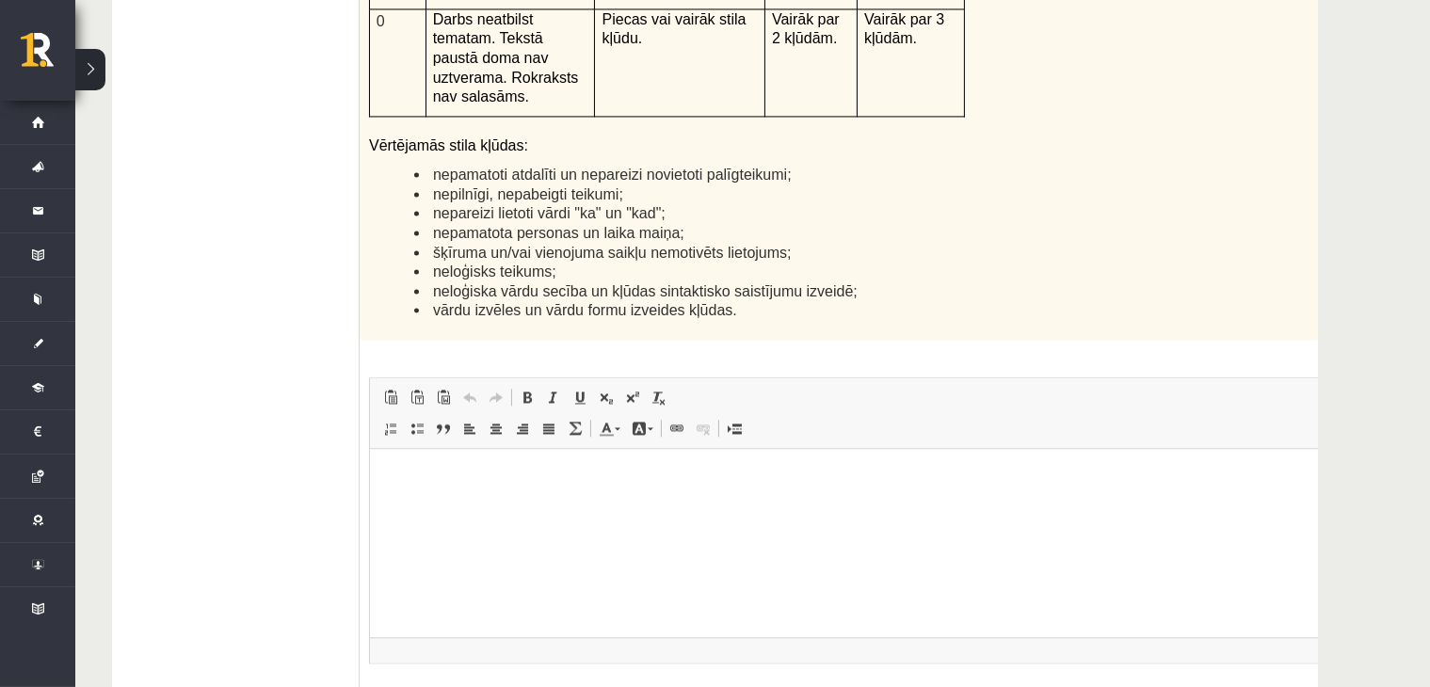
scroll to position [4831, 0]
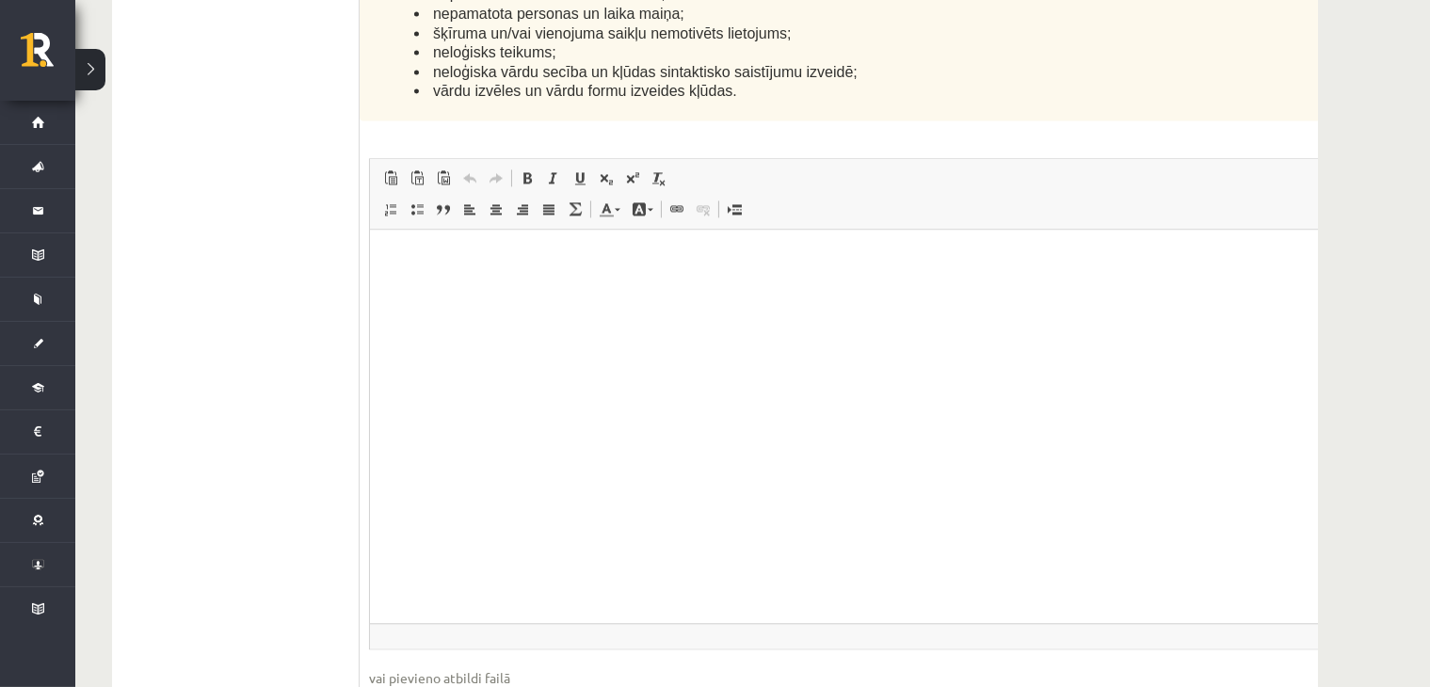
drag, startPoint x: 1299, startPoint y: 222, endPoint x: 1304, endPoint y: 427, distance: 205.2
click at [1304, 623] on span "◢ Elementa ceļš" at bounding box center [864, 635] width 988 height 25
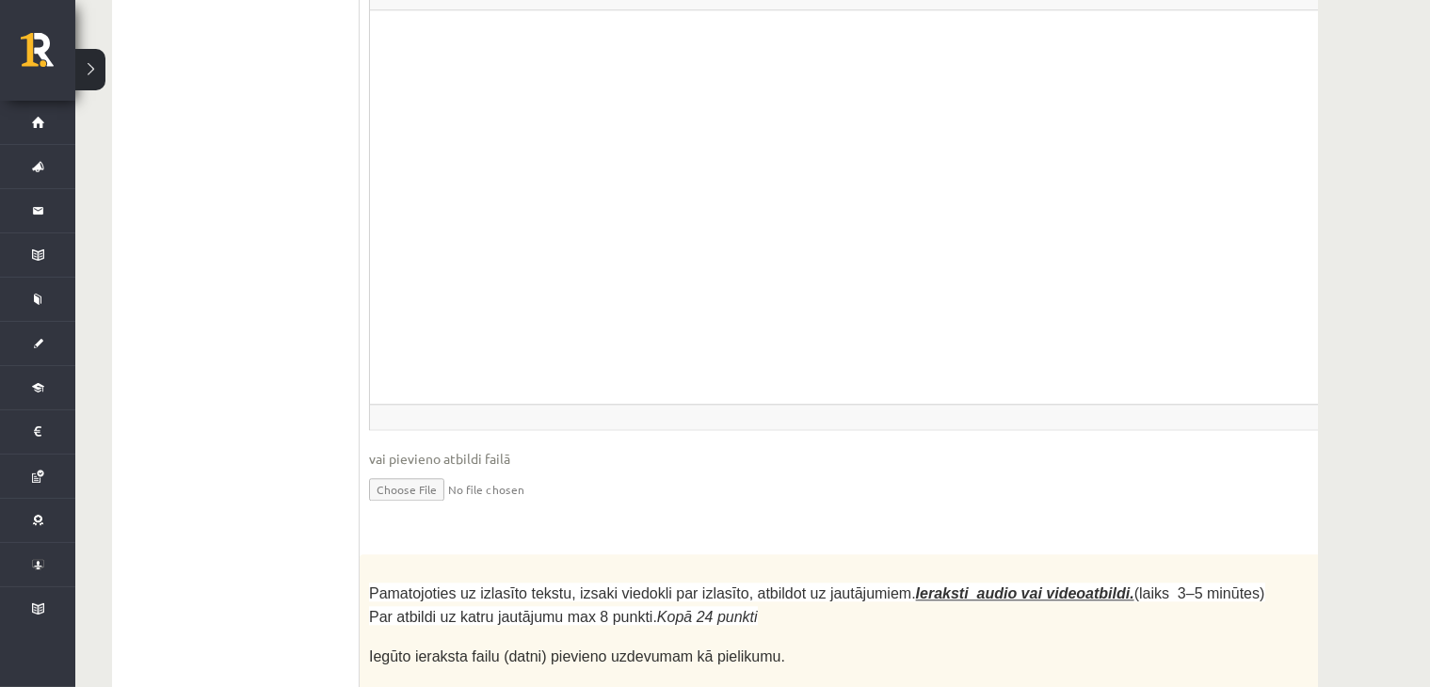
scroll to position [5271, 0]
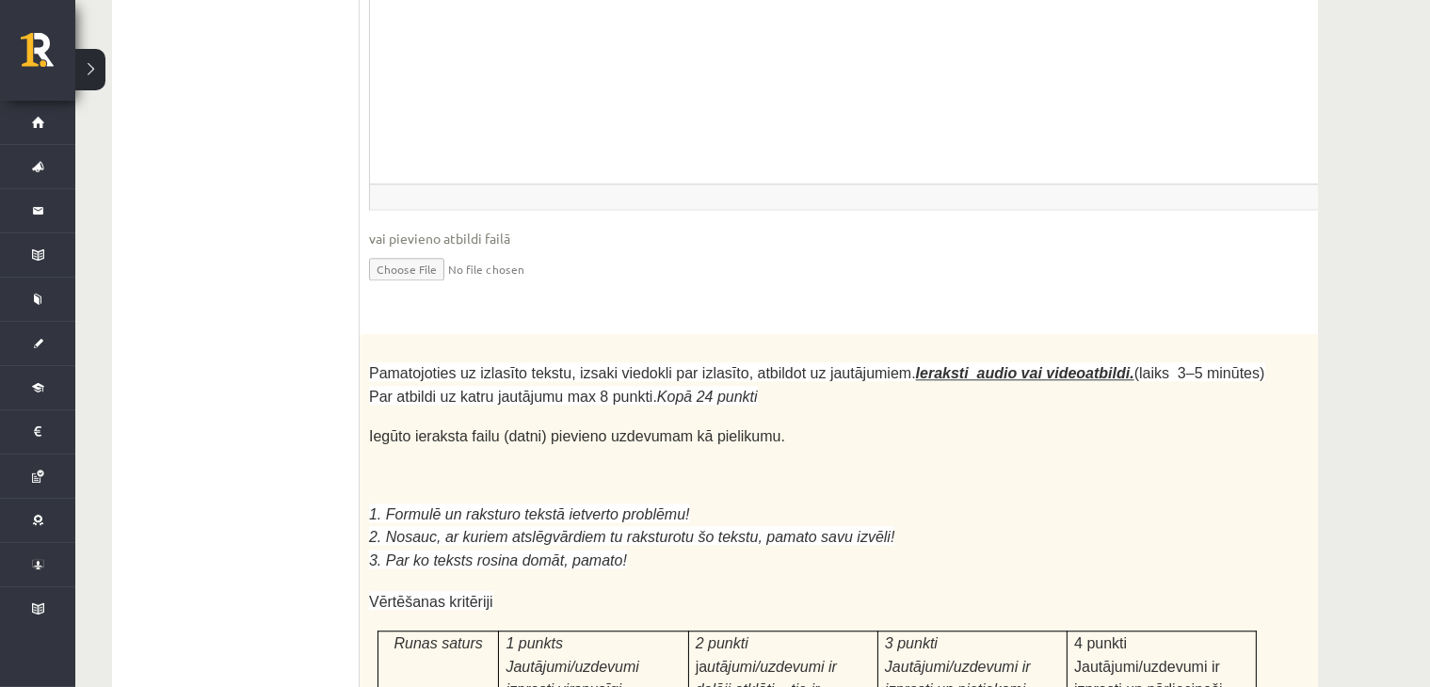
drag, startPoint x: 1283, startPoint y: 133, endPoint x: 1318, endPoint y: 137, distance: 35.1
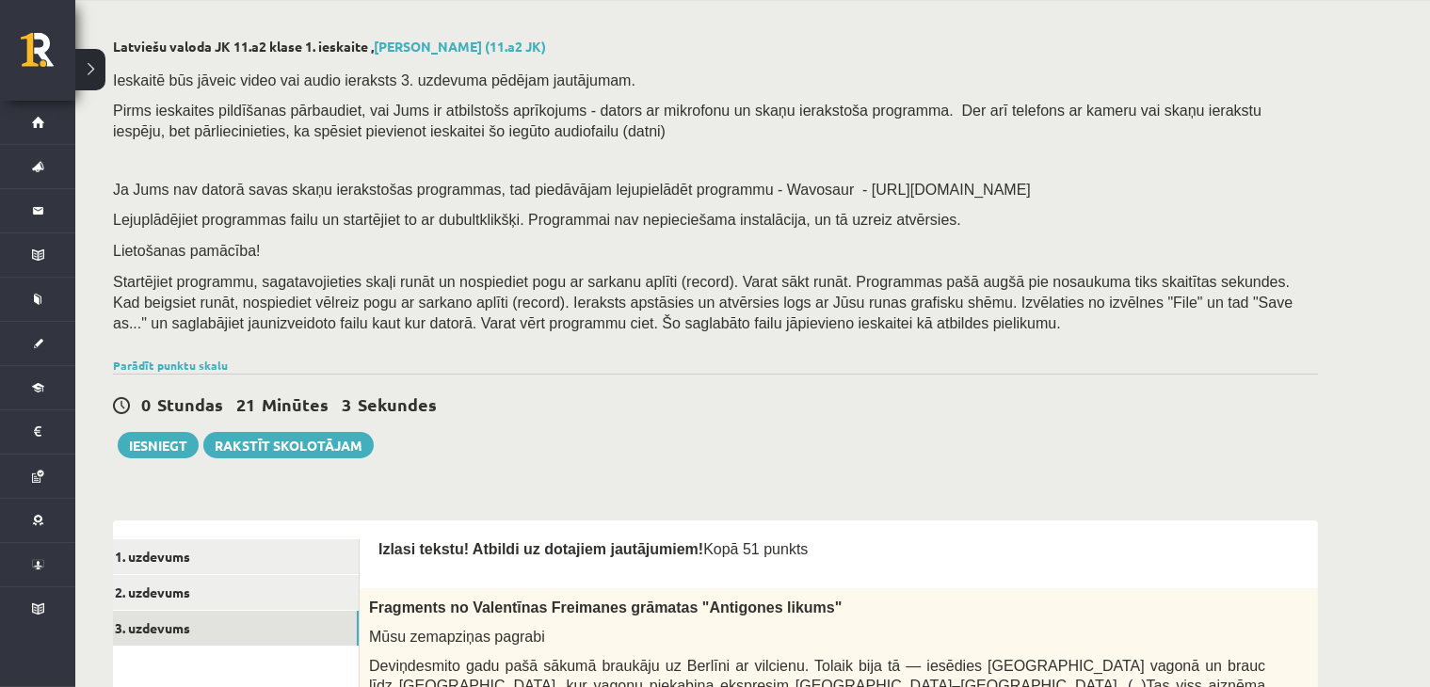
scroll to position [0, 0]
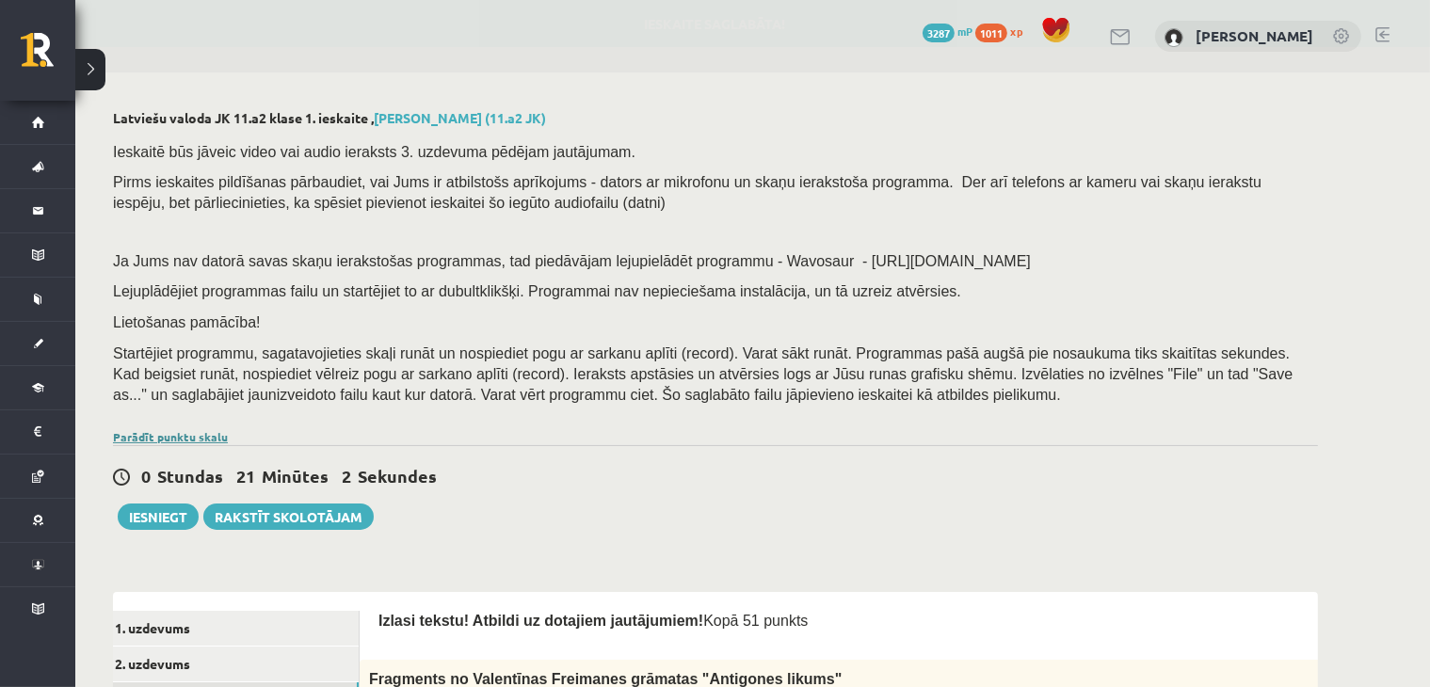
click at [179, 441] on link "Parādīt punktu skalu" at bounding box center [170, 436] width 115 height 15
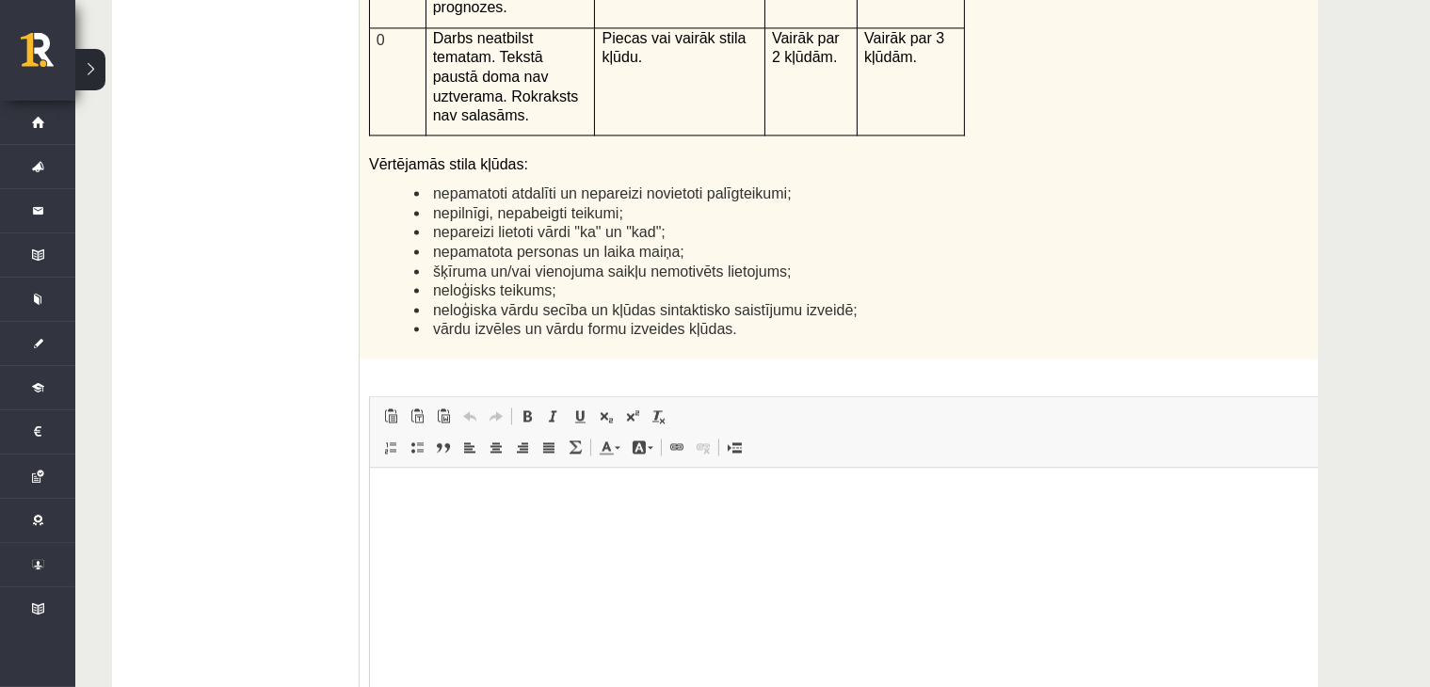
scroll to position [5051, 0]
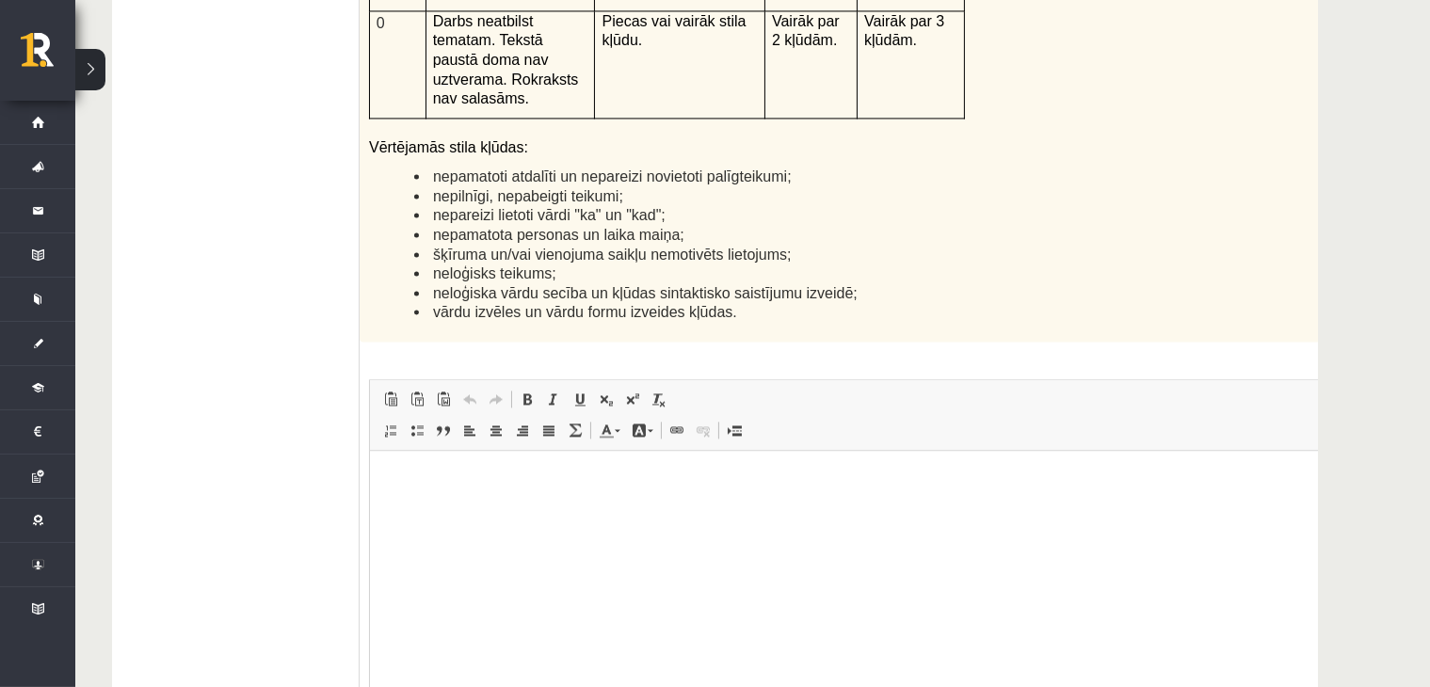
click at [602, 507] on html at bounding box center [863, 478] width 988 height 57
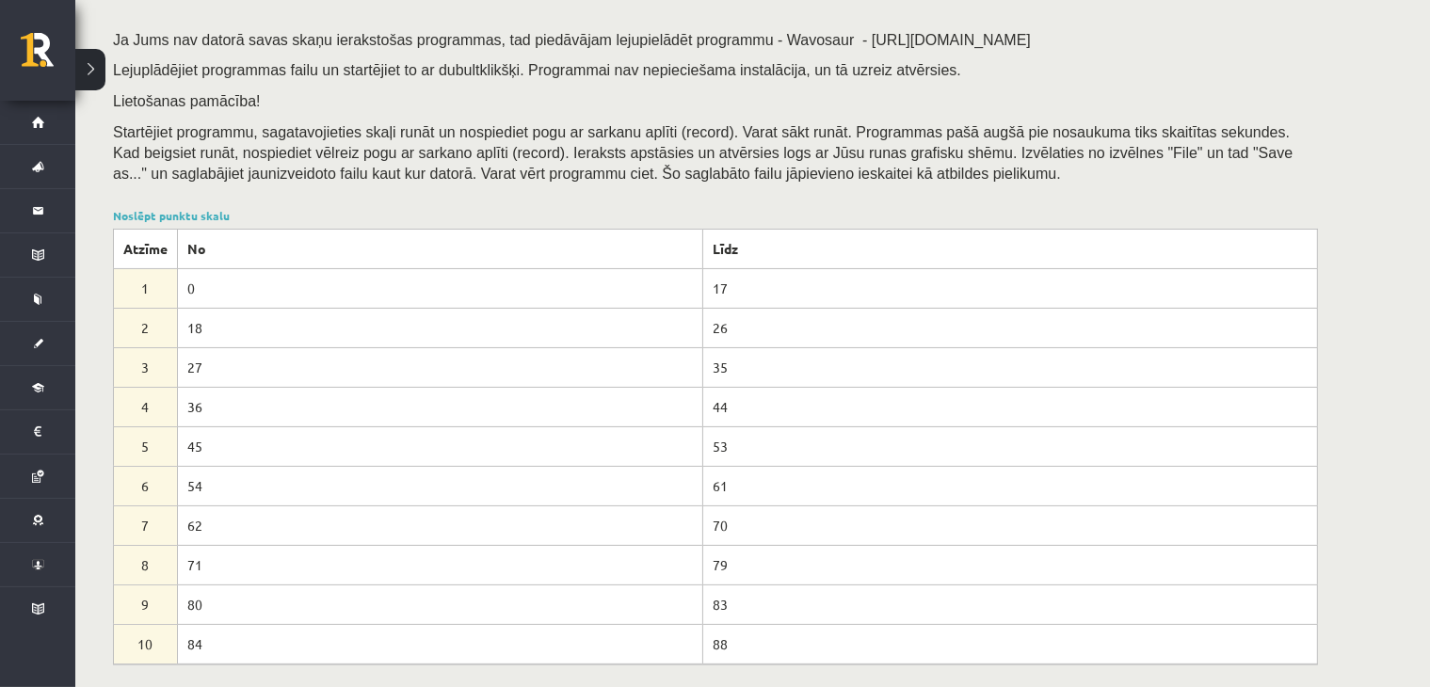
scroll to position [0, 0]
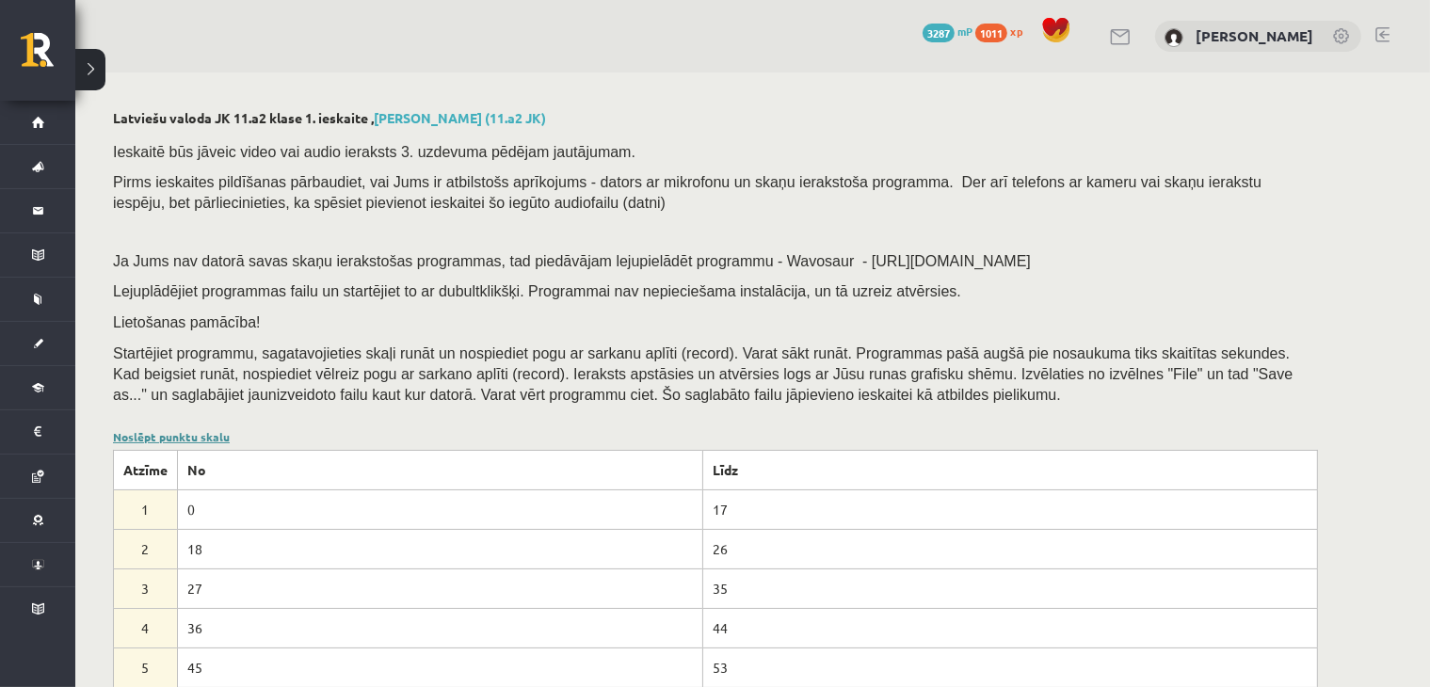
click at [173, 429] on link "Noslēpt punktu skalu" at bounding box center [171, 436] width 117 height 15
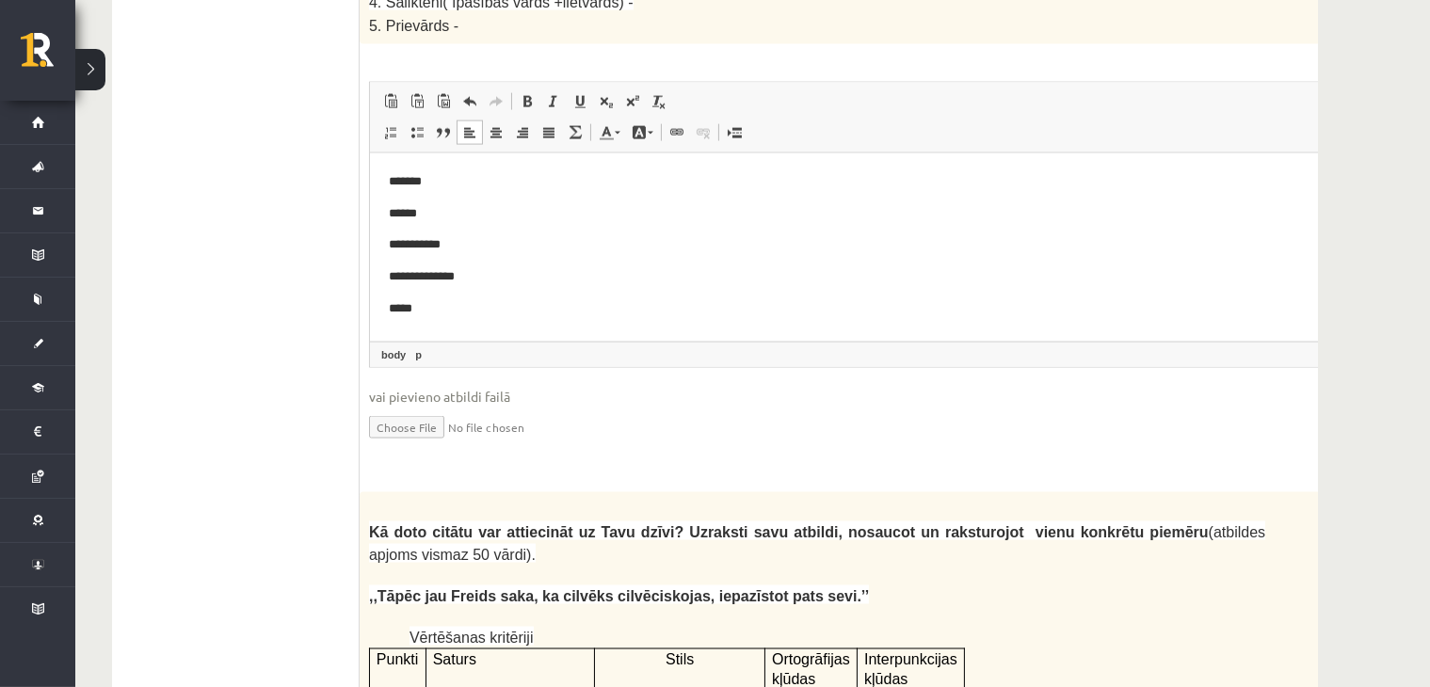
scroll to position [3701, 0]
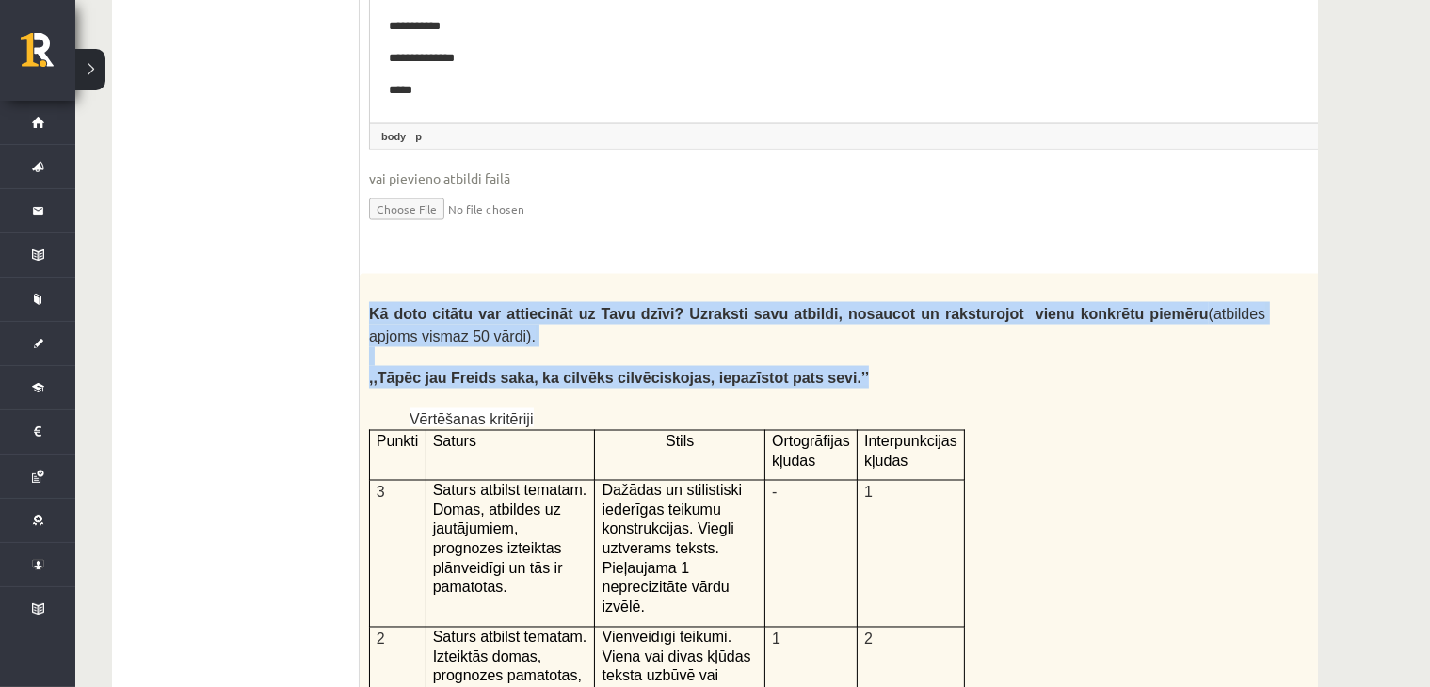
drag, startPoint x: 360, startPoint y: 200, endPoint x: 760, endPoint y: 234, distance: 400.5
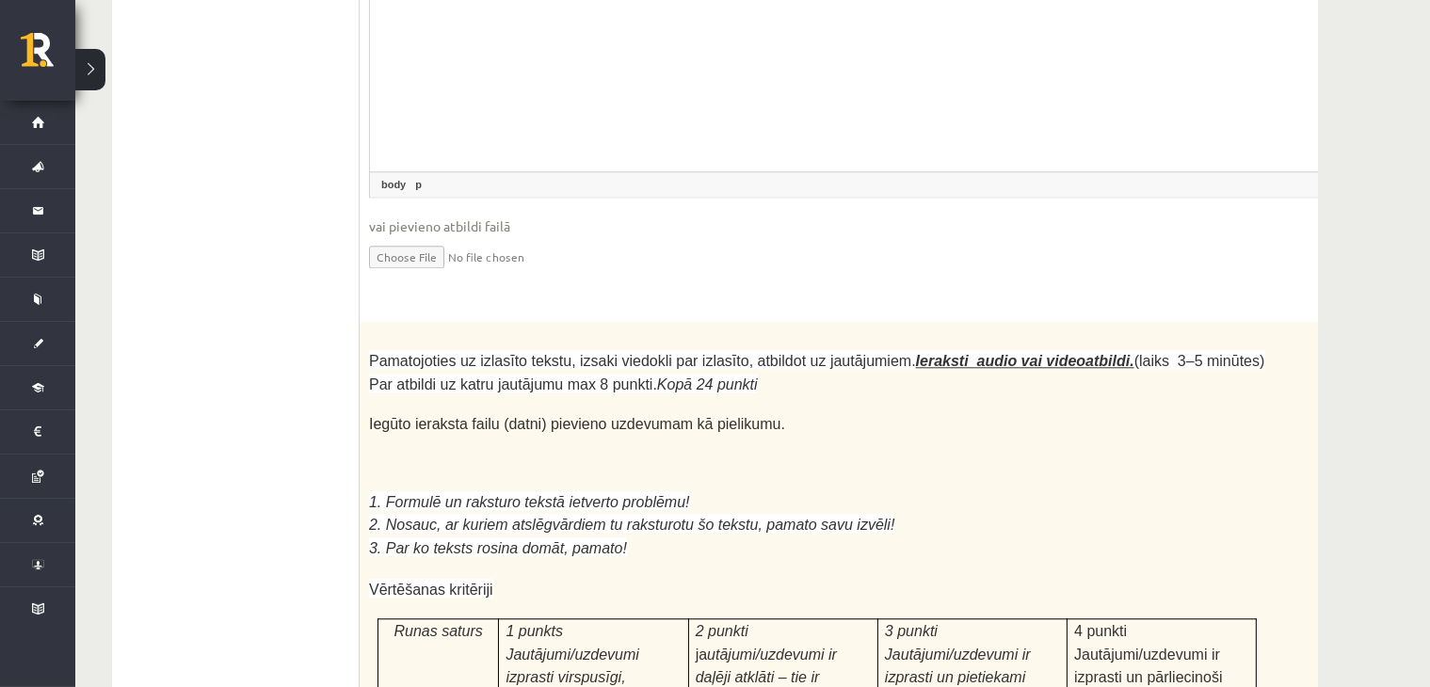
scroll to position [5271, 0]
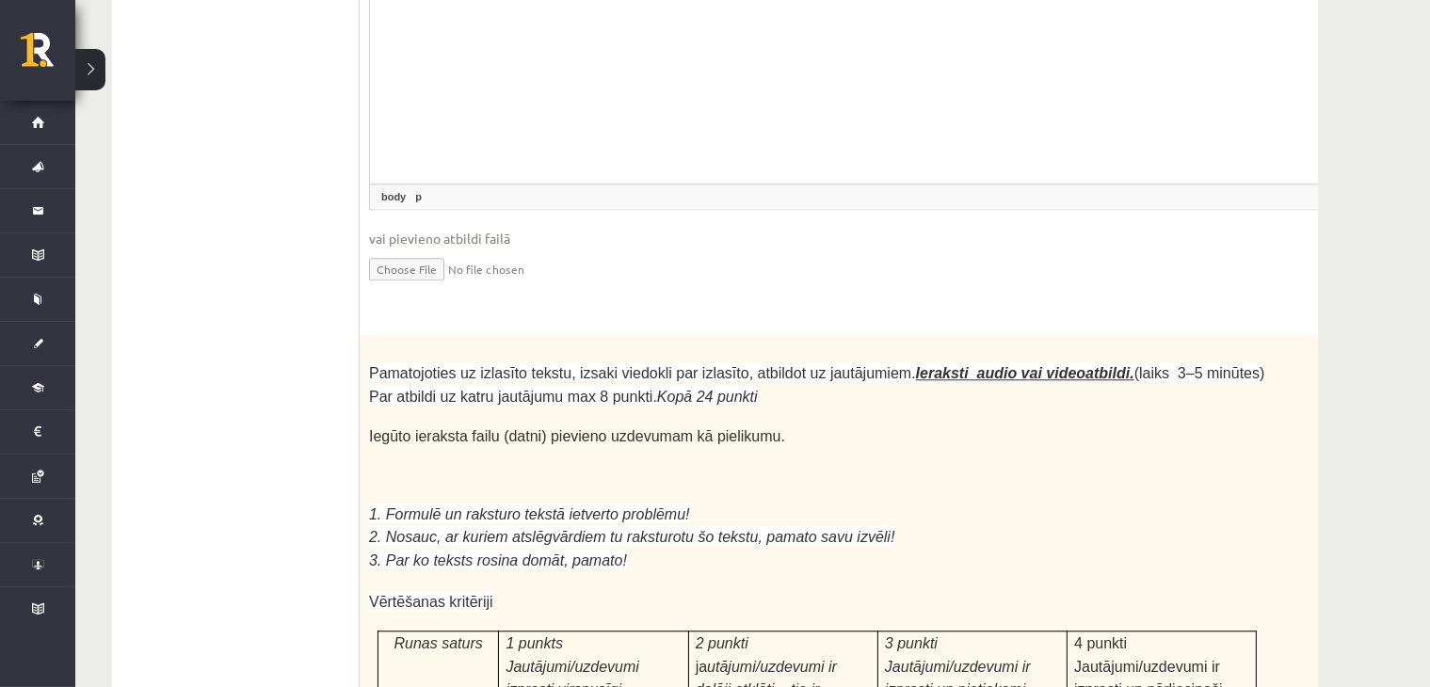
click at [1001, 447] on p at bounding box center [817, 456] width 896 height 19
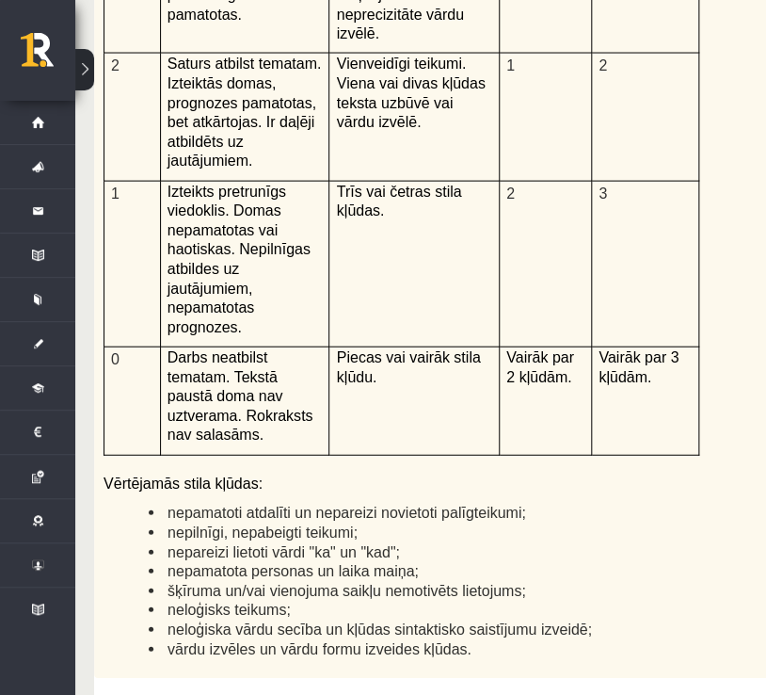
scroll to position [0, 0]
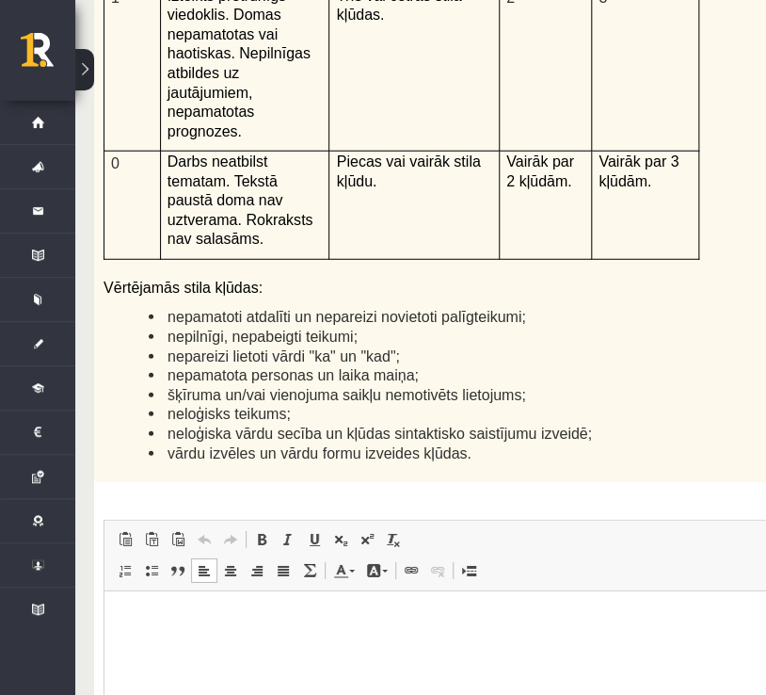
scroll to position [5051, 0]
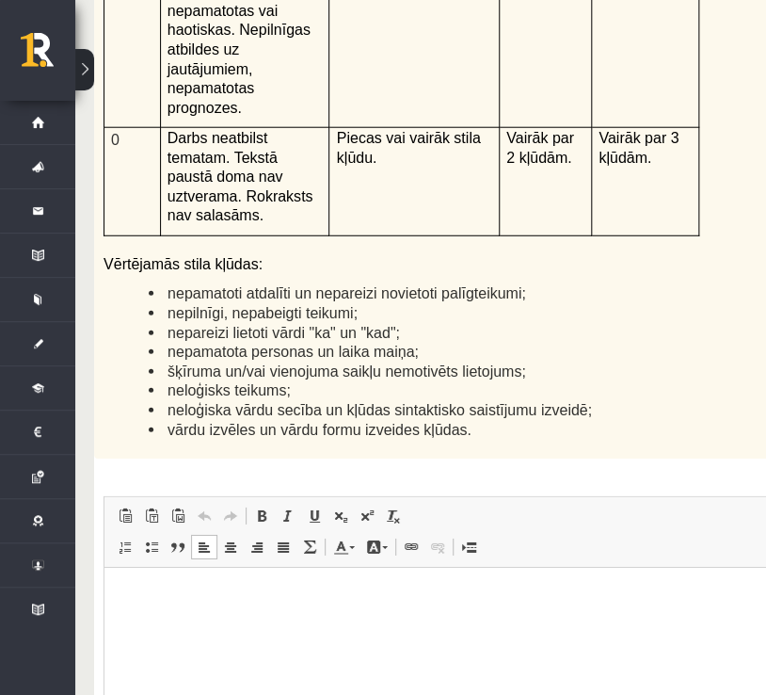
click at [359, 625] on html at bounding box center [458, 596] width 708 height 57
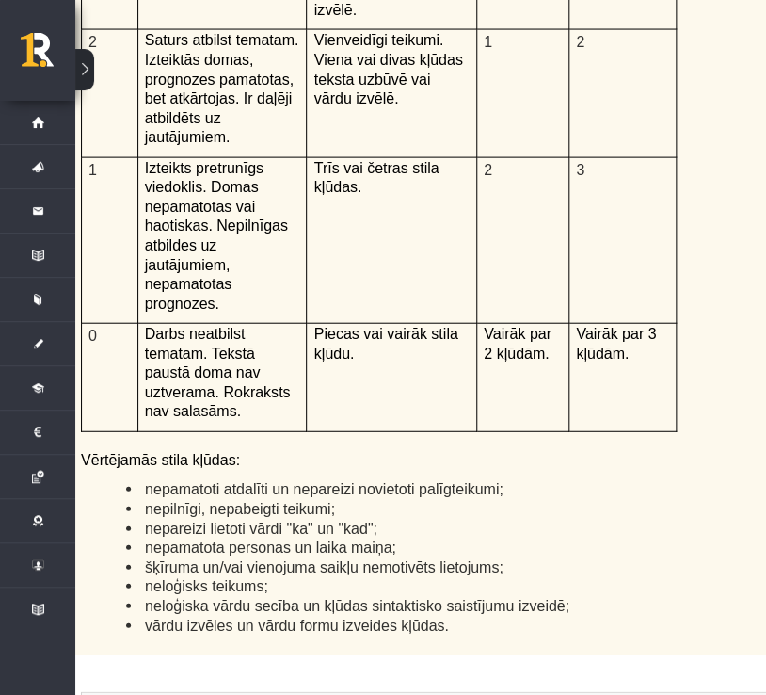
scroll to position [4831, 23]
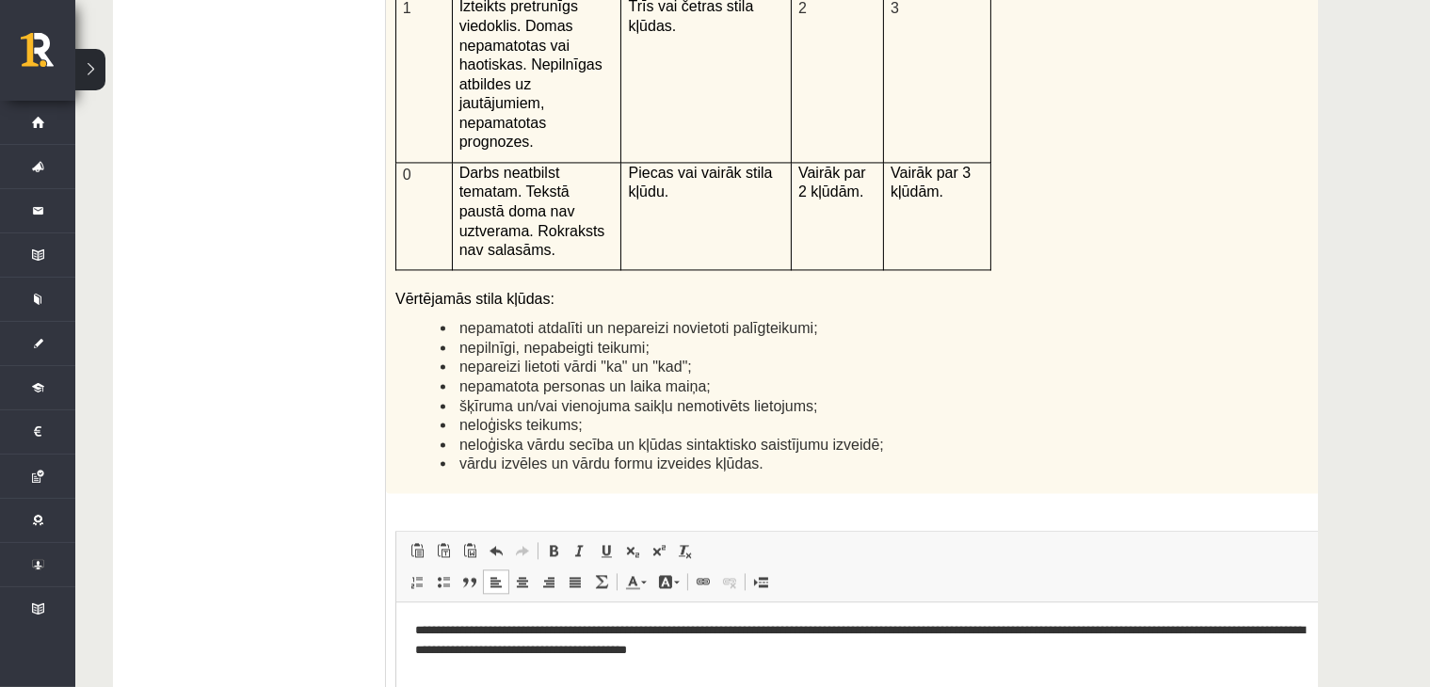
scroll to position [4612, 0]
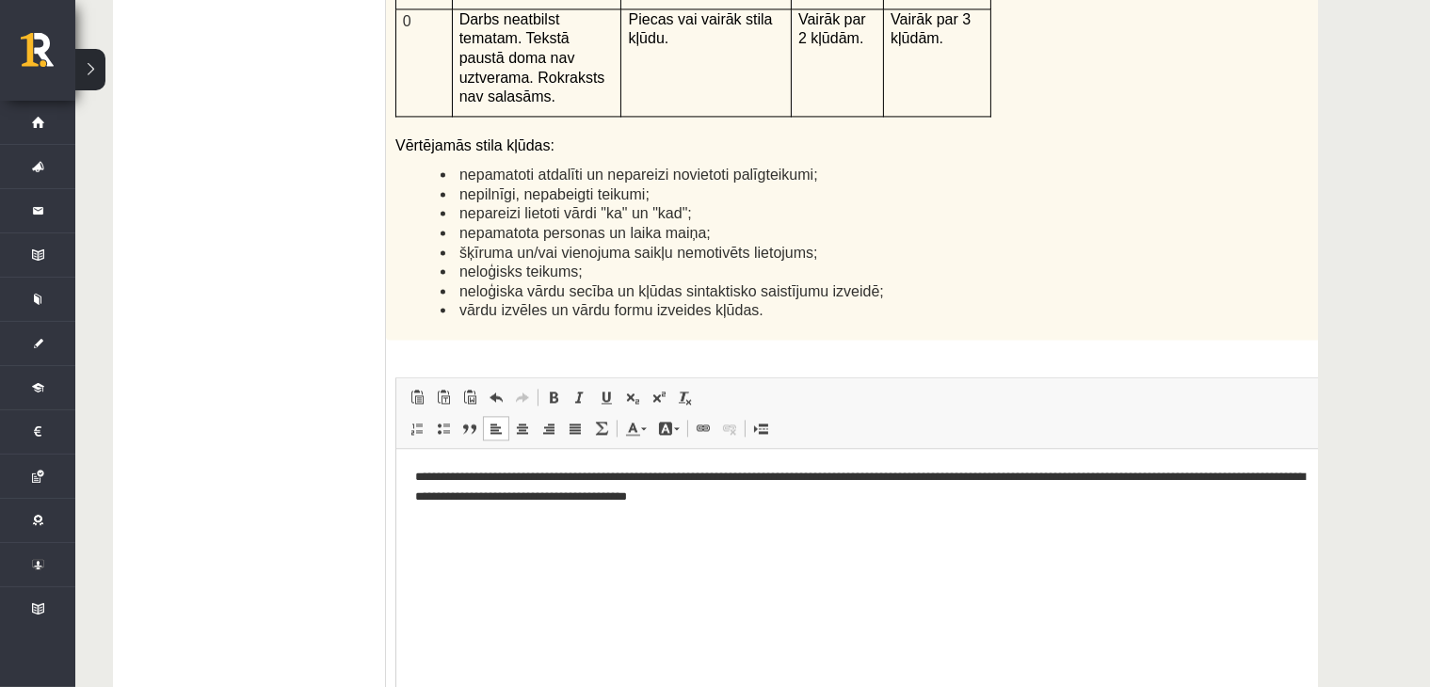
click at [660, 493] on p "**********" at bounding box center [864, 487] width 901 height 40
click at [813, 506] on html "**********" at bounding box center [889, 486] width 988 height 77
click at [809, 505] on p "**********" at bounding box center [864, 487] width 901 height 40
click at [589, 501] on p "**********" at bounding box center [864, 487] width 901 height 40
click at [616, 499] on p "**********" at bounding box center [864, 487] width 901 height 40
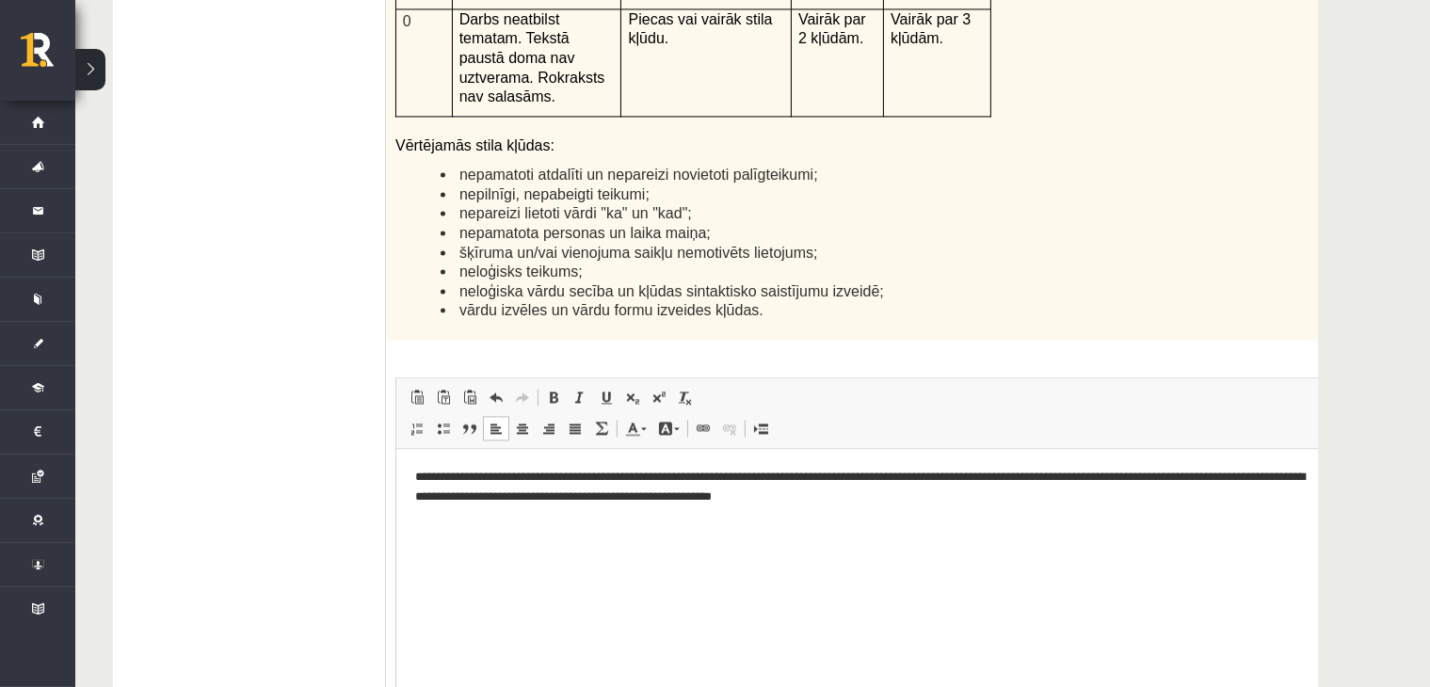
click at [937, 142] on div "12p Kā doto citātu var attiecināt uz Tavu dzīvi? Uzraksti savu atbildi, nosauco…" at bounding box center [890, 168] width 1009 height 1612
click at [884, 498] on p "**********" at bounding box center [864, 487] width 901 height 40
click at [412, 495] on html "**********" at bounding box center [889, 486] width 988 height 77
click at [418, 498] on p "**********" at bounding box center [864, 487] width 901 height 40
click at [878, 501] on p "**********" at bounding box center [864, 487] width 901 height 40
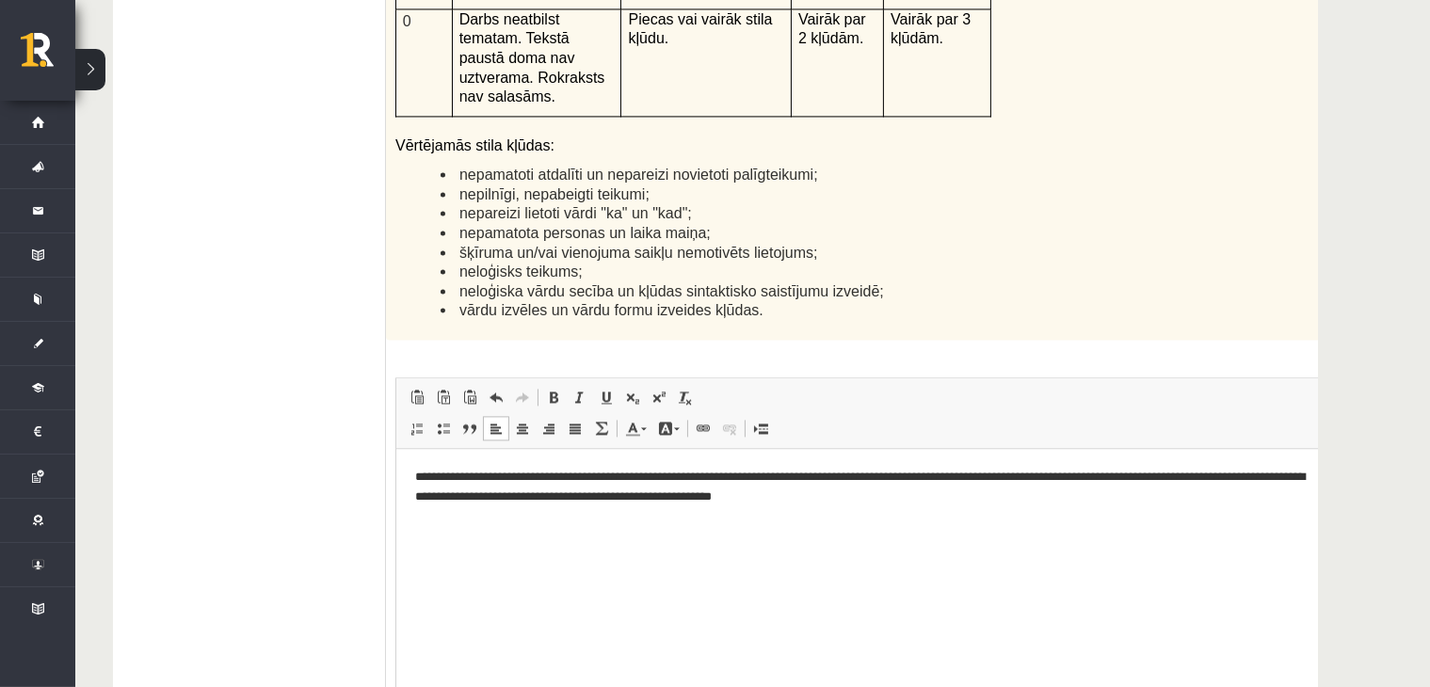
click at [515, 494] on p "**********" at bounding box center [864, 487] width 901 height 40
click at [610, 492] on p "**********" at bounding box center [864, 487] width 901 height 40
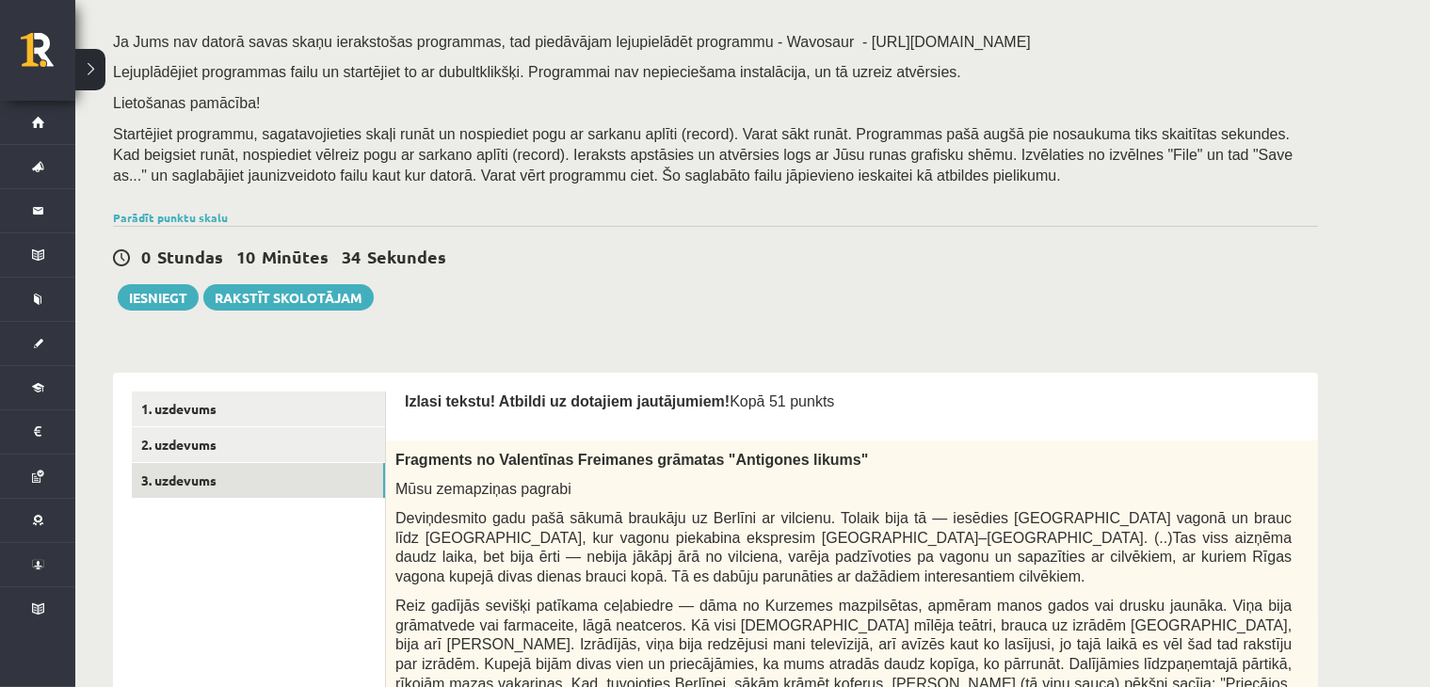
scroll to position [0, 0]
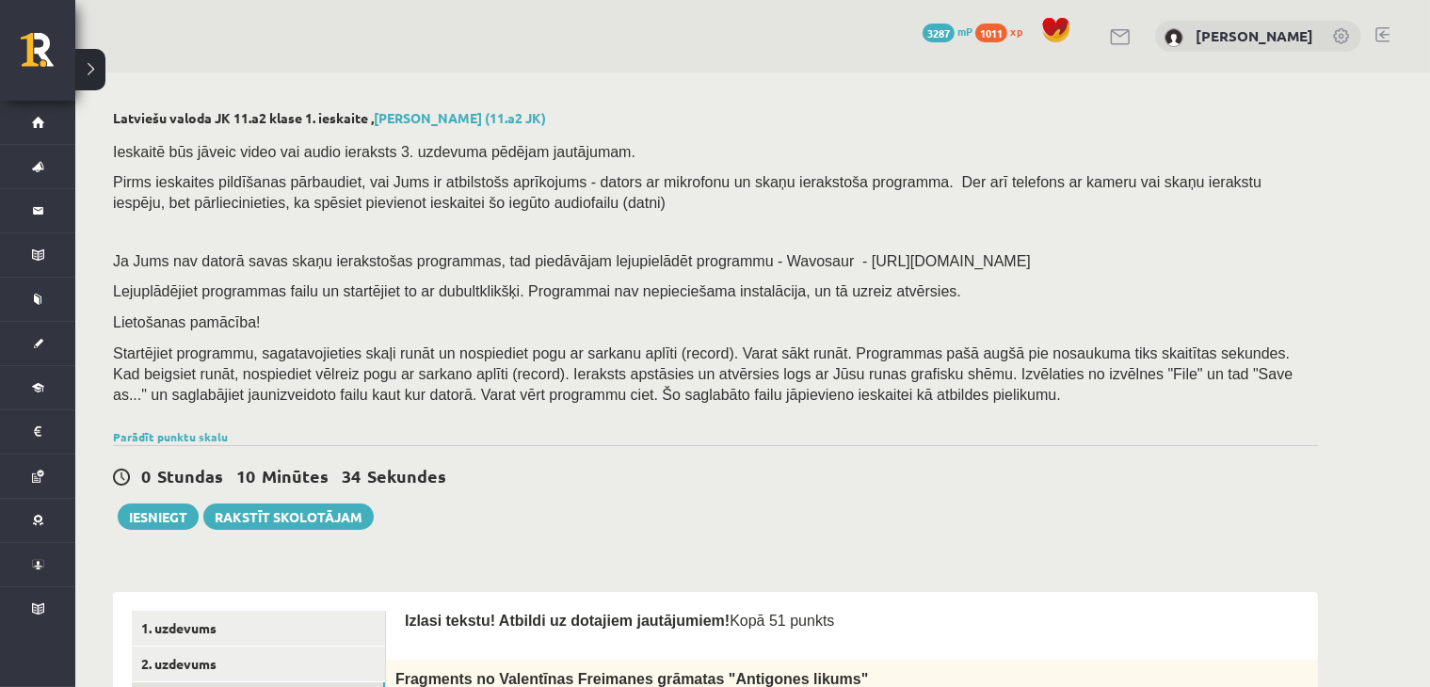
click at [736, 483] on div "0 Stundas 10 Minūtes 34 Sekundes" at bounding box center [715, 477] width 1205 height 24
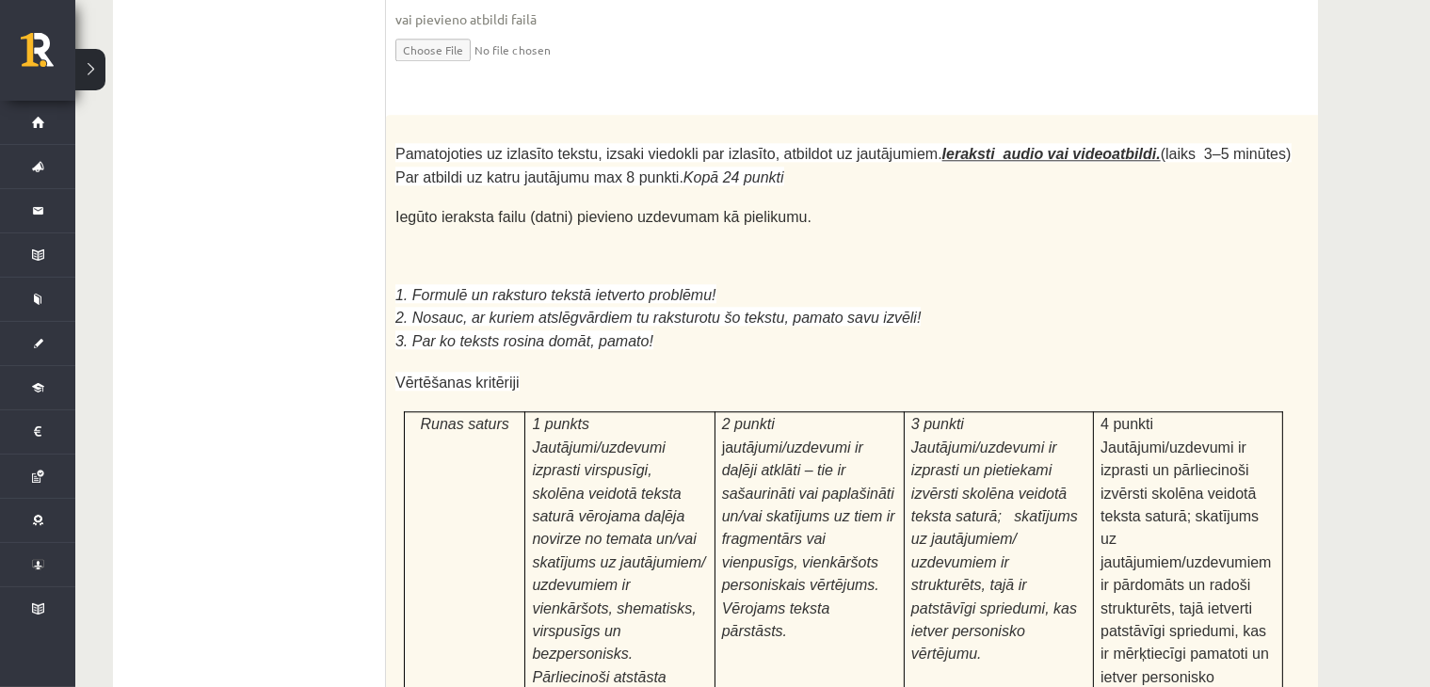
scroll to position [5271, 0]
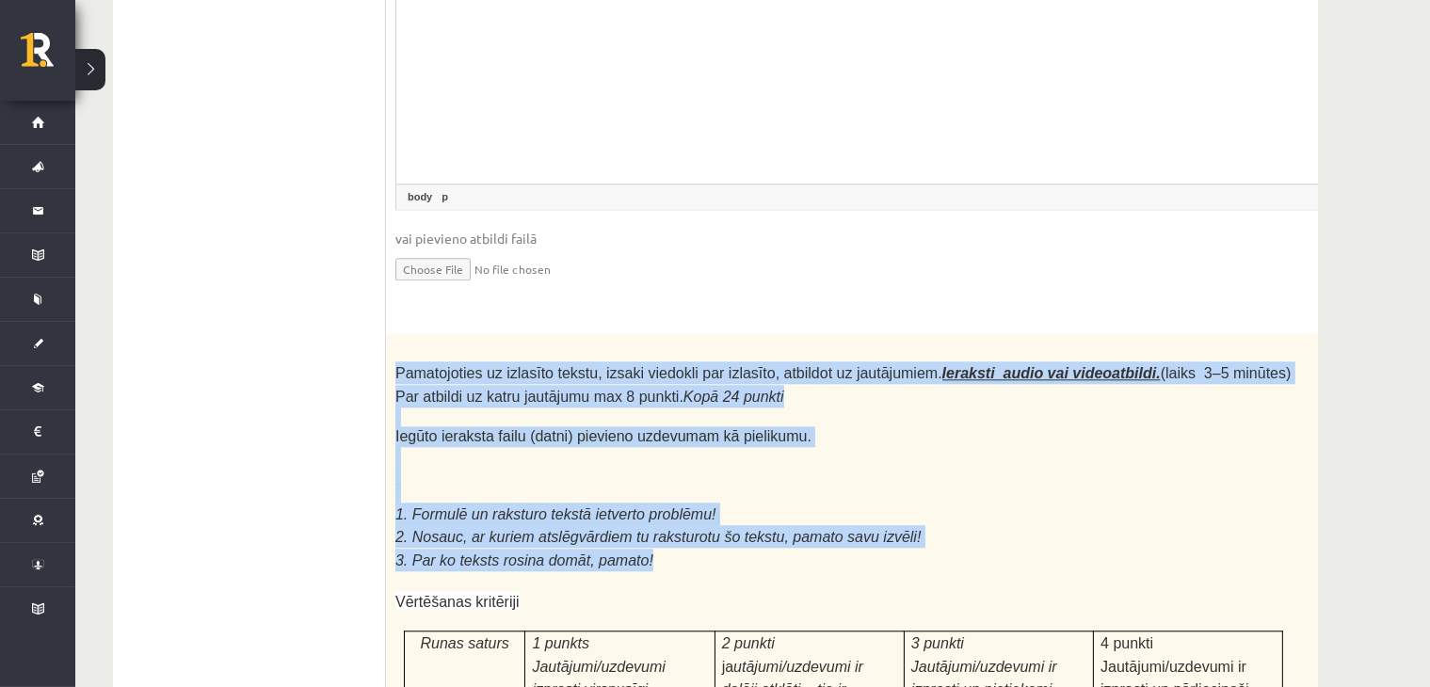
drag, startPoint x: 388, startPoint y: 161, endPoint x: 715, endPoint y: 344, distance: 375.5
click at [964, 484] on p at bounding box center [843, 493] width 896 height 19
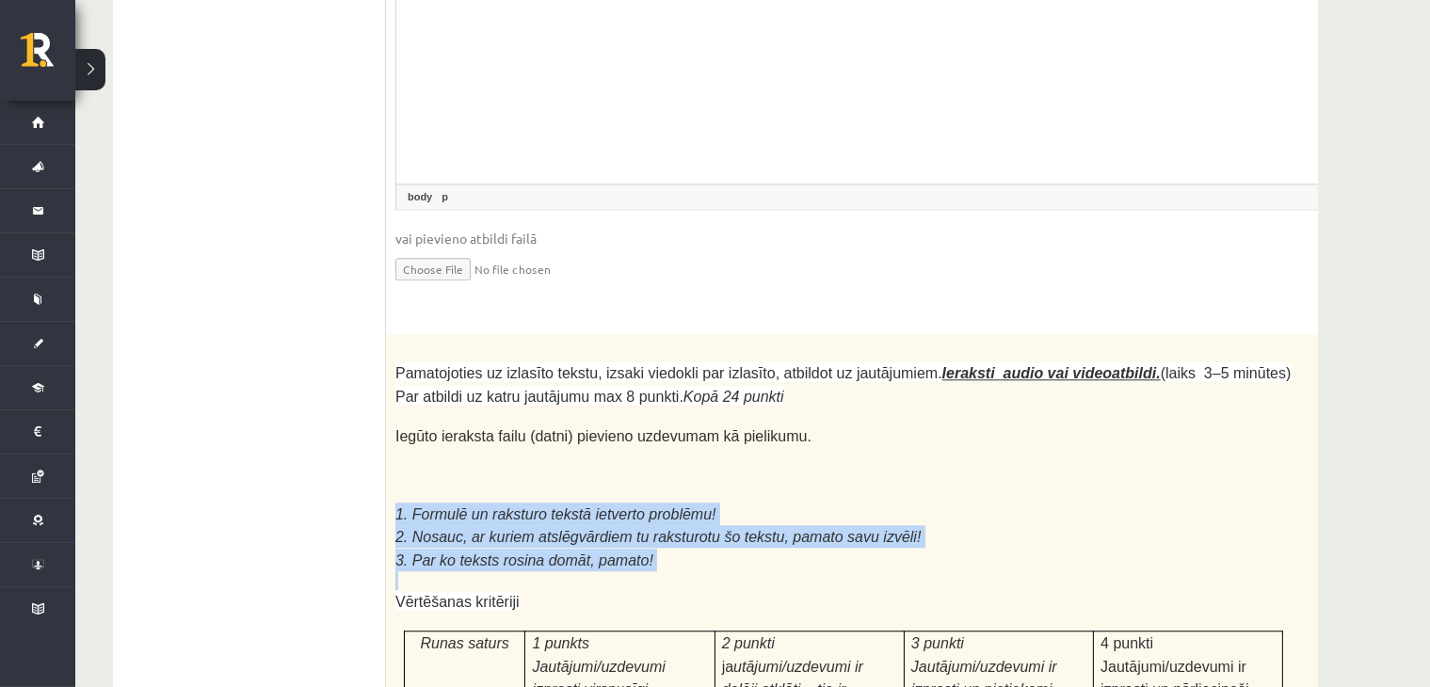
drag, startPoint x: 392, startPoint y: 293, endPoint x: 697, endPoint y: 353, distance: 311.8
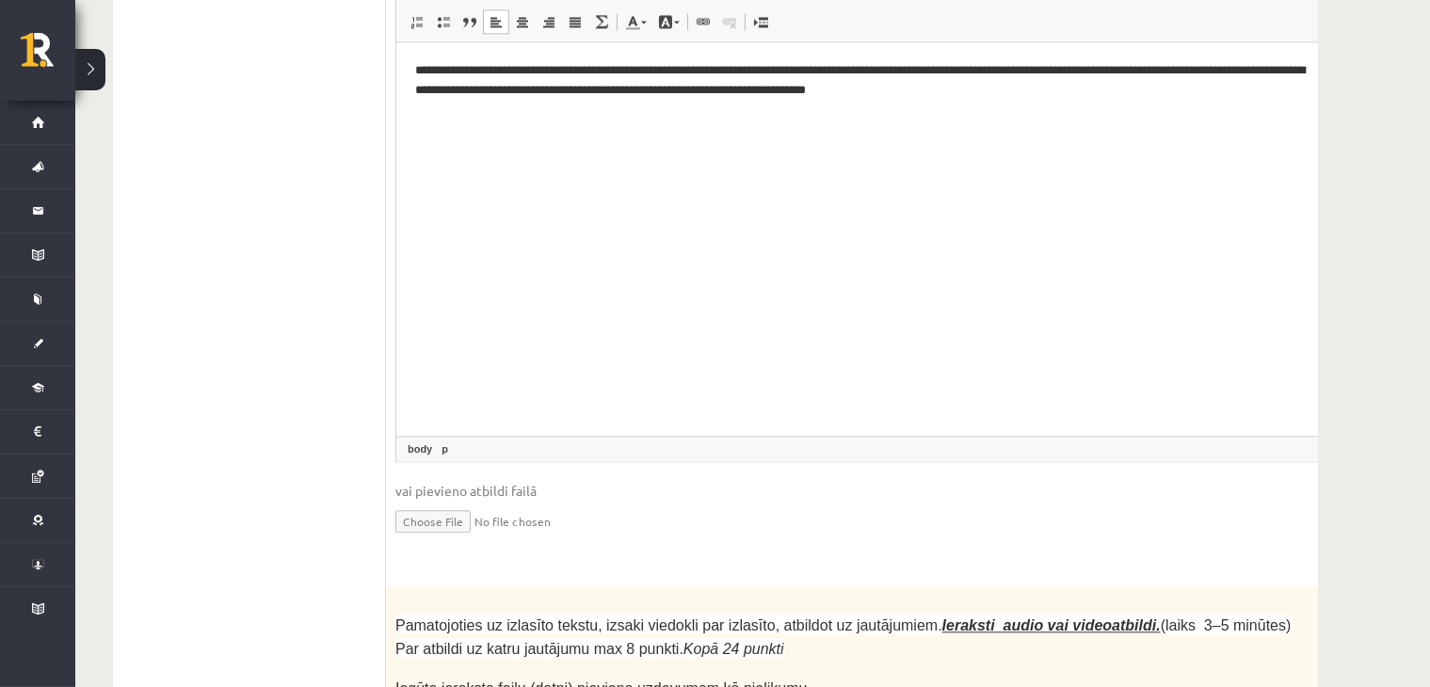
scroll to position [3261, 0]
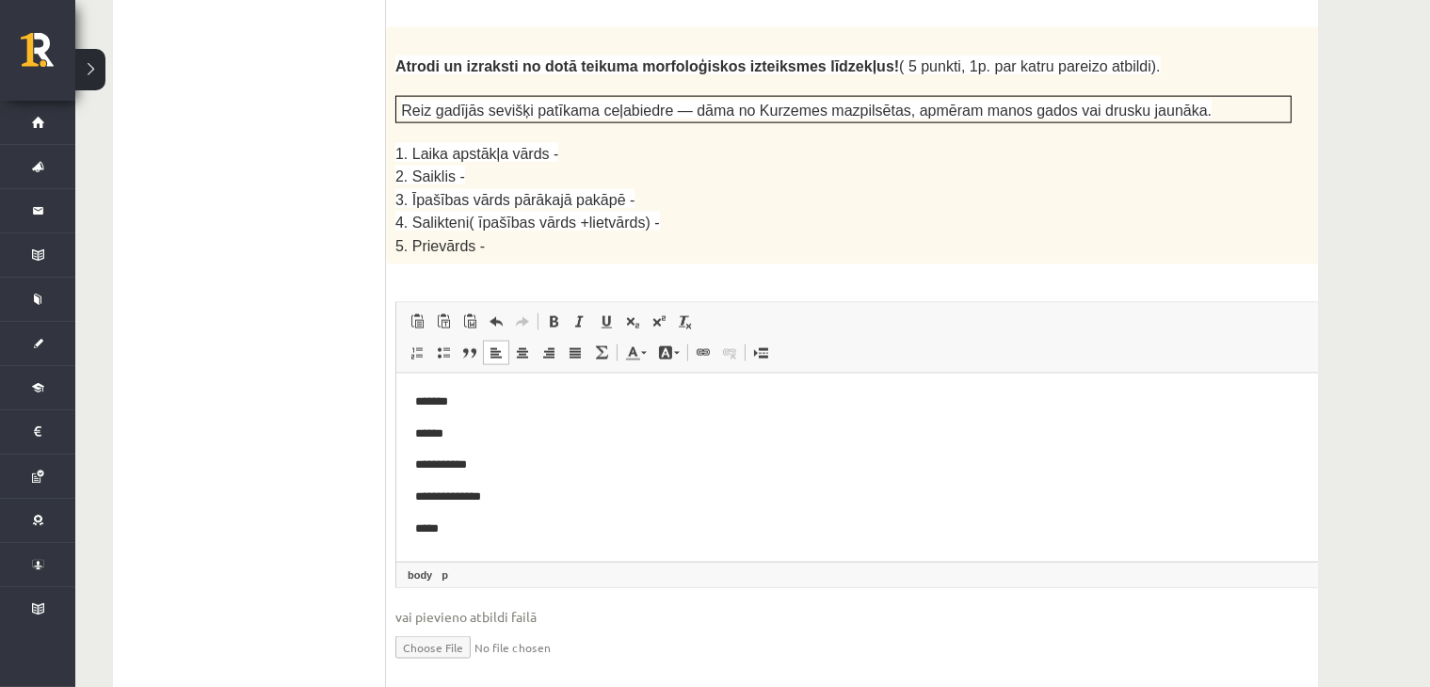
click at [290, 314] on ul "1. uzdevums 2. uzdevums 3. uzdevums" at bounding box center [259, 572] width 254 height 6444
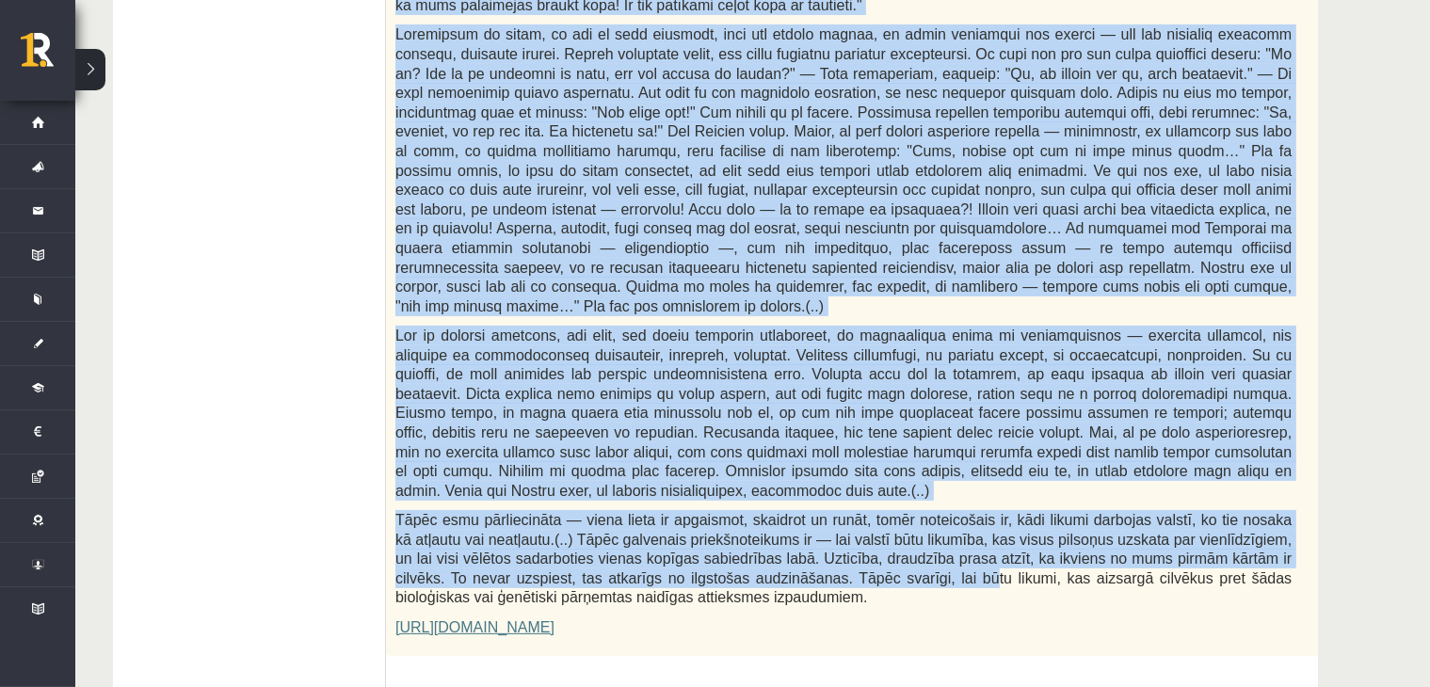
scroll to position [1065, 0]
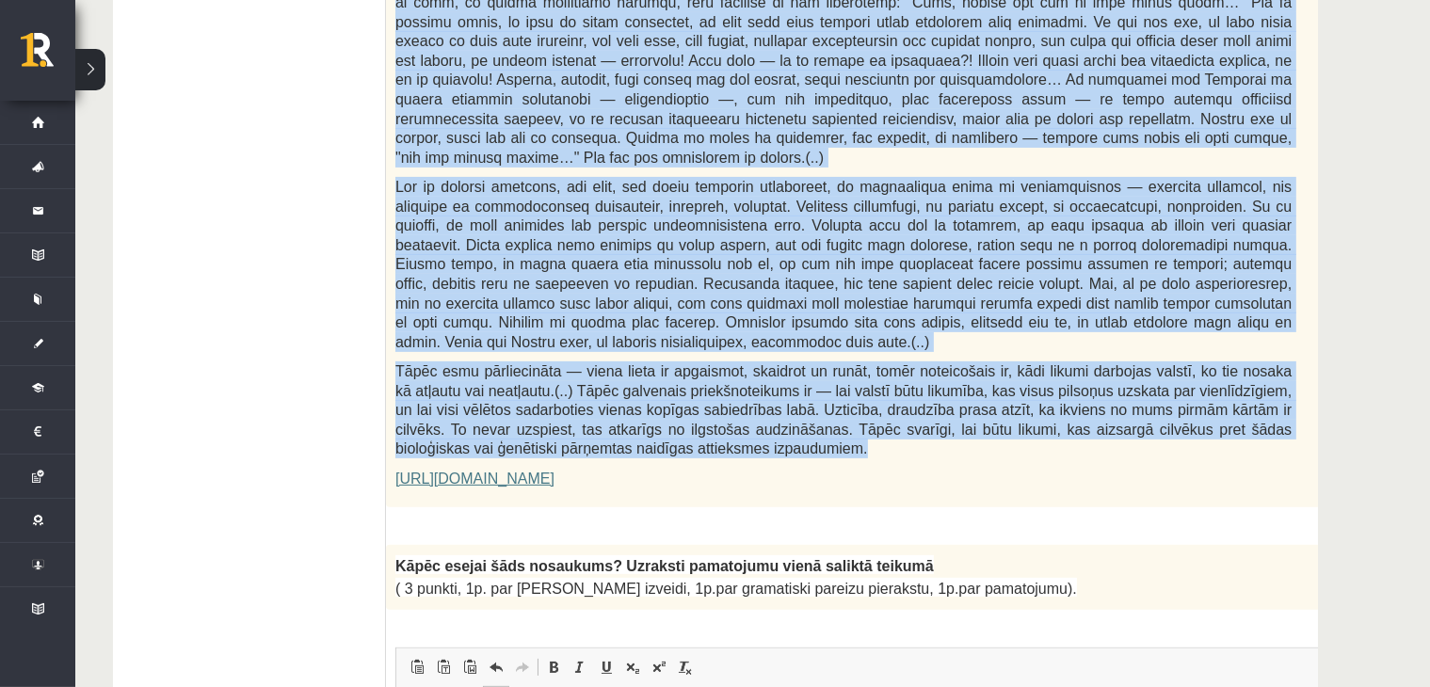
drag, startPoint x: 394, startPoint y: 272, endPoint x: 844, endPoint y: 407, distance: 469.6
click at [844, 407] on div "Fragments no Valentīnas Freimanes grāmatas "Antigones likums" Mūsu zemapziņas p…" at bounding box center [890, 50] width 1009 height 913
click at [803, 385] on span "Tāpēc esmu pārliecināta — viena lieta ir apgaismot, skaidrot un runāt, tomēr no…" at bounding box center [843, 409] width 896 height 93
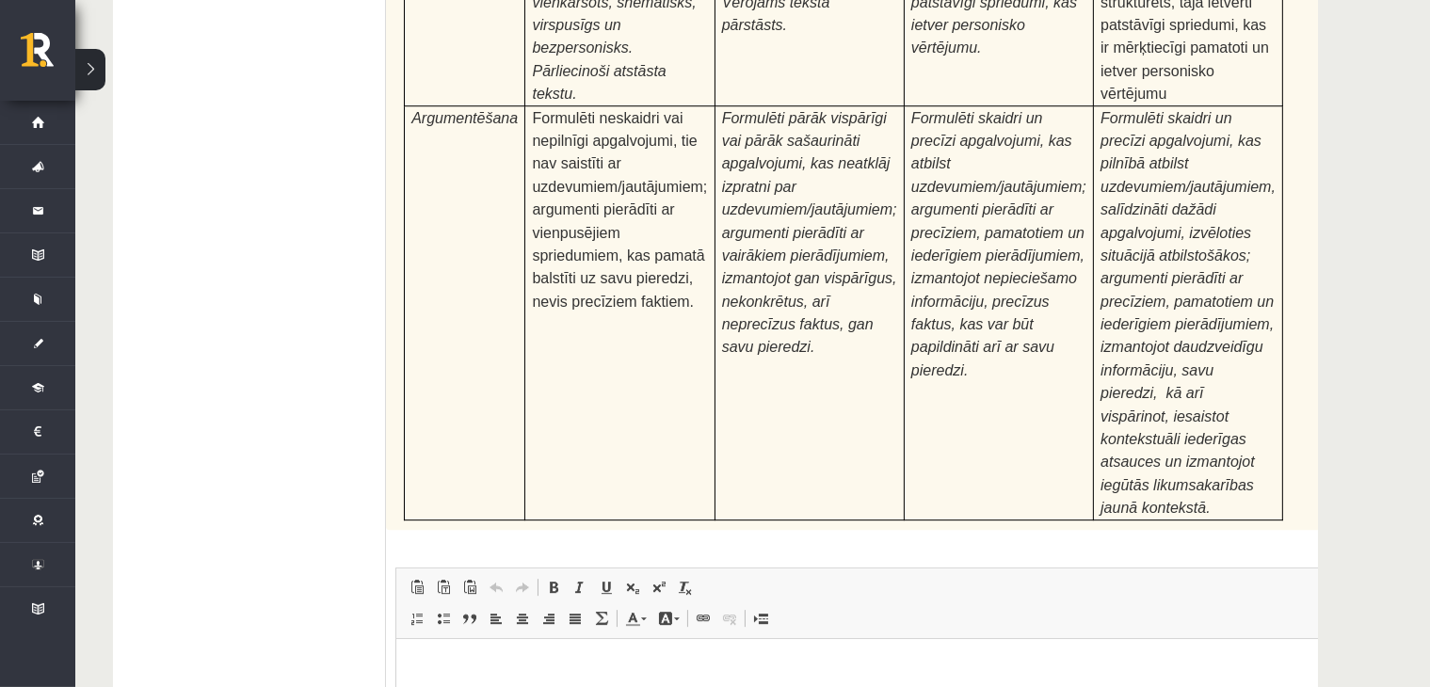
scroll to position [6117, 0]
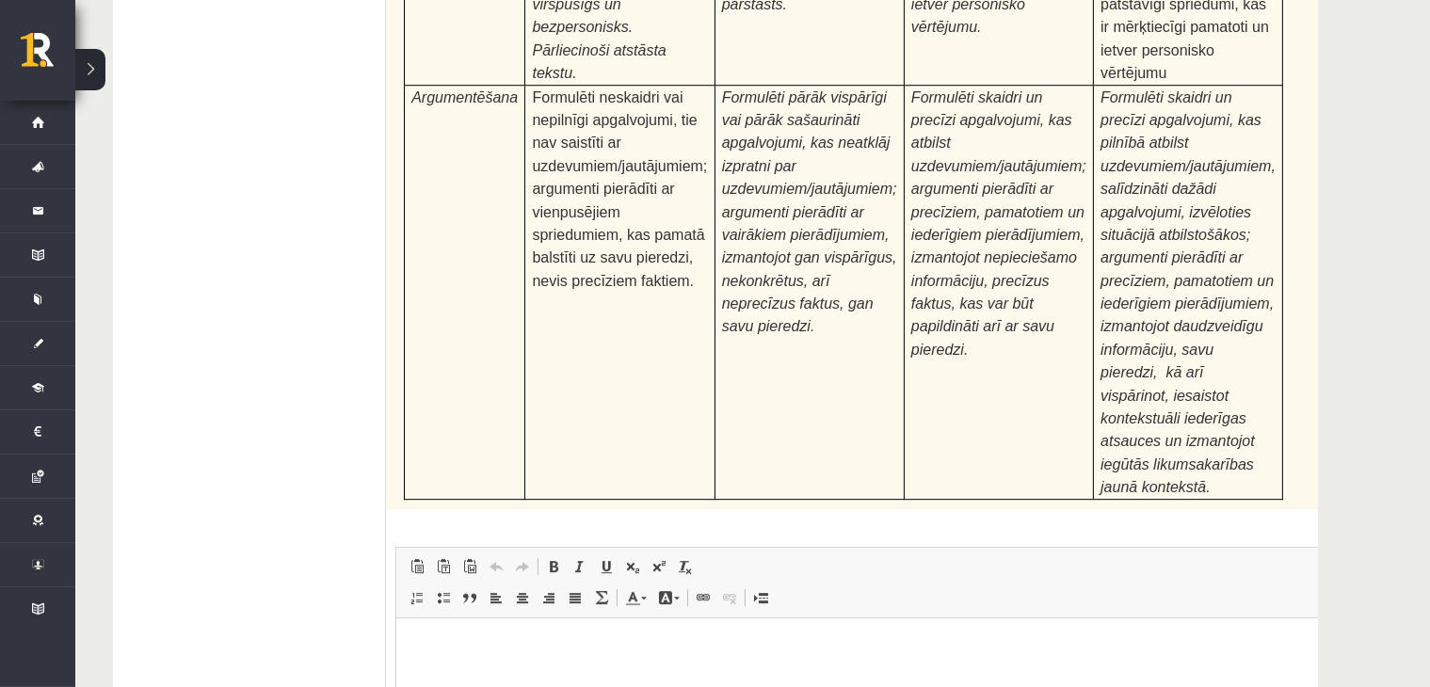
click at [535, 670] on html at bounding box center [889, 645] width 988 height 57
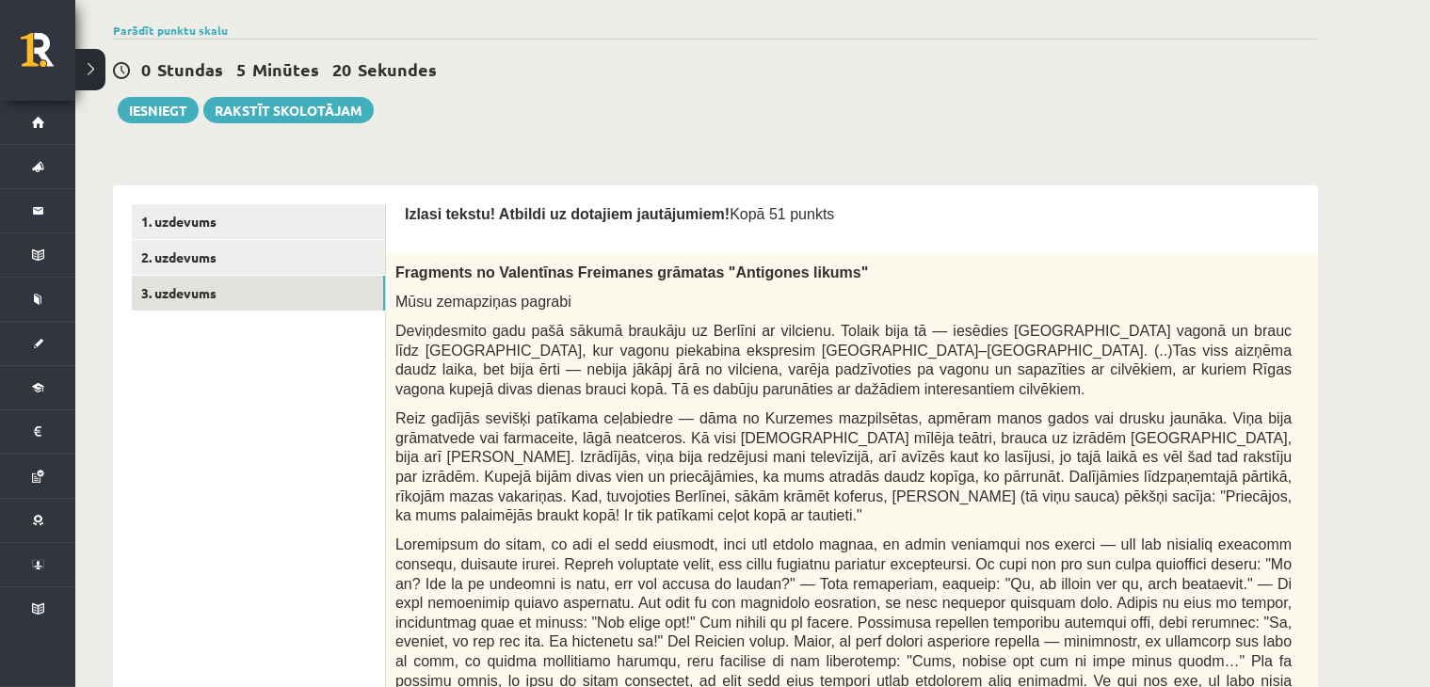
scroll to position [187, 0]
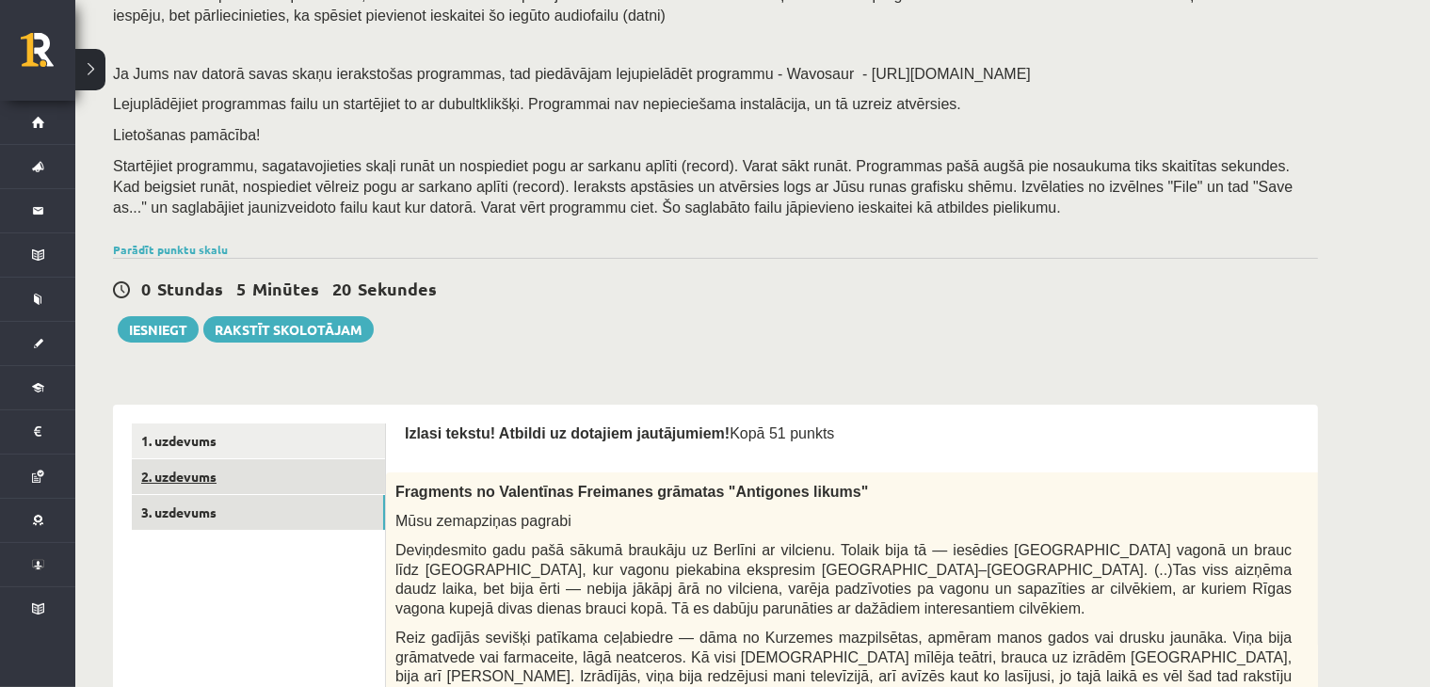
click at [267, 479] on link "2. uzdevums" at bounding box center [258, 476] width 253 height 35
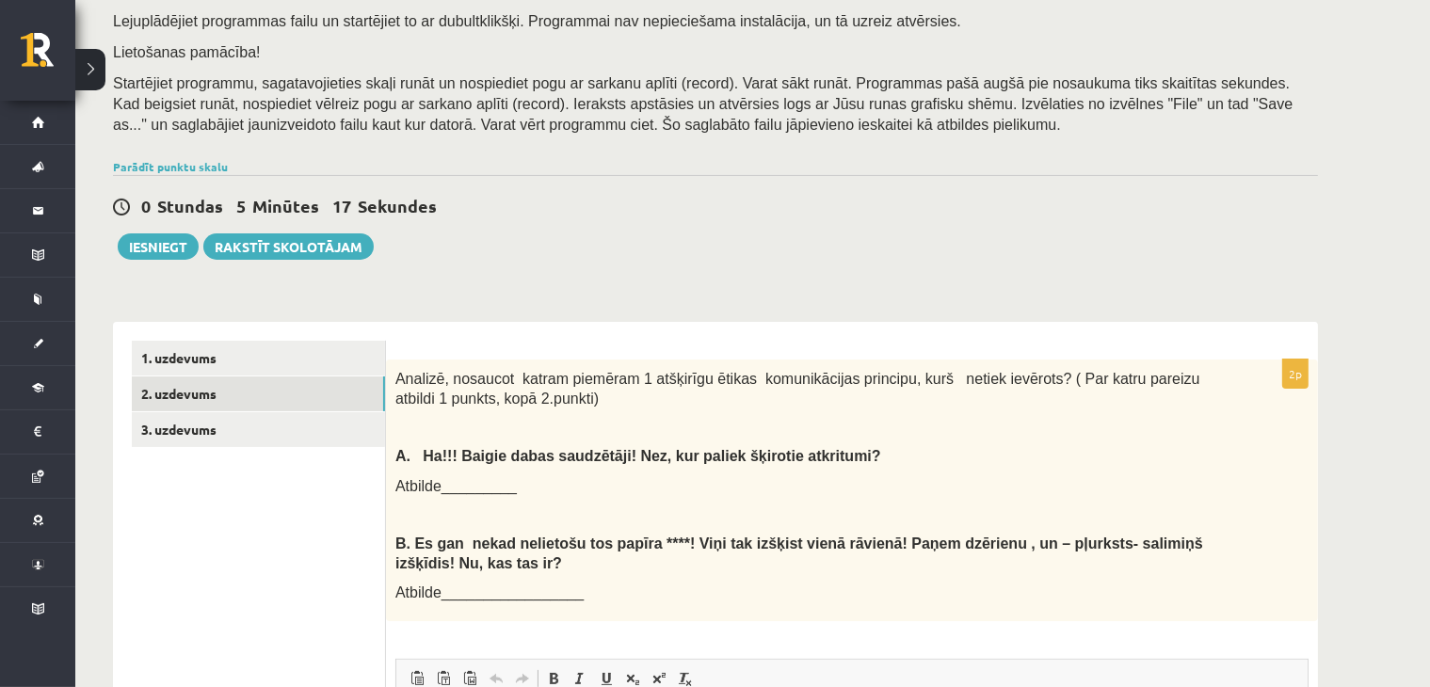
scroll to position [30, 0]
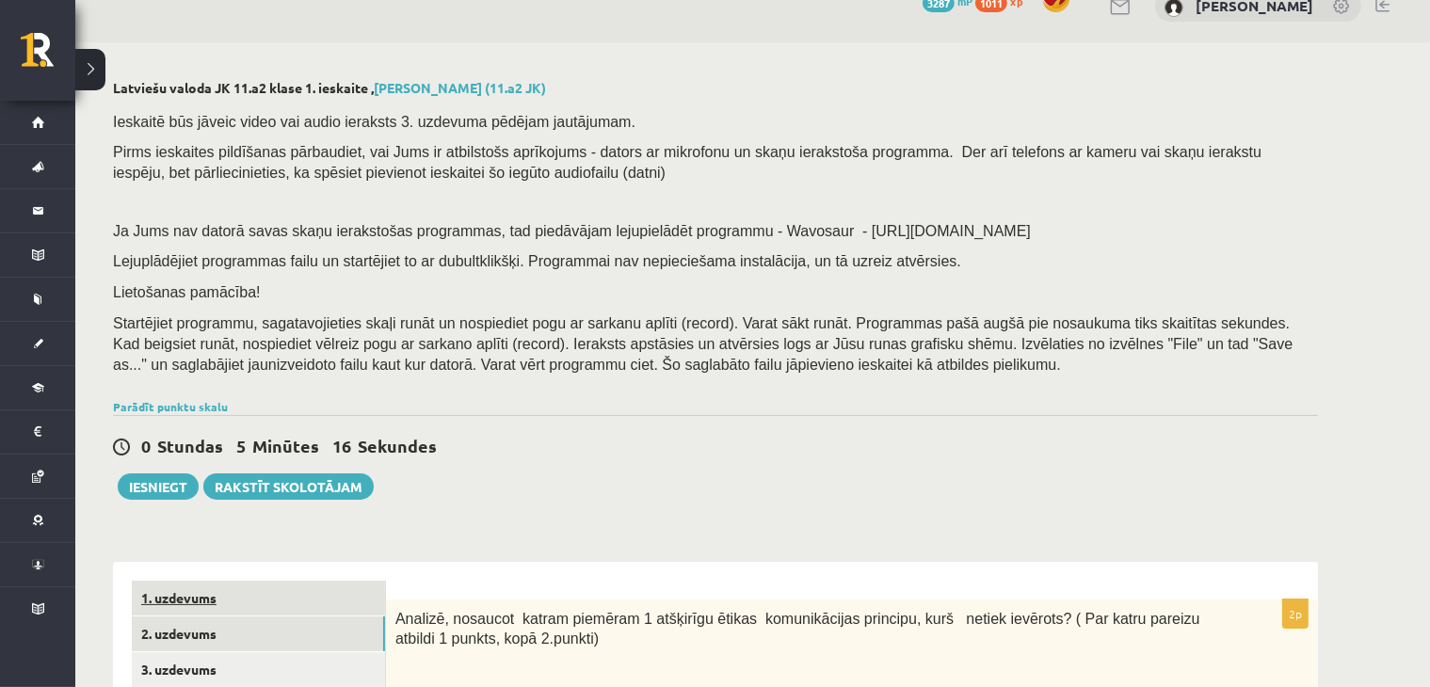
click at [266, 581] on link "1. uzdevums" at bounding box center [258, 598] width 253 height 35
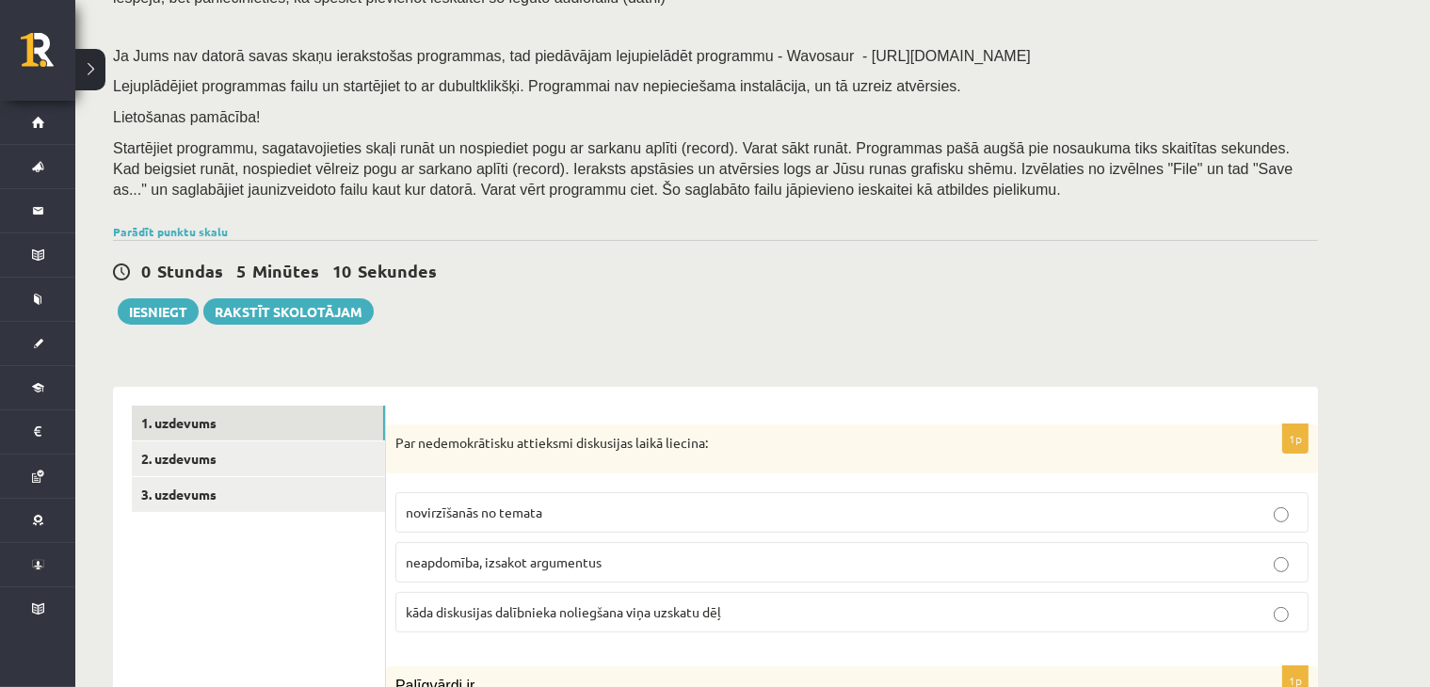
scroll to position [219, 0]
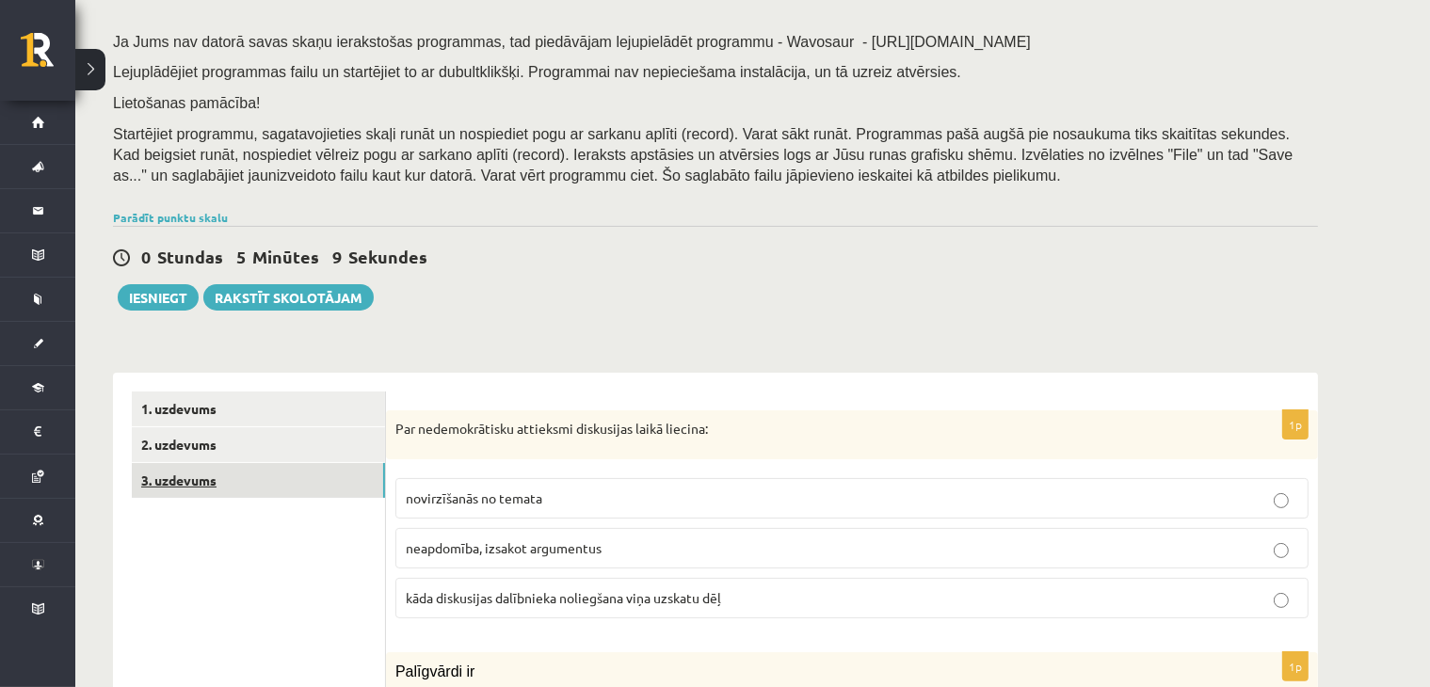
click at [219, 479] on link "3. uzdevums" at bounding box center [258, 480] width 253 height 35
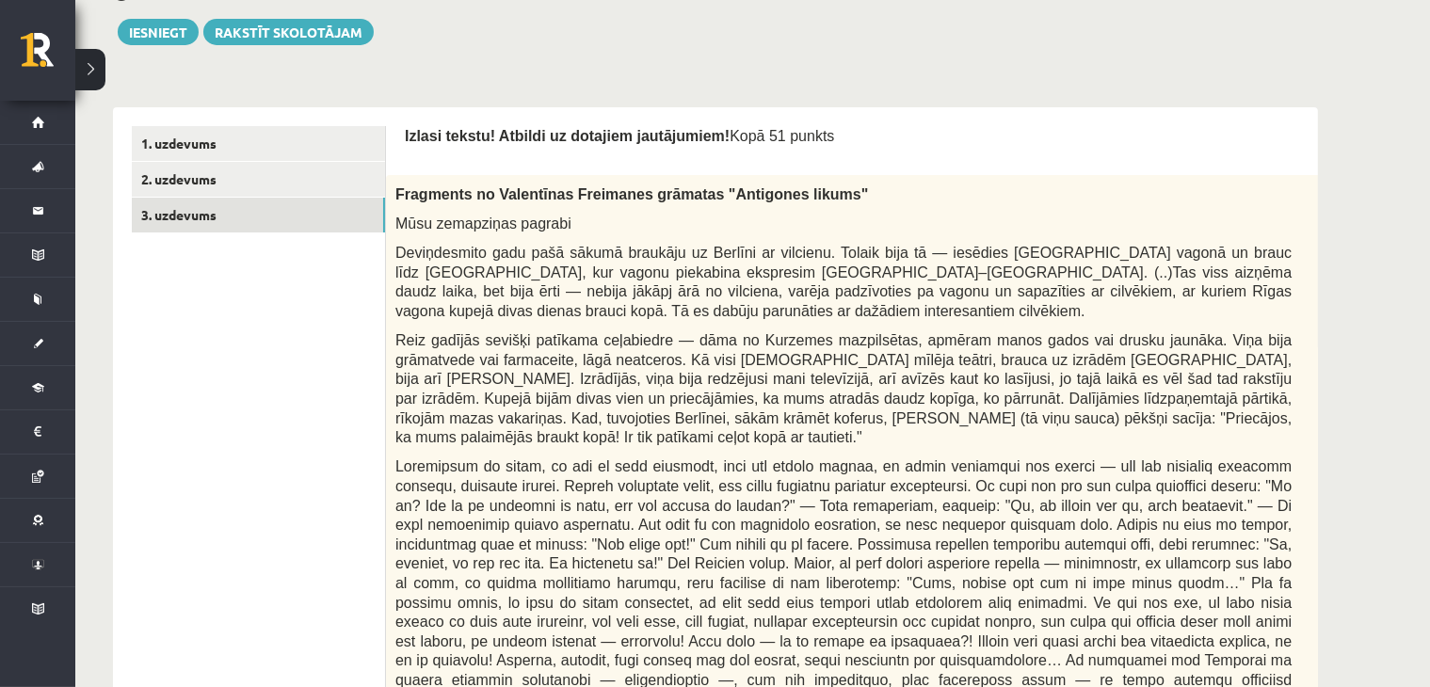
scroll to position [201, 0]
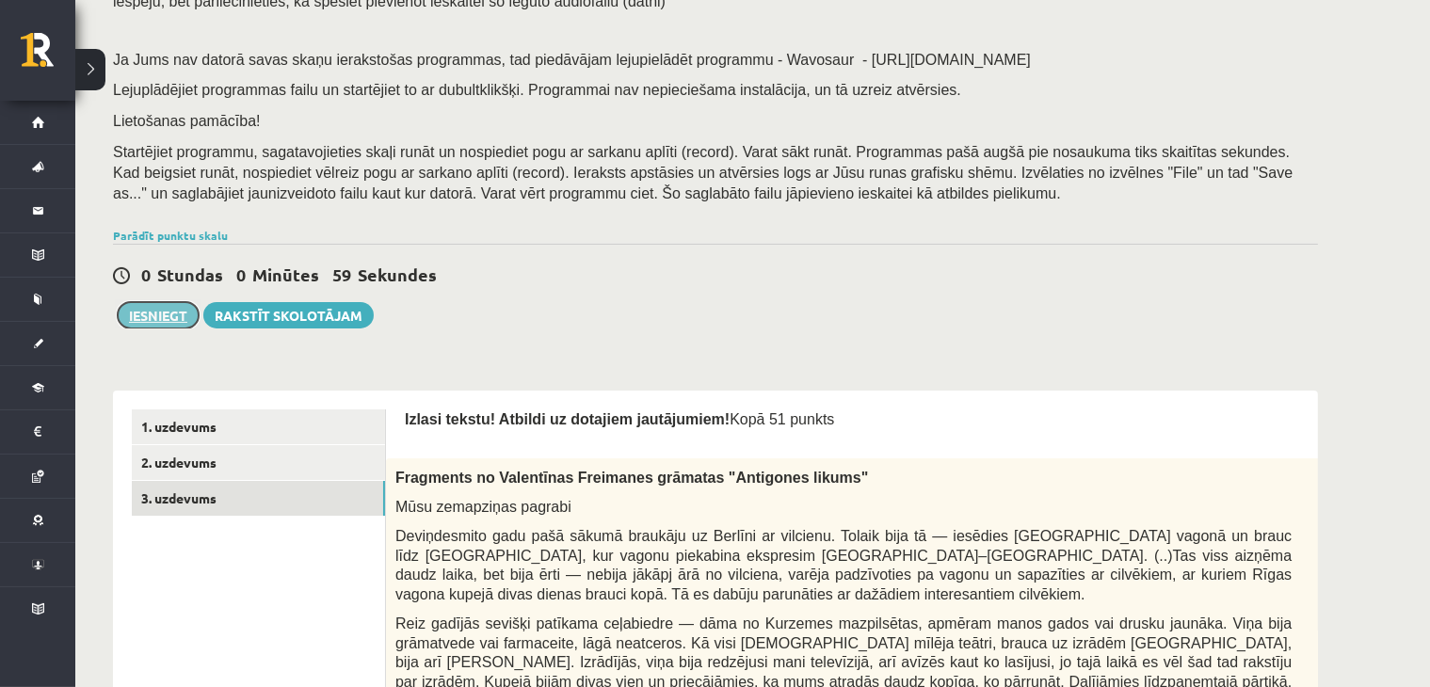
click at [151, 313] on button "Iesniegt" at bounding box center [158, 315] width 81 height 26
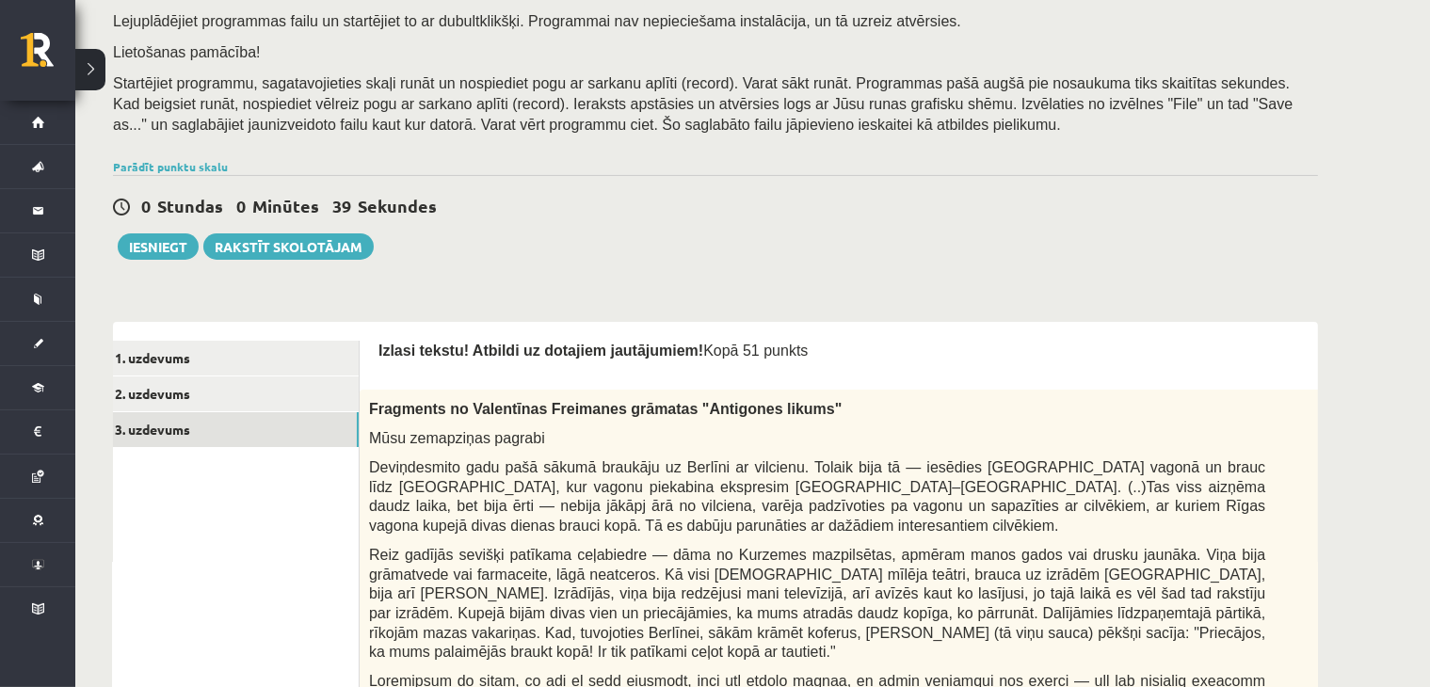
scroll to position [219, 0]
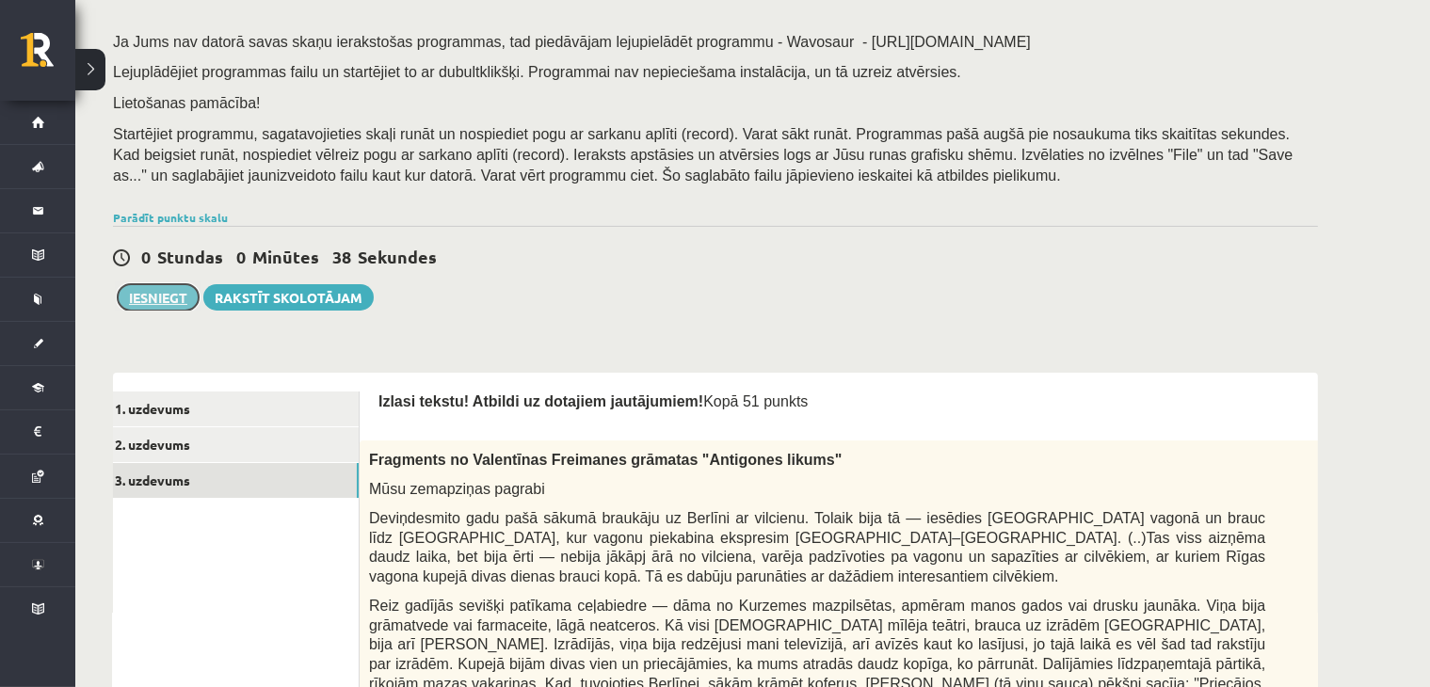
click at [146, 303] on button "Iesniegt" at bounding box center [158, 297] width 81 height 26
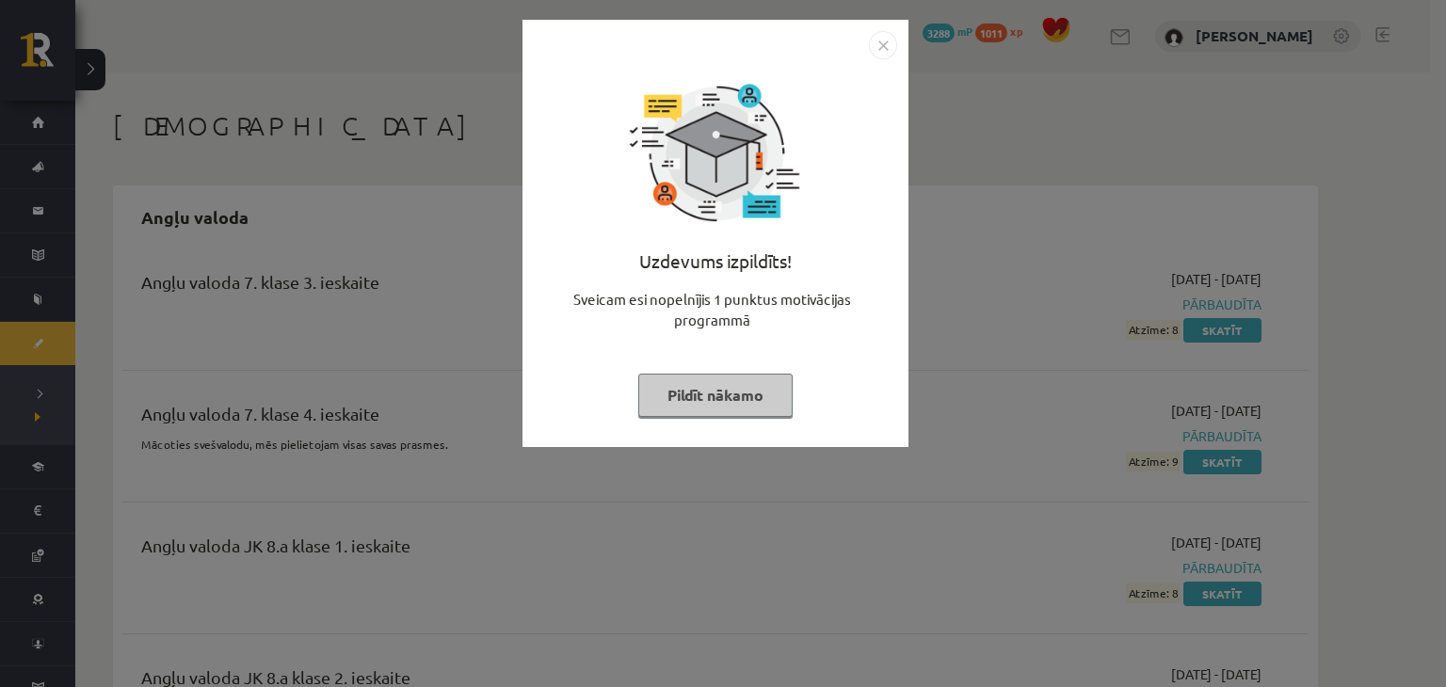
click at [877, 51] on img "Close" at bounding box center [883, 45] width 28 height 28
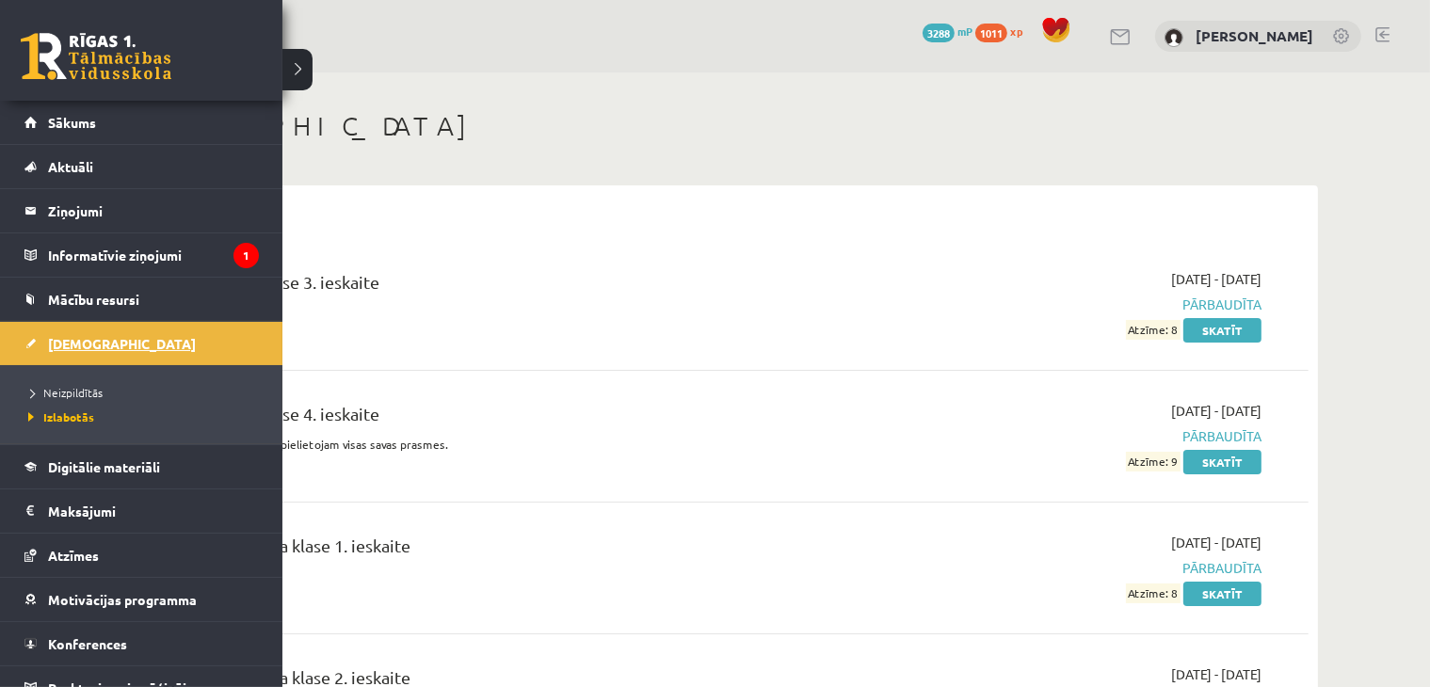
click at [68, 340] on span "[DEMOGRAPHIC_DATA]" at bounding box center [122, 343] width 148 height 17
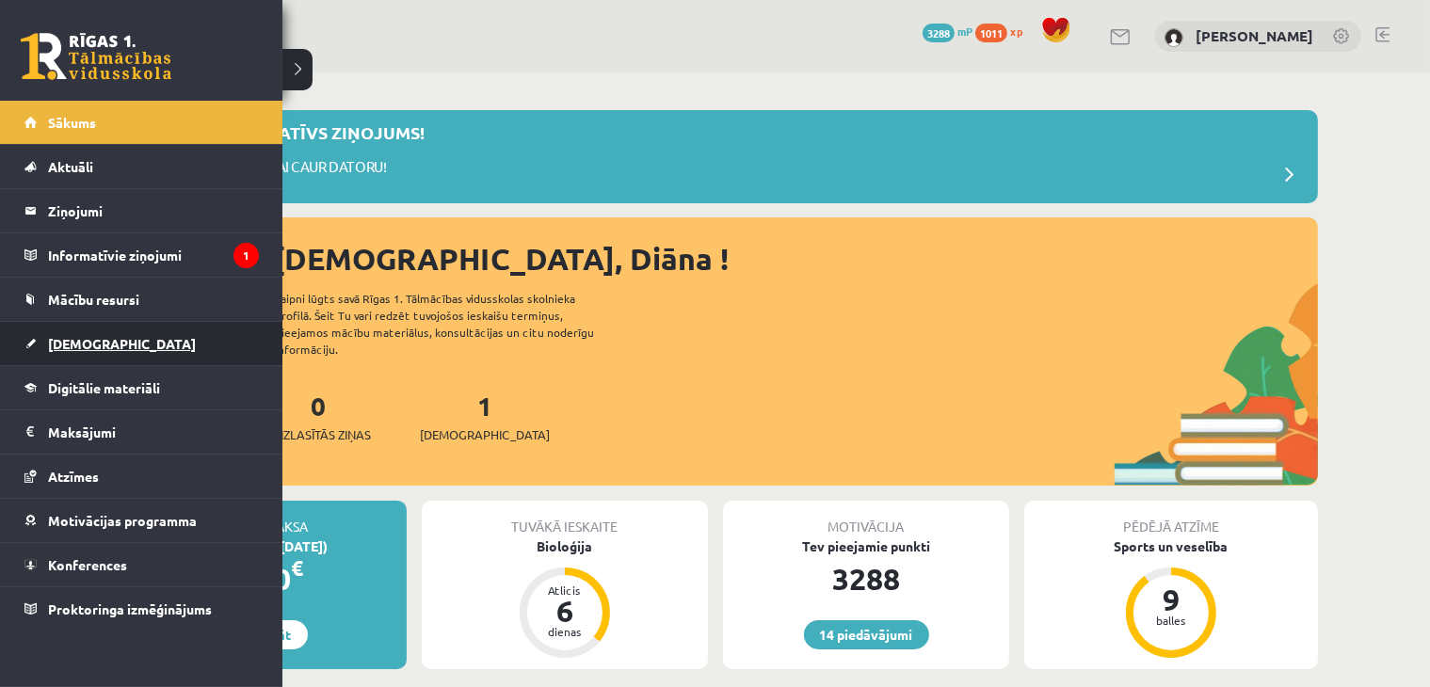
click at [56, 335] on span "[DEMOGRAPHIC_DATA]" at bounding box center [122, 343] width 148 height 17
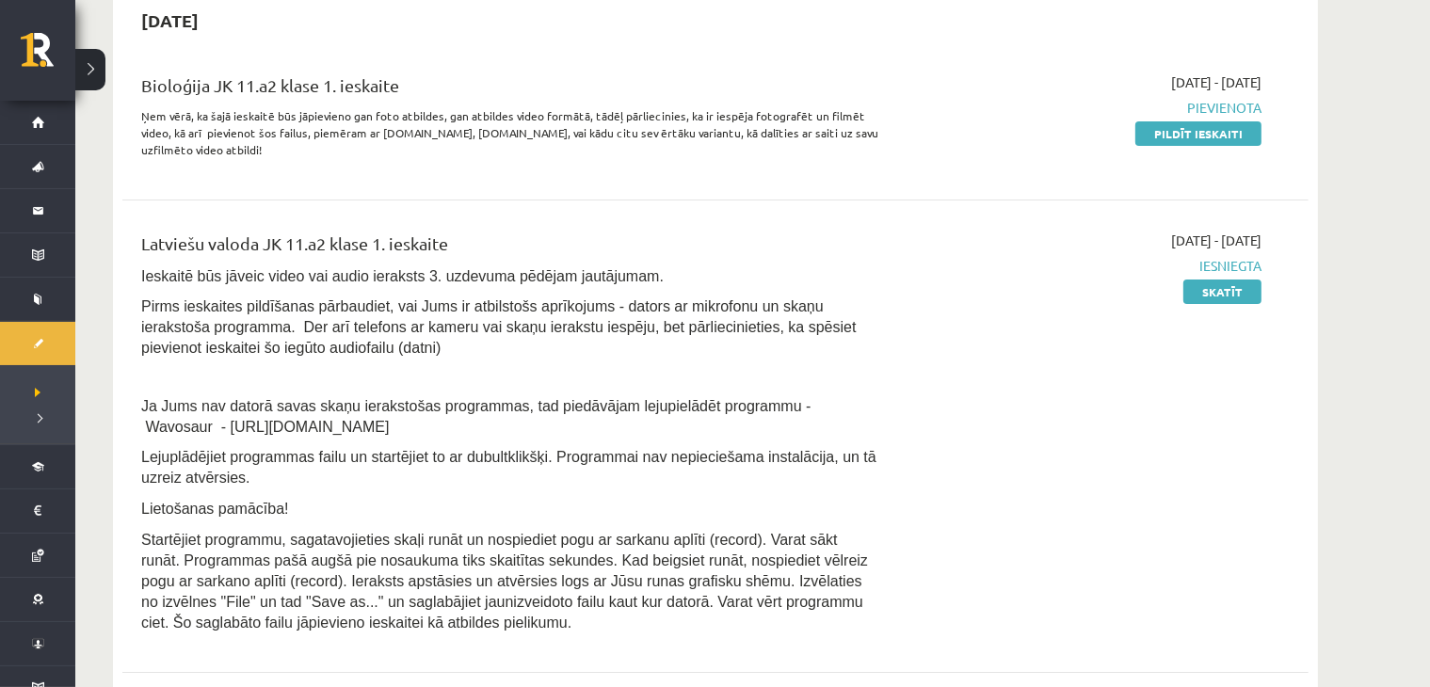
scroll to position [219, 0]
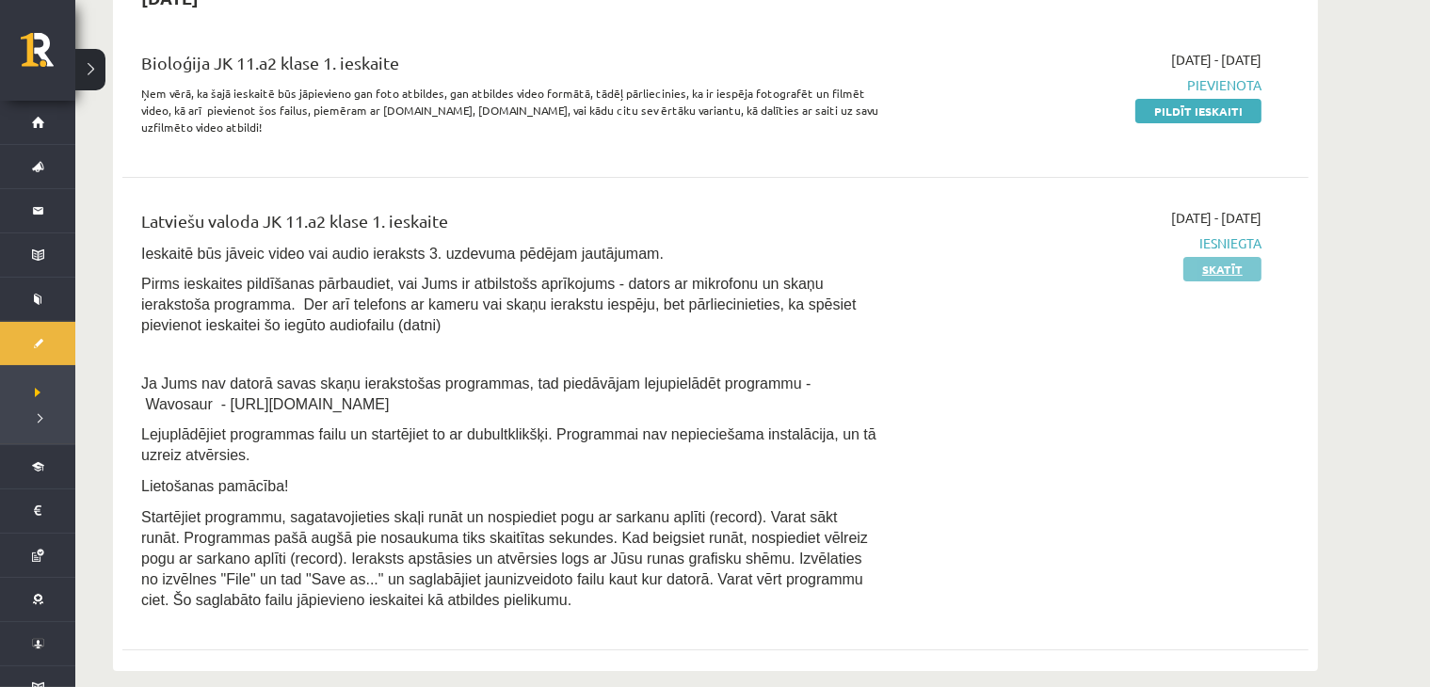
click at [1205, 264] on link "Skatīt" at bounding box center [1222, 269] width 78 height 24
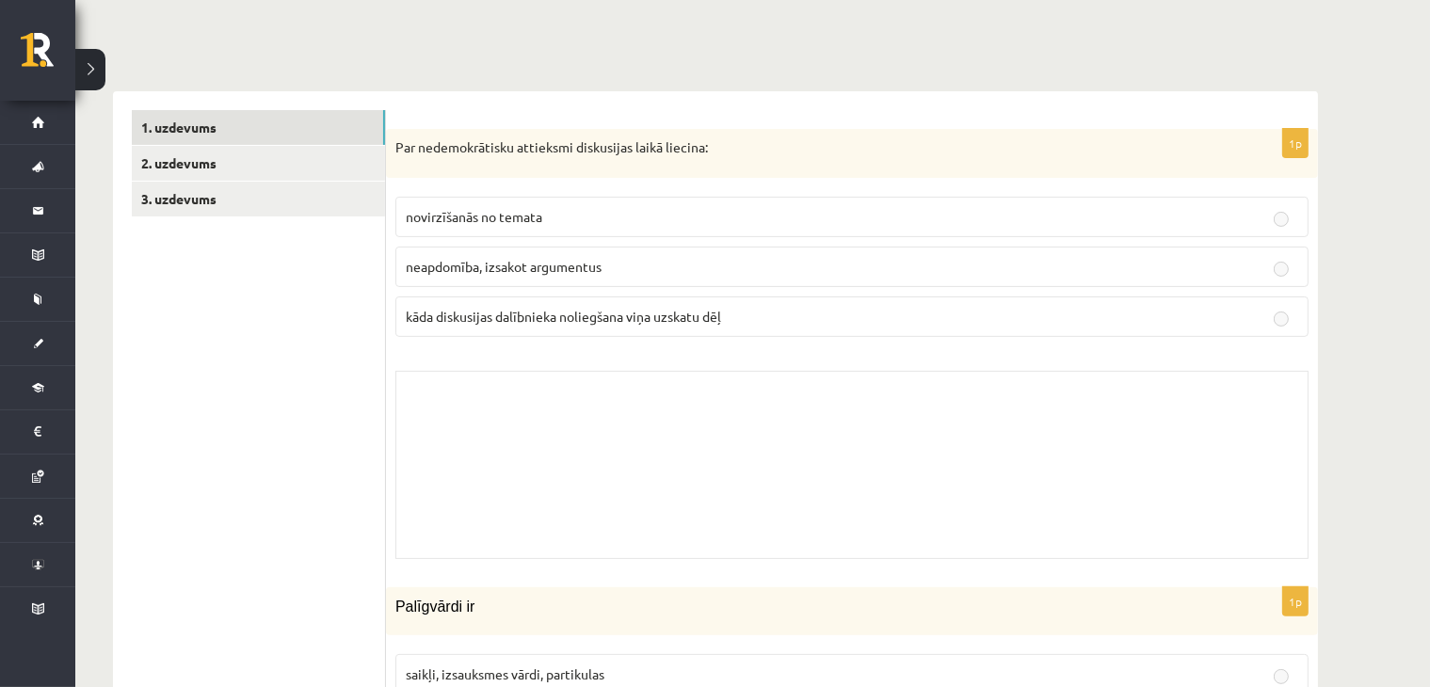
scroll to position [439, 0]
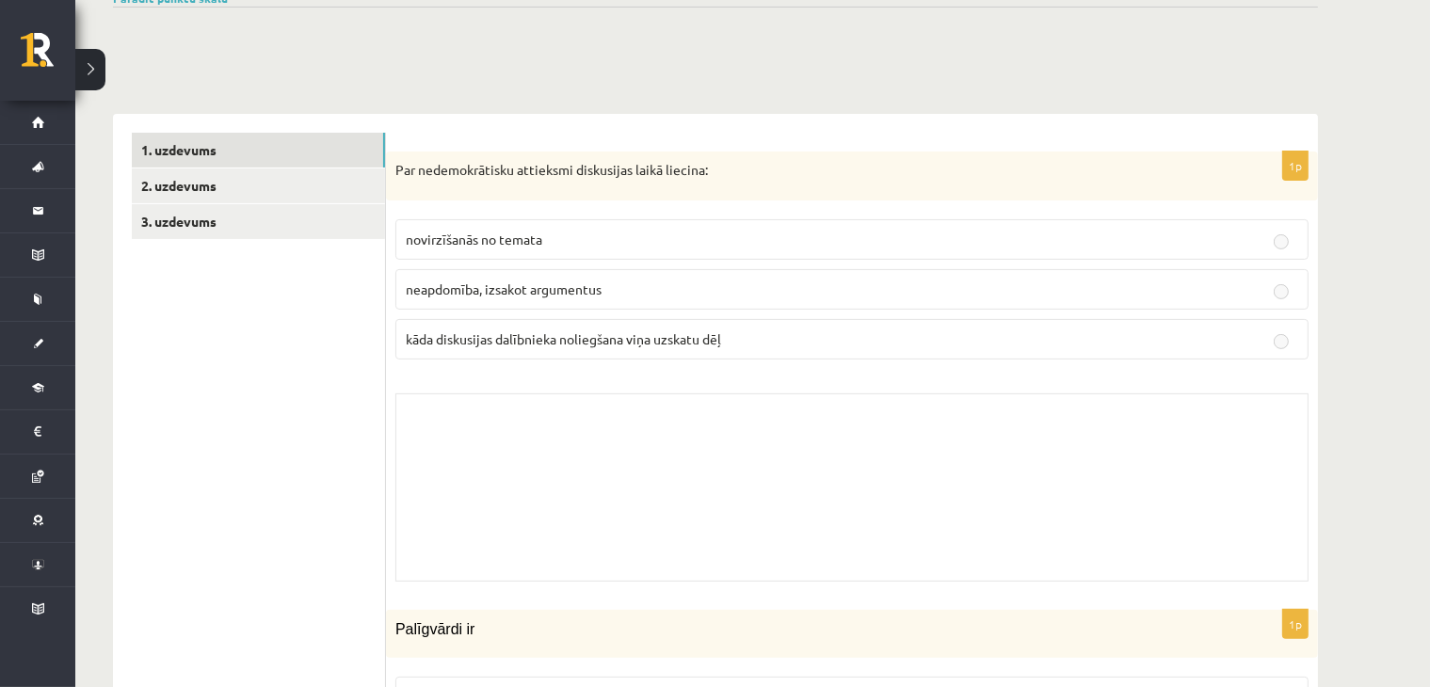
click at [890, 509] on div "Skolotāja pielikums" at bounding box center [851, 487] width 913 height 188
